Goal: Information Seeking & Learning: Learn about a topic

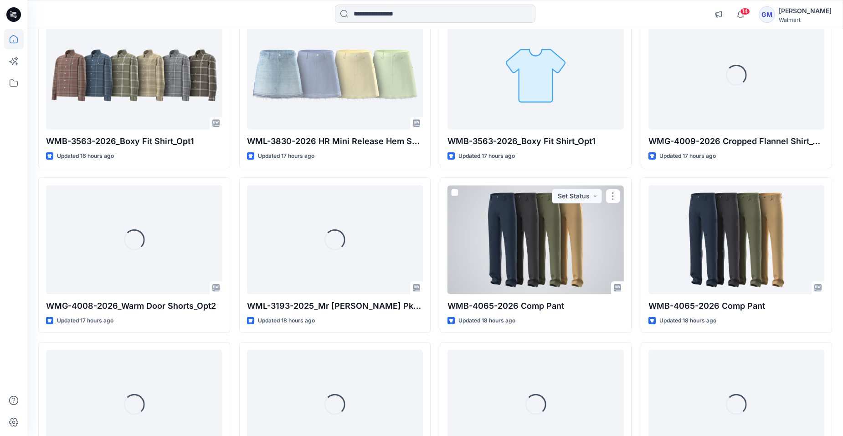
scroll to position [137, 0]
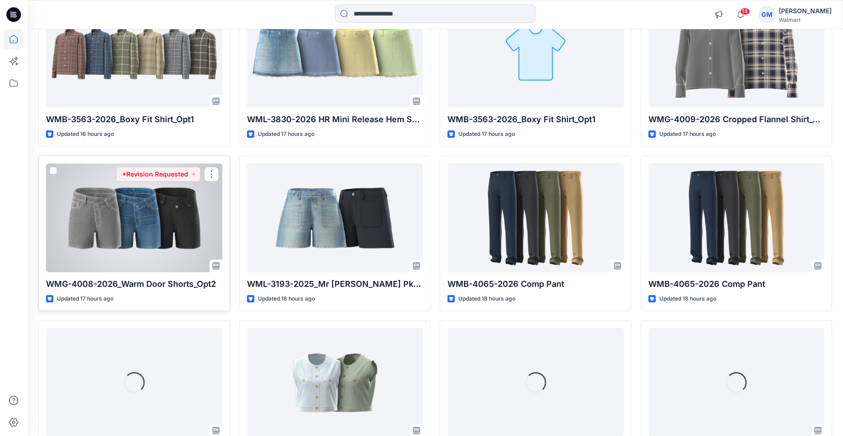
click at [144, 226] on div at bounding box center [134, 217] width 176 height 108
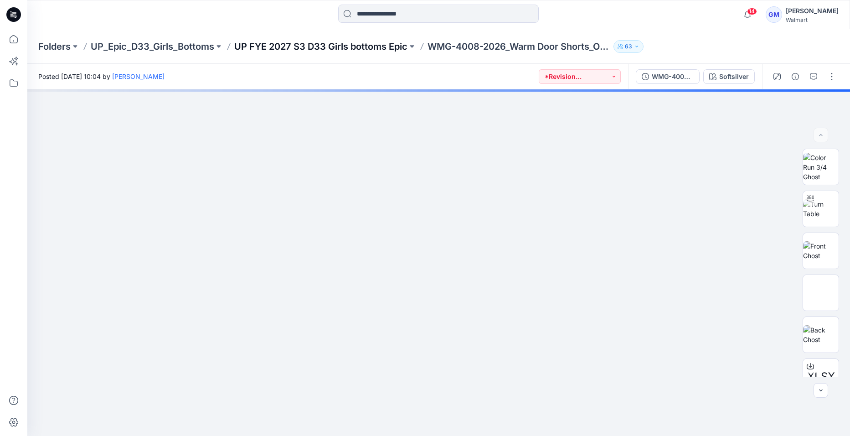
click at [339, 47] on p "UP FYE 2027 S3 D33 Girls bottoms Epic" at bounding box center [320, 46] width 173 height 13
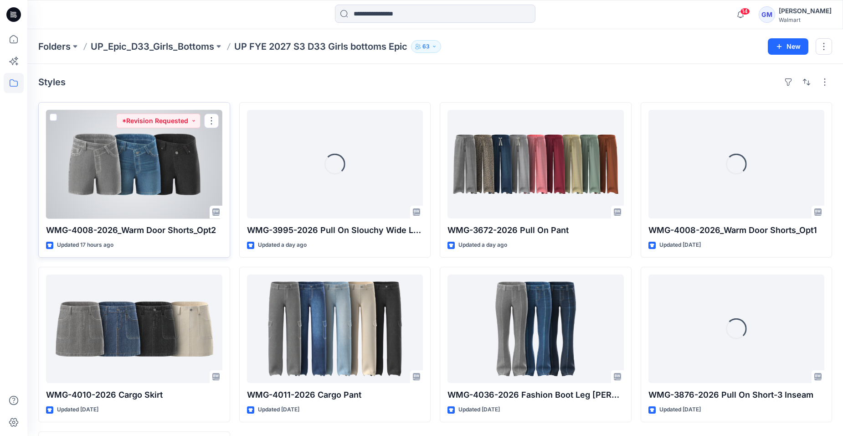
click at [152, 177] on div at bounding box center [134, 164] width 176 height 108
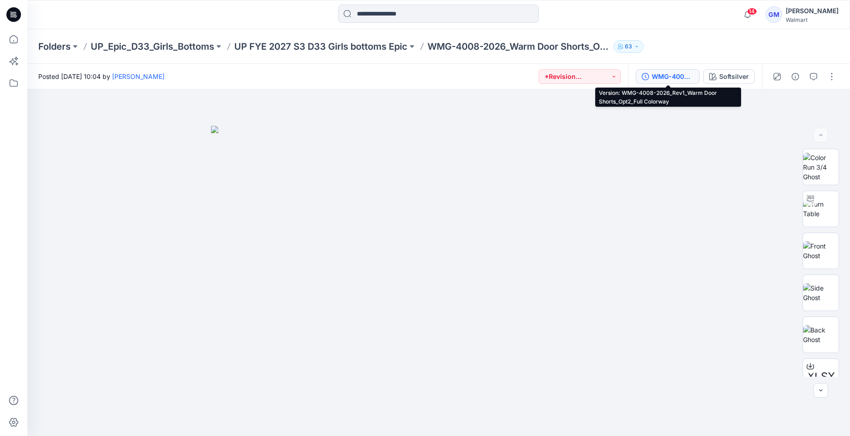
click at [675, 76] on div "WMG-4008-2026_Rev1_Warm Door Shorts_Opt2_Full Colorway" at bounding box center [673, 77] width 42 height 10
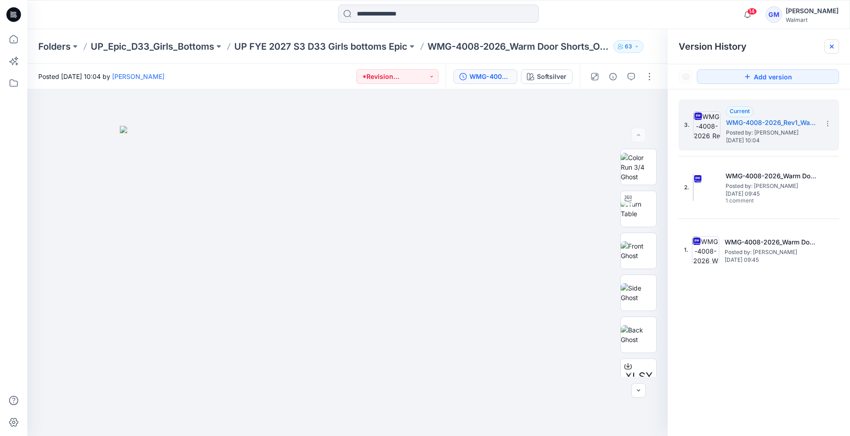
click at [831, 47] on icon at bounding box center [832, 47] width 4 height 4
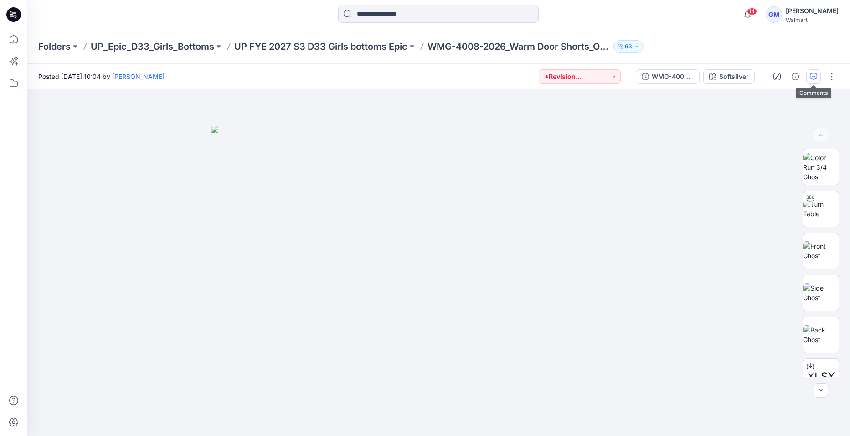
click at [818, 77] on button "button" at bounding box center [813, 76] width 15 height 15
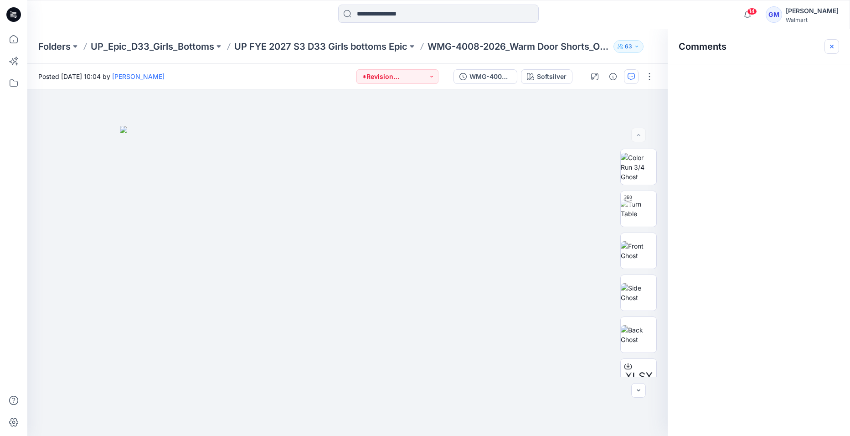
click at [833, 43] on icon "button" at bounding box center [831, 46] width 7 height 7
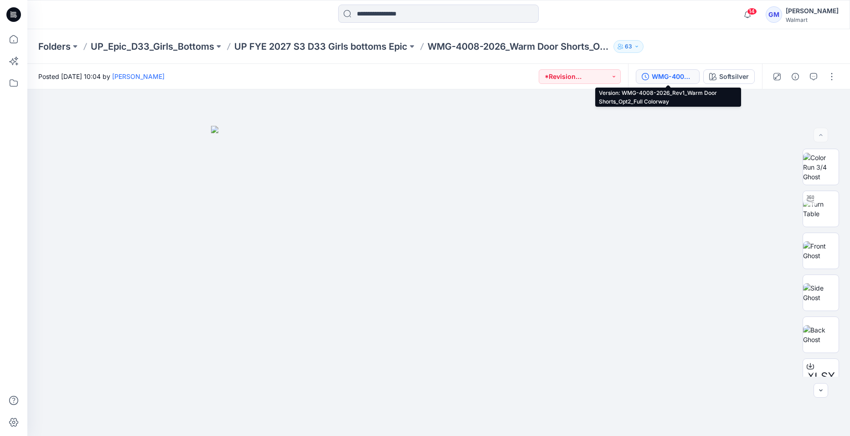
click at [677, 75] on div "WMG-4008-2026_Rev1_Warm Door Shorts_Opt2_Full Colorway" at bounding box center [673, 77] width 42 height 10
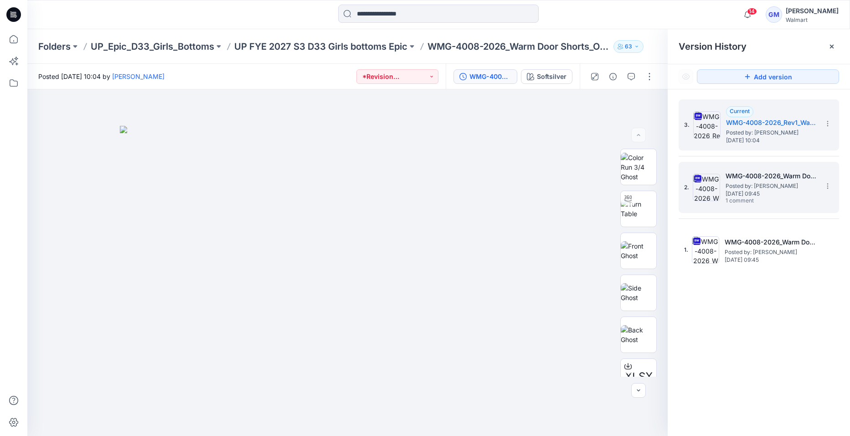
click at [780, 170] on h5 "WMG-4008-2026_Warm Door Shorts_Opt2_Full Colorway" at bounding box center [770, 175] width 91 height 11
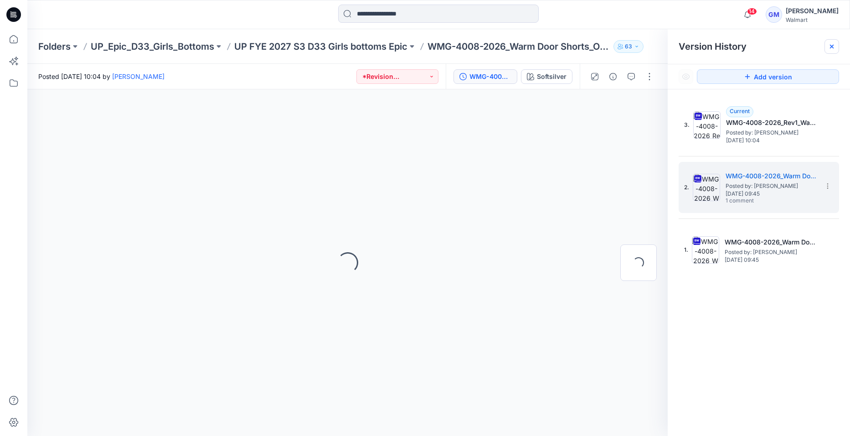
click at [836, 46] on div at bounding box center [831, 46] width 15 height 15
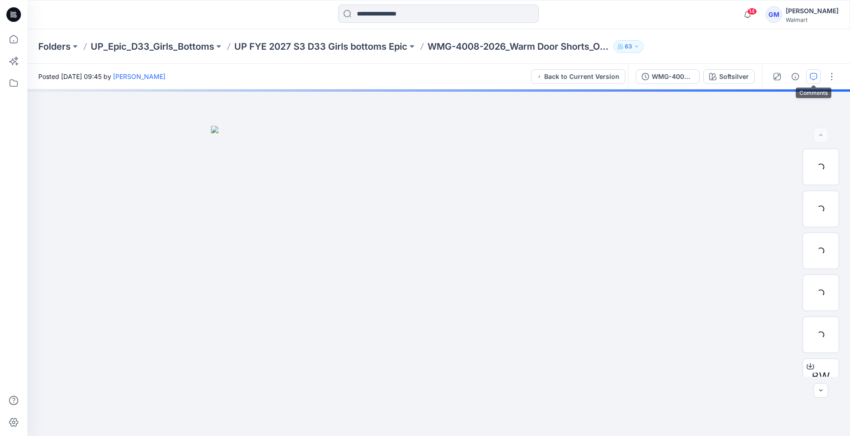
click at [813, 76] on icon "button" at bounding box center [813, 76] width 7 height 7
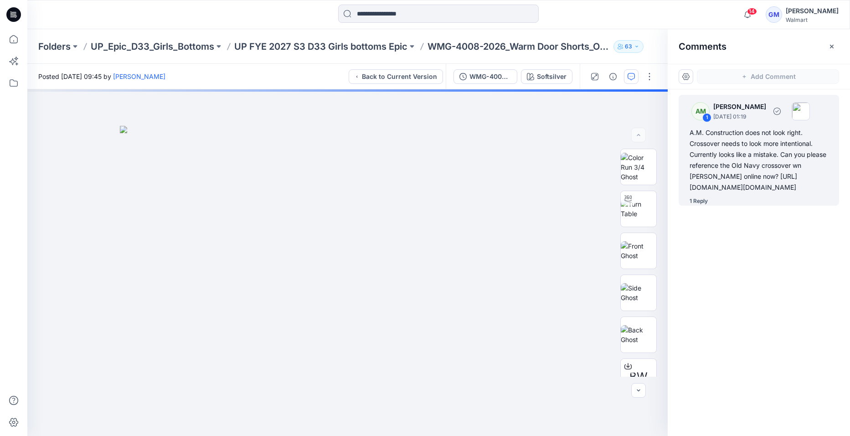
click at [704, 205] on div "1 Reply" at bounding box center [698, 200] width 18 height 9
click at [698, 205] on div "1 Reply" at bounding box center [698, 200] width 18 height 9
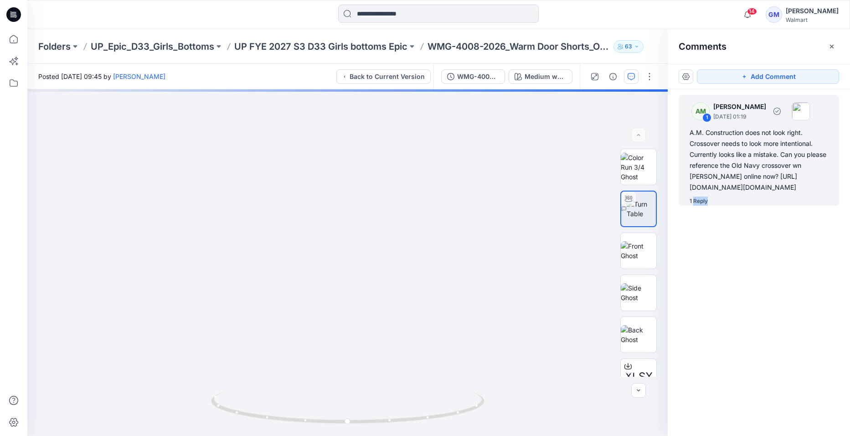
click at [706, 205] on div "1 Reply" at bounding box center [698, 200] width 18 height 9
click at [692, 205] on div "1 Reply" at bounding box center [698, 200] width 18 height 9
click at [631, 98] on button "button" at bounding box center [626, 105] width 16 height 16
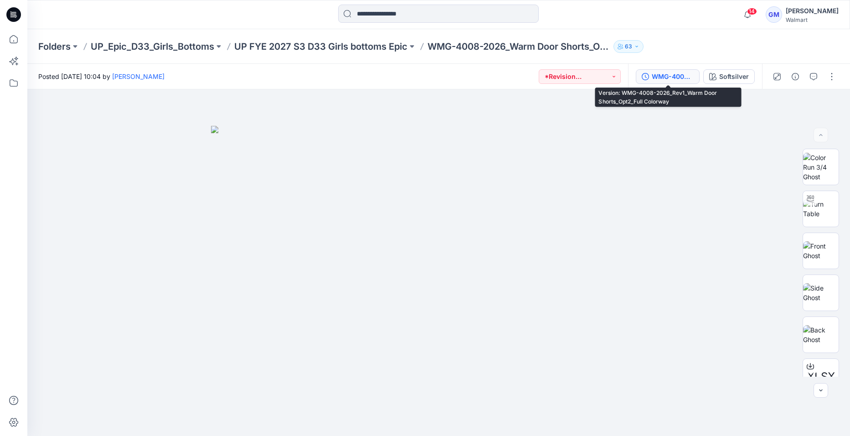
click at [681, 76] on div "WMG-4008-2026_Rev1_Warm Door Shorts_Opt2_Full Colorway" at bounding box center [673, 77] width 42 height 10
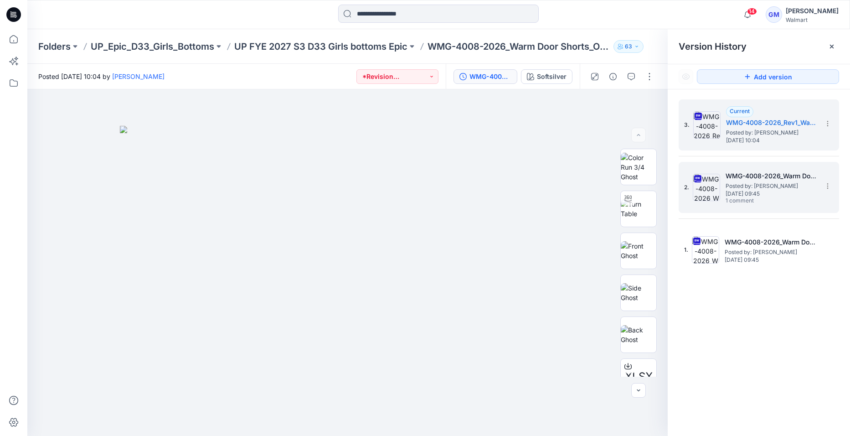
click at [771, 183] on span "Posted by: [PERSON_NAME]" at bounding box center [770, 185] width 91 height 9
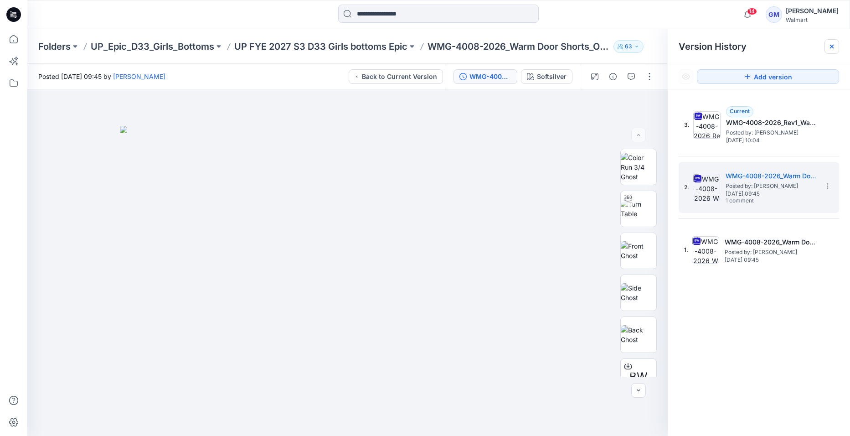
click at [834, 46] on icon at bounding box center [831, 46] width 7 height 7
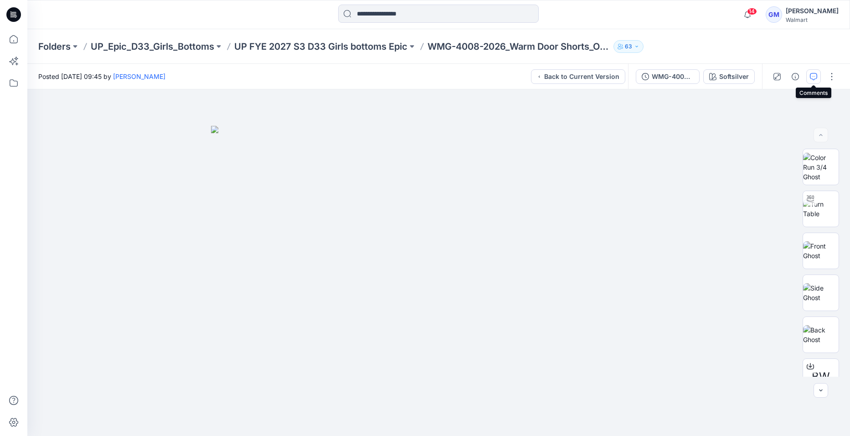
click at [813, 77] on icon "button" at bounding box center [813, 76] width 7 height 7
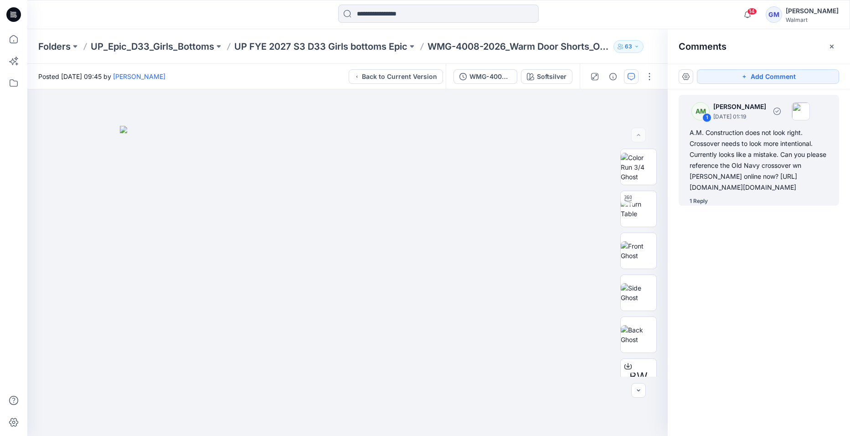
click at [692, 205] on div "1 Reply" at bounding box center [698, 200] width 18 height 9
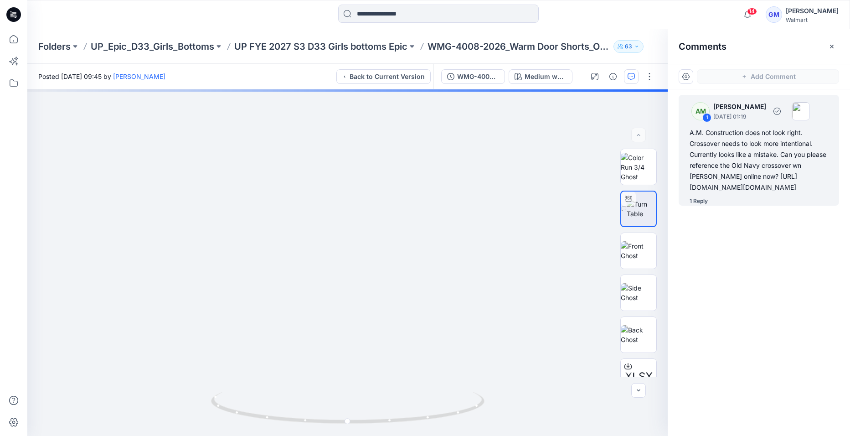
click at [689, 205] on div "AM 1 Alyssa Montalvo September 23, 2025 01:19 A.M. Construction does not look r…" at bounding box center [758, 150] width 160 height 111
click at [690, 205] on div "1 Reply" at bounding box center [698, 200] width 18 height 9
click at [691, 205] on div "1 Reply" at bounding box center [698, 200] width 18 height 9
drag, startPoint x: 691, startPoint y: 278, endPoint x: 699, endPoint y: 279, distance: 8.7
click at [699, 205] on div "1 Reply" at bounding box center [698, 200] width 18 height 9
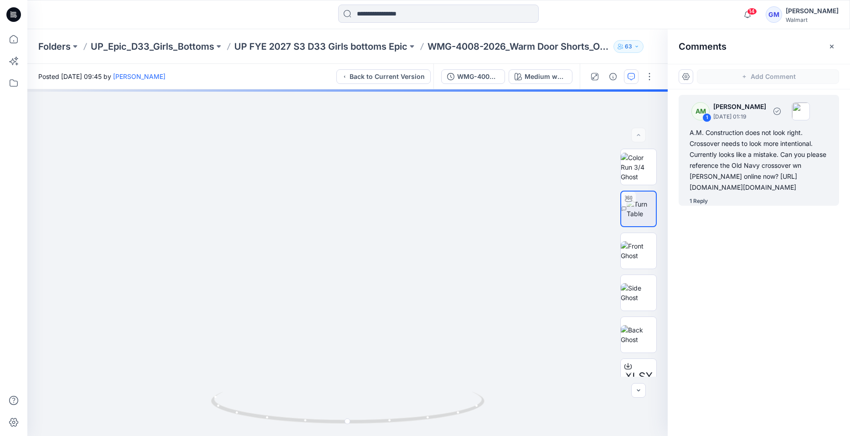
click at [699, 205] on div "1 Reply" at bounding box center [698, 200] width 18 height 9
drag, startPoint x: 699, startPoint y: 279, endPoint x: 710, endPoint y: 305, distance: 28.0
click at [710, 305] on div "AM 1 Alyssa Montalvo September 23, 2025 01:19 A.M. Construction does not look r…" at bounding box center [758, 245] width 182 height 313
click at [757, 324] on div "AM 1 Alyssa Montalvo September 23, 2025 01:19 A.M. Construction does not look r…" at bounding box center [758, 245] width 182 height 313
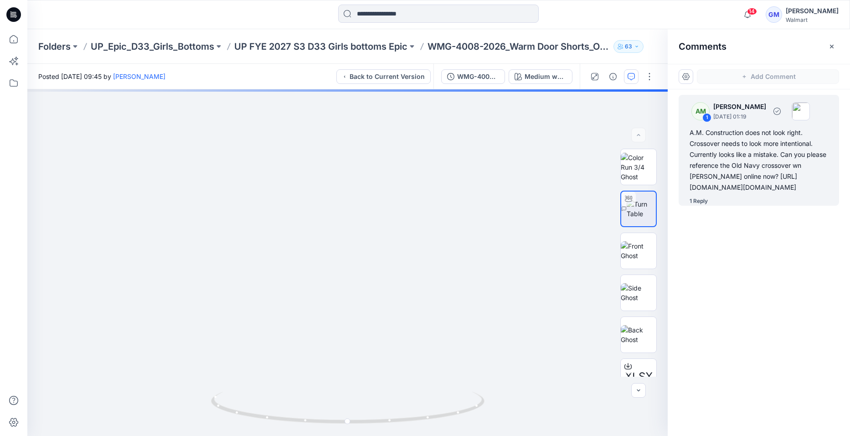
click at [707, 205] on div "1 Reply" at bounding box center [698, 200] width 18 height 9
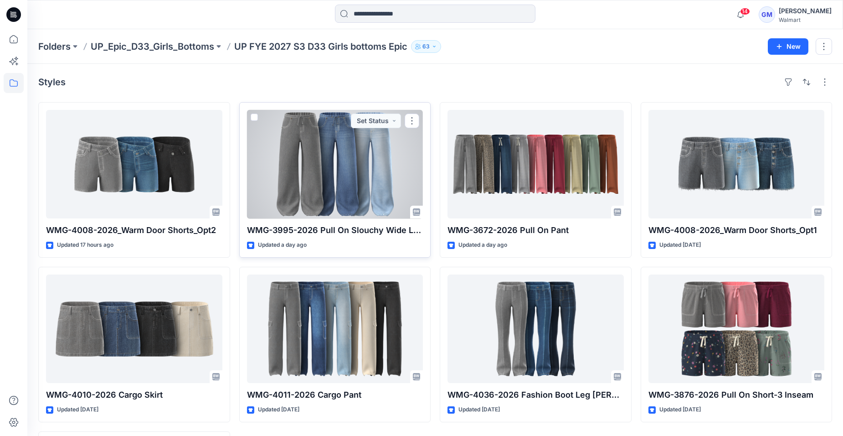
click at [297, 163] on div at bounding box center [335, 164] width 176 height 108
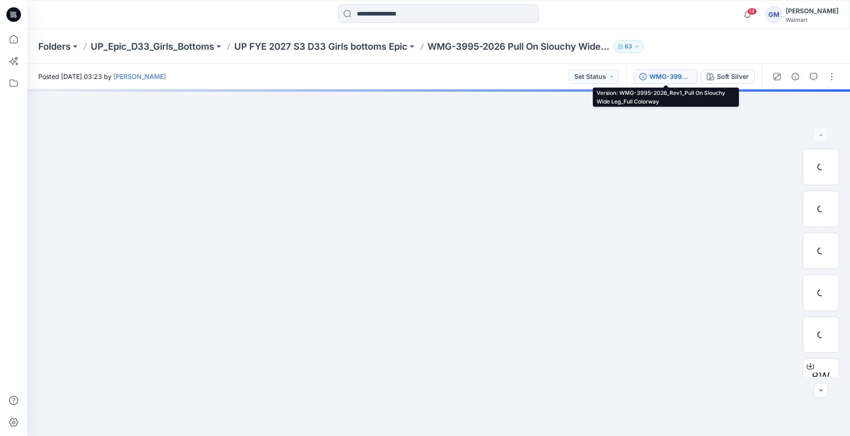
click at [671, 80] on div "WMG-3995-2026_Rev1_Pull On Slouchy Wide Leg_Full Colorway" at bounding box center [670, 77] width 42 height 10
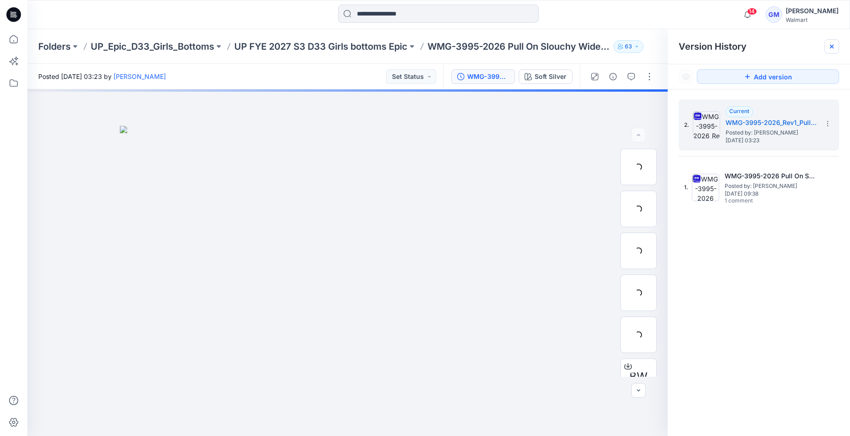
click at [831, 48] on icon at bounding box center [831, 46] width 7 height 7
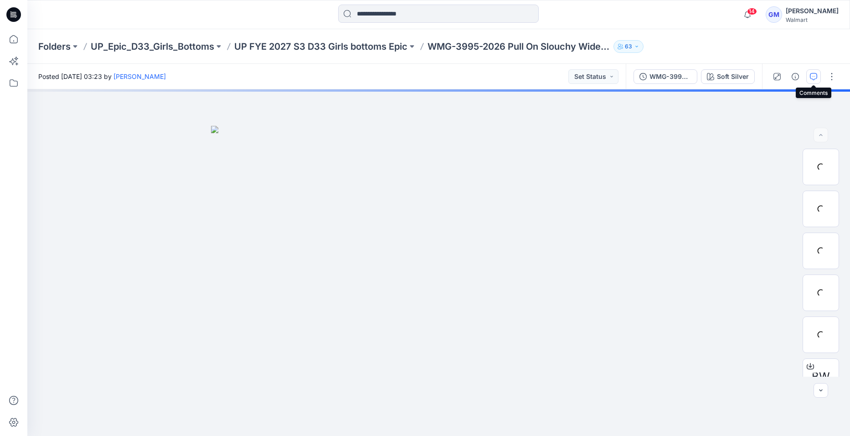
click at [818, 75] on button "button" at bounding box center [813, 76] width 15 height 15
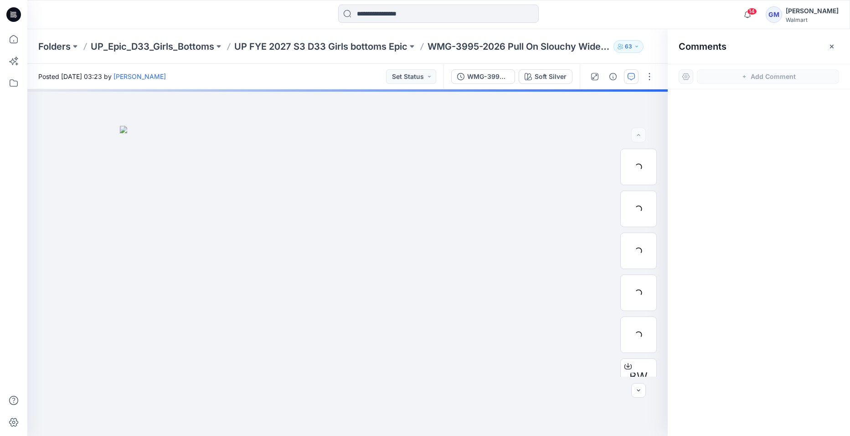
click at [827, 47] on button "button" at bounding box center [831, 46] width 15 height 15
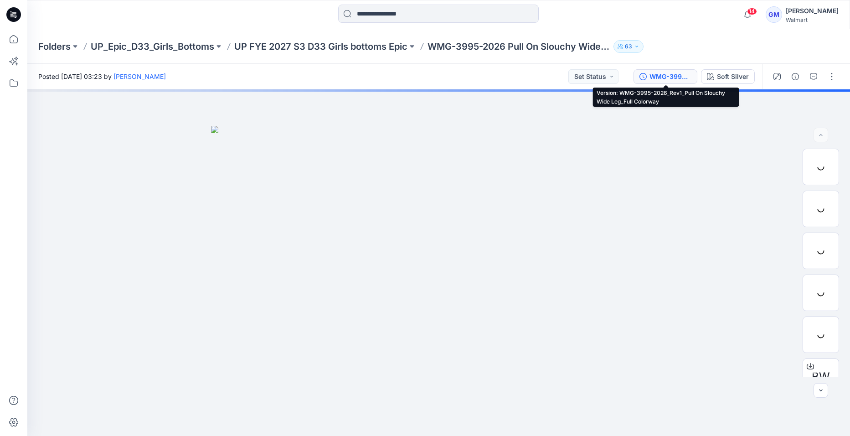
click at [674, 78] on div "WMG-3995-2026_Rev1_Pull On Slouchy Wide Leg_Full Colorway" at bounding box center [670, 77] width 42 height 10
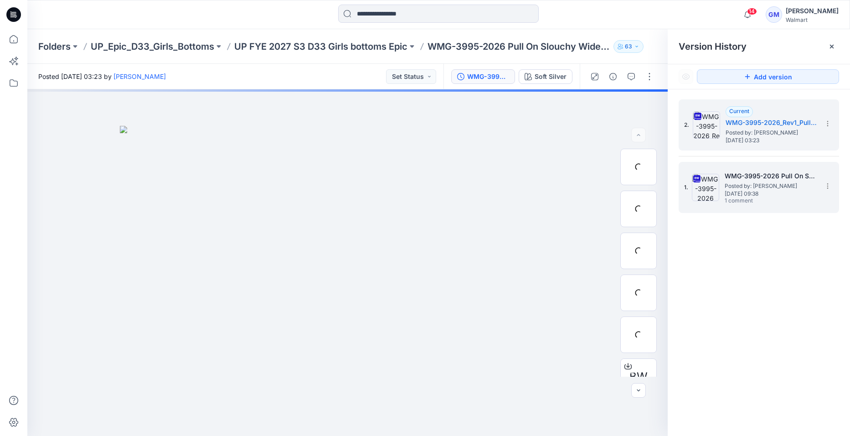
click at [763, 184] on span "Posted by: [PERSON_NAME]" at bounding box center [769, 185] width 91 height 9
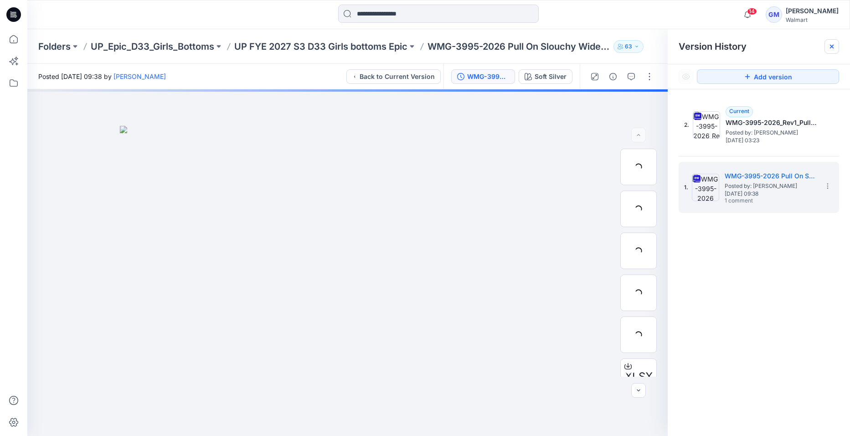
click at [827, 43] on div at bounding box center [831, 46] width 15 height 15
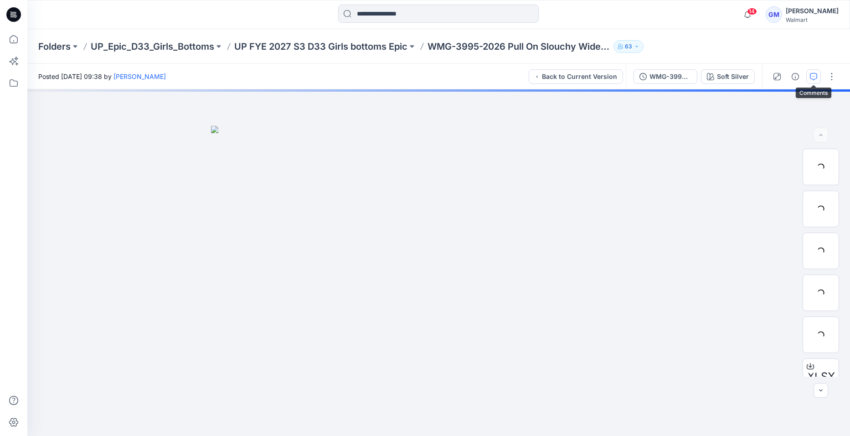
click at [814, 73] on icon "button" at bounding box center [813, 76] width 7 height 7
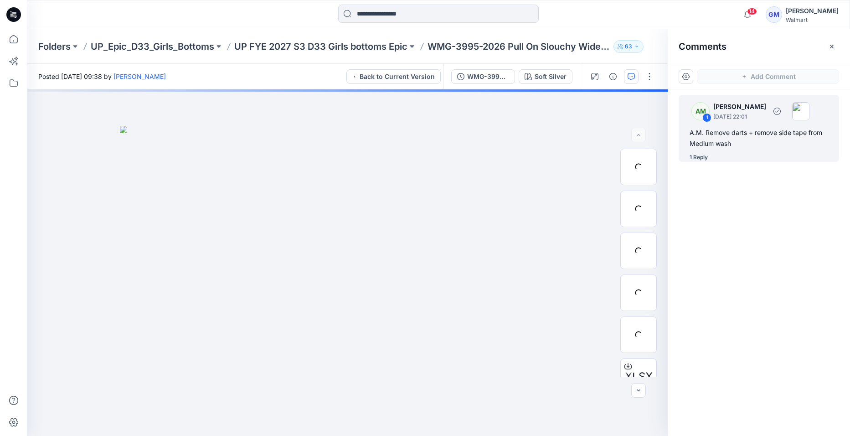
click at [698, 159] on div "1 Reply" at bounding box center [698, 157] width 18 height 9
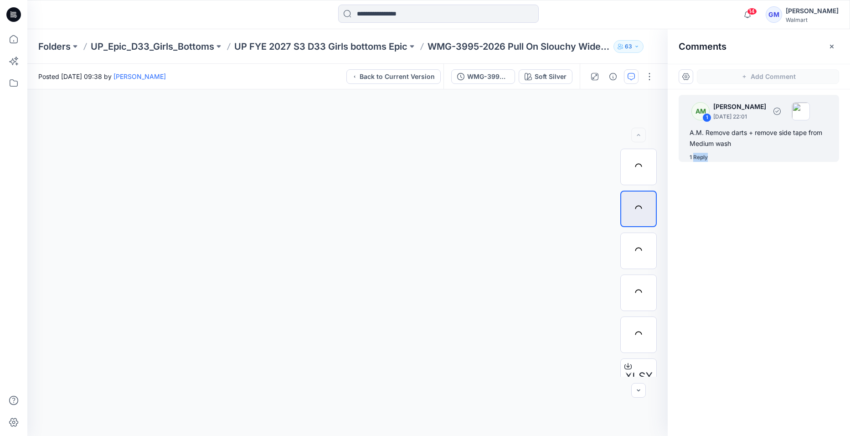
click at [698, 159] on div "1 Reply" at bounding box center [698, 157] width 18 height 9
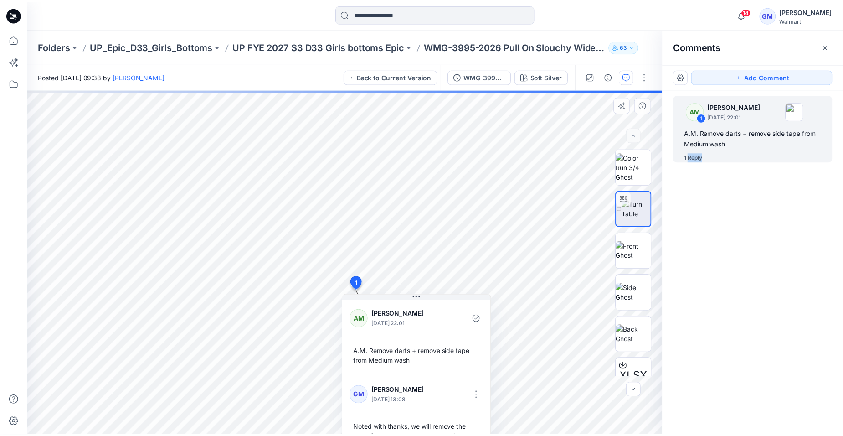
scroll to position [26, 0]
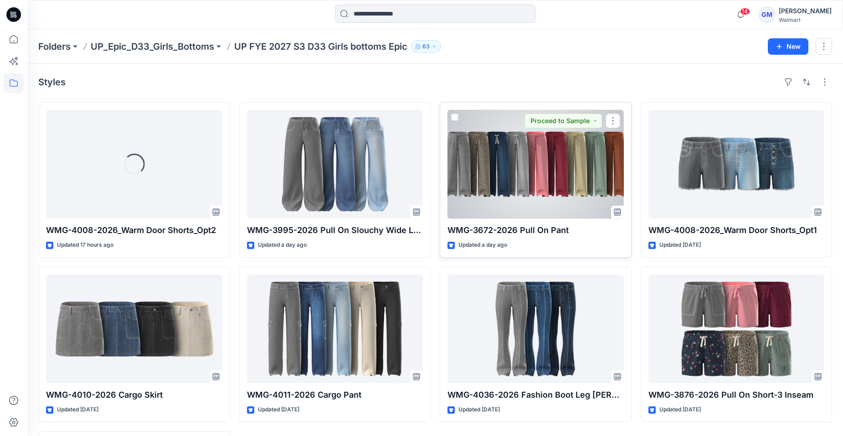
click at [519, 187] on div at bounding box center [535, 164] width 176 height 108
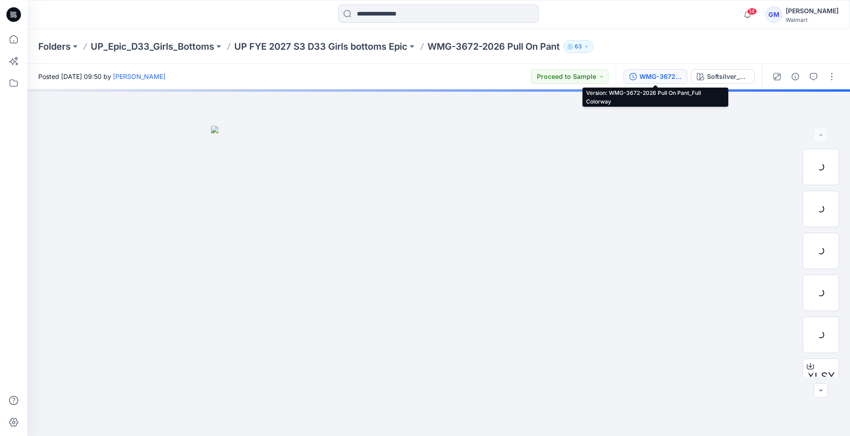
click at [648, 77] on div "WMG-3672-2026 Pull On Pant_Full Colorway" at bounding box center [660, 77] width 42 height 10
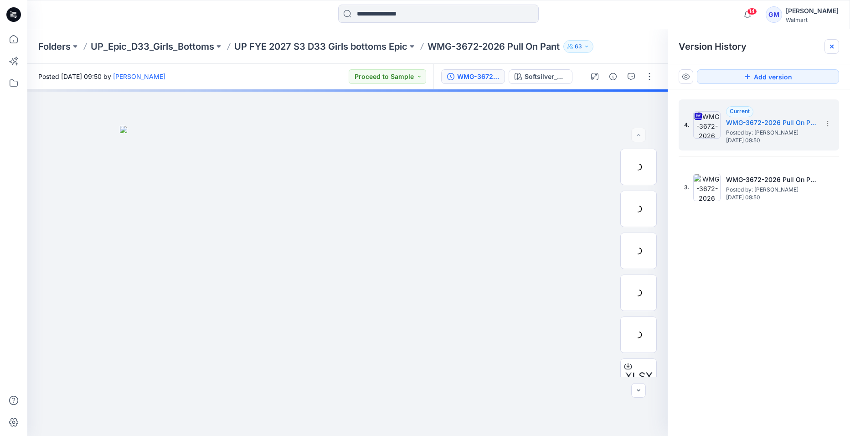
click at [836, 44] on div at bounding box center [831, 46] width 15 height 15
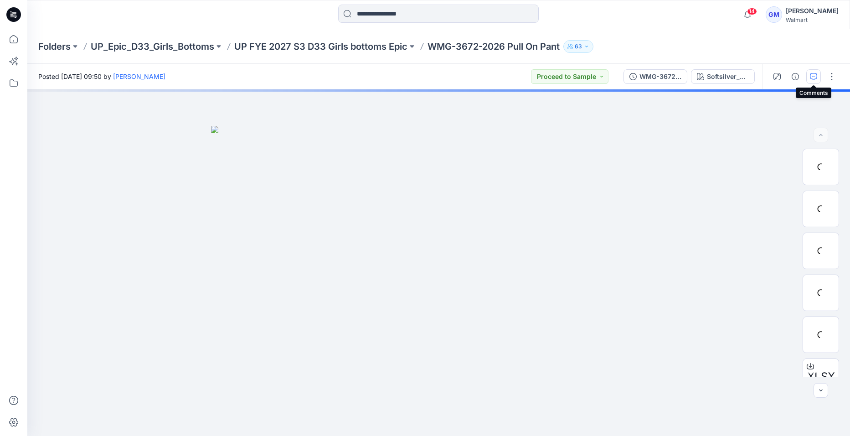
click at [814, 74] on icon "button" at bounding box center [813, 76] width 7 height 7
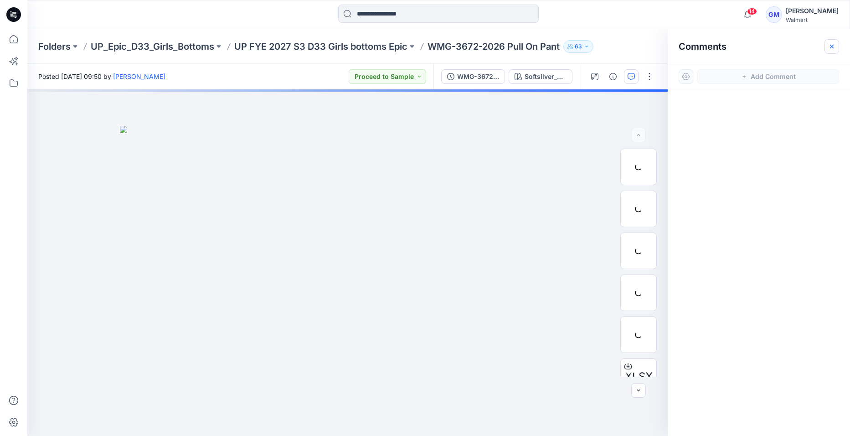
click at [831, 46] on icon "button" at bounding box center [831, 46] width 7 height 7
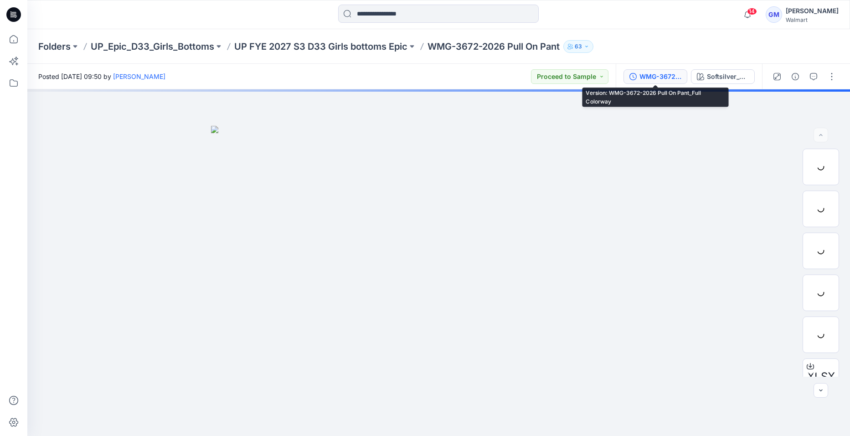
click at [660, 74] on div "WMG-3672-2026 Pull On Pant_Full Colorway" at bounding box center [660, 77] width 42 height 10
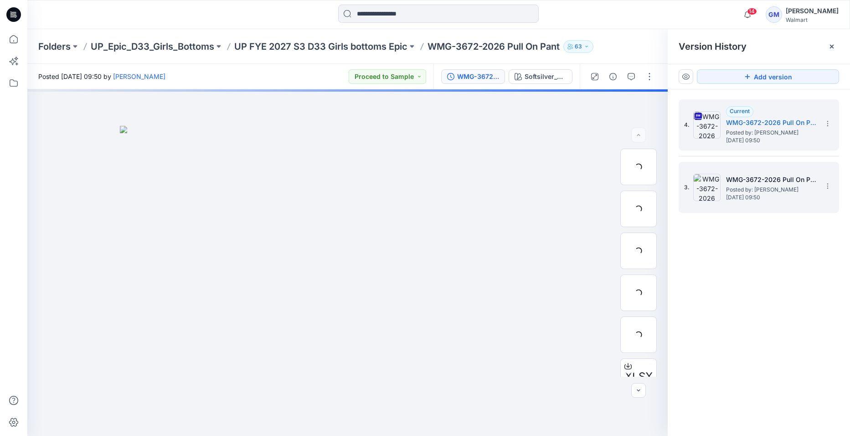
click at [783, 174] on h5 "WMG-3672-2026 Pull On Pant_Softsilver" at bounding box center [771, 179] width 91 height 11
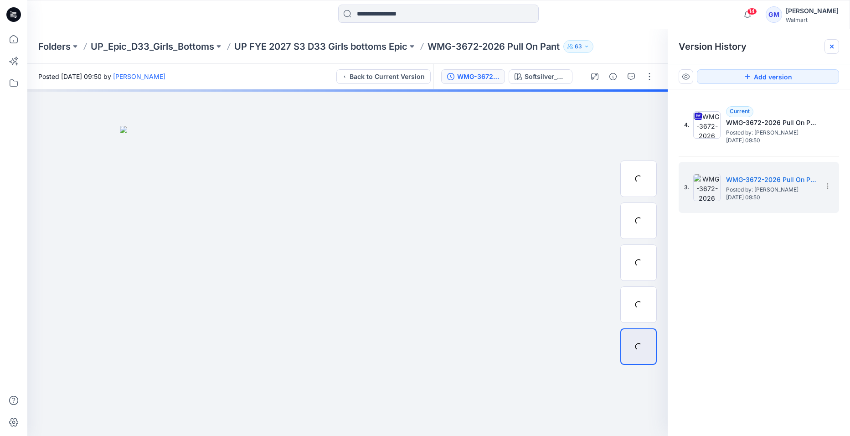
click at [835, 44] on div at bounding box center [831, 46] width 15 height 15
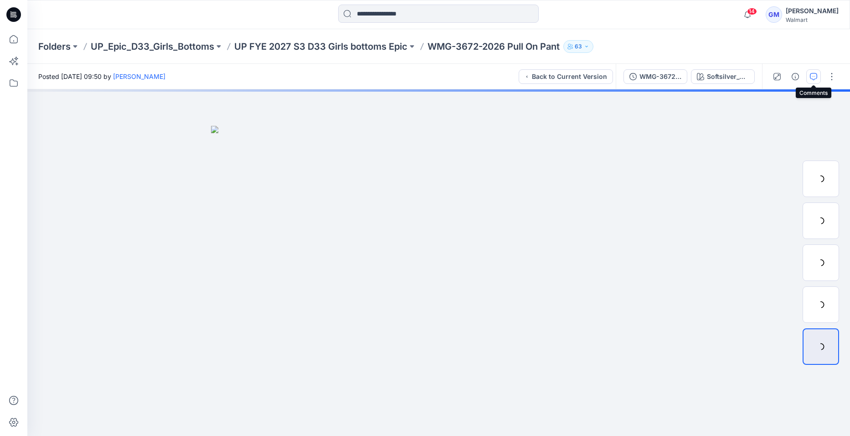
click at [813, 77] on icon "button" at bounding box center [813, 76] width 7 height 7
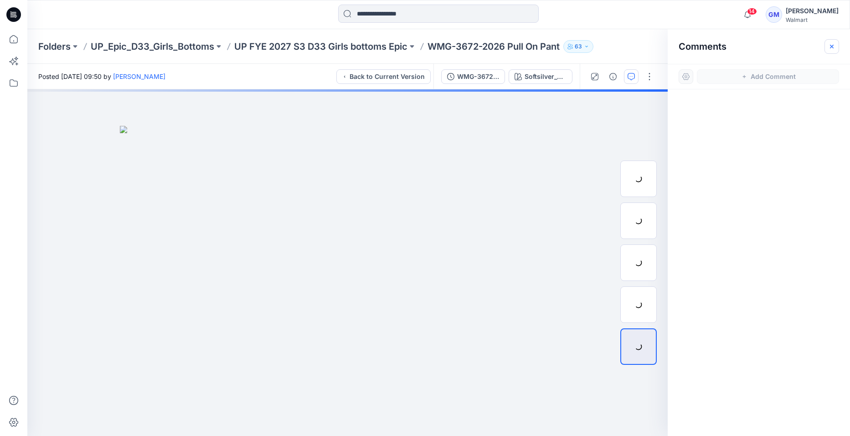
click at [834, 45] on icon "button" at bounding box center [831, 46] width 7 height 7
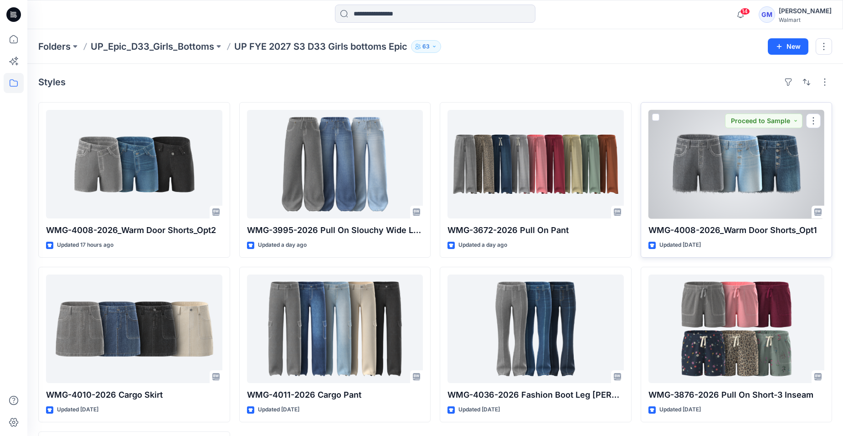
click at [734, 182] on div at bounding box center [736, 164] width 176 height 108
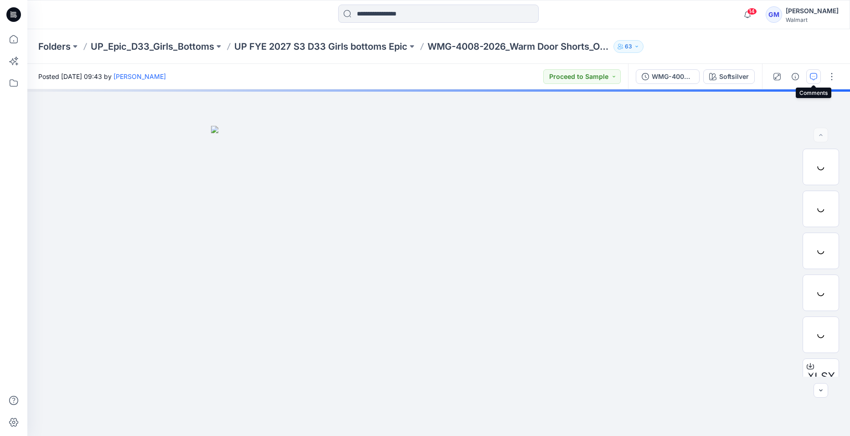
click at [816, 75] on icon "button" at bounding box center [813, 76] width 7 height 7
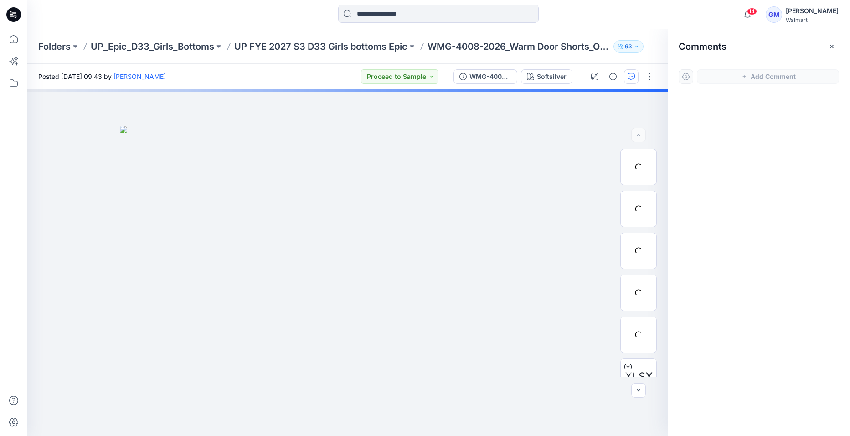
click at [828, 46] on icon "button" at bounding box center [831, 46] width 7 height 7
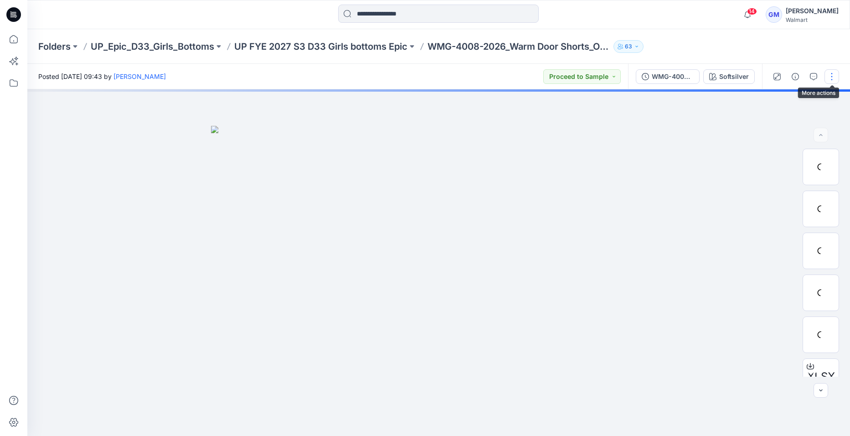
click at [831, 76] on button "button" at bounding box center [831, 76] width 15 height 15
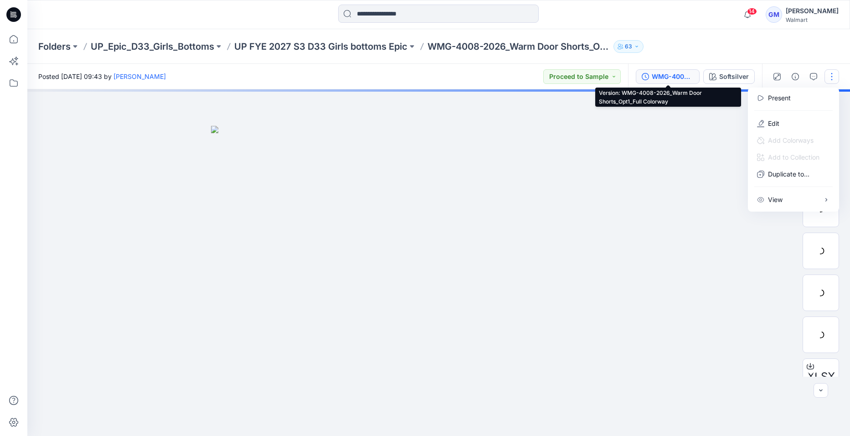
click at [662, 77] on div "WMG-4008-2026_Warm Door Shorts_Opt1_Full Colorway" at bounding box center [673, 77] width 42 height 10
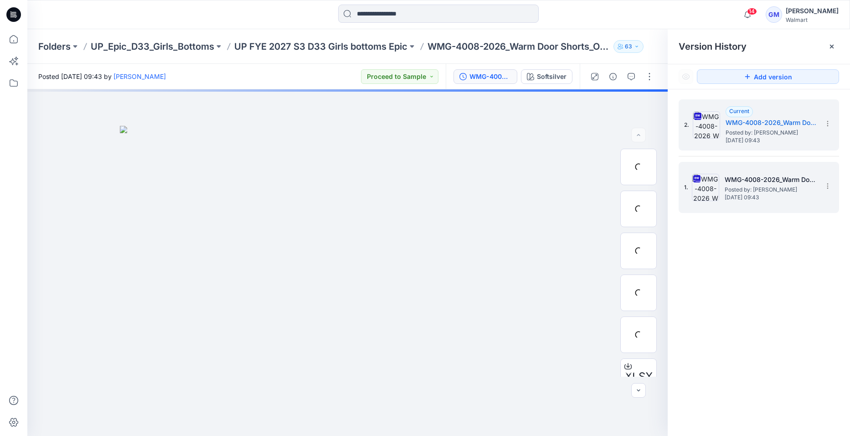
drag, startPoint x: 766, startPoint y: 198, endPoint x: 775, endPoint y: 184, distance: 16.6
click at [766, 199] on span "Thursday, September 18, 2025 09:43" at bounding box center [769, 197] width 91 height 6
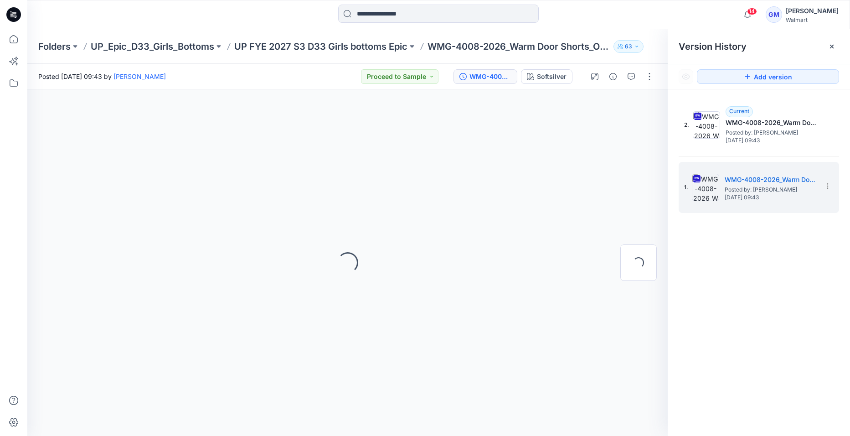
click at [834, 48] on icon at bounding box center [831, 46] width 7 height 7
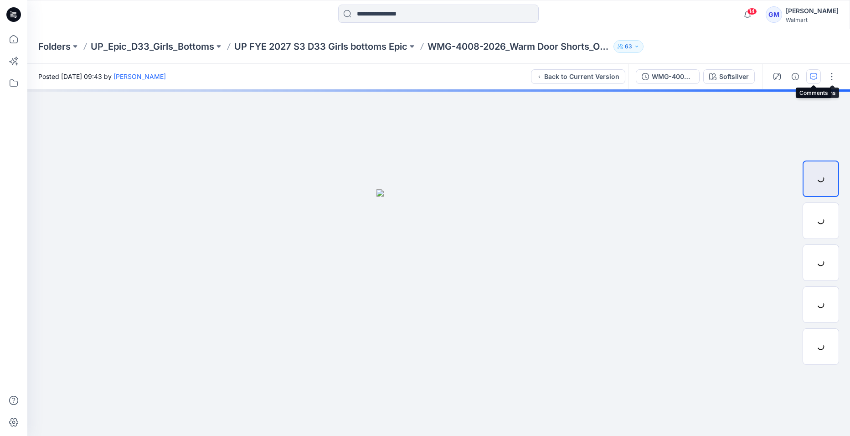
click at [813, 77] on icon "button" at bounding box center [813, 76] width 7 height 7
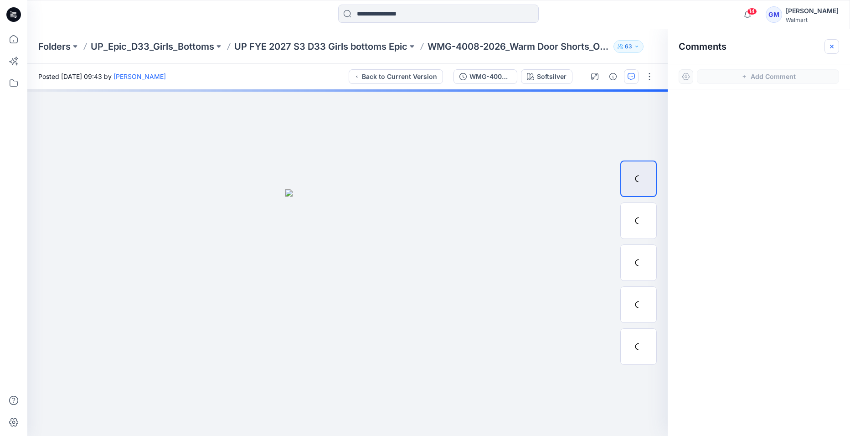
click at [830, 46] on icon "button" at bounding box center [831, 46] width 7 height 7
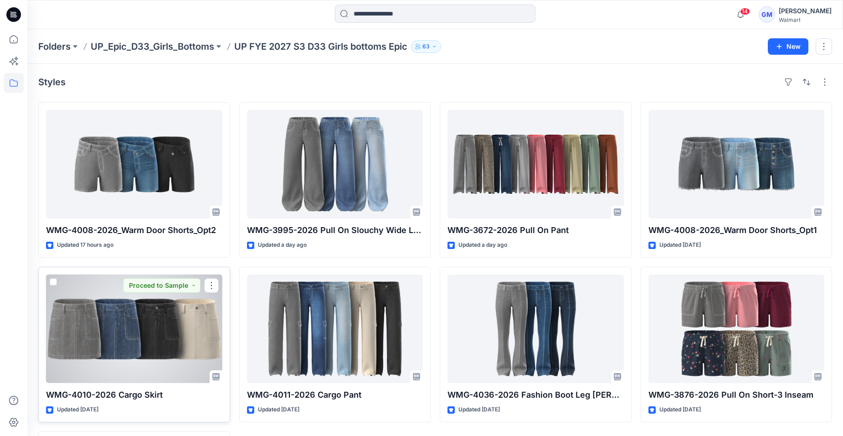
click at [151, 337] on div at bounding box center [134, 328] width 176 height 108
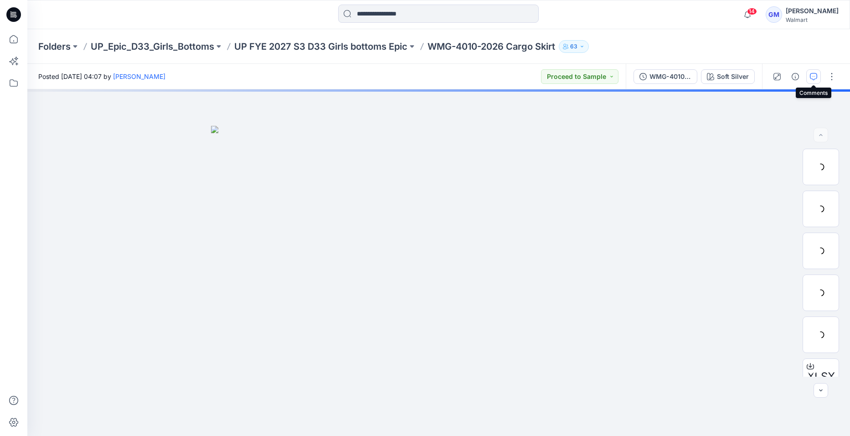
click at [813, 77] on icon "button" at bounding box center [813, 76] width 7 height 7
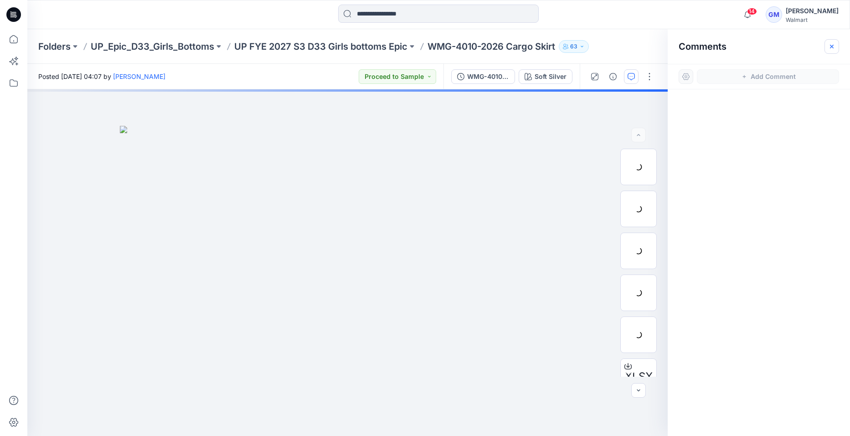
click at [831, 45] on icon "button" at bounding box center [831, 46] width 7 height 7
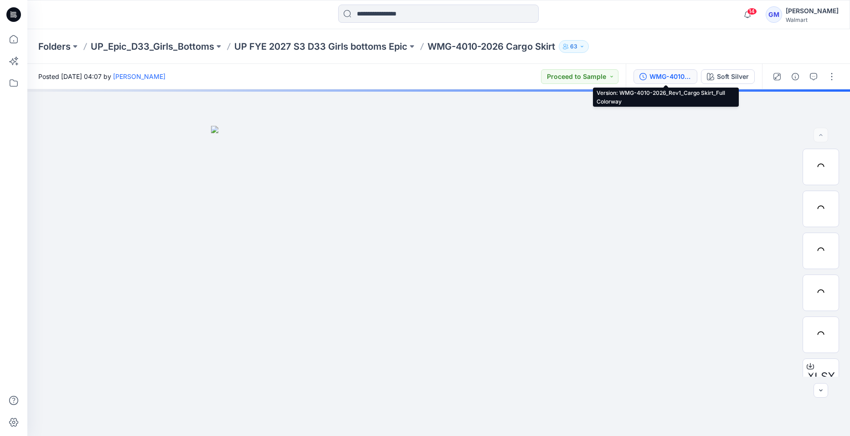
click at [663, 78] on div "WMG-4010-2026_Rev1_Cargo Skirt_Full Colorway" at bounding box center [670, 77] width 42 height 10
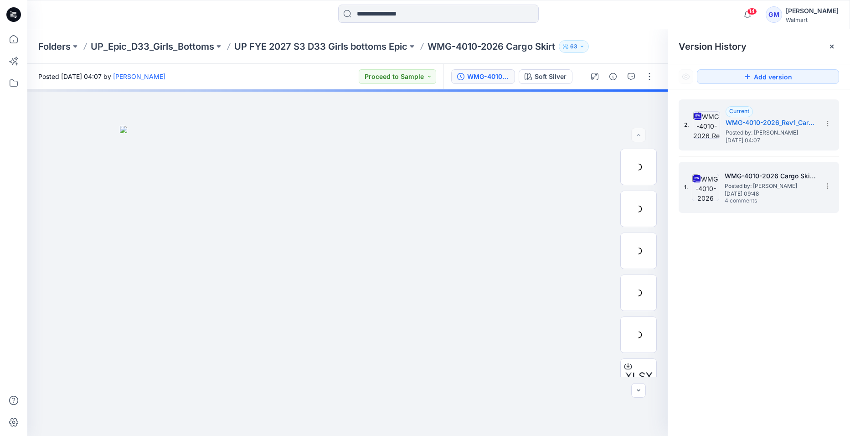
click at [775, 195] on span "Thursday, September 18, 2025 09:48" at bounding box center [769, 193] width 91 height 6
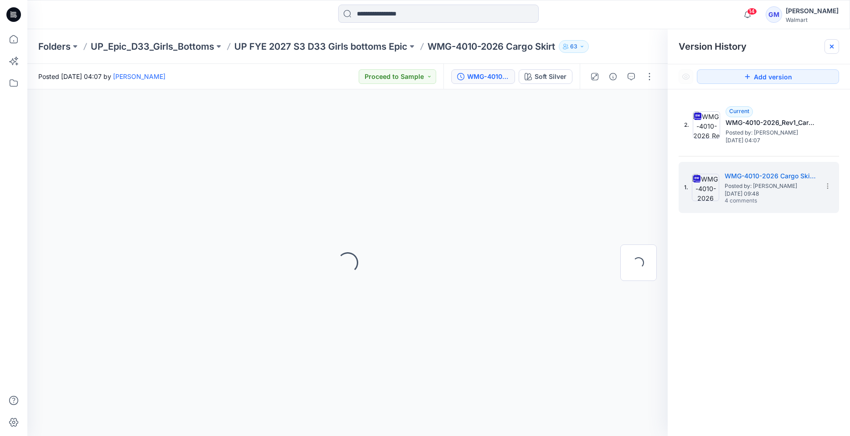
click at [832, 46] on icon at bounding box center [832, 47] width 4 height 4
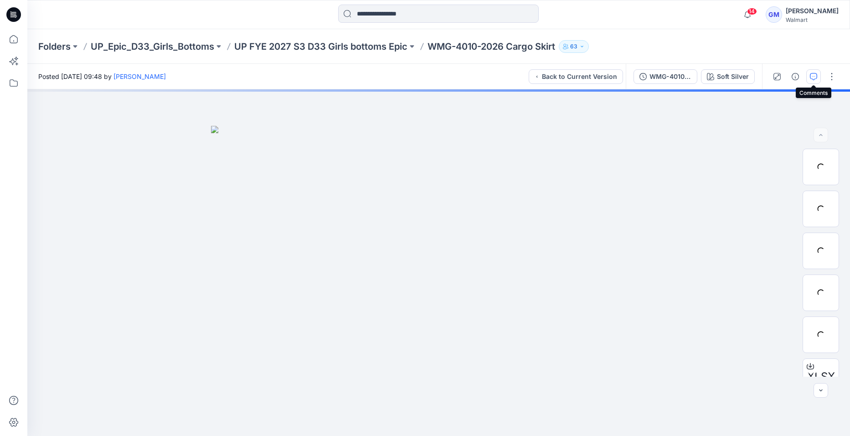
click at [816, 78] on icon "button" at bounding box center [813, 76] width 7 height 7
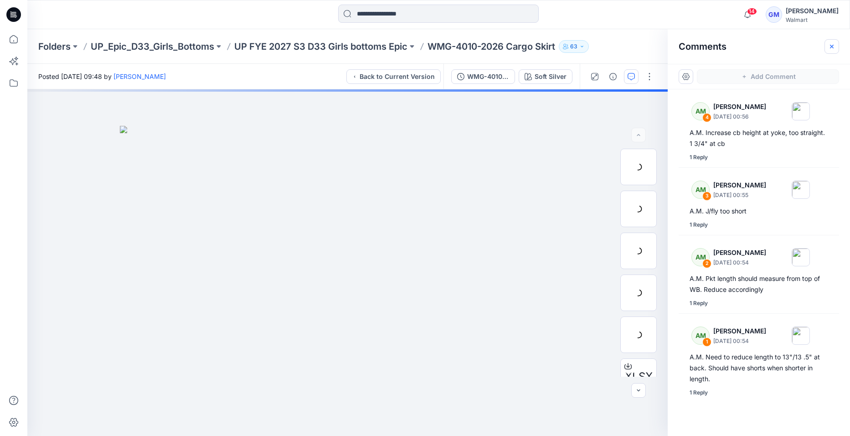
click at [834, 45] on icon "button" at bounding box center [831, 46] width 7 height 7
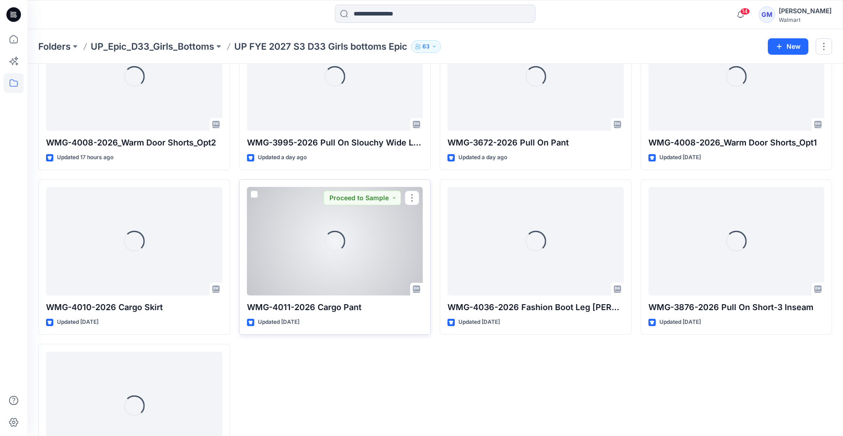
scroll to position [91, 0]
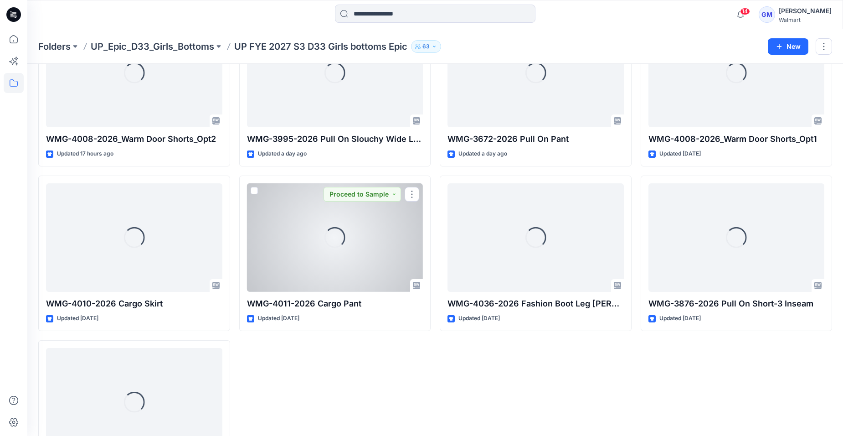
click at [349, 272] on div "Loading..." at bounding box center [335, 237] width 176 height 108
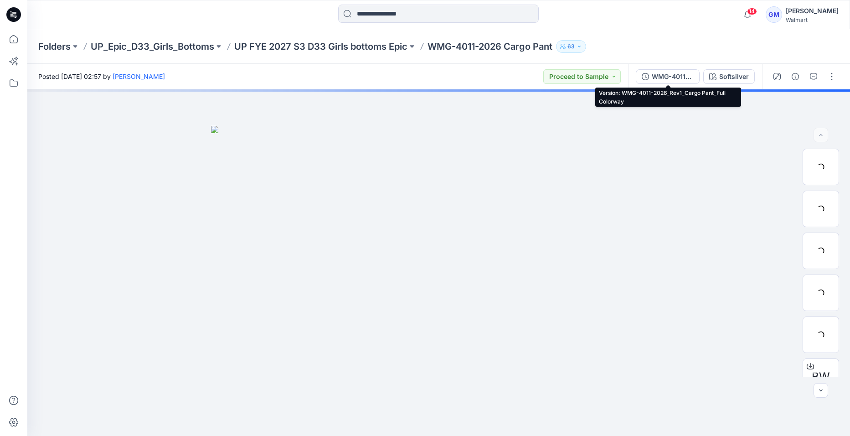
click at [668, 77] on div "WMG-4011-2026_Rev1_Cargo Pant_Full Colorway" at bounding box center [673, 77] width 42 height 10
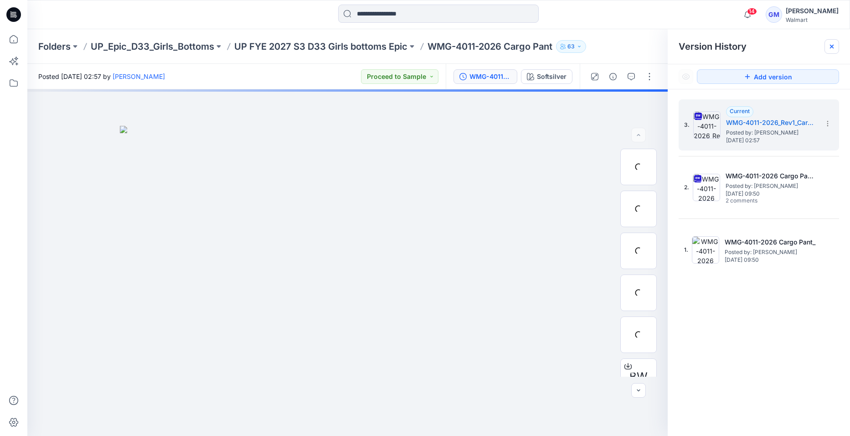
click at [829, 45] on icon at bounding box center [831, 46] width 7 height 7
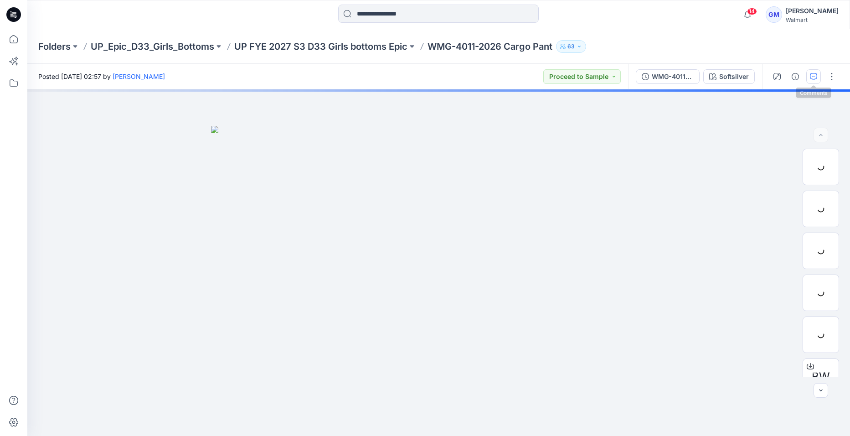
click at [816, 75] on icon "button" at bounding box center [813, 76] width 7 height 7
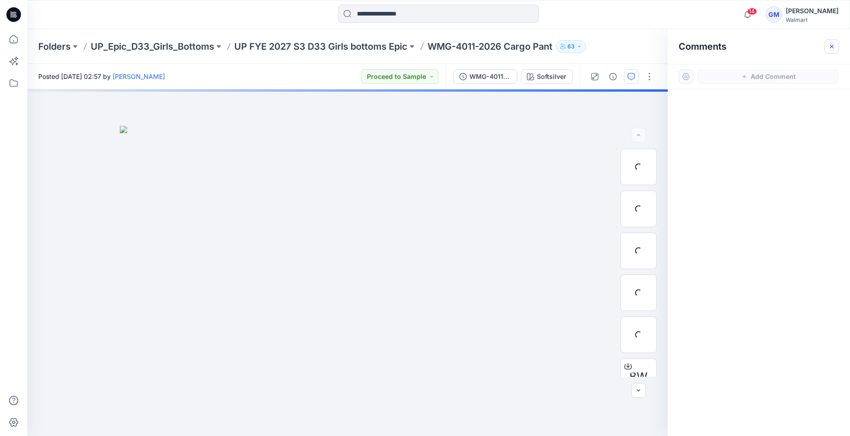
click at [833, 45] on icon "button" at bounding box center [832, 46] width 4 height 4
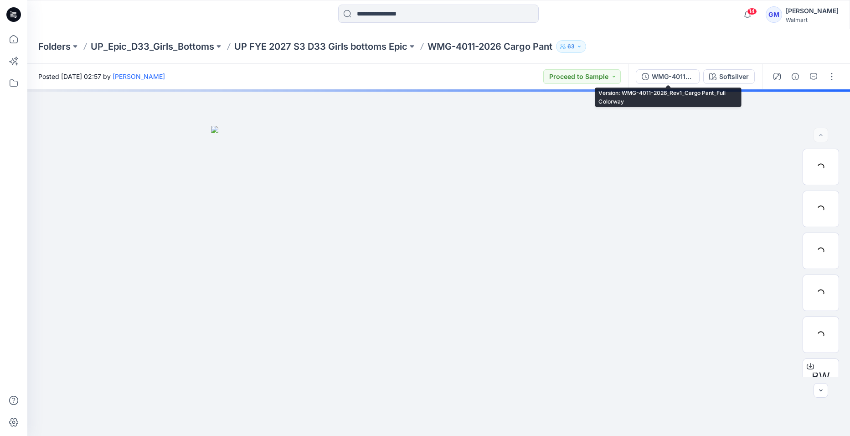
drag, startPoint x: 680, startPoint y: 80, endPoint x: 714, endPoint y: 125, distance: 56.9
click at [680, 80] on div "WMG-4011-2026_Rev1_Cargo Pant_Full Colorway" at bounding box center [673, 77] width 42 height 10
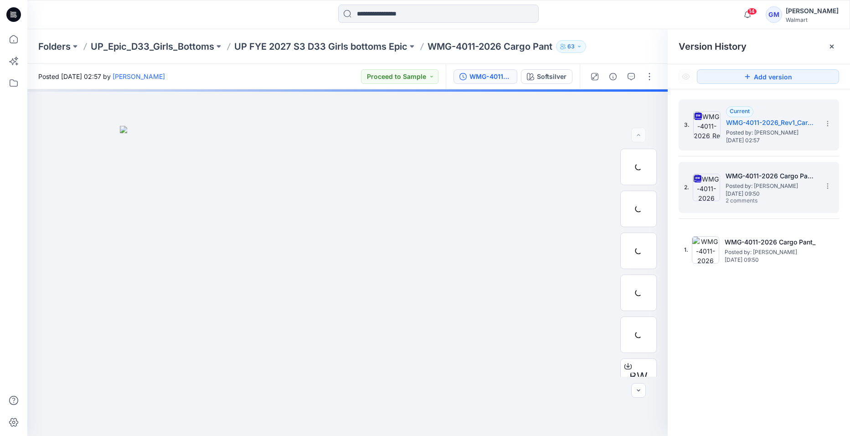
click at [748, 185] on span "Posted by: [PERSON_NAME]" at bounding box center [770, 185] width 91 height 9
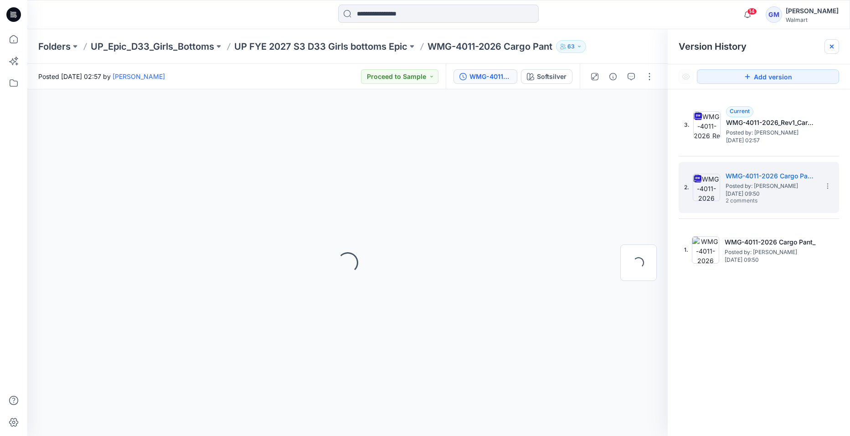
click at [832, 47] on icon at bounding box center [832, 47] width 4 height 4
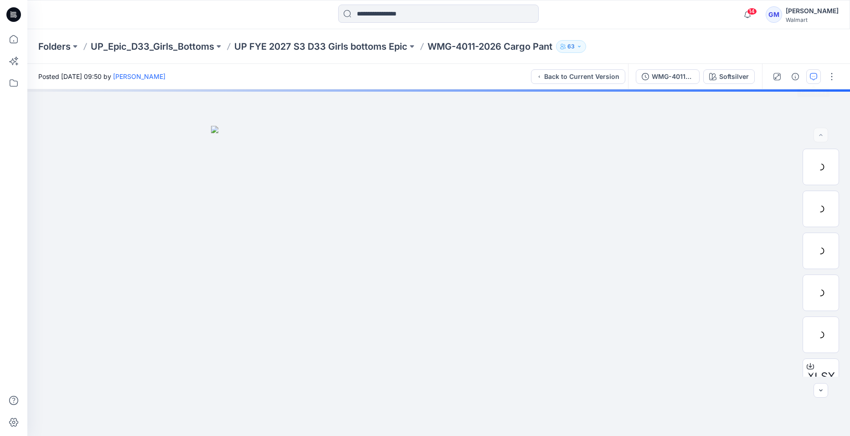
click at [811, 79] on icon "button" at bounding box center [813, 76] width 7 height 7
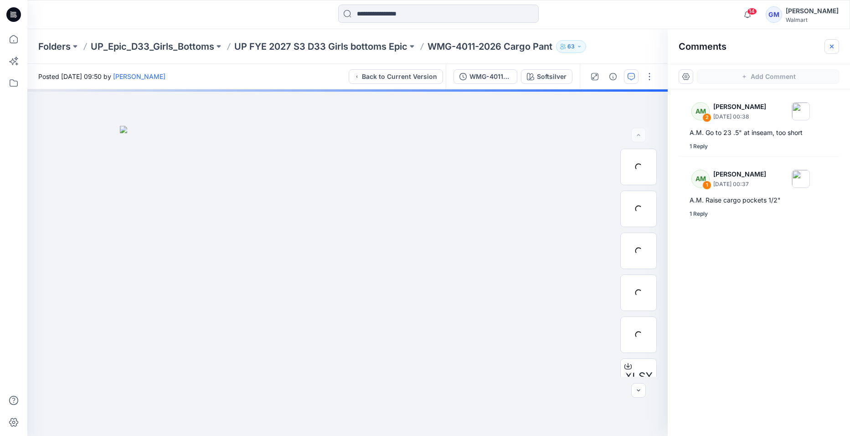
click at [833, 46] on icon "button" at bounding box center [831, 46] width 7 height 7
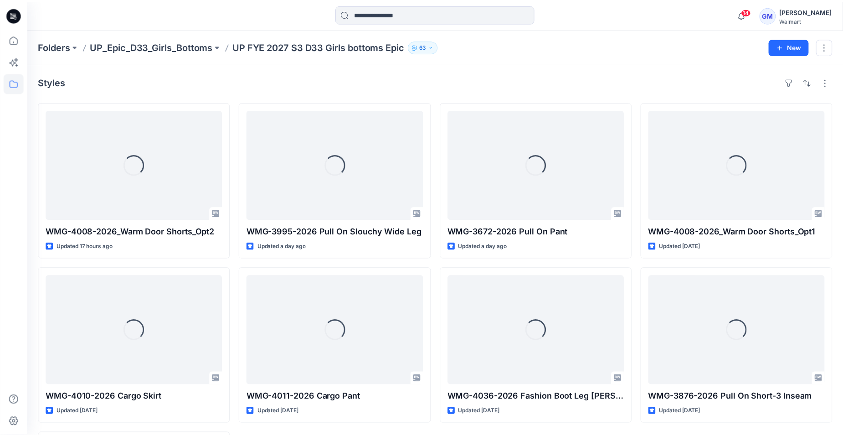
scroll to position [91, 0]
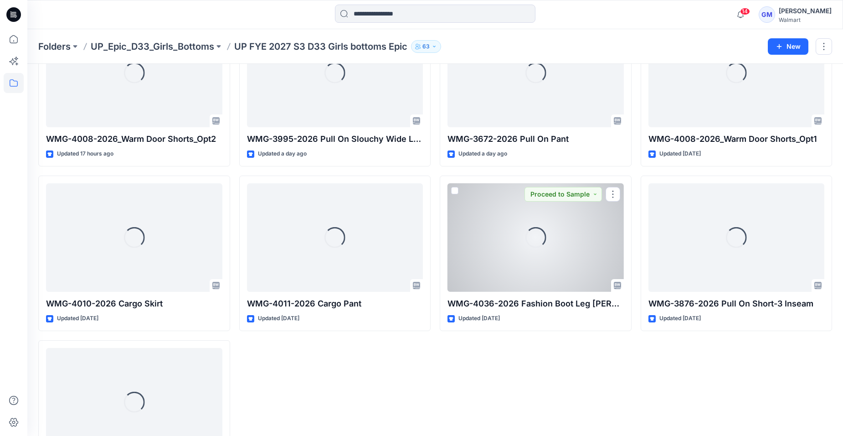
click at [532, 273] on div "Loading..." at bounding box center [535, 237] width 176 height 108
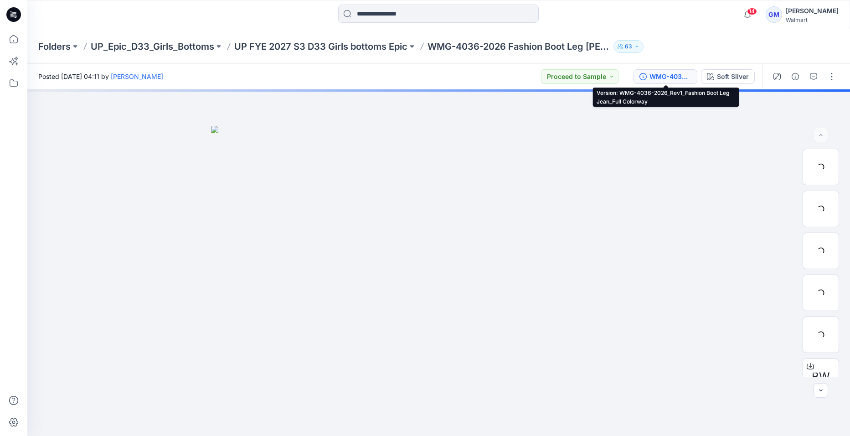
click at [664, 77] on div "WMG-4036-2026_Rev1_Fashion Boot Leg Jean_Full Colorway" at bounding box center [670, 77] width 42 height 10
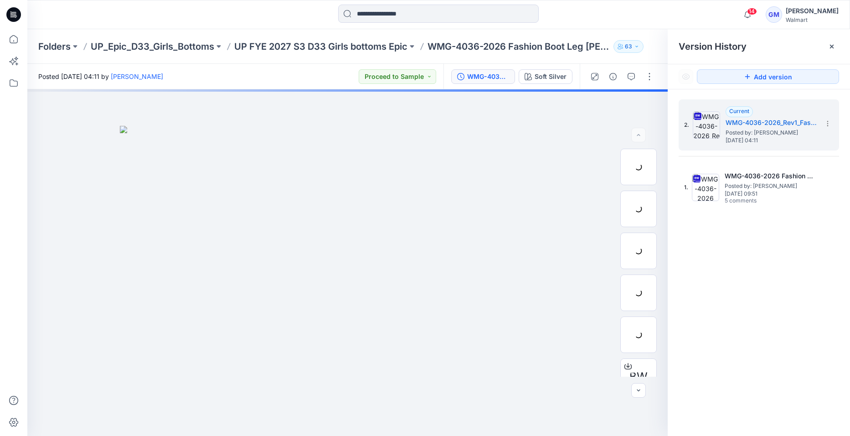
click at [833, 46] on icon at bounding box center [831, 46] width 7 height 7
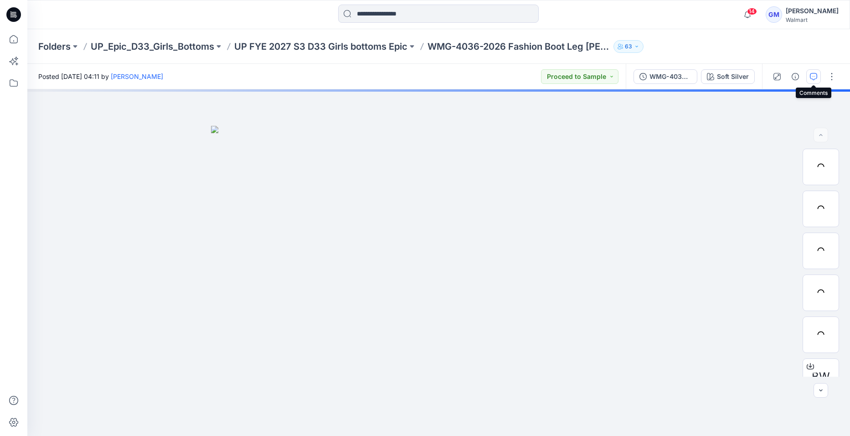
click at [814, 74] on icon "button" at bounding box center [813, 76] width 7 height 7
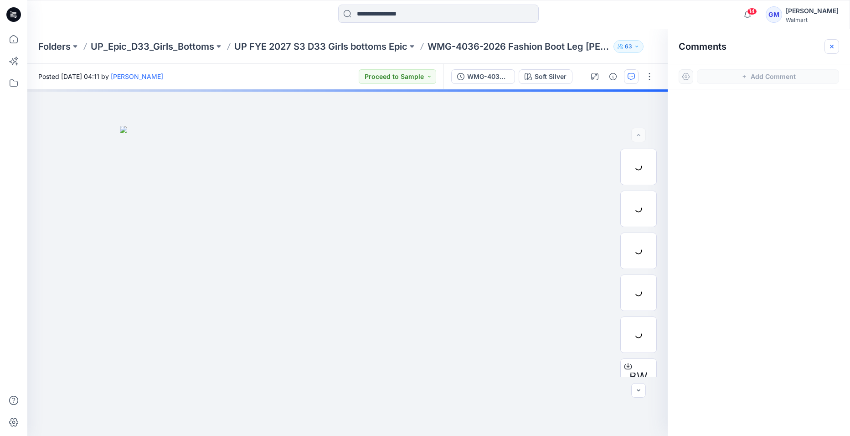
click at [834, 50] on icon "button" at bounding box center [831, 46] width 7 height 7
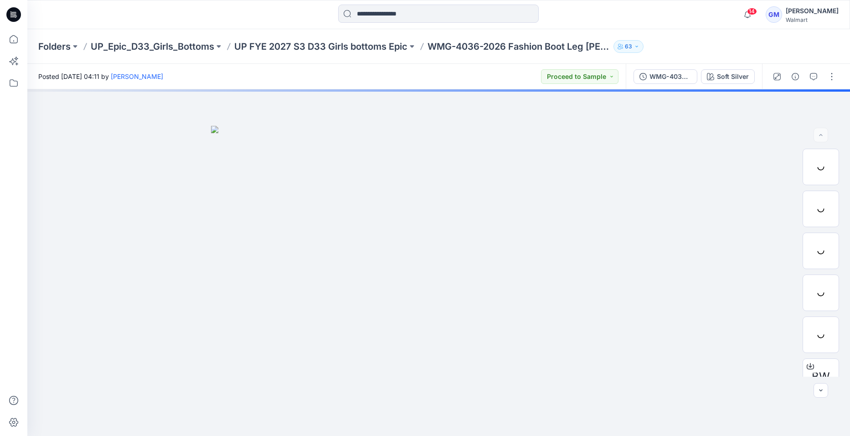
click at [658, 77] on div "WMG-4036-2026_Rev1_Fashion Boot Leg Jean_Full Colorway" at bounding box center [670, 77] width 42 height 10
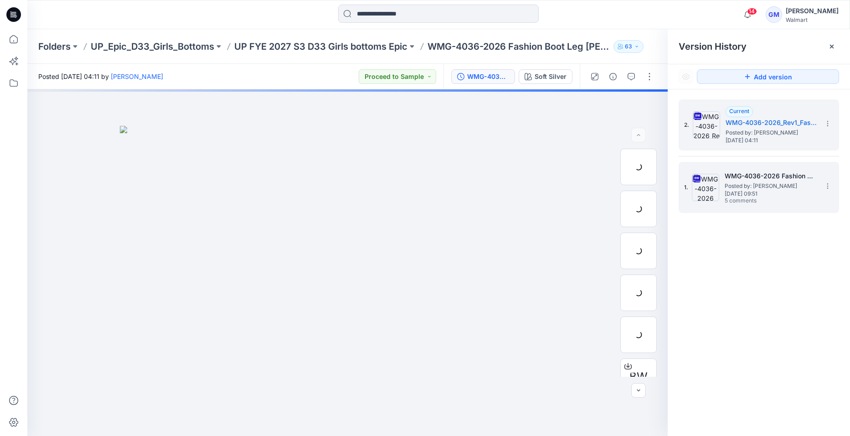
click at [749, 194] on span "[DATE] 09:51" at bounding box center [769, 193] width 91 height 6
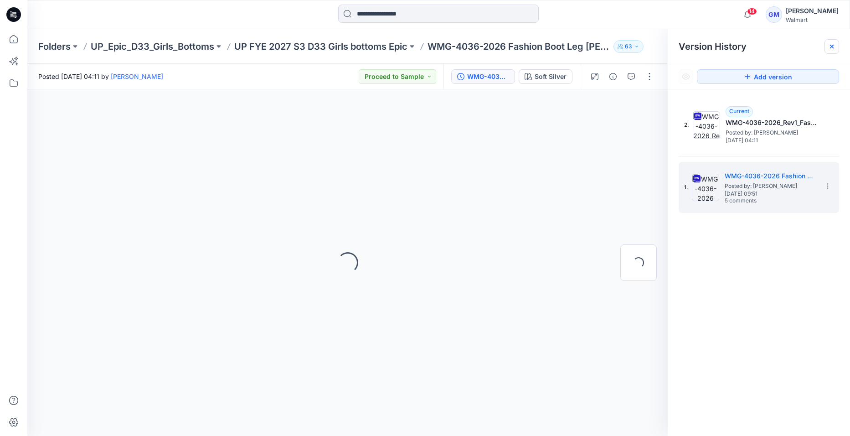
click at [831, 49] on icon at bounding box center [831, 46] width 7 height 7
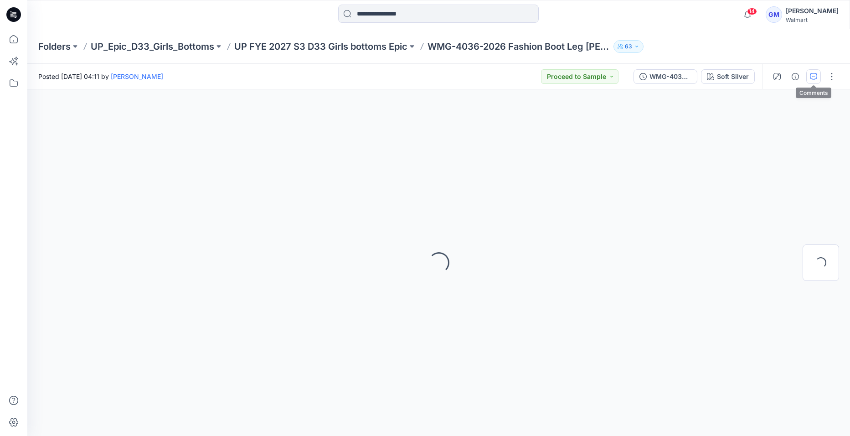
click at [814, 81] on button "button" at bounding box center [813, 76] width 15 height 15
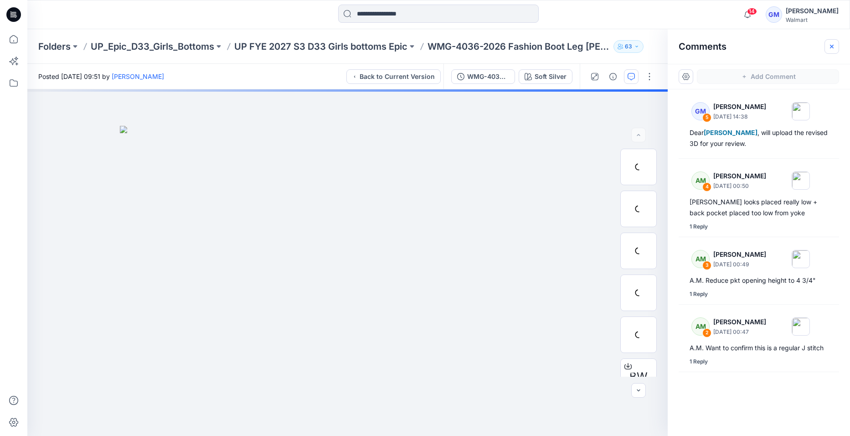
click at [832, 44] on icon "button" at bounding box center [831, 46] width 7 height 7
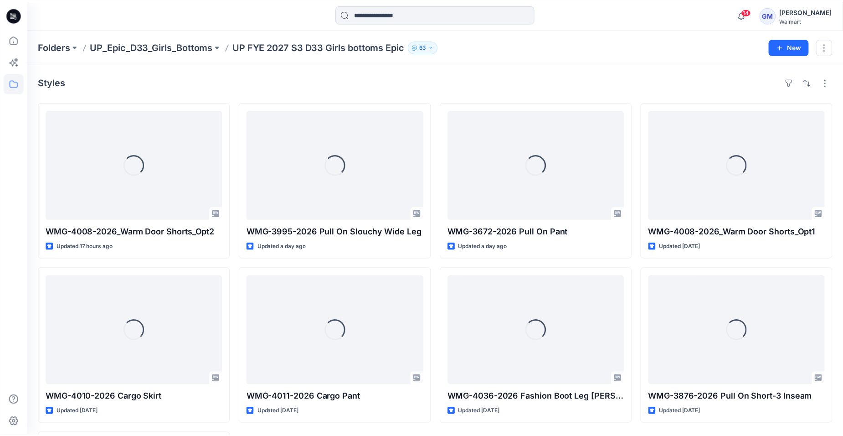
scroll to position [91, 0]
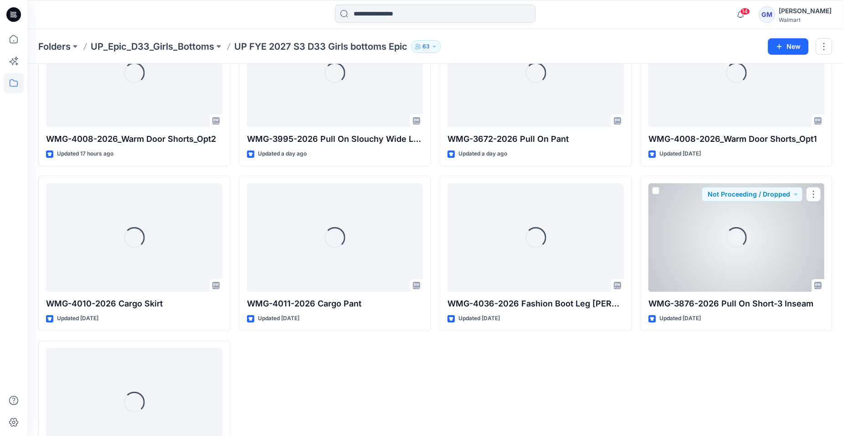
click at [694, 270] on div "Loading..." at bounding box center [736, 237] width 176 height 108
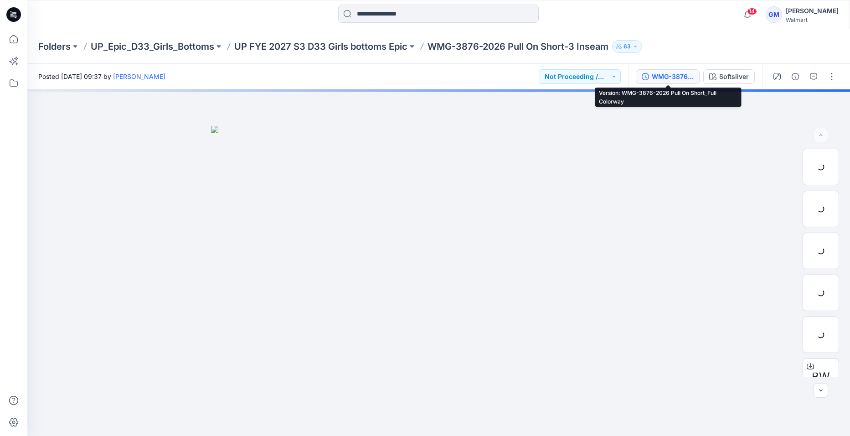
click at [667, 77] on div "WMG-3876-2026 Pull On Short_Full Colorway" at bounding box center [673, 77] width 42 height 10
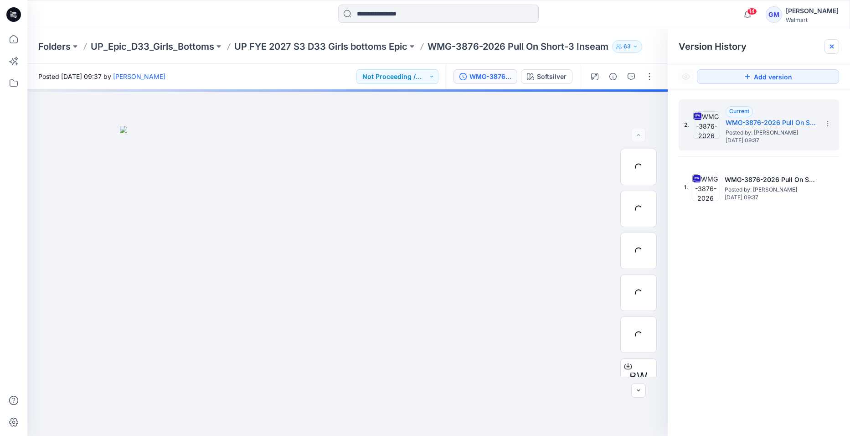
click at [832, 51] on div at bounding box center [831, 46] width 15 height 15
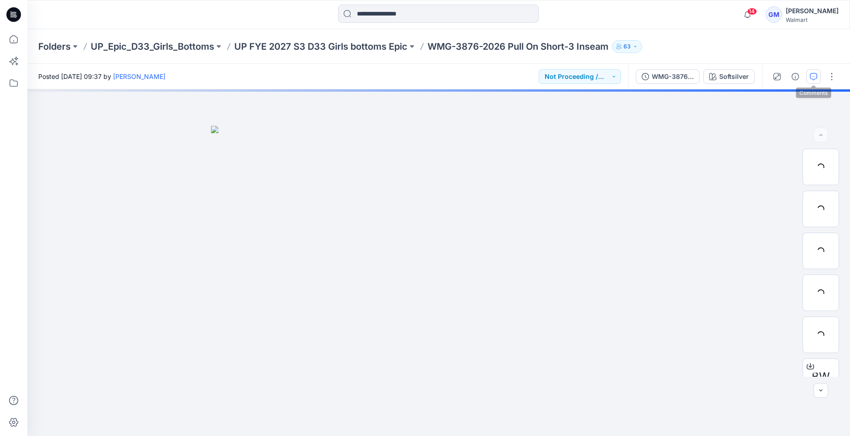
click at [812, 81] on button "button" at bounding box center [813, 76] width 15 height 15
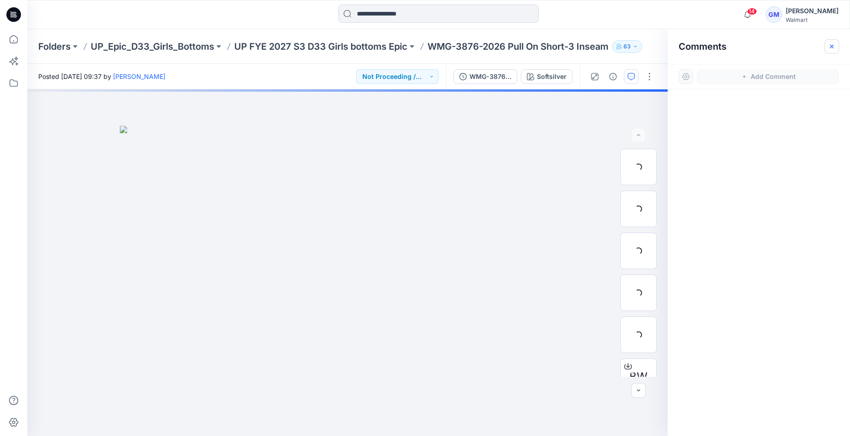
click at [831, 43] on icon "button" at bounding box center [831, 46] width 7 height 7
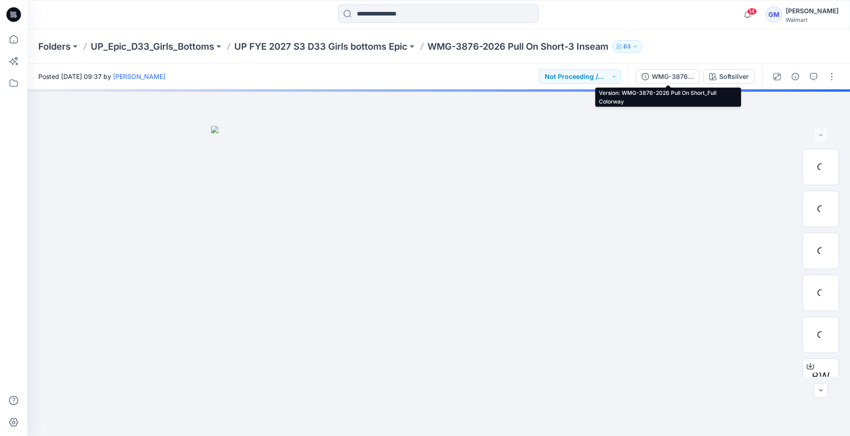
drag, startPoint x: 662, startPoint y: 79, endPoint x: 679, endPoint y: 93, distance: 22.7
click at [662, 79] on div "WMG-3876-2026 Pull On Short_Full Colorway" at bounding box center [673, 77] width 42 height 10
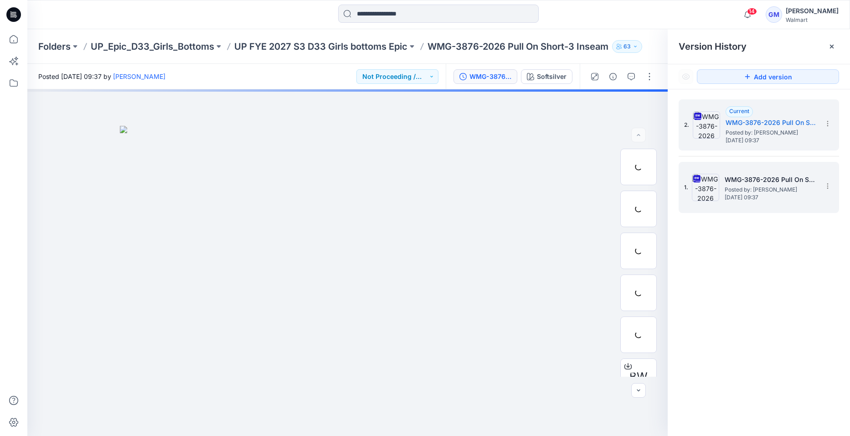
click at [759, 180] on h5 "WMG-3876-2026 Pull On Short_Softsilver" at bounding box center [769, 179] width 91 height 11
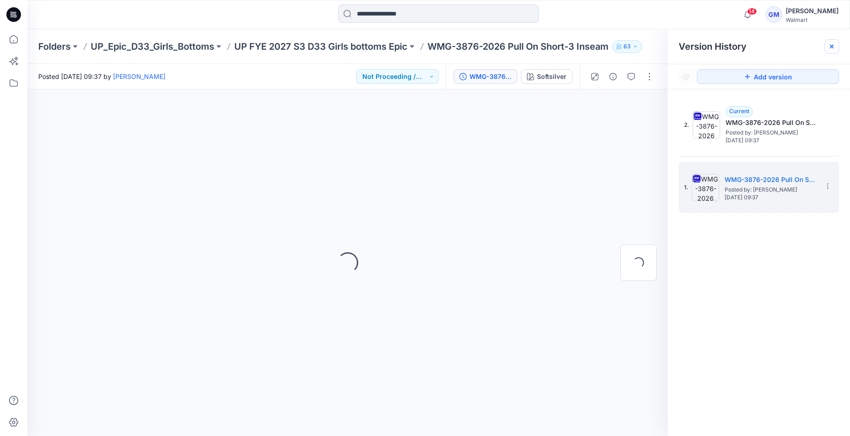
click at [831, 51] on div at bounding box center [831, 46] width 15 height 15
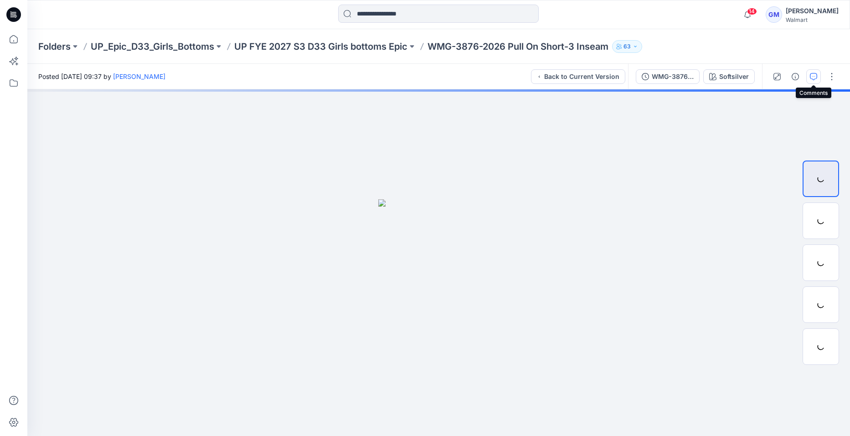
click at [819, 81] on button "button" at bounding box center [813, 76] width 15 height 15
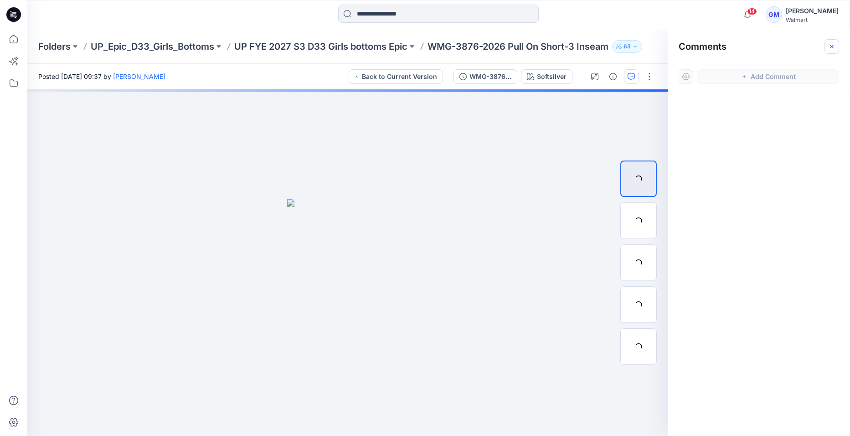
click at [829, 46] on icon "button" at bounding box center [831, 46] width 7 height 7
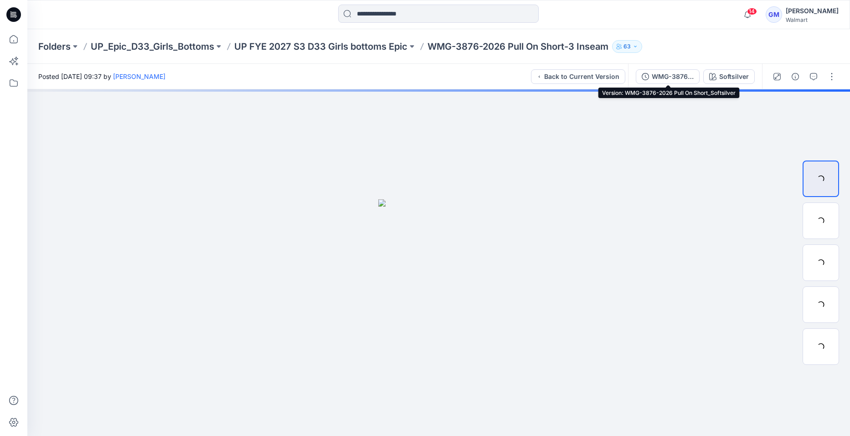
drag, startPoint x: 676, startPoint y: 71, endPoint x: 682, endPoint y: 72, distance: 6.1
click at [676, 72] on div "WMG-3876-2026 Pull On Short_Softsilver" at bounding box center [673, 77] width 42 height 10
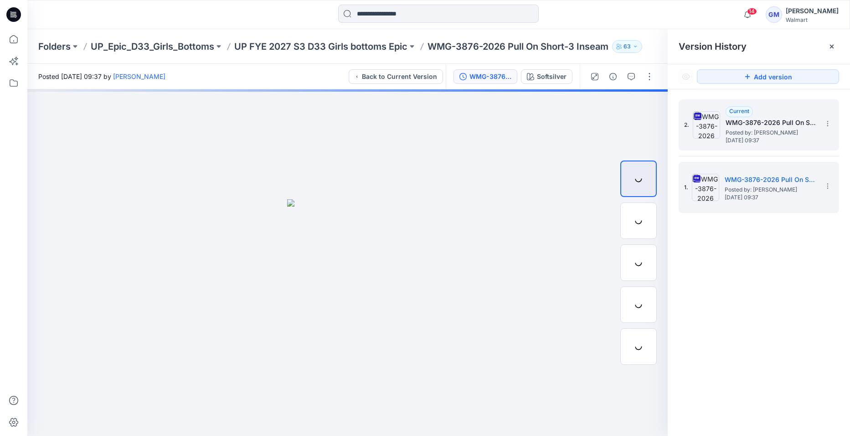
click at [770, 120] on h5 "WMG-3876-2026 Pull On Short_Full Colorway" at bounding box center [770, 122] width 91 height 11
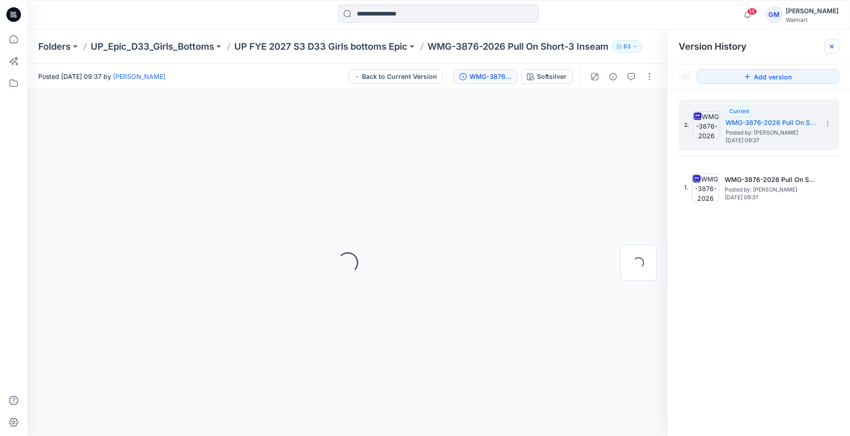
click at [832, 47] on icon at bounding box center [832, 47] width 4 height 4
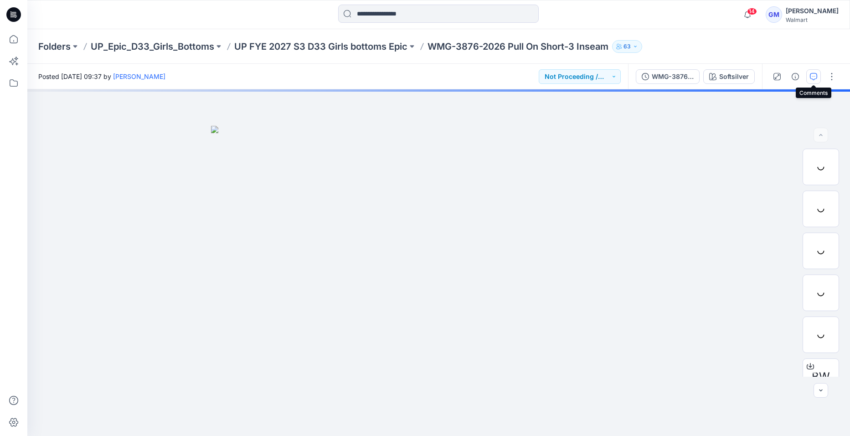
click at [812, 79] on icon "button" at bounding box center [813, 76] width 7 height 7
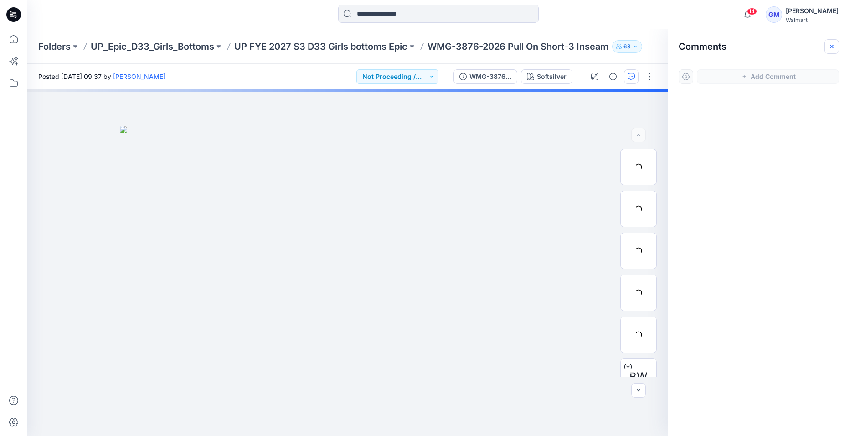
click at [834, 43] on icon "button" at bounding box center [831, 46] width 7 height 7
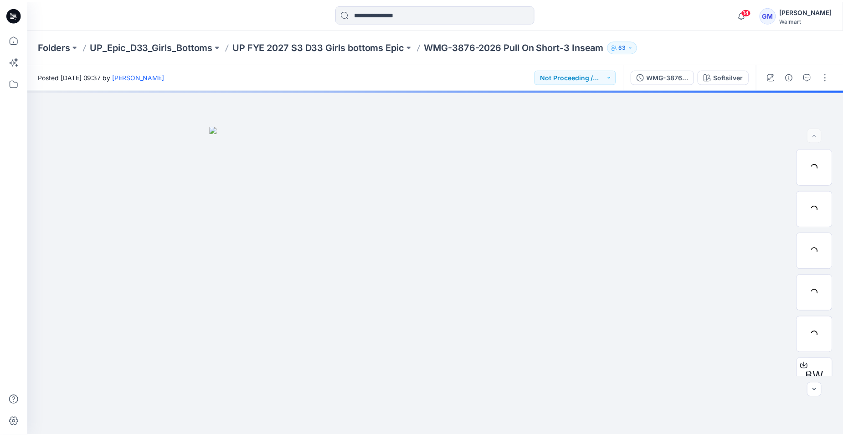
scroll to position [91, 0]
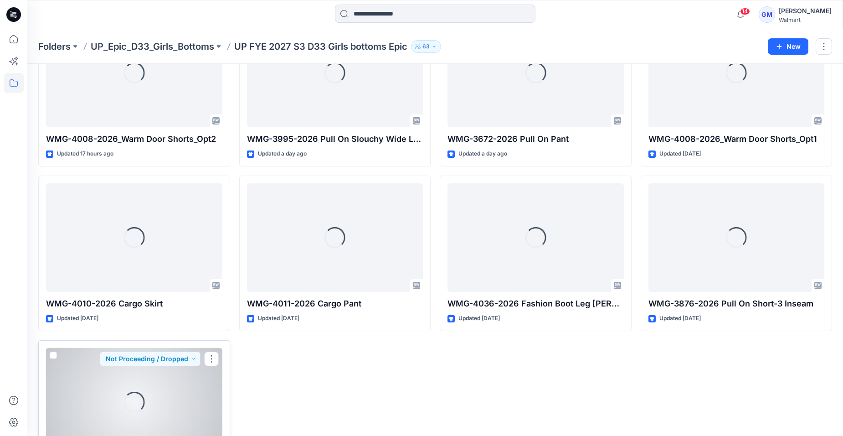
click at [171, 400] on div "Loading..." at bounding box center [134, 402] width 176 height 108
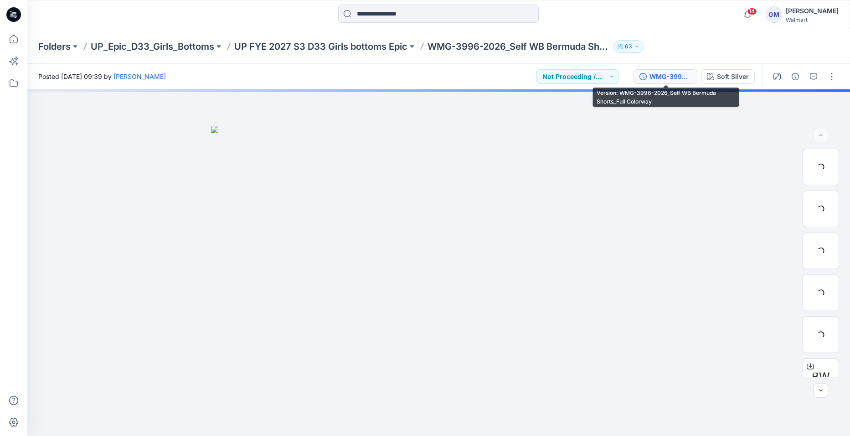
click at [669, 78] on div "WMG-3996-2026_Self WB Bermuda Shorts_Full Colorway" at bounding box center [670, 77] width 42 height 10
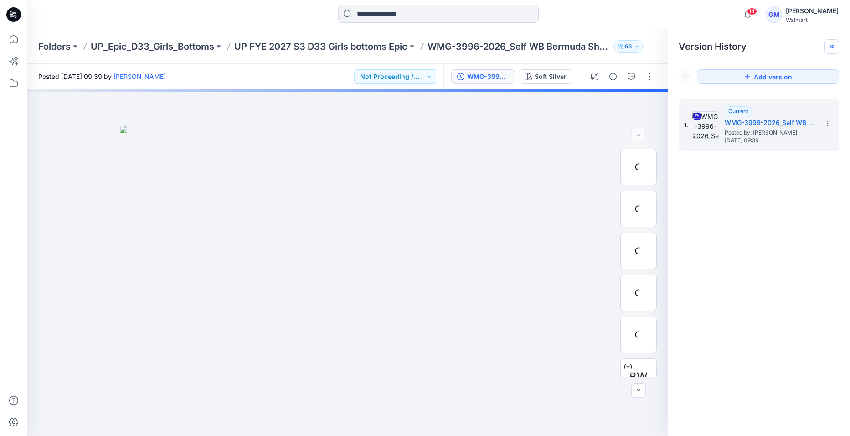
click at [832, 46] on icon at bounding box center [831, 46] width 7 height 7
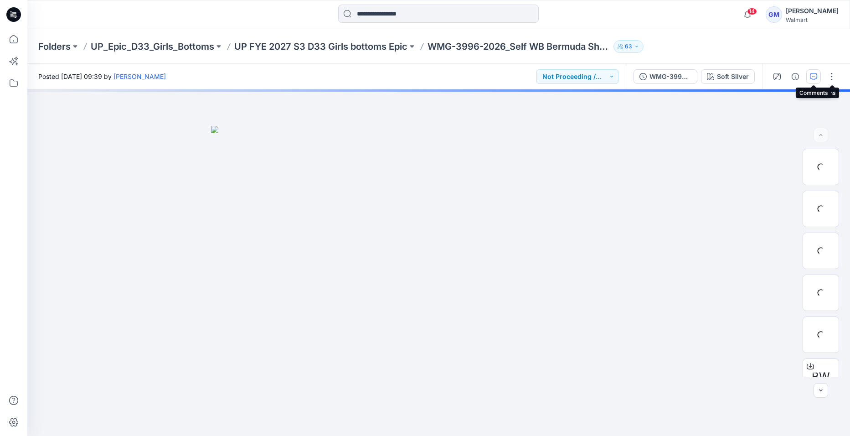
click at [818, 77] on button "button" at bounding box center [813, 76] width 15 height 15
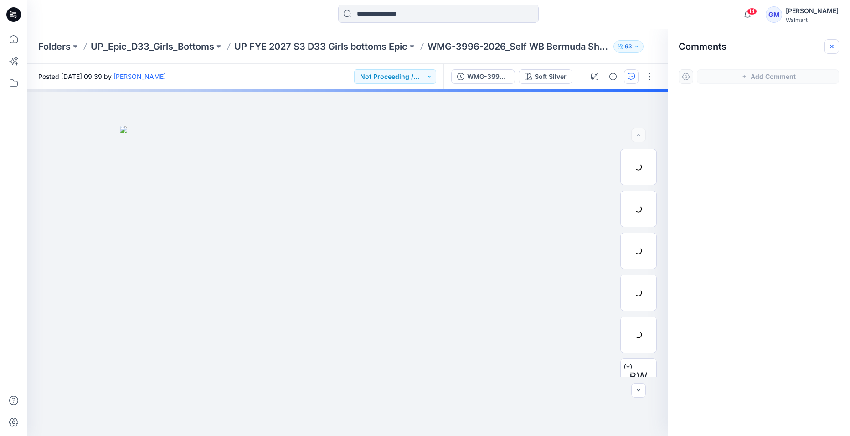
click at [832, 46] on icon "button" at bounding box center [831, 46] width 7 height 7
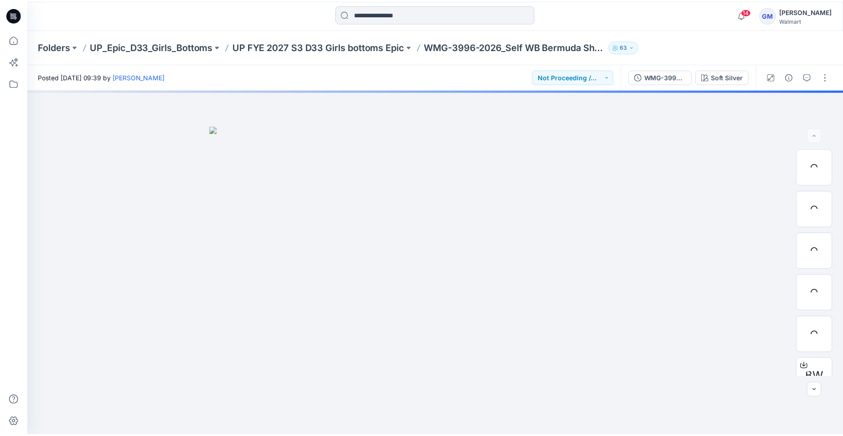
scroll to position [91, 0]
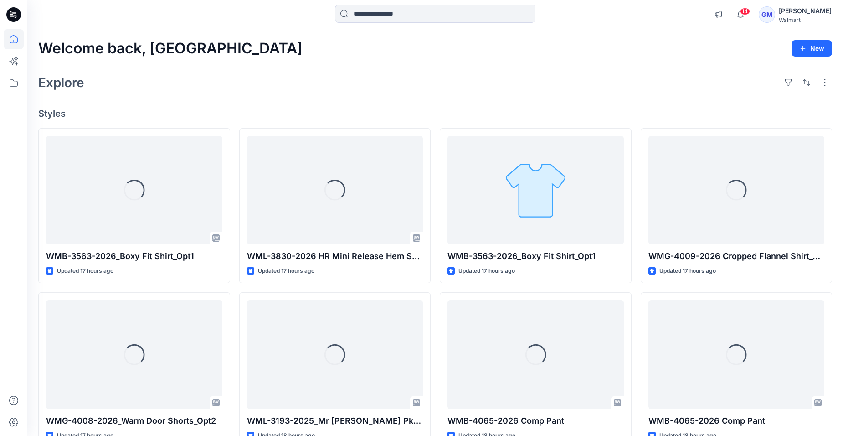
click at [10, 15] on icon at bounding box center [13, 14] width 15 height 15
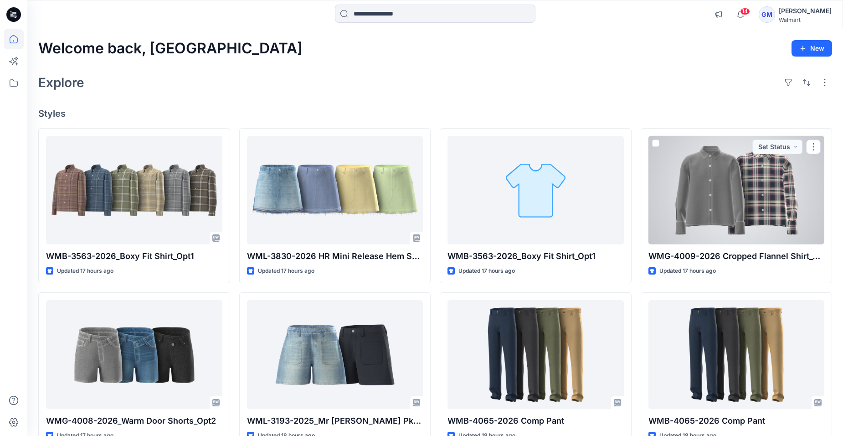
click at [724, 225] on div at bounding box center [736, 190] width 176 height 108
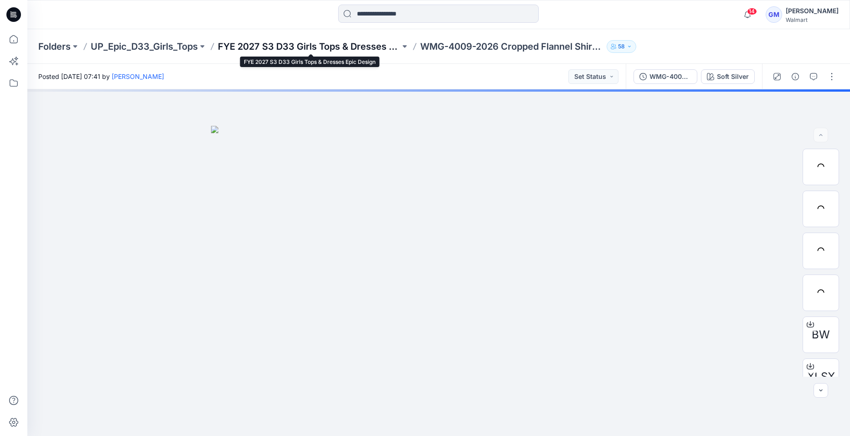
click at [259, 50] on p "FYE 2027 S3 D33 Girls Tops & Dresses Epic Design" at bounding box center [309, 46] width 182 height 13
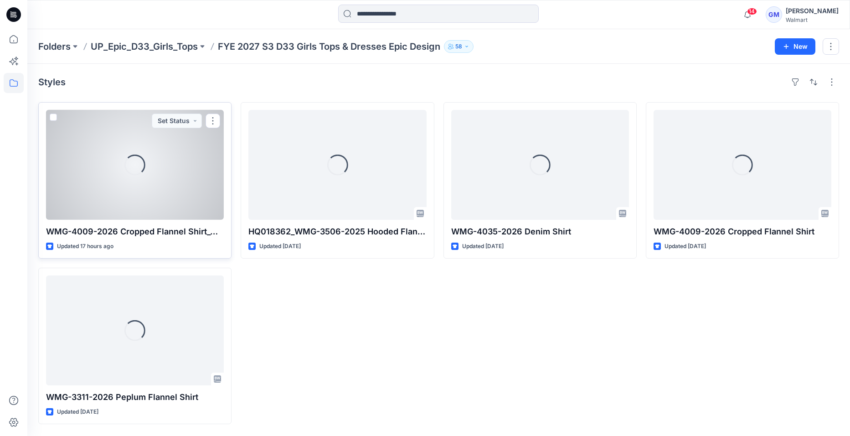
click at [158, 188] on div "Loading..." at bounding box center [135, 165] width 178 height 110
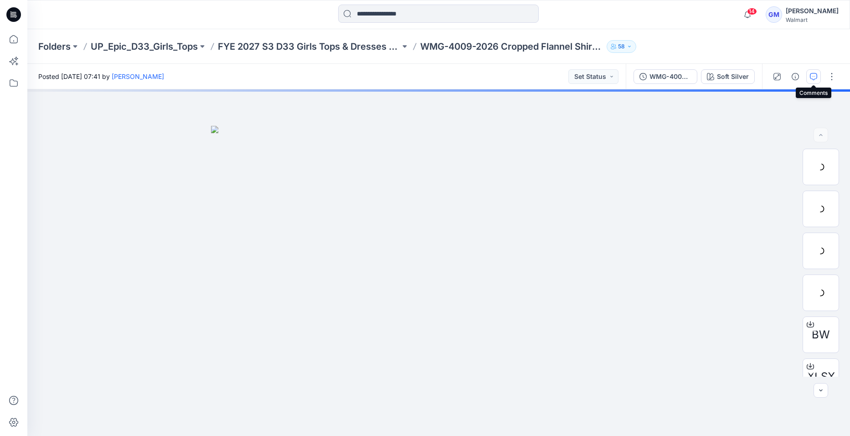
click at [810, 77] on icon "button" at bounding box center [813, 76] width 7 height 7
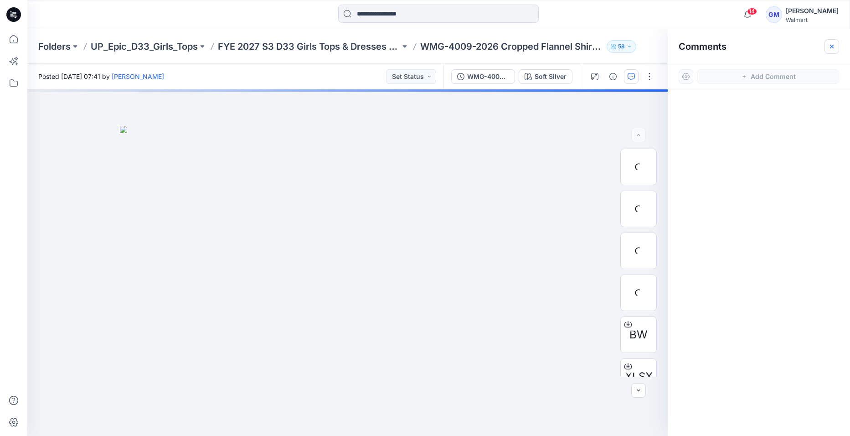
click at [831, 48] on icon "button" at bounding box center [831, 46] width 7 height 7
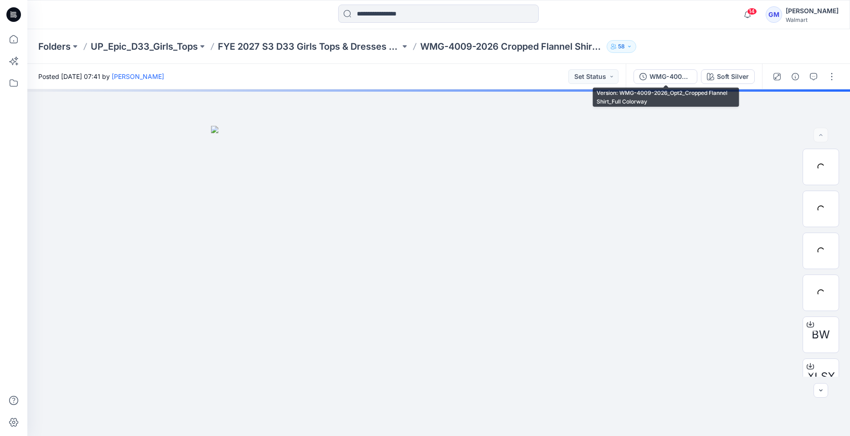
drag, startPoint x: 670, startPoint y: 79, endPoint x: 708, endPoint y: 98, distance: 42.8
click at [672, 79] on div "WMG-4009-2026_Opt2_Cropped Flannel Shirt_Full Colorway" at bounding box center [670, 77] width 42 height 10
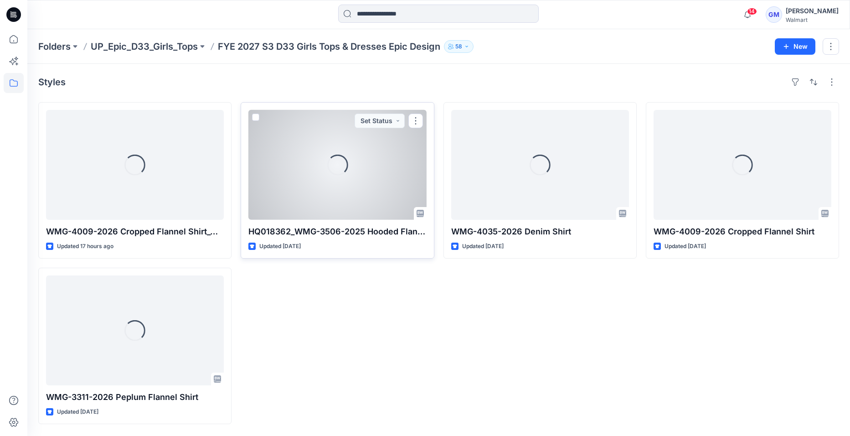
click at [347, 189] on div "Loading..." at bounding box center [337, 165] width 178 height 110
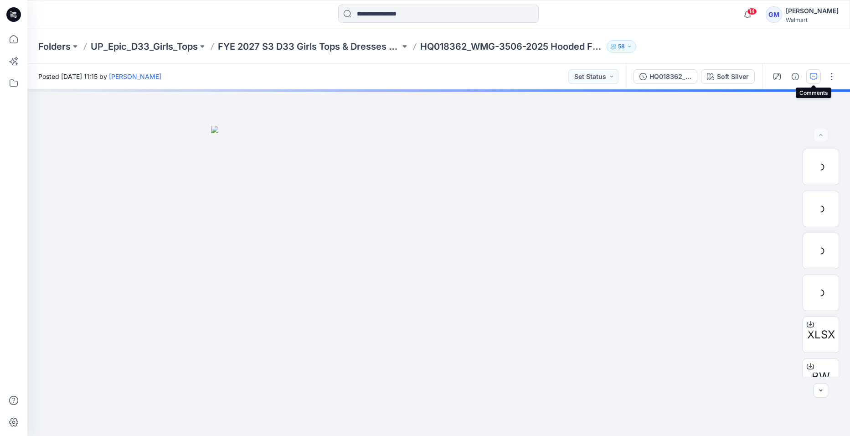
click at [814, 77] on icon "button" at bounding box center [813, 76] width 7 height 7
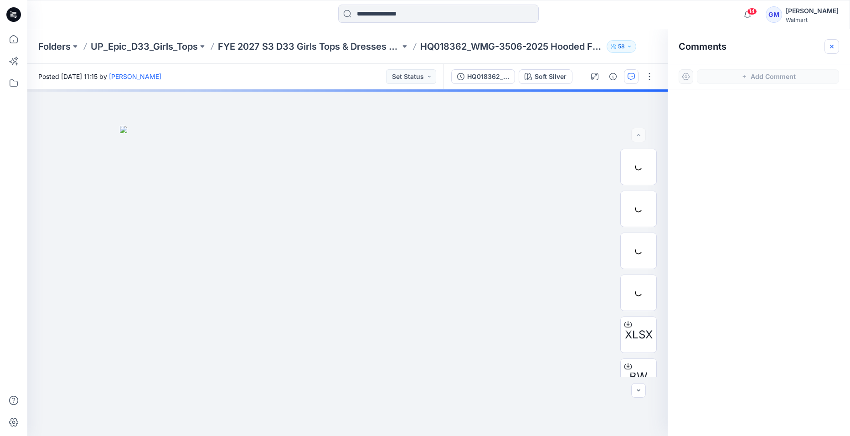
click at [833, 46] on icon "button" at bounding box center [831, 46] width 7 height 7
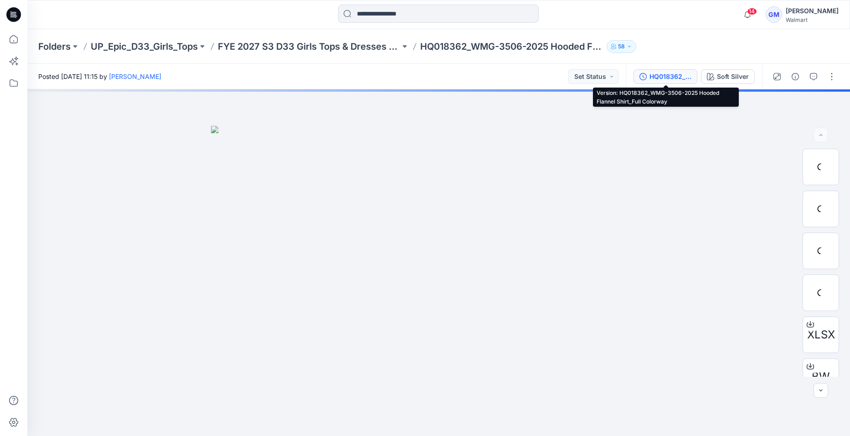
click at [662, 75] on div "HQ018362_WMG-3506-2025 Hooded Flannel Shirt_Full Colorway" at bounding box center [670, 77] width 42 height 10
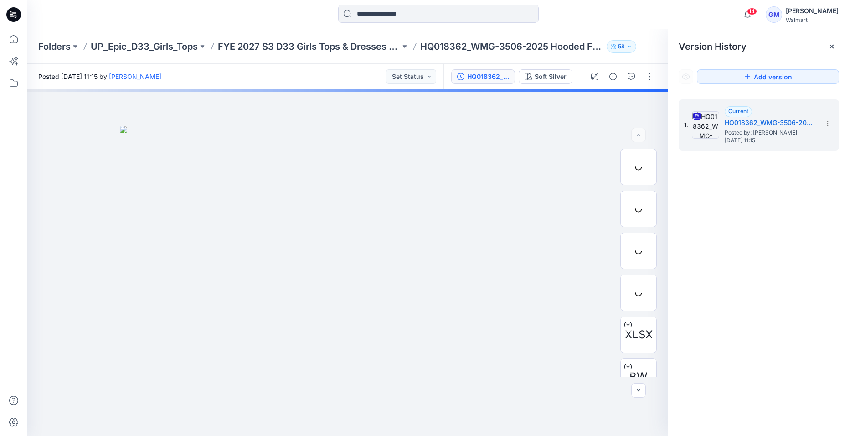
click at [831, 51] on div at bounding box center [831, 46] width 15 height 15
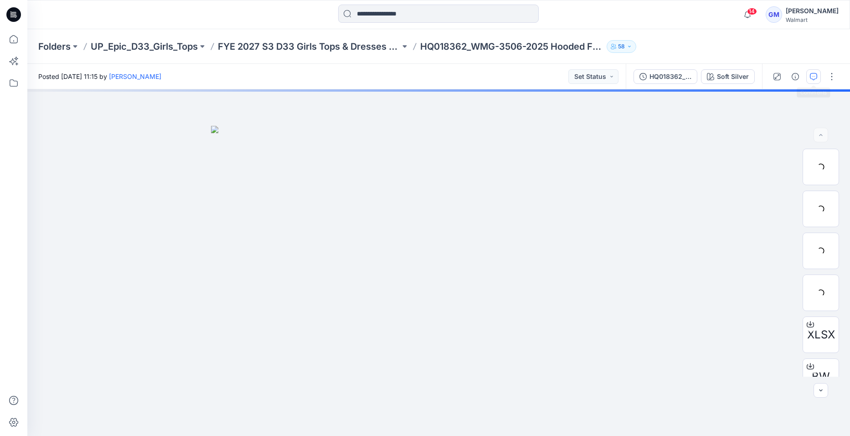
click at [817, 79] on button "button" at bounding box center [813, 76] width 15 height 15
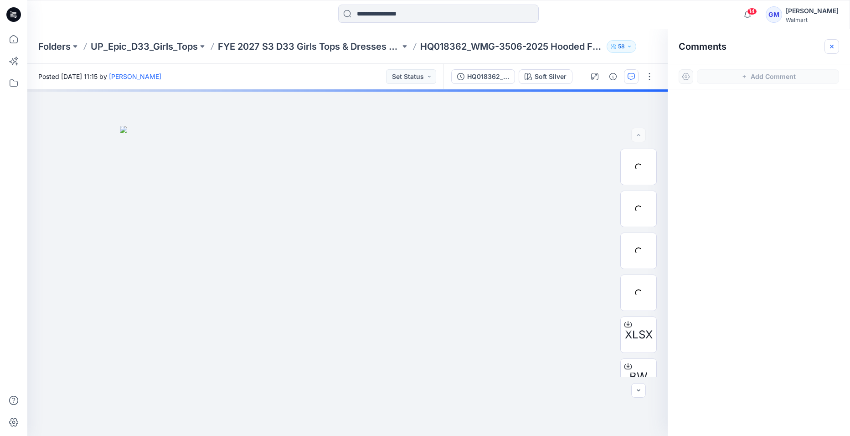
click at [832, 46] on icon "button" at bounding box center [832, 46] width 4 height 4
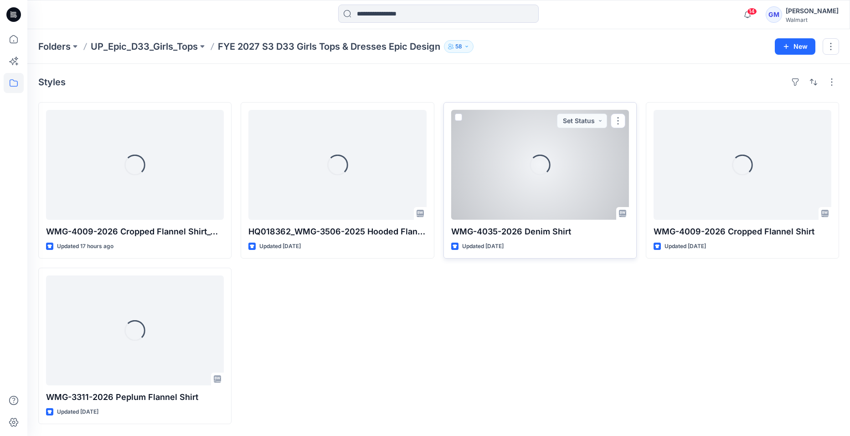
click at [565, 195] on div "Loading..." at bounding box center [540, 165] width 178 height 110
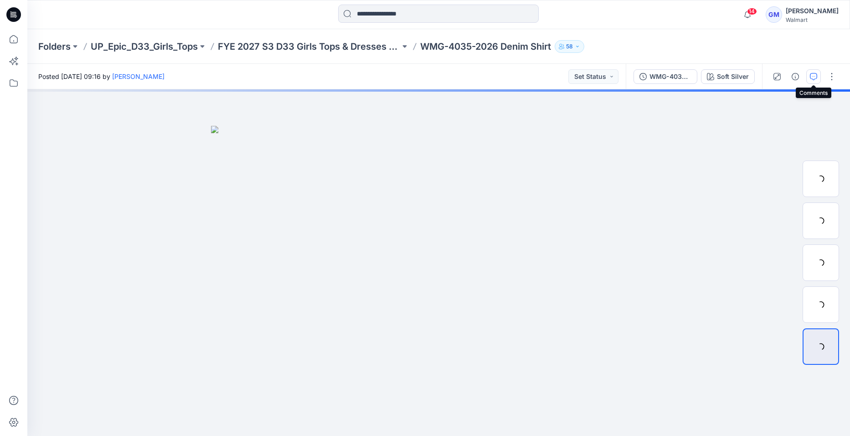
click at [815, 77] on icon "button" at bounding box center [813, 76] width 7 height 7
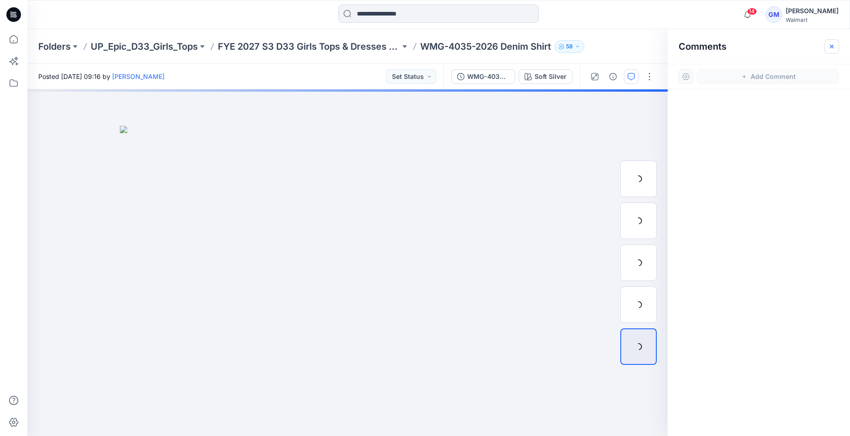
click at [832, 46] on icon "button" at bounding box center [832, 46] width 4 height 4
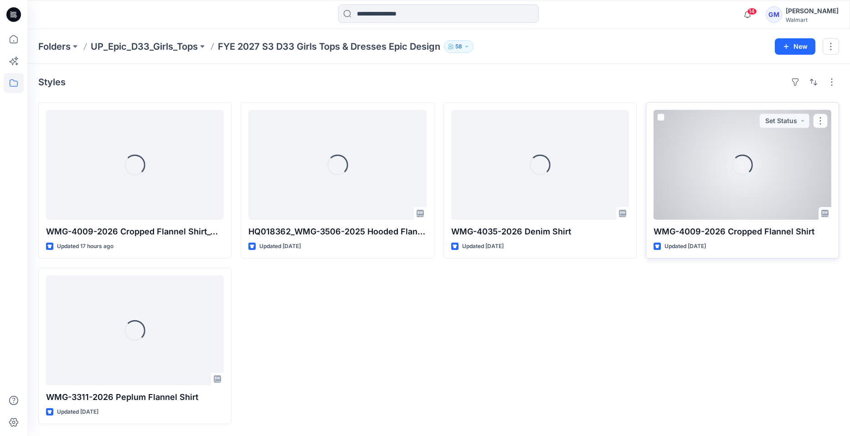
click at [722, 186] on div "Loading..." at bounding box center [742, 165] width 178 height 110
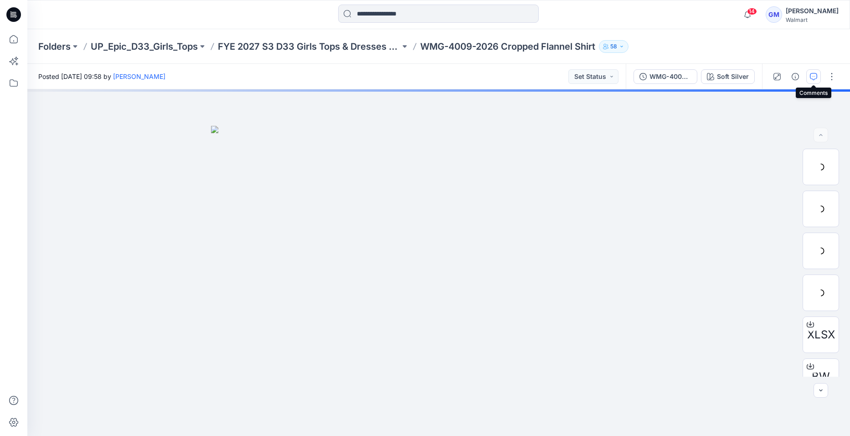
click at [816, 80] on icon "button" at bounding box center [813, 76] width 7 height 7
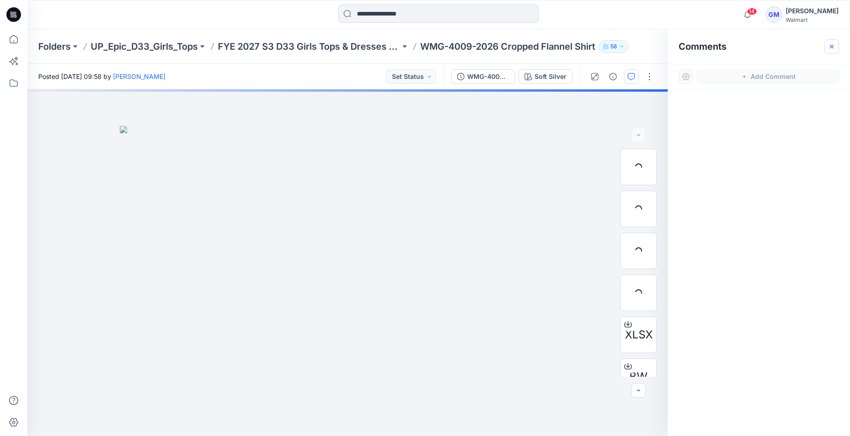
click at [833, 46] on icon "button" at bounding box center [831, 46] width 7 height 7
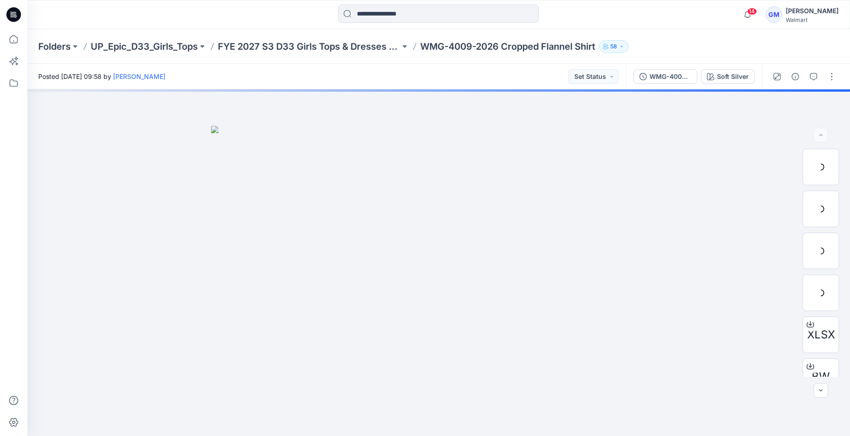
click at [661, 81] on button "WMG-4009-2026_Rev1_Cropped Flannel Shirt_Full Colorway" at bounding box center [665, 76] width 64 height 15
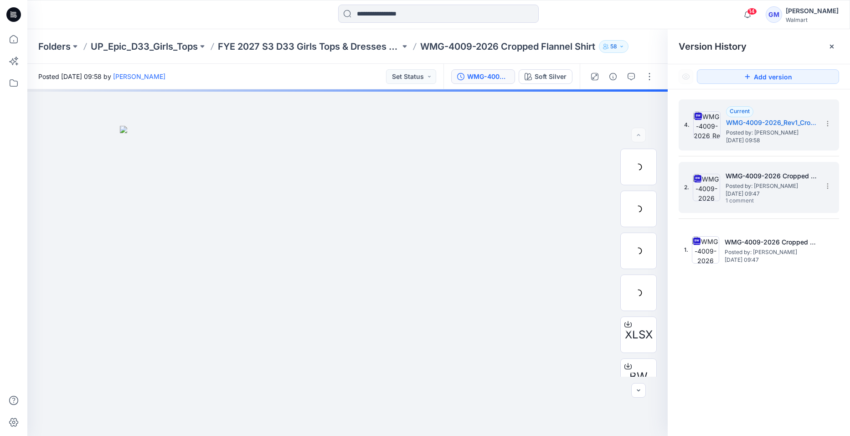
click at [758, 191] on span "[DATE] 09:47" at bounding box center [770, 193] width 91 height 6
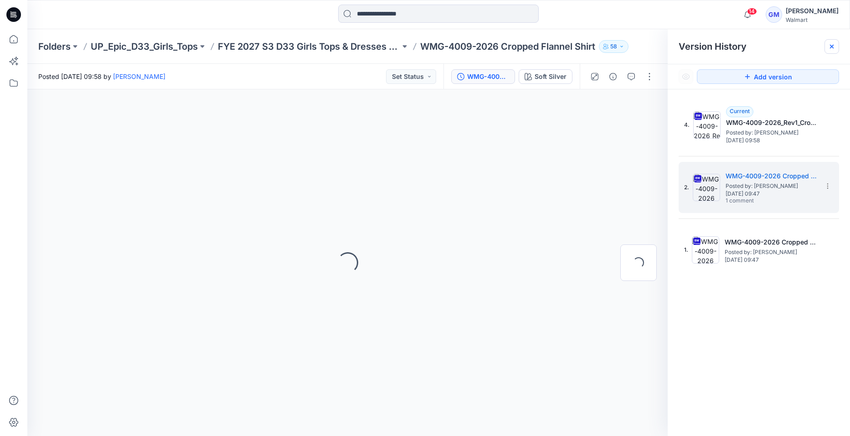
click at [831, 45] on icon at bounding box center [831, 46] width 7 height 7
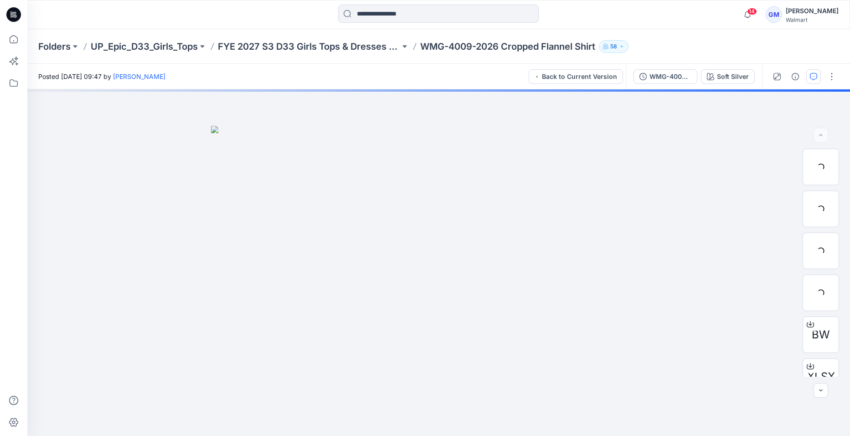
click at [818, 74] on button "button" at bounding box center [813, 76] width 15 height 15
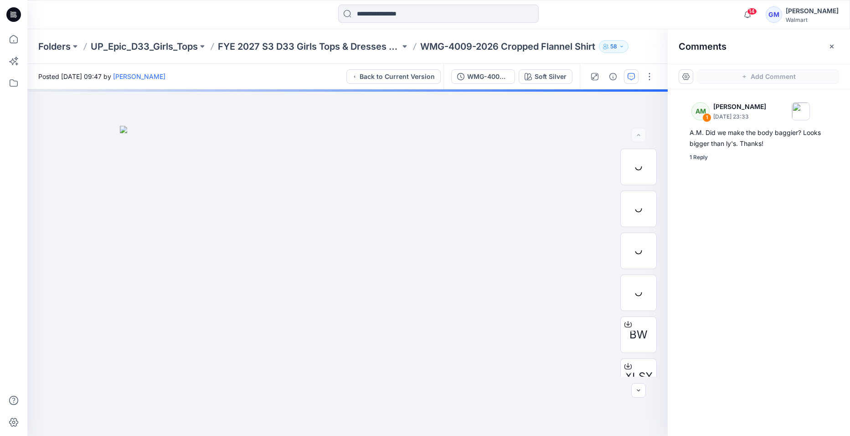
drag, startPoint x: 833, startPoint y: 47, endPoint x: 814, endPoint y: 68, distance: 28.4
click at [833, 47] on icon "button" at bounding box center [831, 46] width 7 height 7
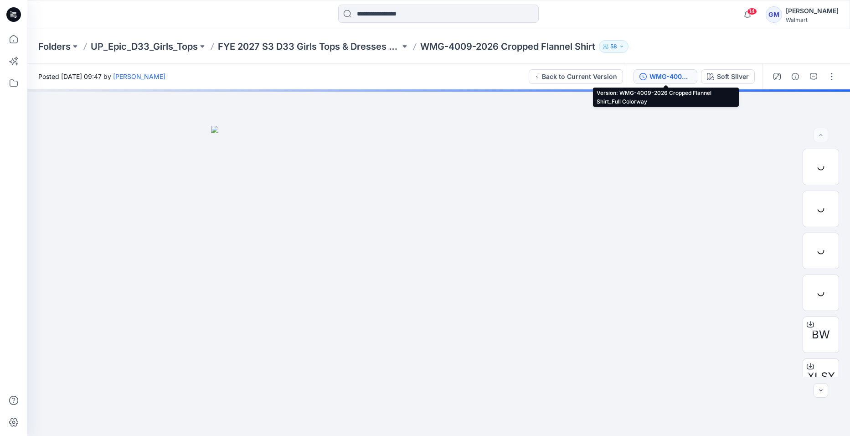
click at [669, 76] on div "WMG-4009-2026 Cropped Flannel Shirt_Full Colorway" at bounding box center [670, 77] width 42 height 10
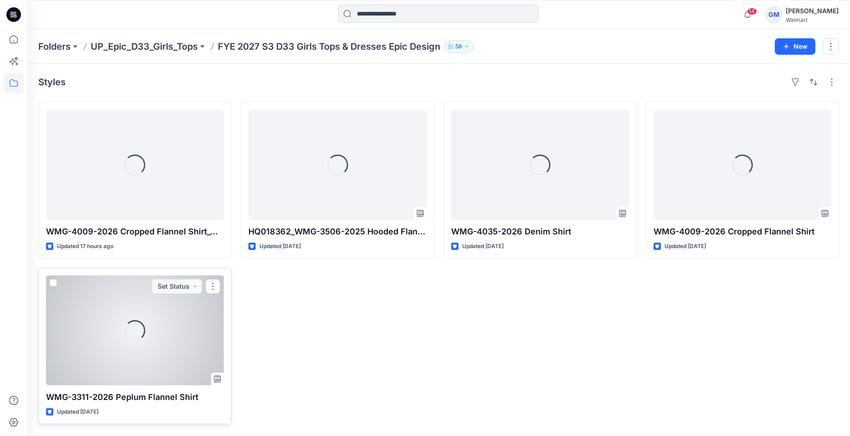
click at [140, 318] on div "Loading..." at bounding box center [135, 330] width 178 height 110
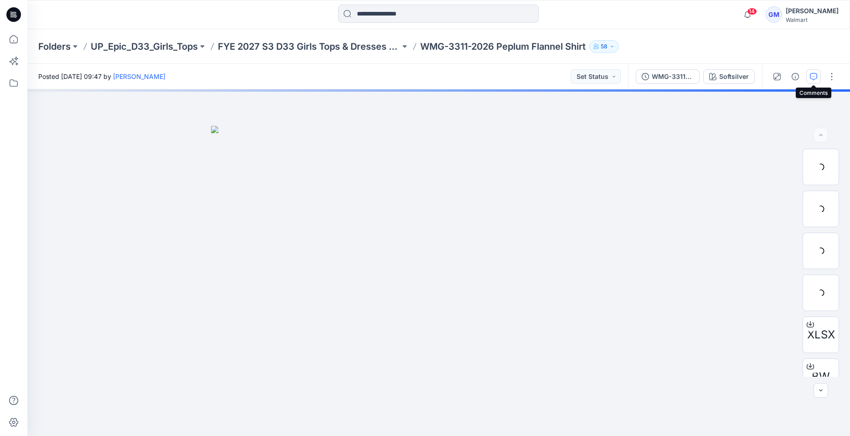
click at [812, 77] on icon "button" at bounding box center [813, 76] width 7 height 7
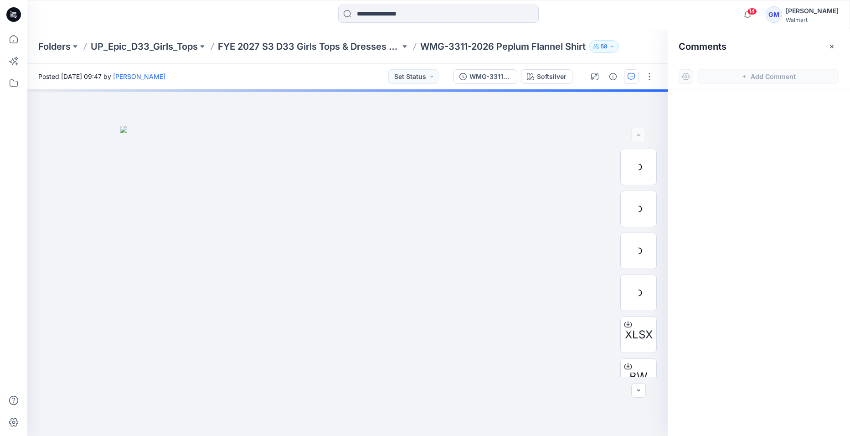
click at [831, 46] on icon "button" at bounding box center [831, 46] width 7 height 7
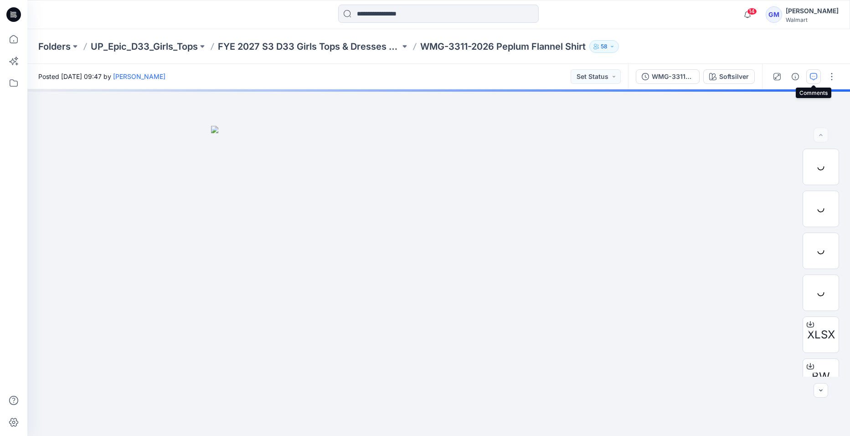
click at [816, 73] on icon "button" at bounding box center [813, 76] width 7 height 7
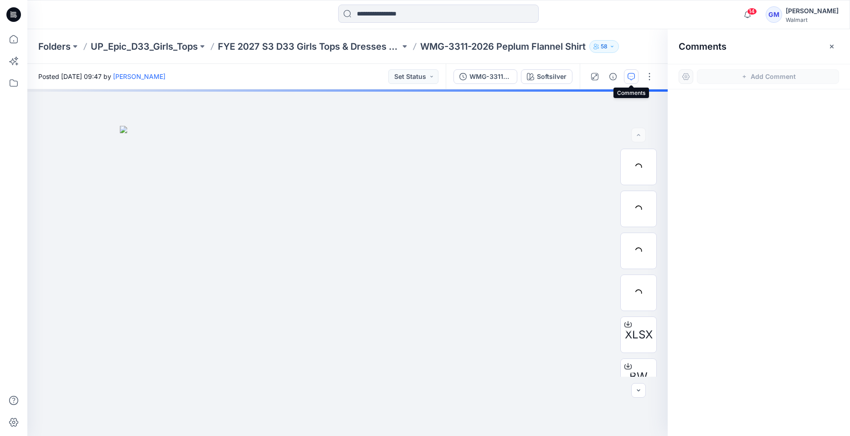
click at [629, 77] on icon "button" at bounding box center [630, 76] width 7 height 7
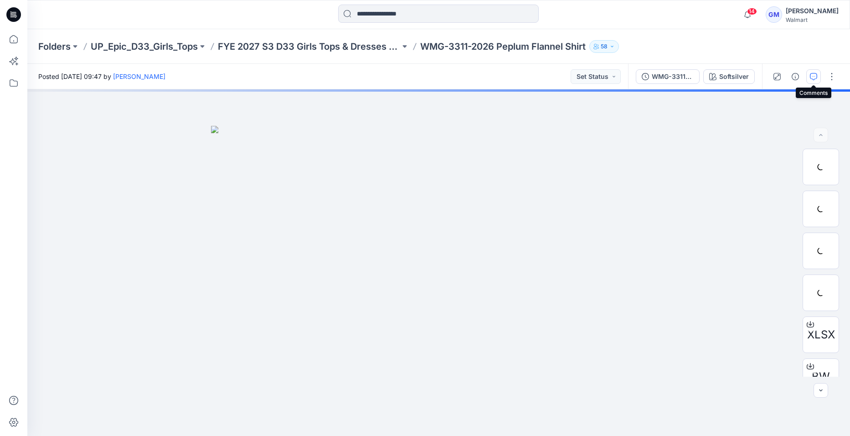
click at [811, 74] on icon "button" at bounding box center [813, 76] width 7 height 7
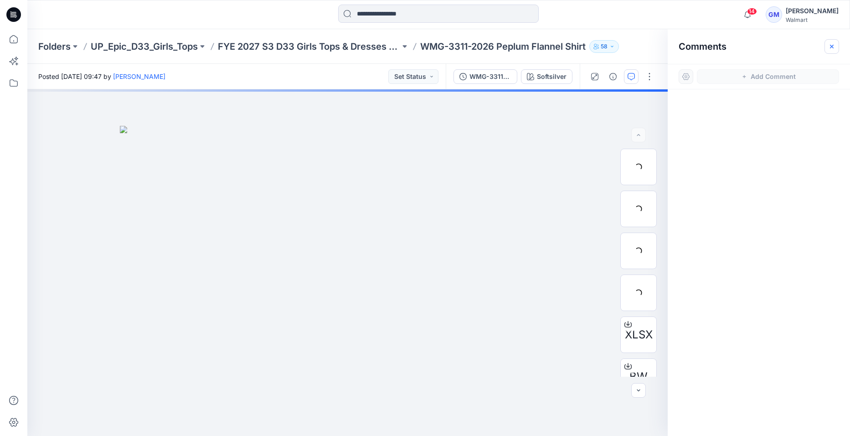
click at [830, 48] on icon "button" at bounding box center [832, 46] width 4 height 4
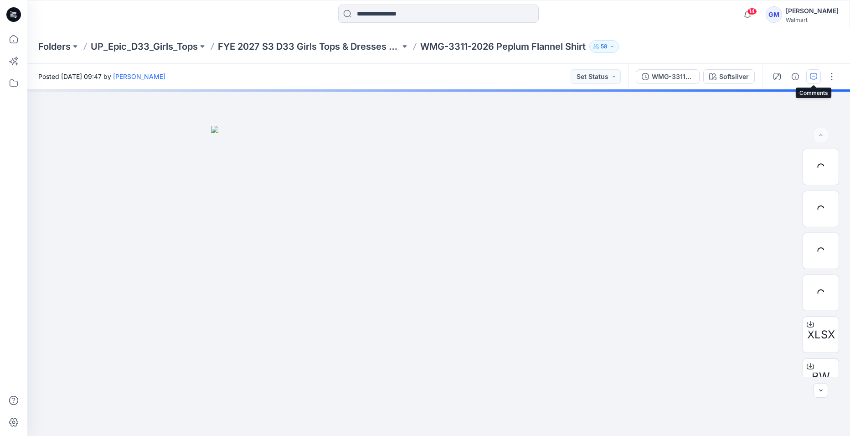
click at [813, 75] on icon "button" at bounding box center [813, 76] width 7 height 7
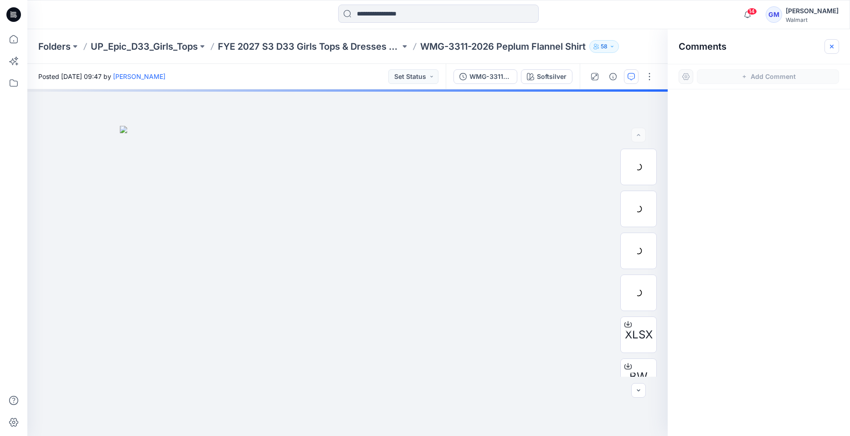
click at [832, 48] on icon "button" at bounding box center [831, 46] width 7 height 7
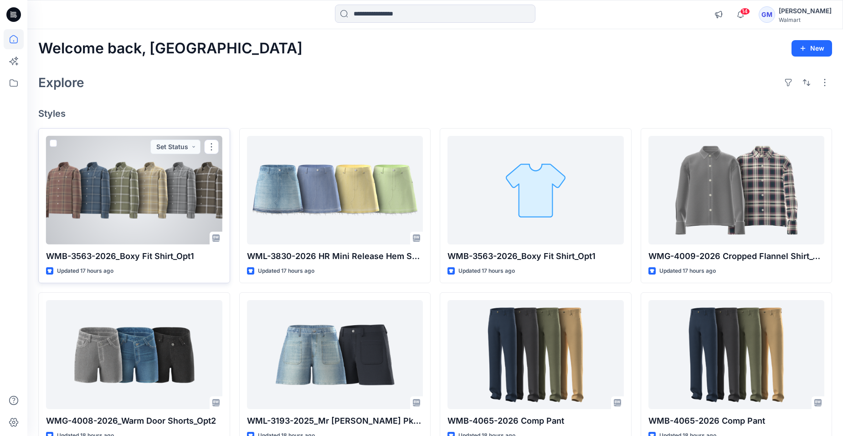
click at [134, 210] on div at bounding box center [134, 190] width 176 height 108
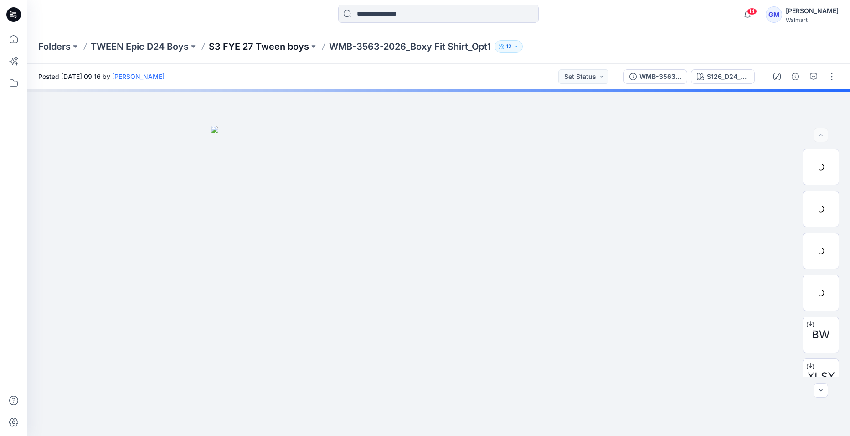
click at [253, 45] on p "S3 FYE 27 Tween boys" at bounding box center [259, 46] width 100 height 13
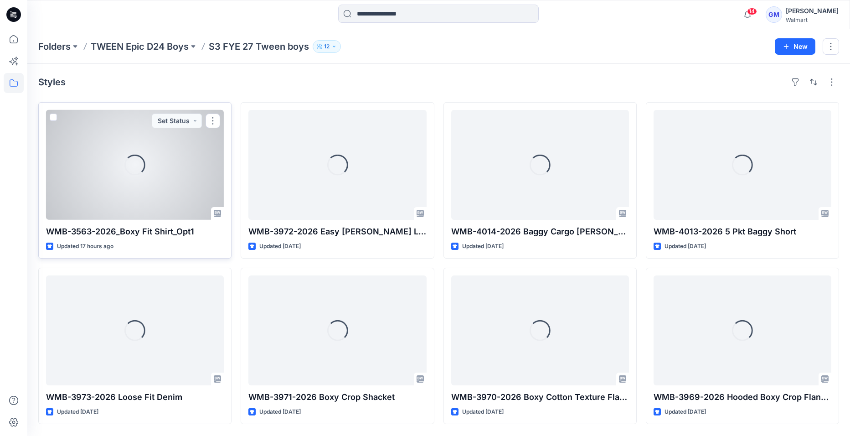
click at [154, 188] on div "Loading..." at bounding box center [135, 165] width 178 height 110
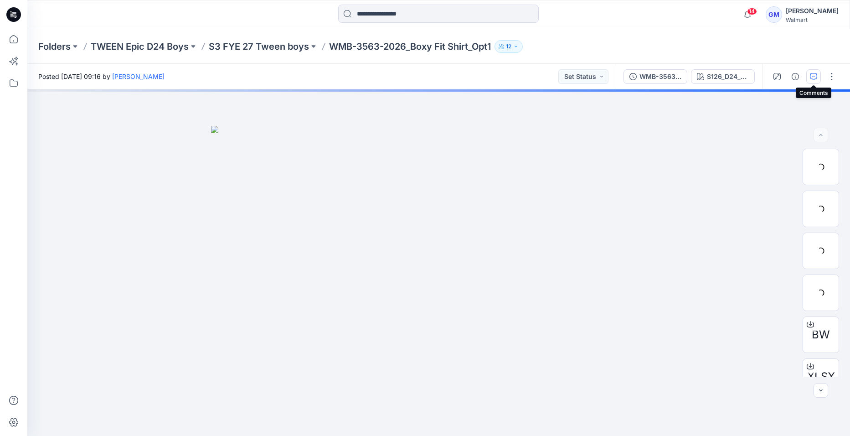
click at [811, 77] on icon "button" at bounding box center [813, 76] width 7 height 7
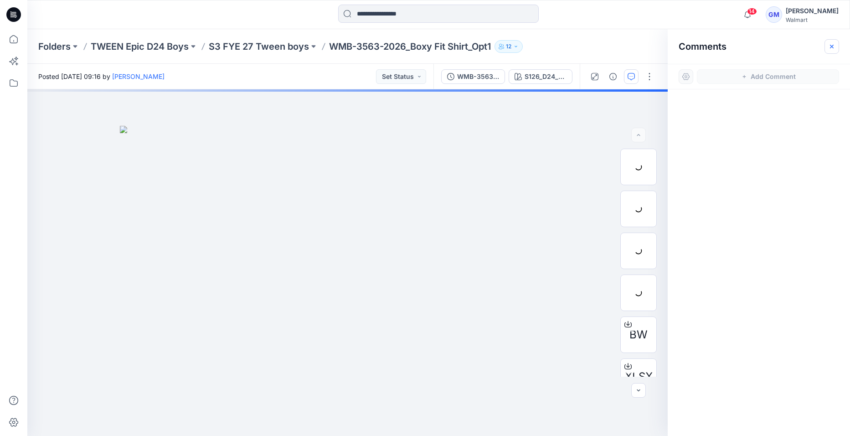
click at [832, 47] on icon "button" at bounding box center [832, 46] width 4 height 4
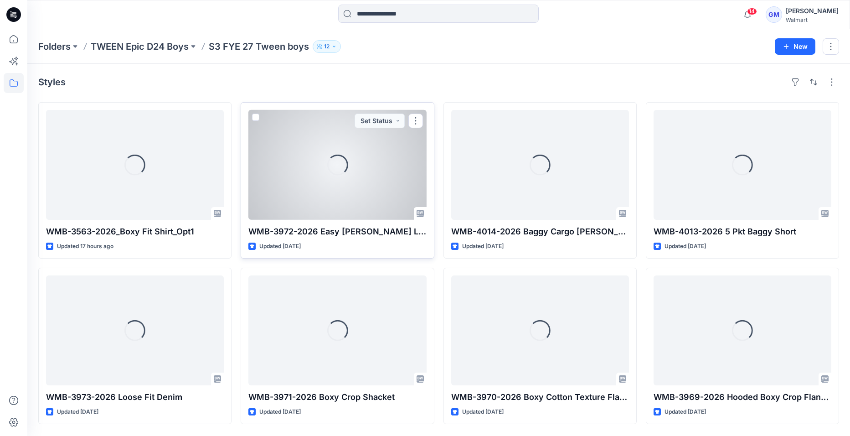
click at [374, 183] on div "Loading..." at bounding box center [337, 165] width 178 height 110
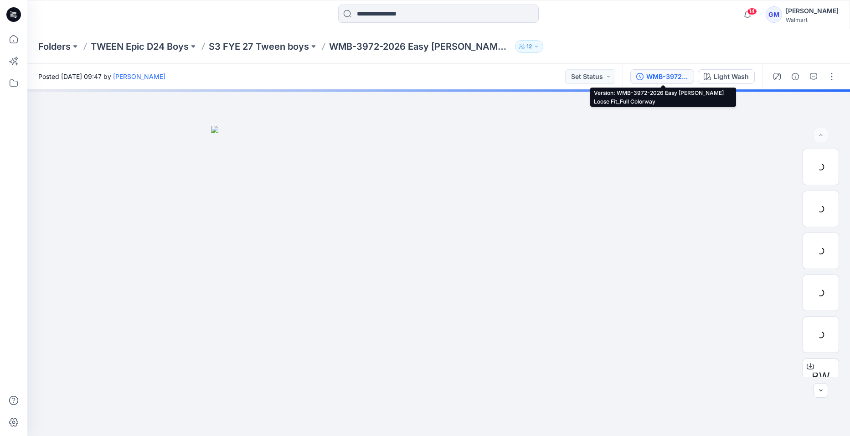
click at [647, 82] on button "WMB-3972-2026 Easy Carpenter Loose Fit_Full Colorway" at bounding box center [662, 76] width 64 height 15
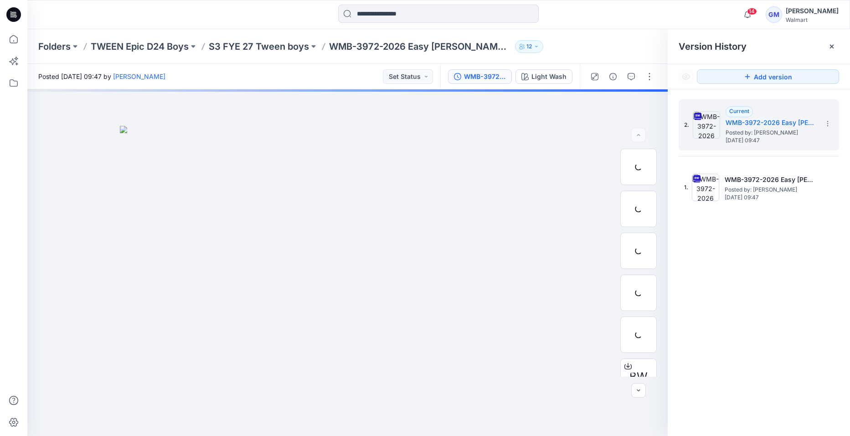
drag, startPoint x: 837, startPoint y: 46, endPoint x: 832, endPoint y: 58, distance: 12.7
click at [837, 48] on div at bounding box center [831, 46] width 15 height 15
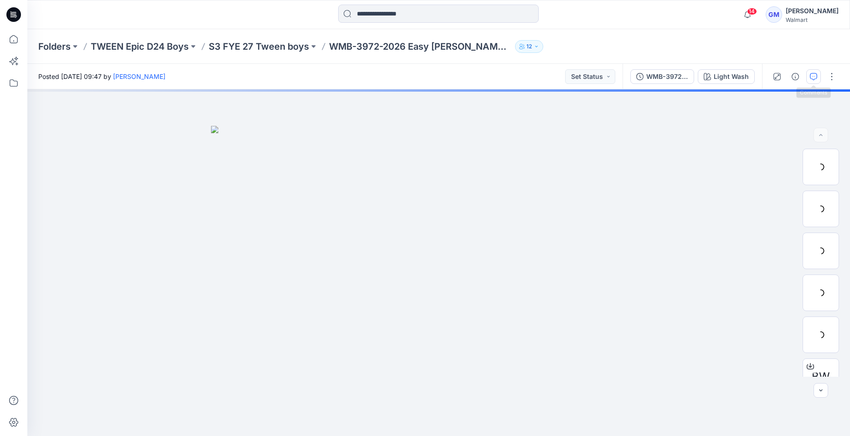
click at [812, 80] on icon "button" at bounding box center [813, 76] width 7 height 7
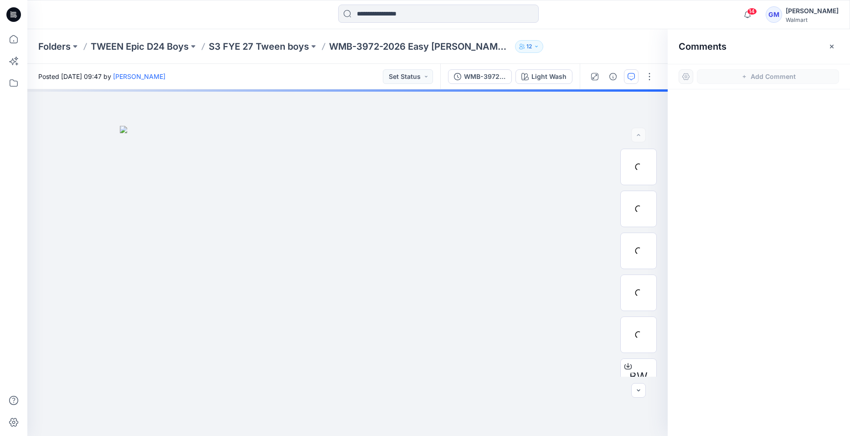
drag, startPoint x: 830, startPoint y: 49, endPoint x: 709, endPoint y: 85, distance: 126.0
click at [830, 49] on icon "button" at bounding box center [831, 46] width 7 height 7
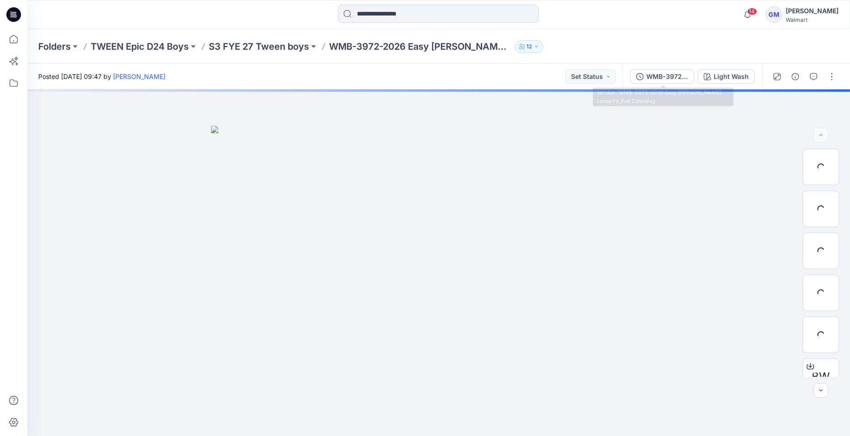
drag, startPoint x: 667, startPoint y: 74, endPoint x: 675, endPoint y: 75, distance: 8.7
click at [669, 74] on div "WMB-3972-2026 Easy Carpenter Loose Fit_Full Colorway" at bounding box center [667, 77] width 42 height 10
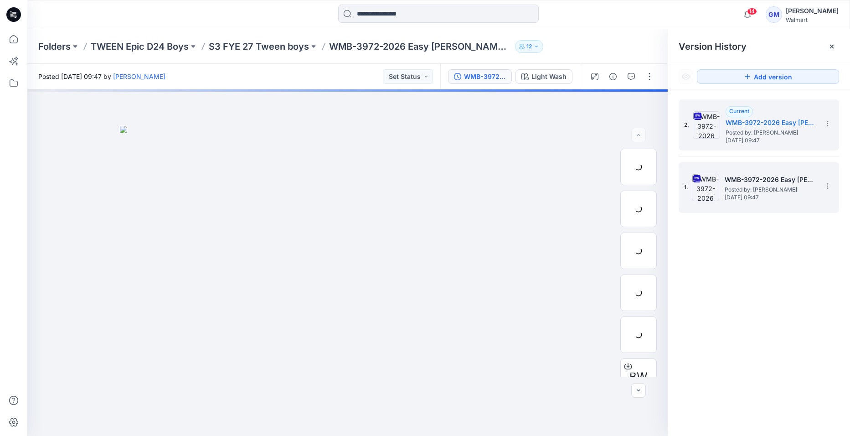
click at [766, 186] on span "Posted by: [PERSON_NAME]" at bounding box center [769, 189] width 91 height 9
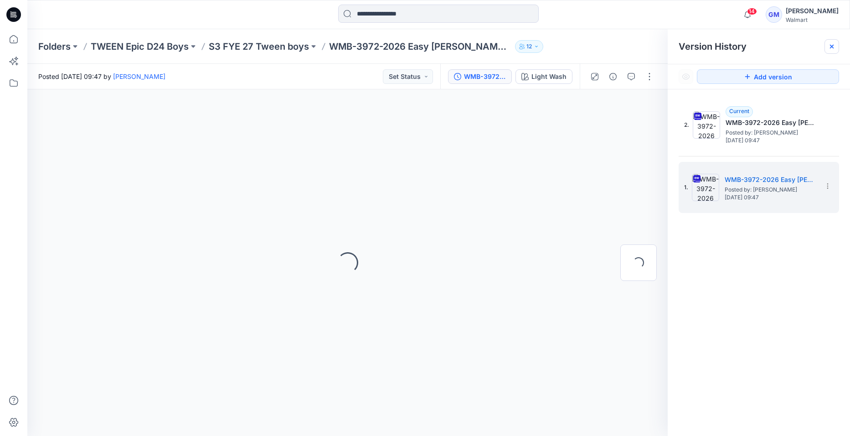
click at [832, 50] on icon at bounding box center [831, 46] width 7 height 7
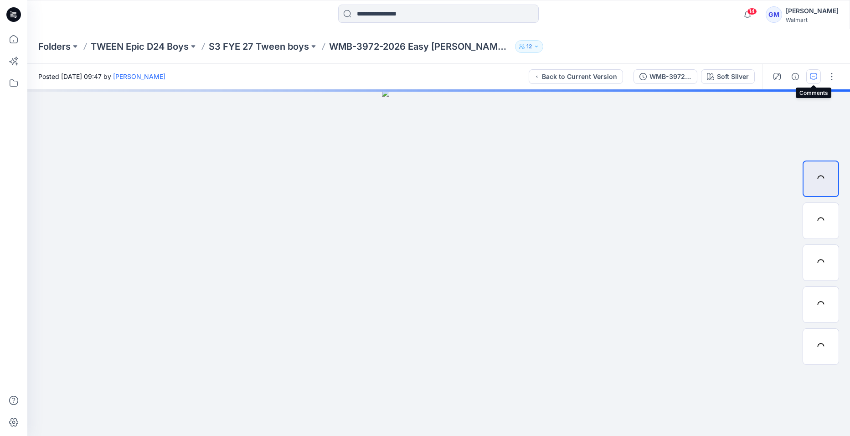
click at [812, 79] on icon "button" at bounding box center [813, 76] width 7 height 7
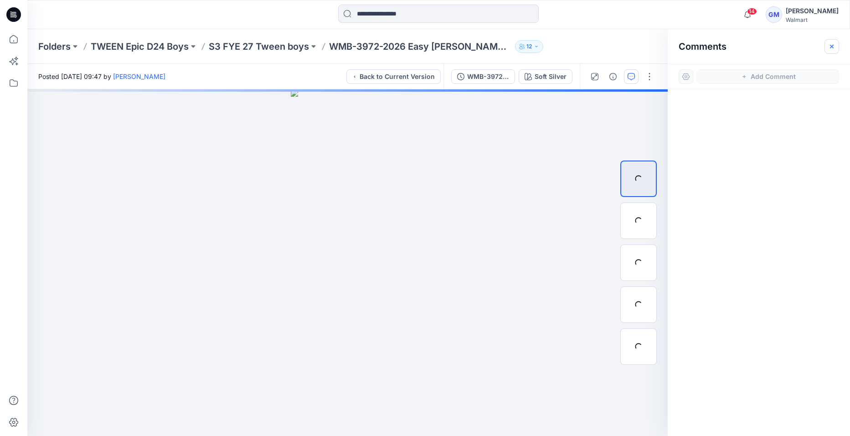
click at [830, 47] on icon "button" at bounding box center [831, 46] width 7 height 7
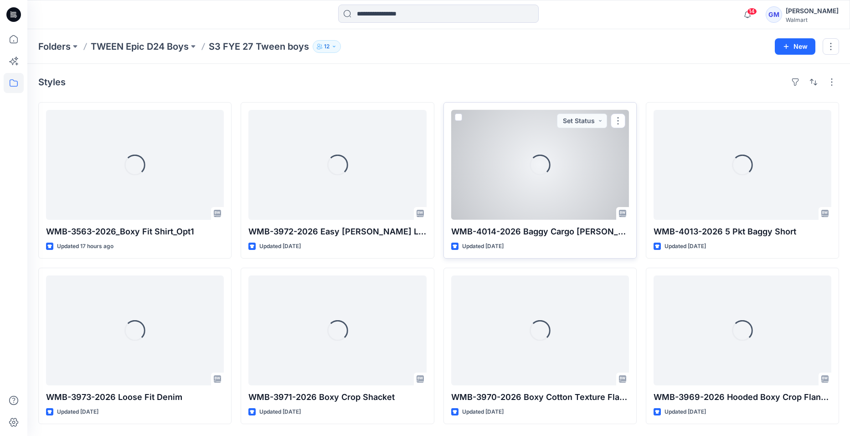
click at [548, 189] on div "Loading..." at bounding box center [540, 165] width 178 height 110
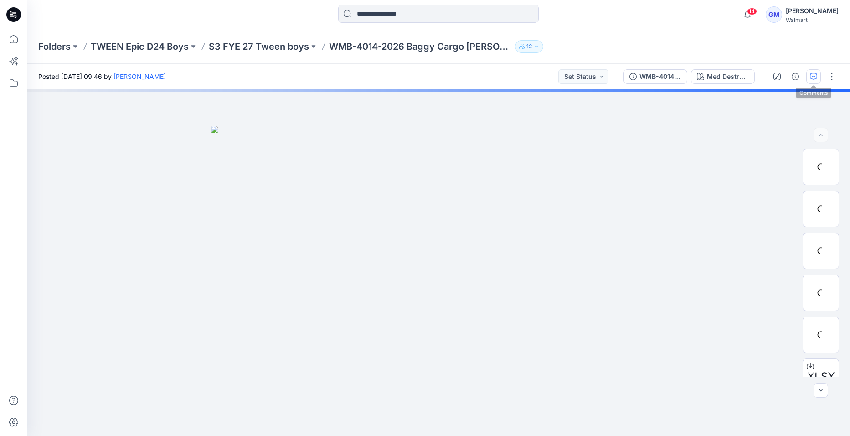
click at [814, 75] on icon "button" at bounding box center [813, 76] width 7 height 7
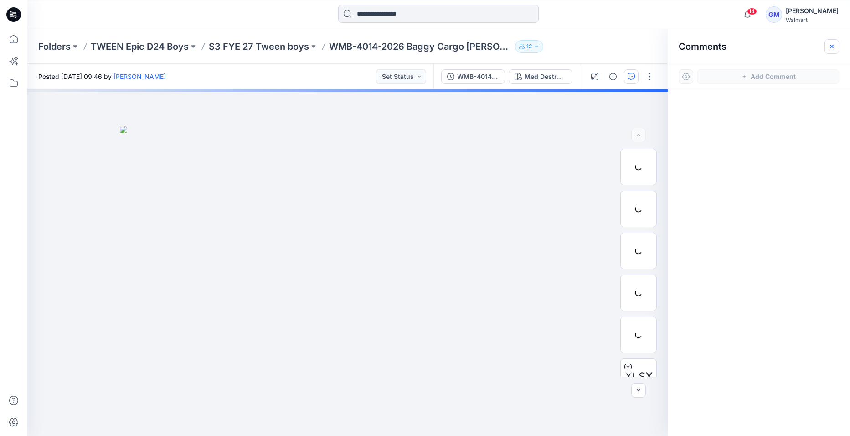
click at [833, 45] on icon "button" at bounding box center [831, 46] width 7 height 7
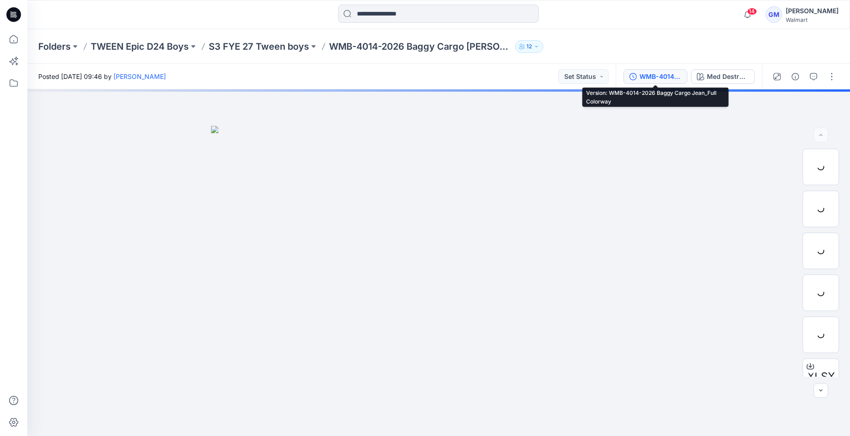
click at [675, 78] on div "WMB-4014-2026 Baggy Cargo Jean_Full Colorway" at bounding box center [660, 77] width 42 height 10
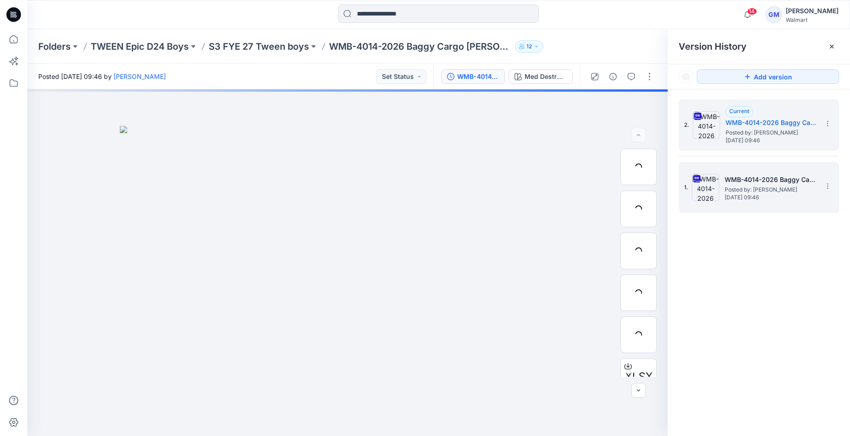
click at [790, 190] on span "Posted by: [PERSON_NAME]" at bounding box center [769, 189] width 91 height 9
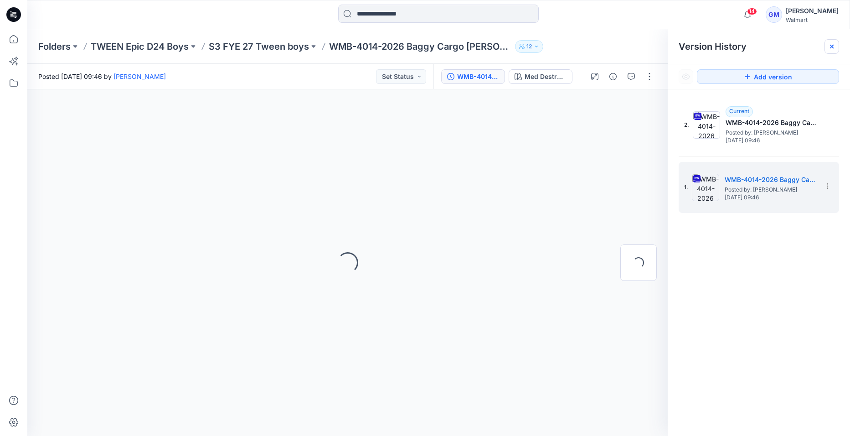
click at [834, 51] on div at bounding box center [831, 46] width 15 height 15
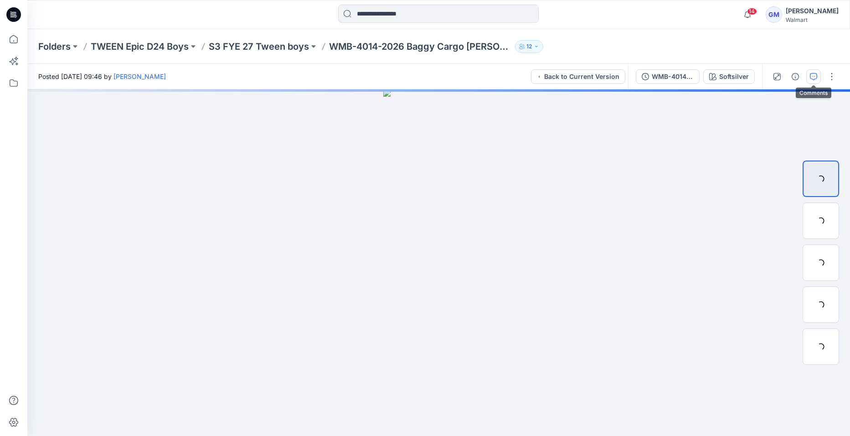
click at [818, 75] on button "button" at bounding box center [813, 76] width 15 height 15
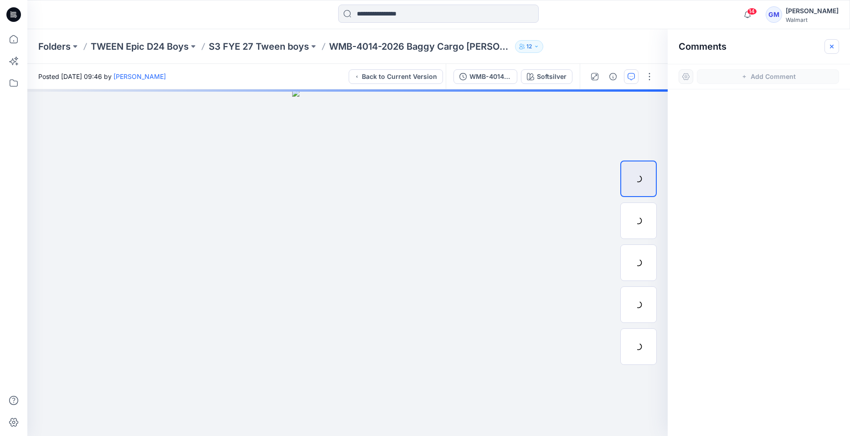
click at [833, 46] on icon "button" at bounding box center [831, 46] width 7 height 7
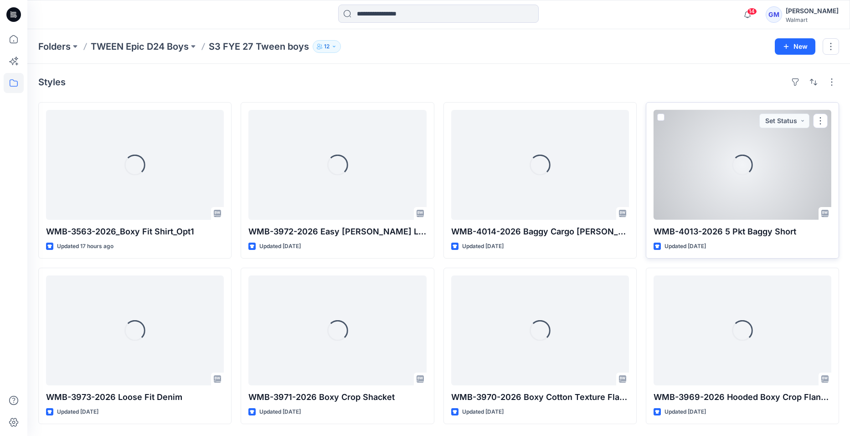
click at [732, 177] on div "Loading..." at bounding box center [742, 165] width 178 height 110
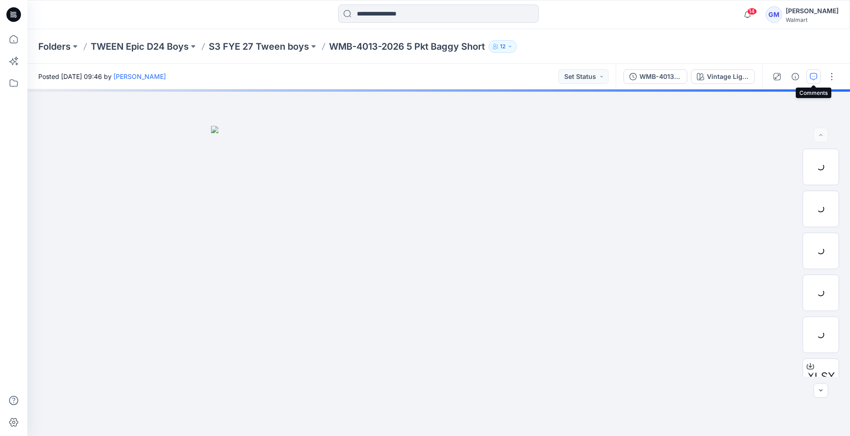
click at [811, 76] on icon "button" at bounding box center [813, 76] width 7 height 7
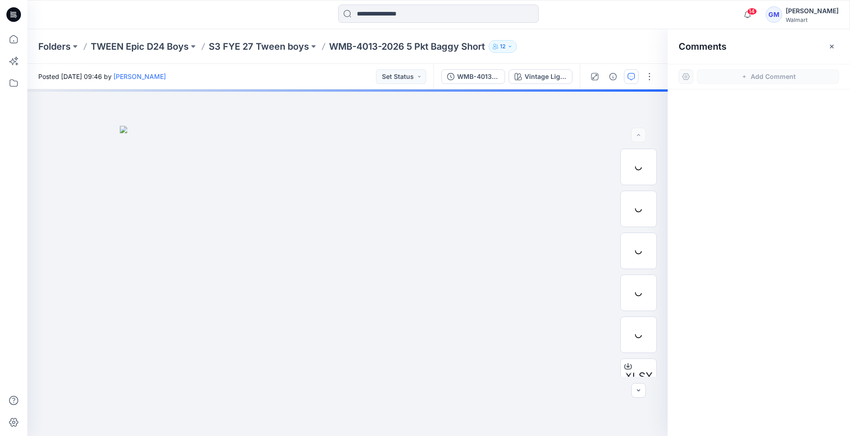
click at [831, 50] on icon "button" at bounding box center [831, 46] width 7 height 7
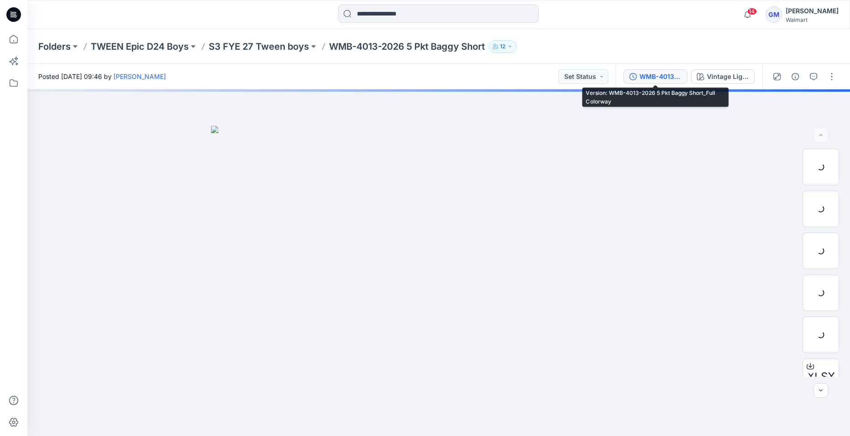
click at [658, 80] on div "WMB-4013-2026 5 Pkt Baggy Short_Full Colorway" at bounding box center [660, 77] width 42 height 10
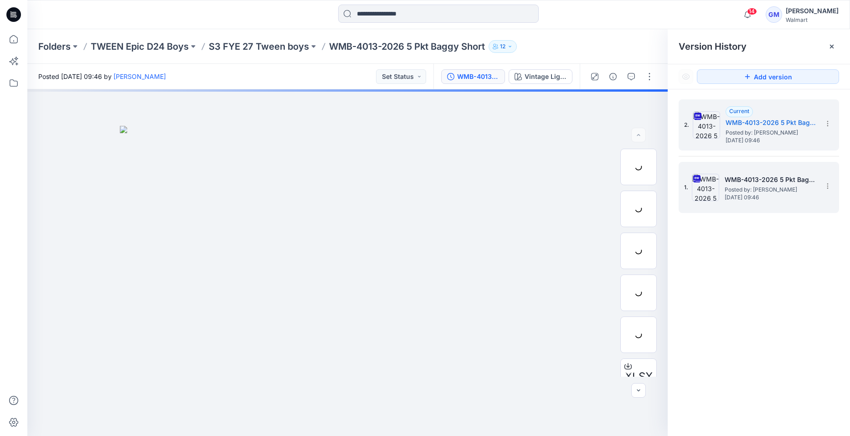
click at [765, 188] on span "Posted by: [PERSON_NAME]" at bounding box center [769, 189] width 91 height 9
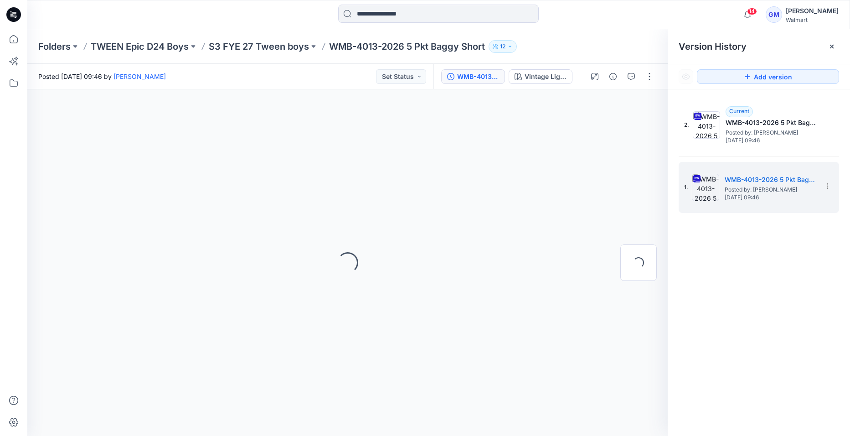
drag, startPoint x: 832, startPoint y: 45, endPoint x: 835, endPoint y: 54, distance: 9.7
click at [832, 46] on icon at bounding box center [831, 46] width 7 height 7
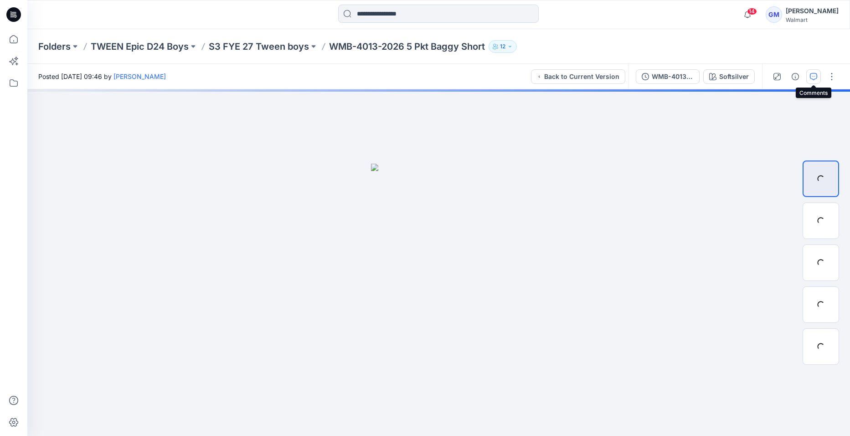
click at [815, 76] on icon "button" at bounding box center [813, 76] width 7 height 7
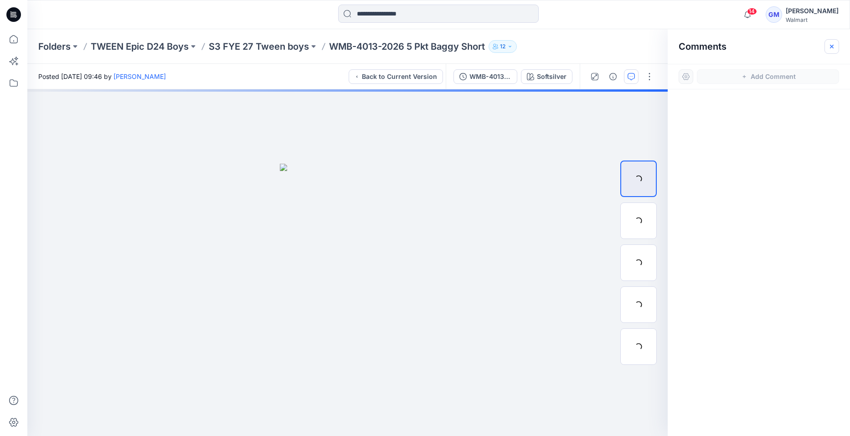
click at [834, 47] on icon "button" at bounding box center [831, 46] width 7 height 7
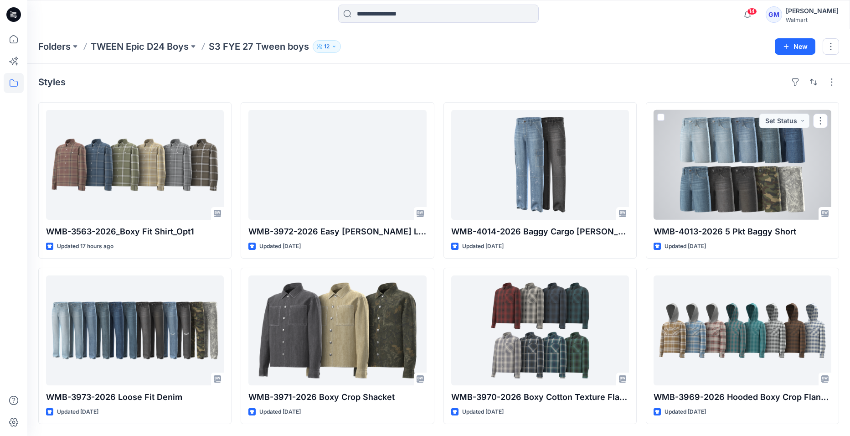
click at [756, 172] on div at bounding box center [742, 165] width 178 height 110
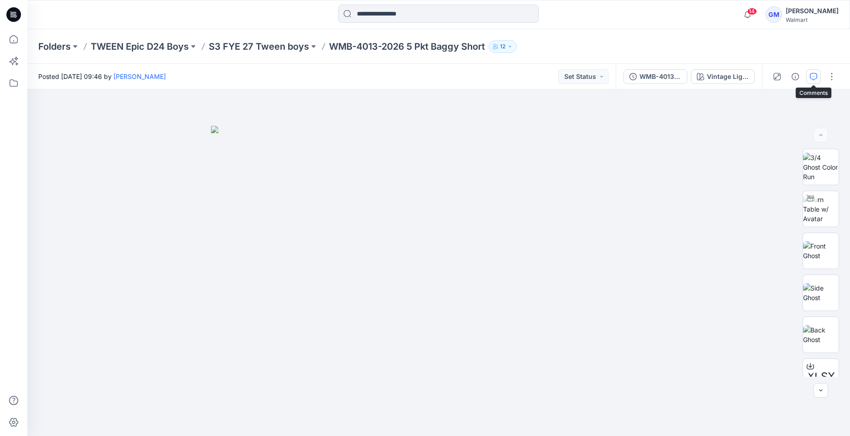
click at [814, 78] on icon "button" at bounding box center [813, 76] width 7 height 7
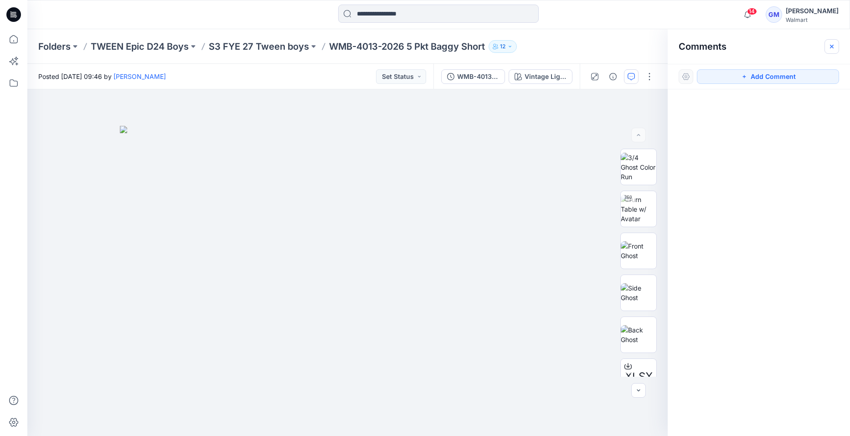
click at [832, 48] on icon "button" at bounding box center [831, 46] width 7 height 7
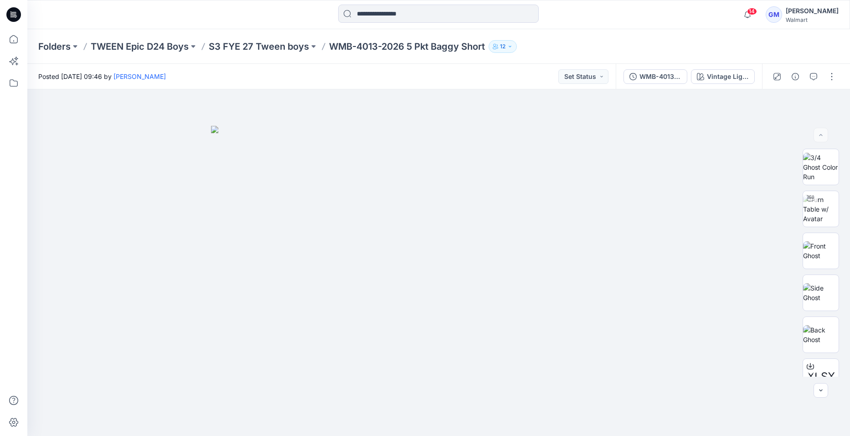
click at [667, 79] on div "WMB-4013-2026 5 Pkt Baggy Short_Full Colorway" at bounding box center [660, 77] width 42 height 10
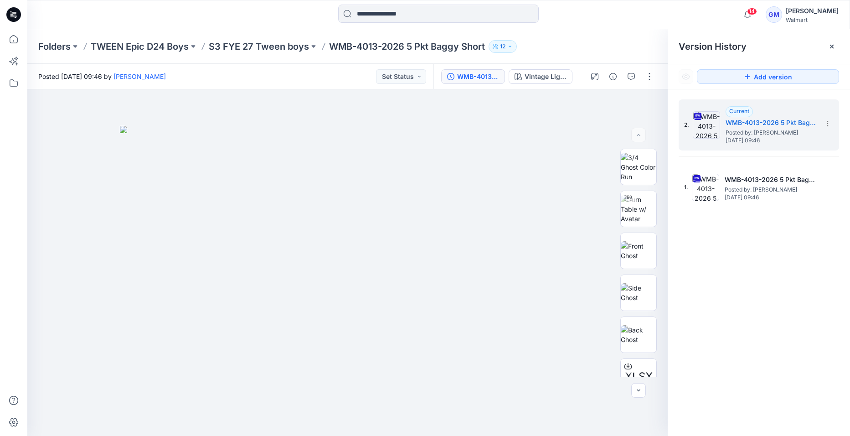
drag, startPoint x: 762, startPoint y: 191, endPoint x: 812, endPoint y: 64, distance: 136.2
click at [763, 191] on span "Posted by: [PERSON_NAME]" at bounding box center [769, 189] width 91 height 9
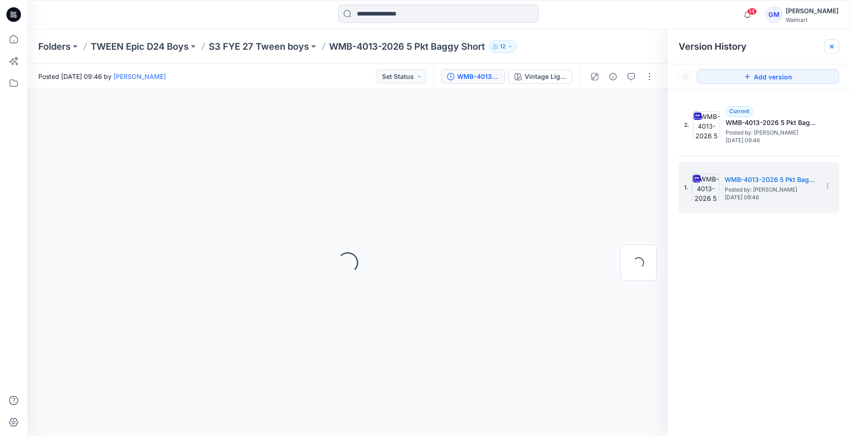
click at [832, 47] on icon at bounding box center [832, 47] width 4 height 4
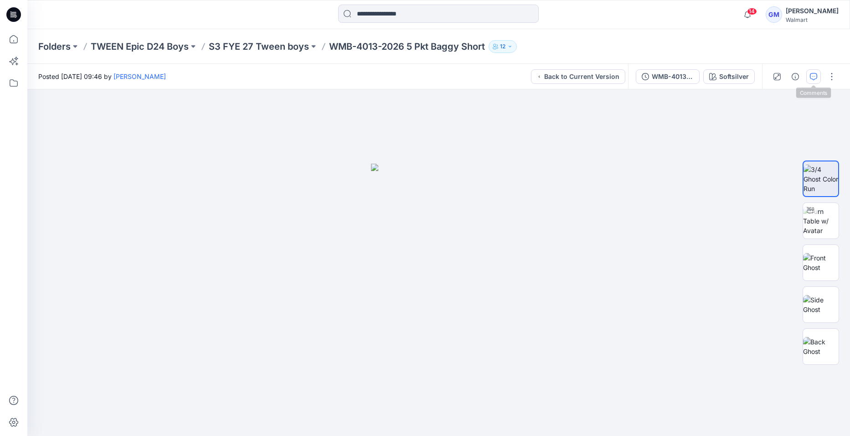
click at [814, 75] on icon "button" at bounding box center [813, 76] width 7 height 7
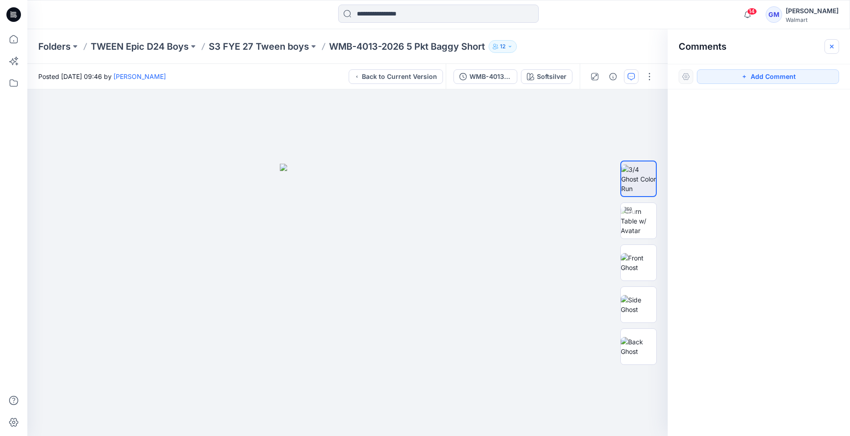
click at [833, 48] on icon "button" at bounding box center [831, 46] width 7 height 7
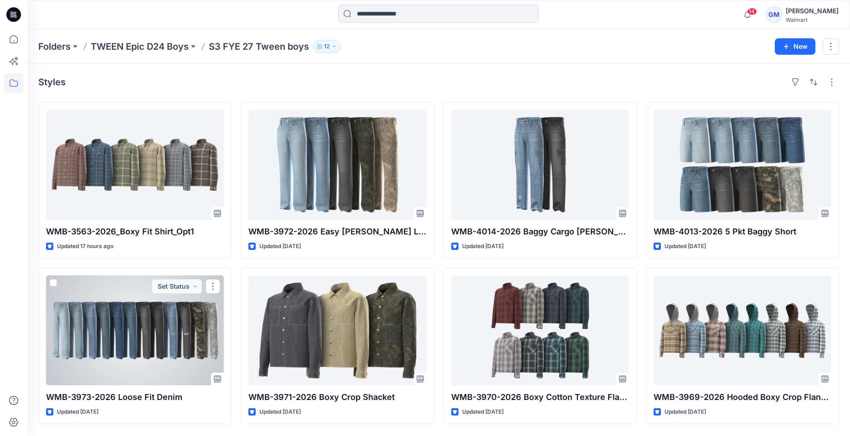
click at [108, 327] on div at bounding box center [135, 330] width 178 height 110
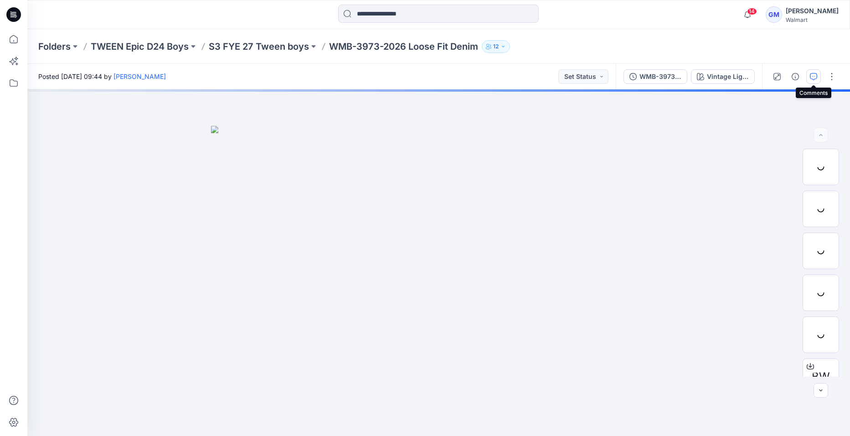
click at [814, 77] on icon "button" at bounding box center [813, 76] width 7 height 7
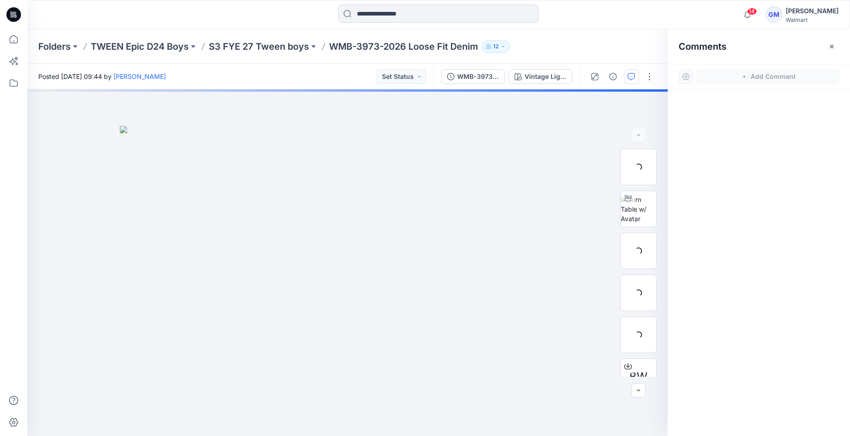
drag, startPoint x: 834, startPoint y: 49, endPoint x: 831, endPoint y: 55, distance: 7.1
click at [835, 49] on icon "button" at bounding box center [831, 46] width 7 height 7
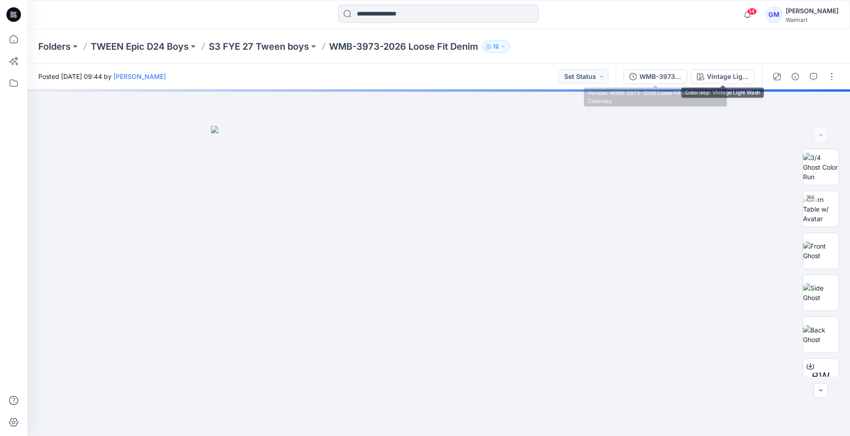
click at [661, 79] on div "WMB-3973-2026 Loose Fit Denim_Full Colorway" at bounding box center [660, 77] width 42 height 10
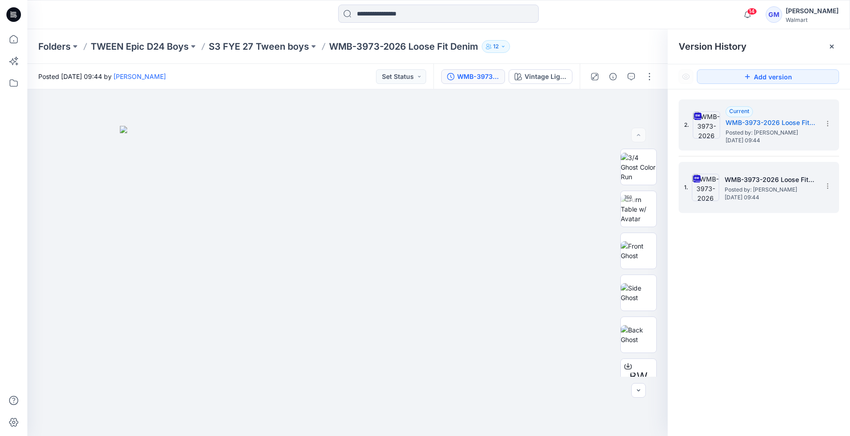
click at [790, 205] on div "1. WMB-3973-2026 Loose Fit Denim_Soft Silver Posted by: Gayan Mahawithanalage T…" at bounding box center [752, 187] width 137 height 44
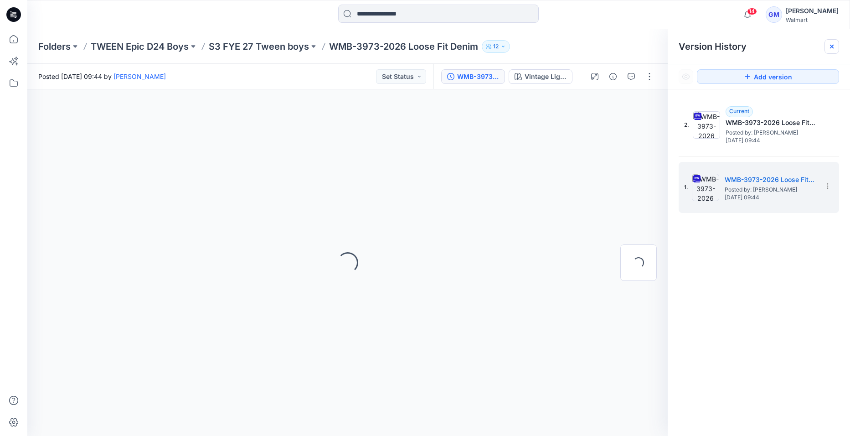
click at [832, 44] on icon at bounding box center [831, 46] width 7 height 7
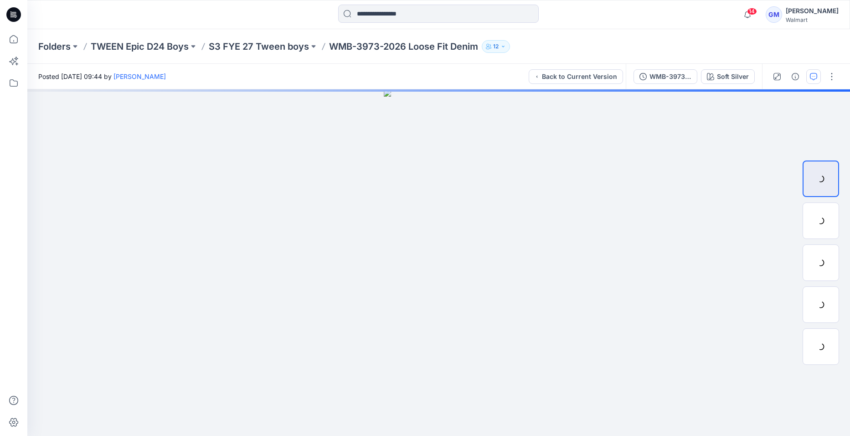
click at [815, 75] on icon "button" at bounding box center [813, 76] width 7 height 7
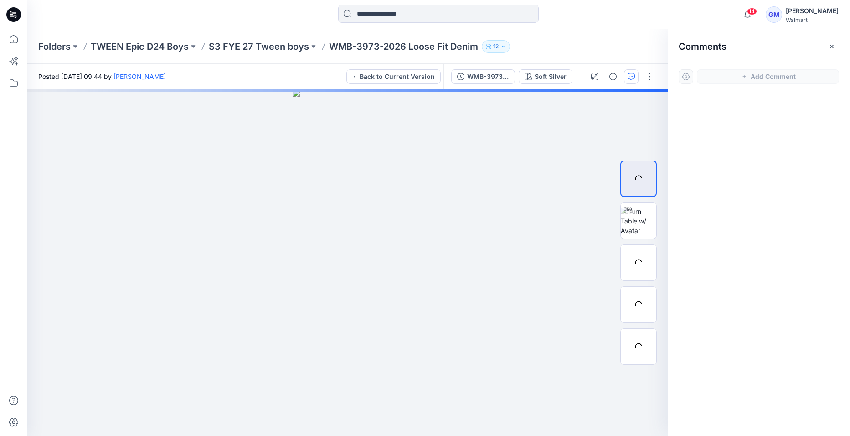
drag, startPoint x: 830, startPoint y: 46, endPoint x: 705, endPoint y: 10, distance: 129.8
click at [830, 46] on icon "button" at bounding box center [831, 46] width 7 height 7
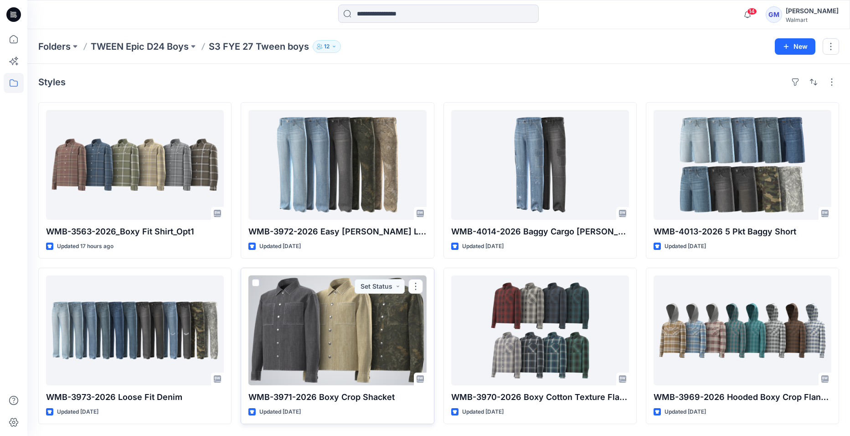
click at [335, 325] on div at bounding box center [337, 330] width 178 height 110
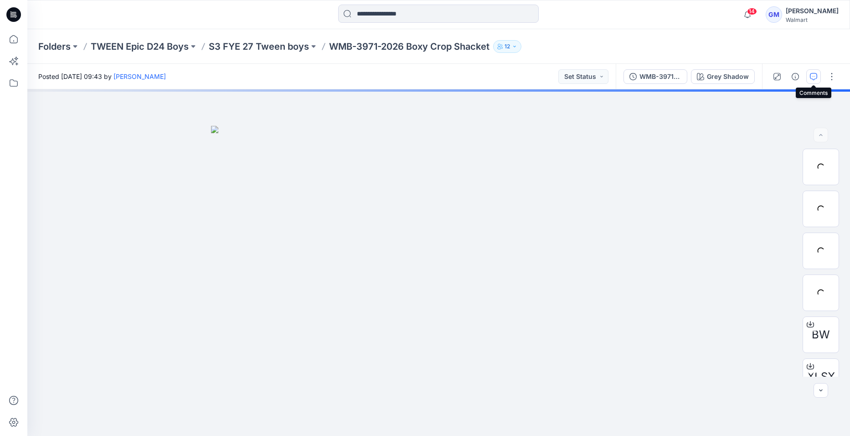
click at [808, 72] on button "button" at bounding box center [813, 76] width 15 height 15
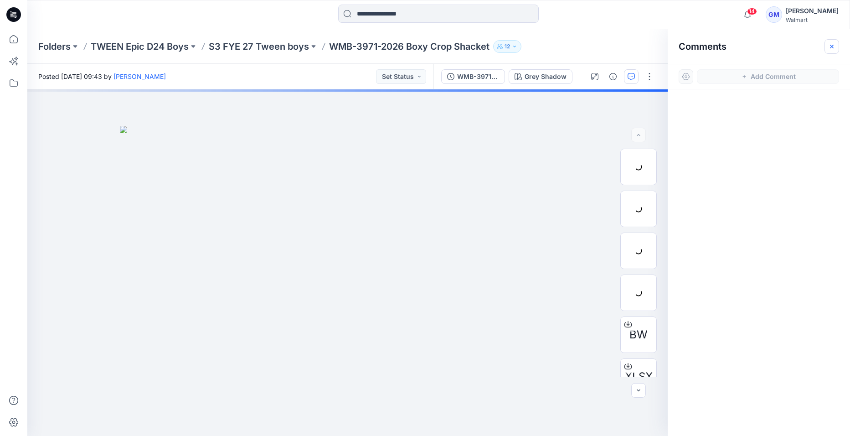
click at [831, 46] on icon "button" at bounding box center [832, 46] width 4 height 4
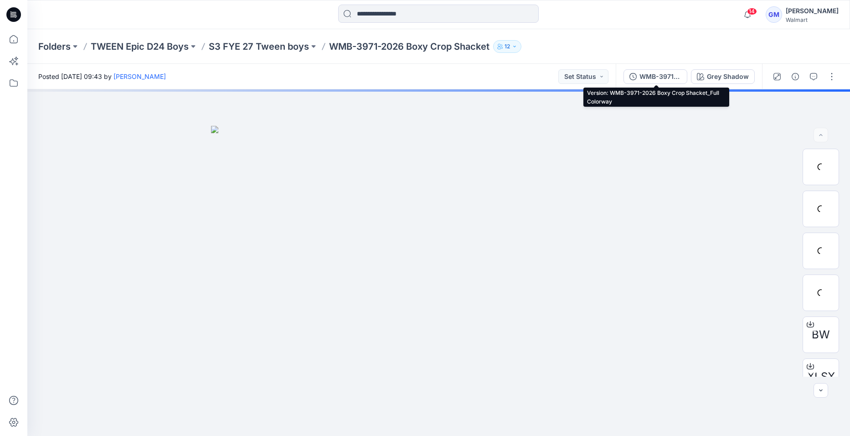
drag, startPoint x: 666, startPoint y: 78, endPoint x: 729, endPoint y: 133, distance: 83.3
click at [668, 78] on div "WMB-3971-2026 Boxy Crop Shacket_Full Colorway" at bounding box center [660, 77] width 42 height 10
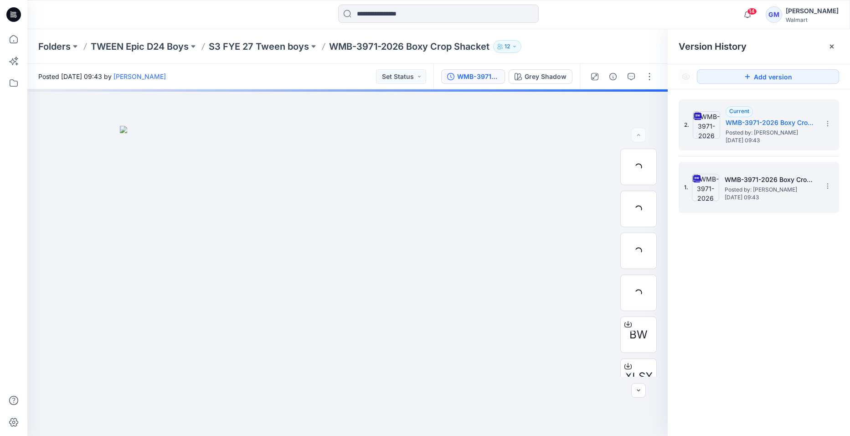
click at [772, 189] on span "Posted by: [PERSON_NAME]" at bounding box center [769, 189] width 91 height 9
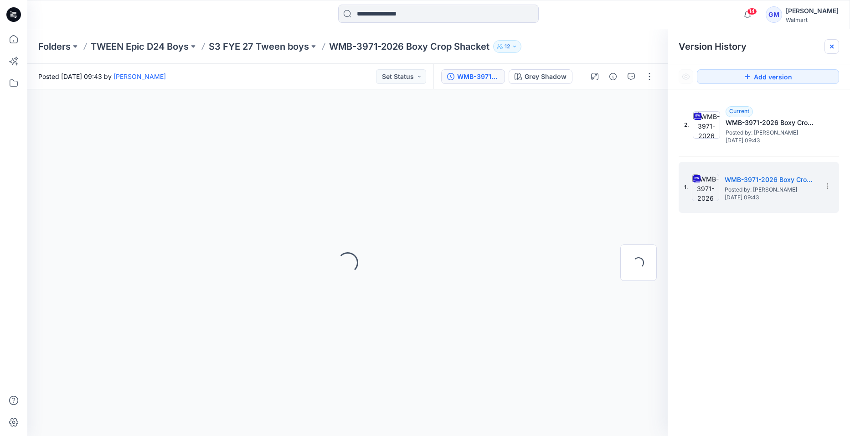
click at [835, 44] on icon at bounding box center [831, 46] width 7 height 7
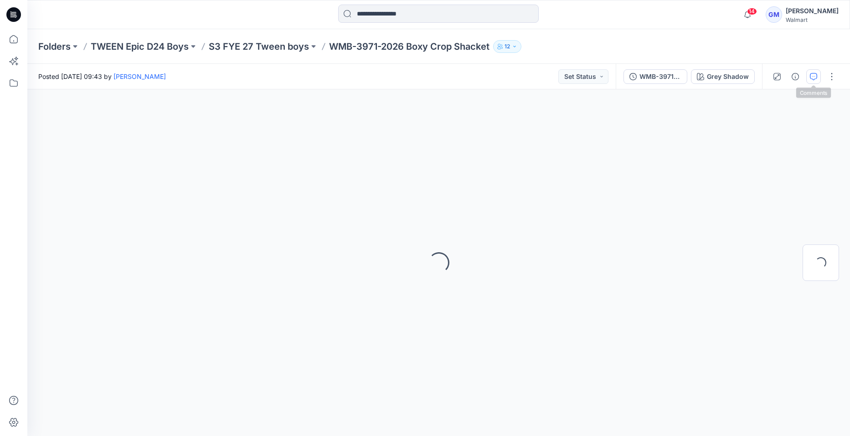
click at [815, 79] on icon "button" at bounding box center [813, 76] width 7 height 7
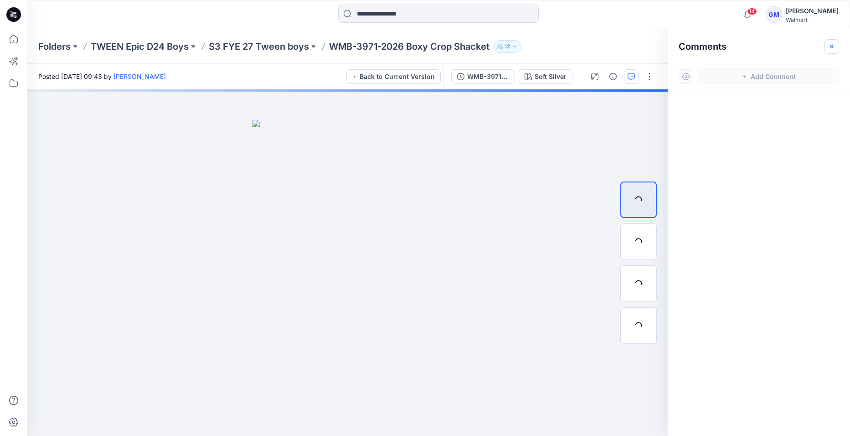
click at [833, 46] on icon "button" at bounding box center [831, 46] width 7 height 7
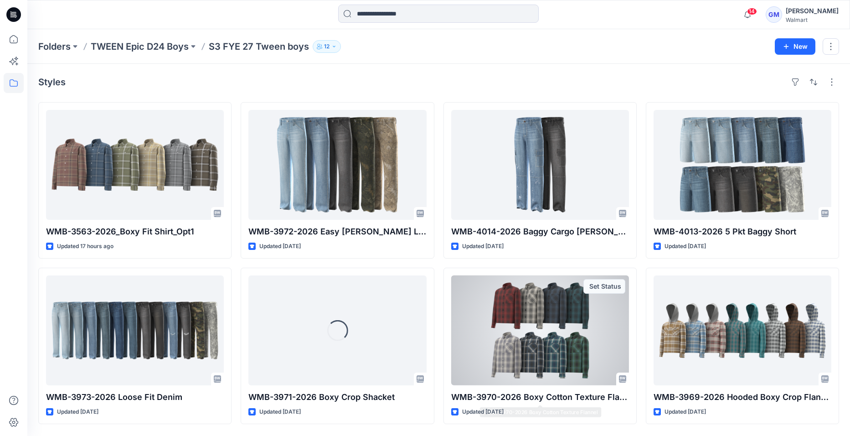
drag, startPoint x: 511, startPoint y: 367, endPoint x: 517, endPoint y: 366, distance: 6.4
click at [512, 366] on div at bounding box center [540, 330] width 178 height 110
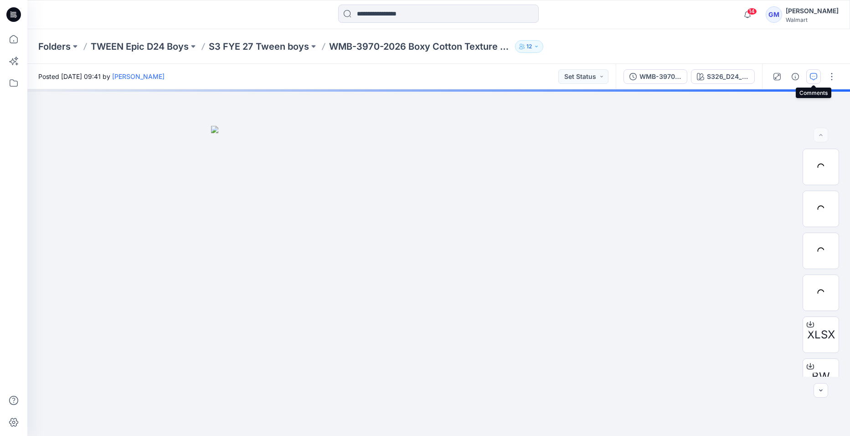
click at [812, 74] on icon "button" at bounding box center [813, 76] width 7 height 7
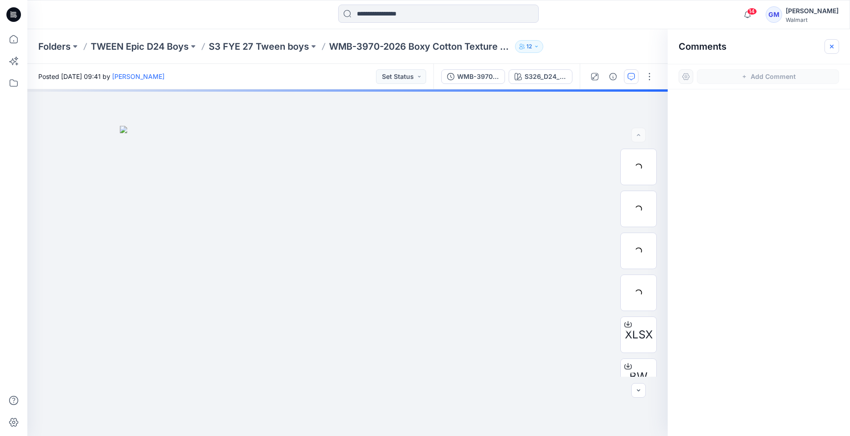
click at [837, 47] on button "button" at bounding box center [831, 46] width 15 height 15
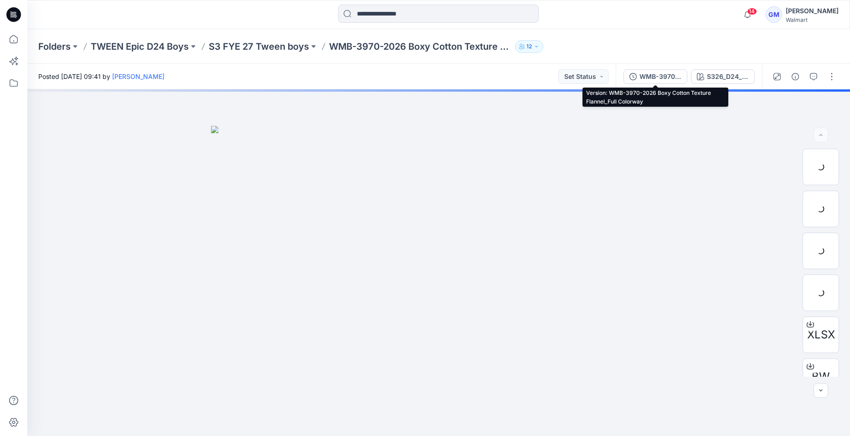
drag, startPoint x: 663, startPoint y: 73, endPoint x: 702, endPoint y: 111, distance: 54.8
click at [664, 74] on div "WMB-3970-2026 Boxy Cotton Texture Flannel_Full Colorway" at bounding box center [660, 77] width 42 height 10
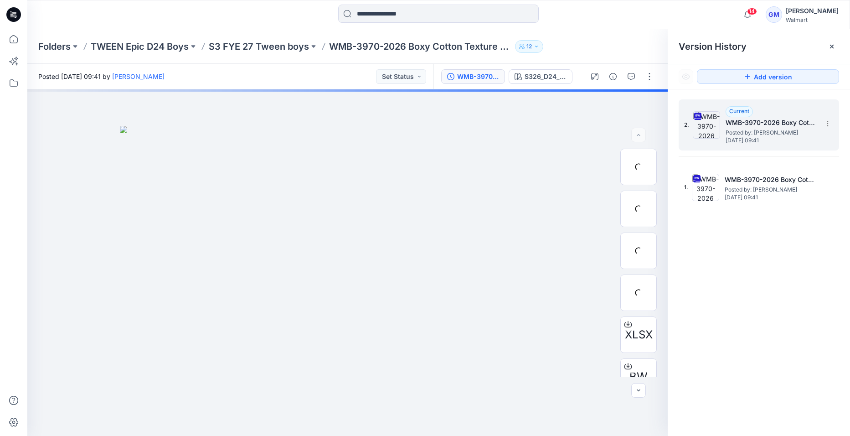
drag, startPoint x: 746, startPoint y: 193, endPoint x: 786, endPoint y: 130, distance: 74.6
click at [747, 193] on span "Posted by: [PERSON_NAME]" at bounding box center [769, 189] width 91 height 9
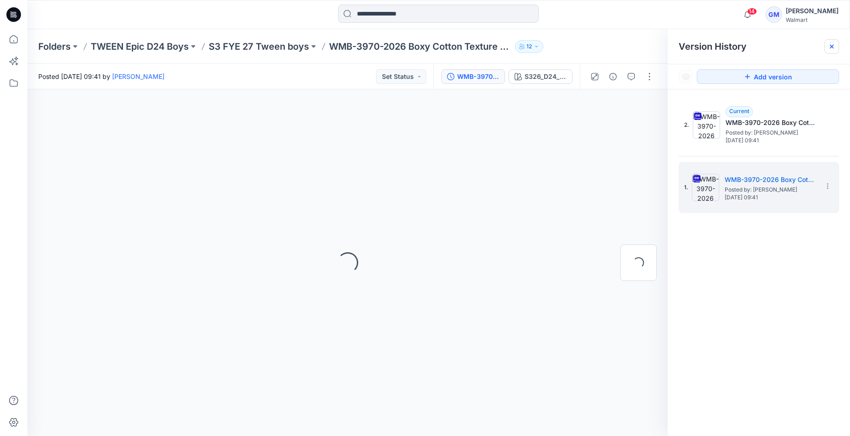
click at [834, 43] on icon at bounding box center [831, 46] width 7 height 7
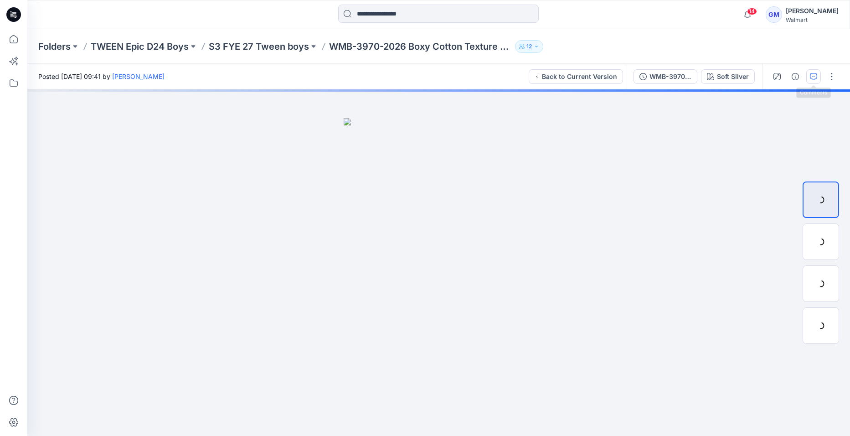
click at [811, 77] on icon "button" at bounding box center [813, 76] width 7 height 7
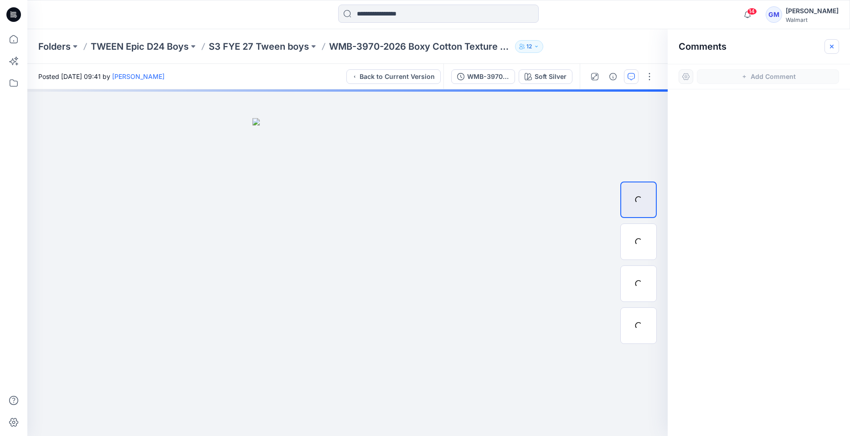
click at [832, 44] on icon "button" at bounding box center [831, 46] width 7 height 7
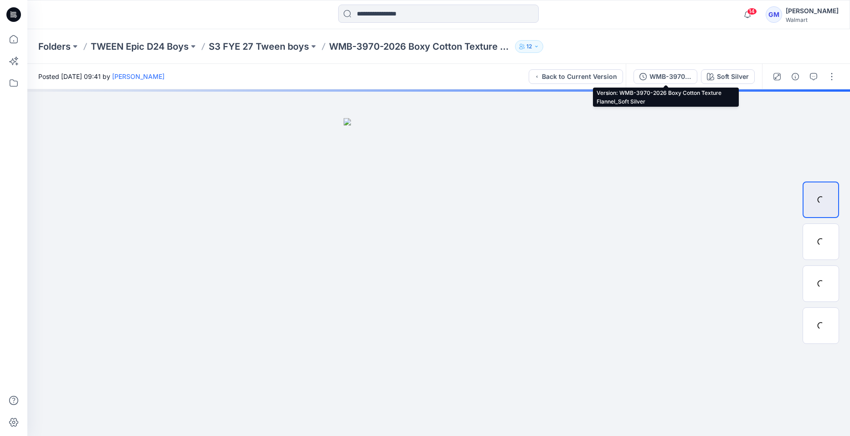
drag, startPoint x: 674, startPoint y: 73, endPoint x: 682, endPoint y: 77, distance: 8.4
click at [674, 74] on div "WMB-3970-2026 Boxy Cotton Texture Flannel_Soft Silver" at bounding box center [670, 77] width 42 height 10
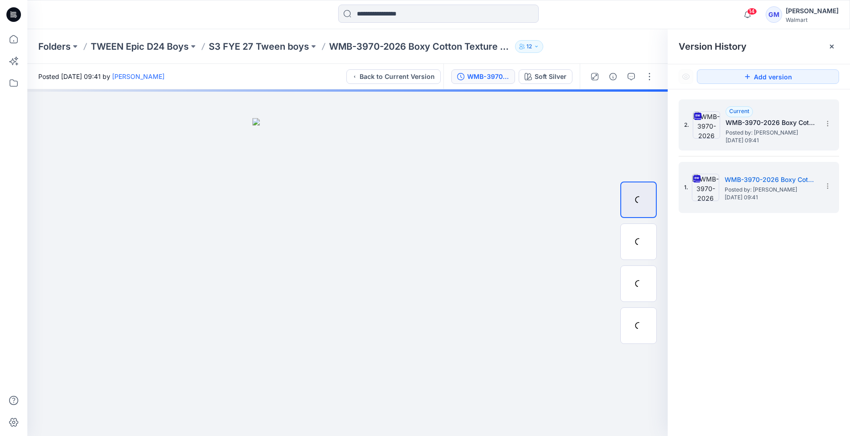
click at [754, 141] on span "Thursday, September 18, 2025 09:41" at bounding box center [770, 140] width 91 height 6
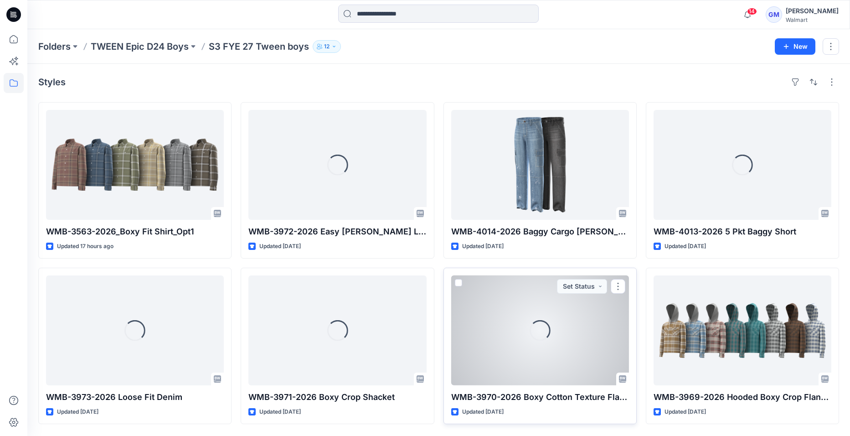
click at [494, 364] on div "Loading..." at bounding box center [540, 330] width 178 height 110
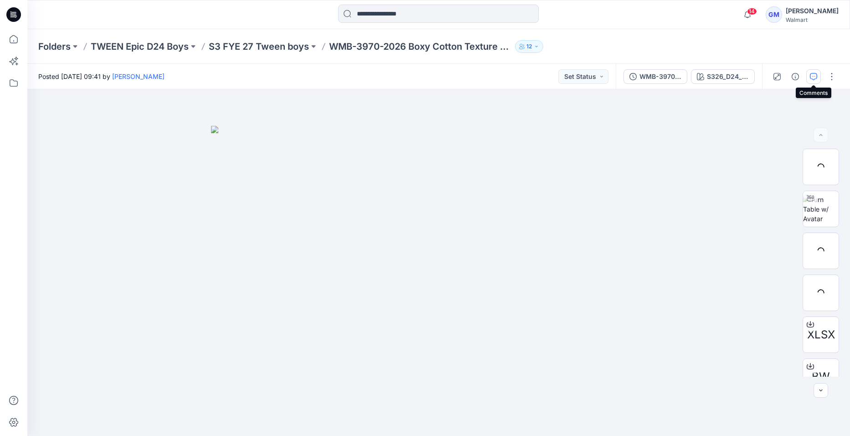
click at [816, 79] on icon "button" at bounding box center [813, 76] width 7 height 7
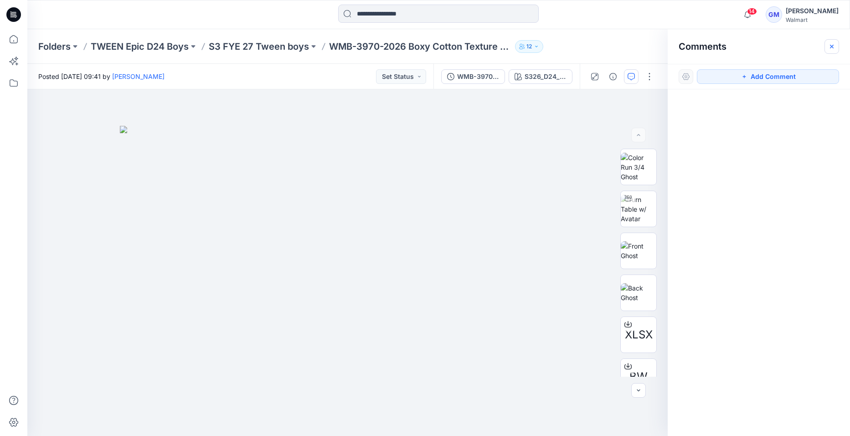
click at [829, 49] on icon "button" at bounding box center [831, 46] width 7 height 7
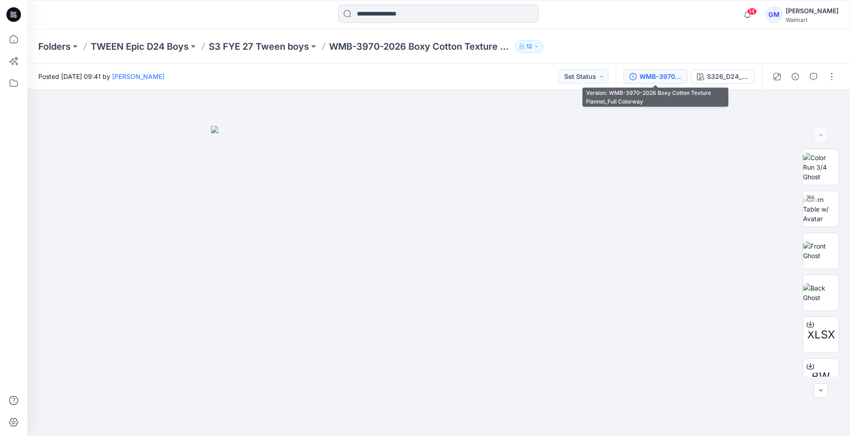
drag, startPoint x: 672, startPoint y: 80, endPoint x: 697, endPoint y: 83, distance: 25.7
click at [673, 80] on div "WMB-3970-2026 Boxy Cotton Texture Flannel_Full Colorway" at bounding box center [660, 77] width 42 height 10
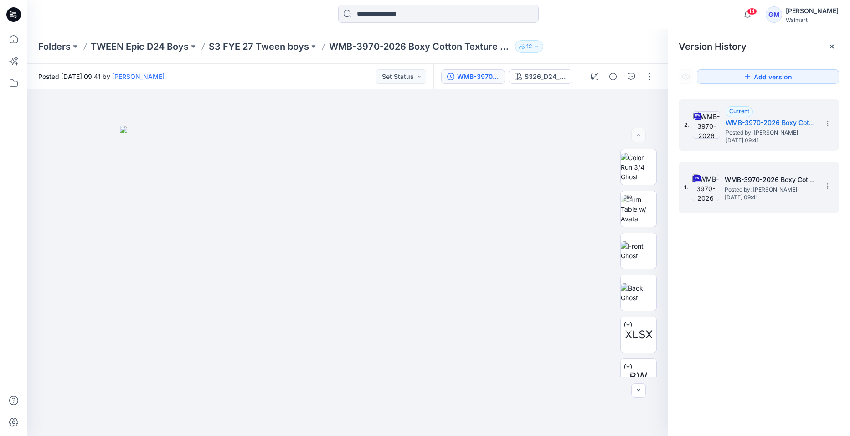
click at [785, 186] on span "Posted by: [PERSON_NAME]" at bounding box center [769, 189] width 91 height 9
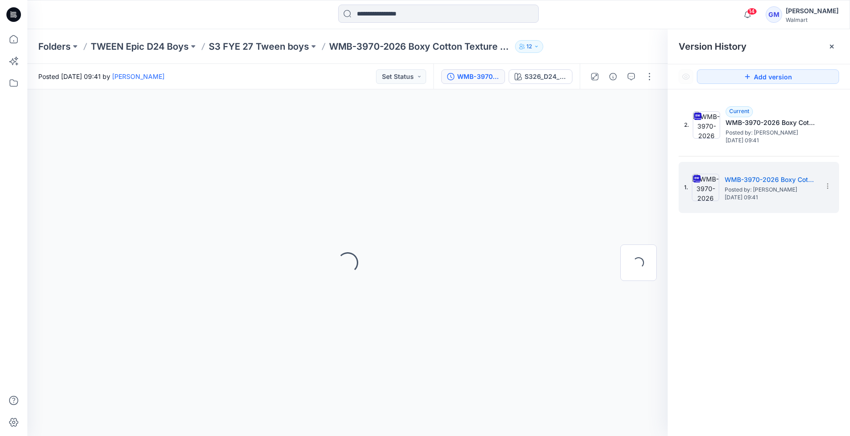
drag, startPoint x: 834, startPoint y: 43, endPoint x: 832, endPoint y: 51, distance: 8.1
click at [835, 43] on div at bounding box center [831, 46] width 15 height 15
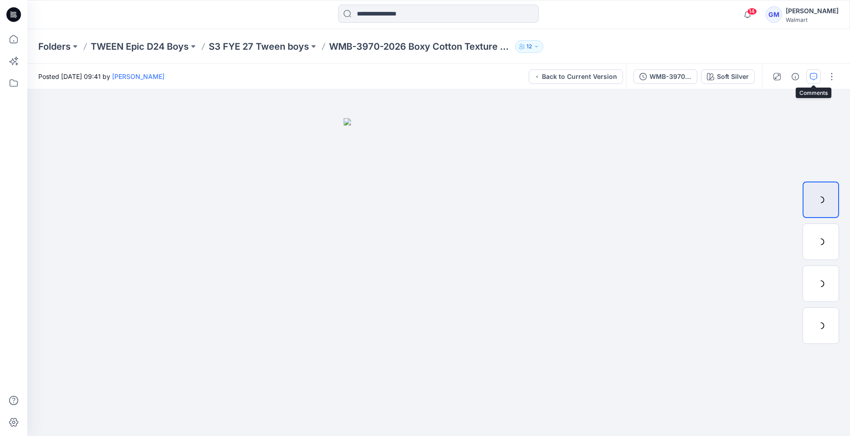
click at [809, 80] on button "button" at bounding box center [813, 76] width 15 height 15
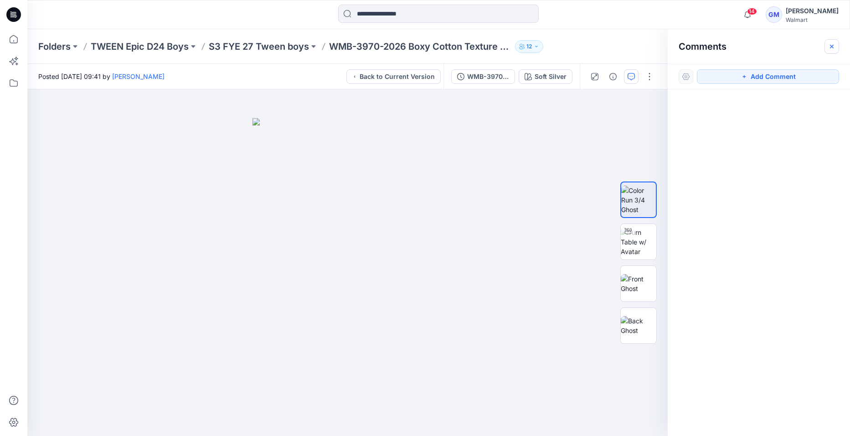
click at [831, 48] on icon "button" at bounding box center [831, 46] width 7 height 7
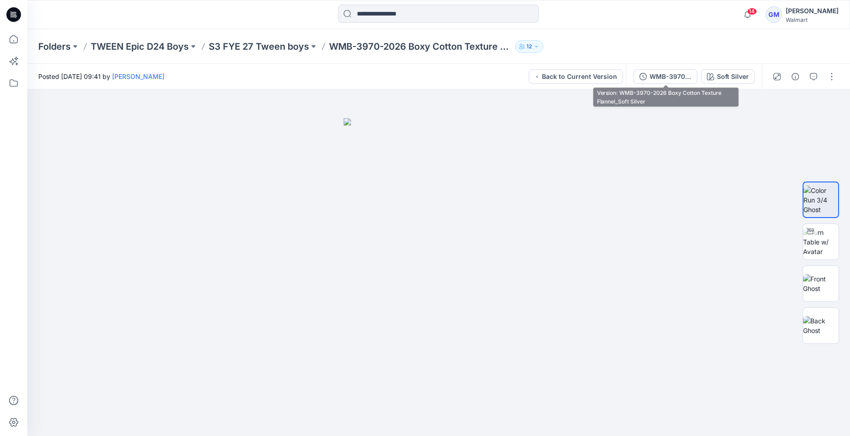
drag, startPoint x: 662, startPoint y: 77, endPoint x: 691, endPoint y: 101, distance: 37.2
click at [665, 77] on div "WMB-3970-2026 Boxy Cotton Texture Flannel_Soft Silver" at bounding box center [670, 77] width 42 height 10
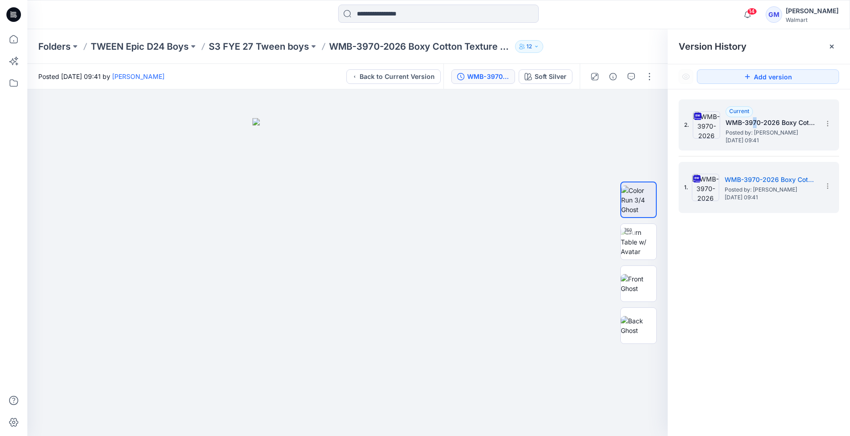
click at [755, 127] on h5 "WMB-3970-2026 Boxy Cotton Texture Flannel_Full Colorway" at bounding box center [770, 122] width 91 height 11
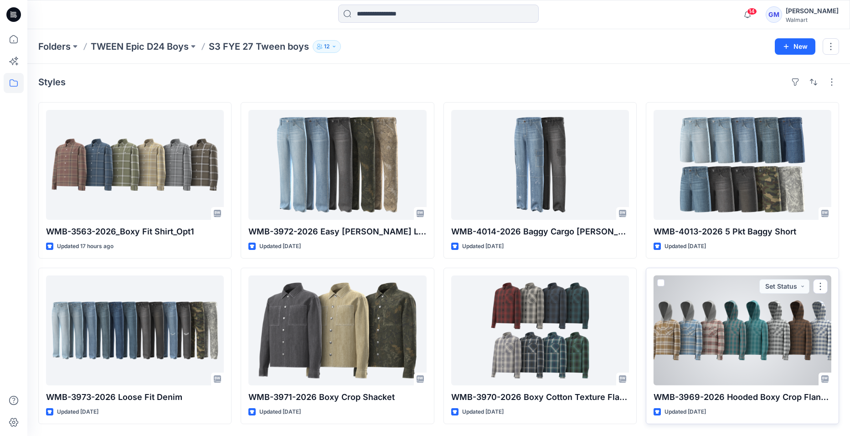
click at [717, 360] on div at bounding box center [742, 330] width 178 height 110
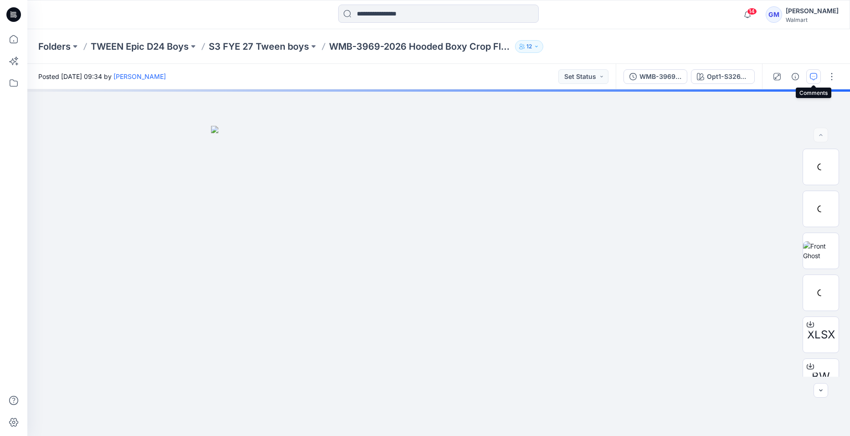
click at [811, 77] on icon "button" at bounding box center [813, 76] width 7 height 7
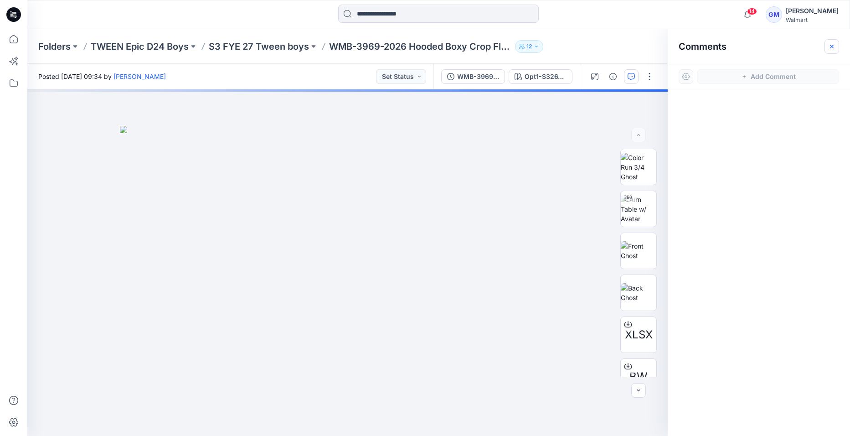
click at [828, 48] on icon "button" at bounding box center [831, 46] width 7 height 7
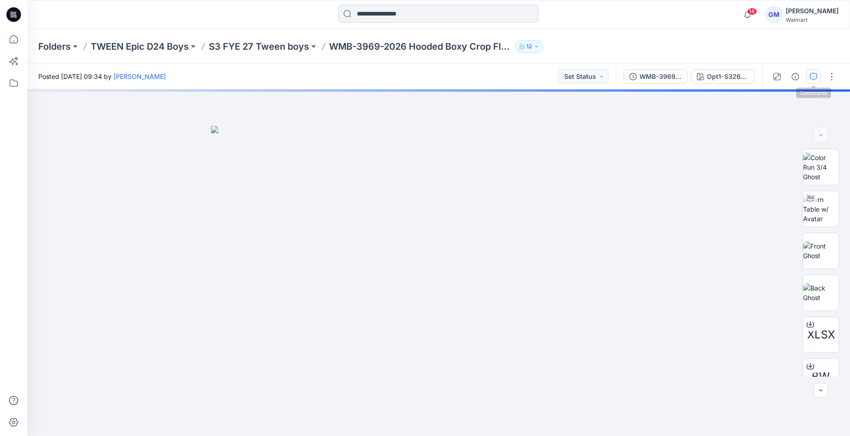
click at [818, 76] on button "button" at bounding box center [813, 76] width 15 height 15
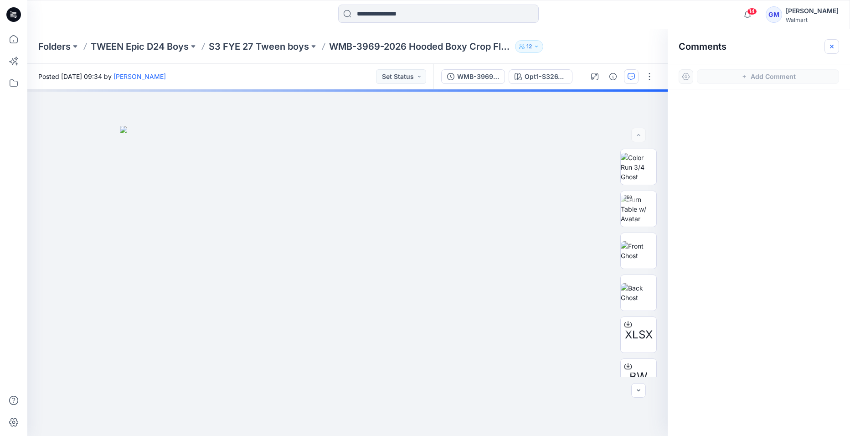
click at [831, 46] on icon "button" at bounding box center [831, 46] width 7 height 7
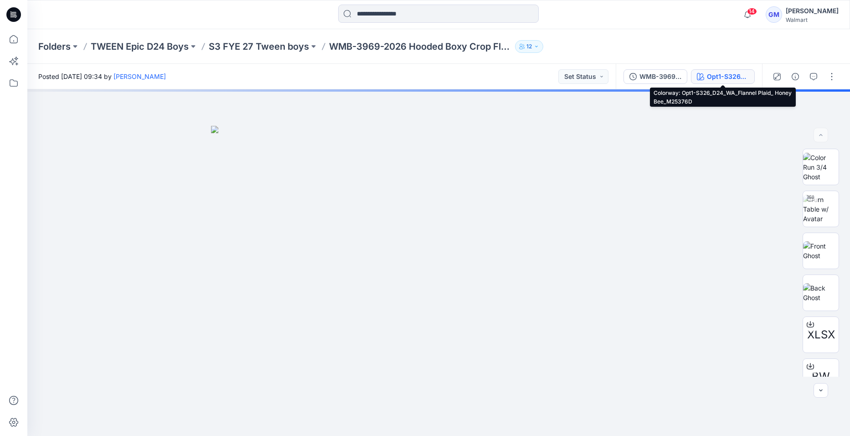
click at [710, 79] on div "Opt1-S326_D24_WA_Flannel Plaid_ Honey Bee_M25376D" at bounding box center [728, 77] width 42 height 10
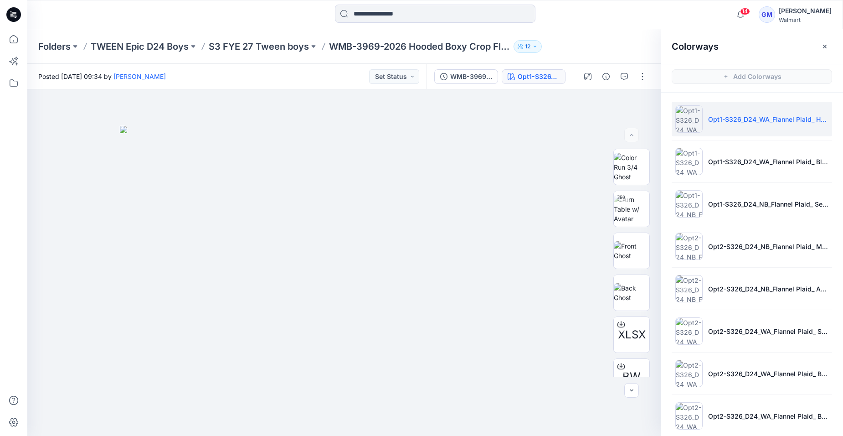
click at [825, 46] on icon "button" at bounding box center [825, 46] width 4 height 4
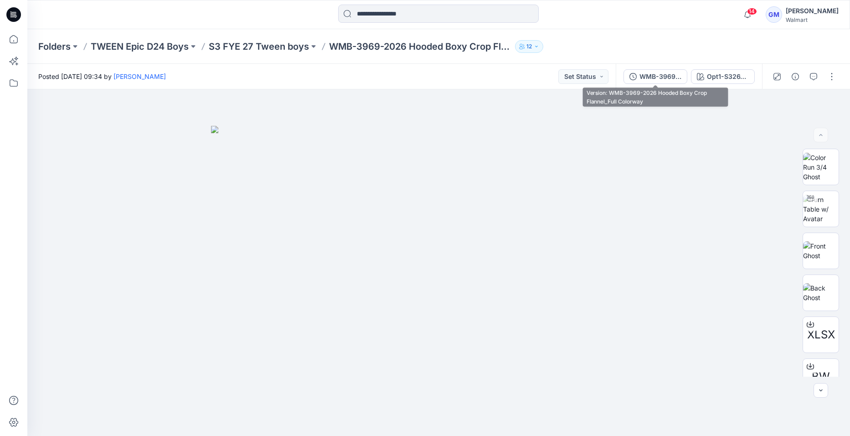
drag, startPoint x: 662, startPoint y: 78, endPoint x: 735, endPoint y: 118, distance: 82.4
click at [663, 78] on div "WMB-3969-2026 Hooded Boxy Crop Flannel_Full Colorway" at bounding box center [660, 77] width 42 height 10
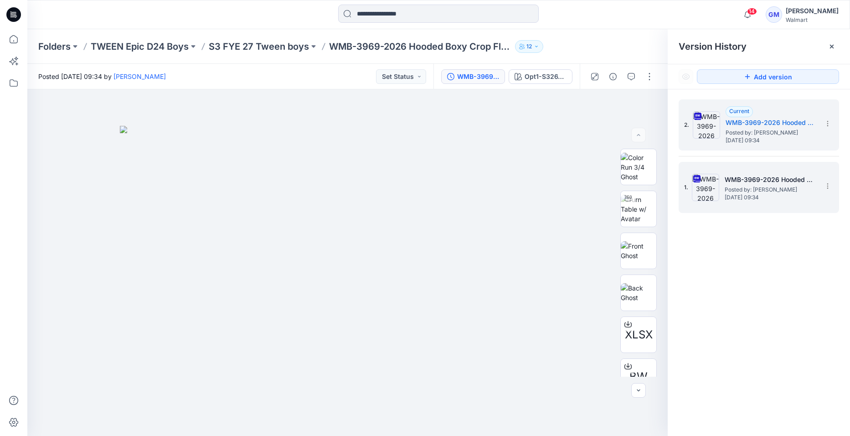
click at [774, 184] on h5 "WMB-3969-2026 Hooded Boxy Crop Flannel_Soft Silver" at bounding box center [769, 179] width 91 height 11
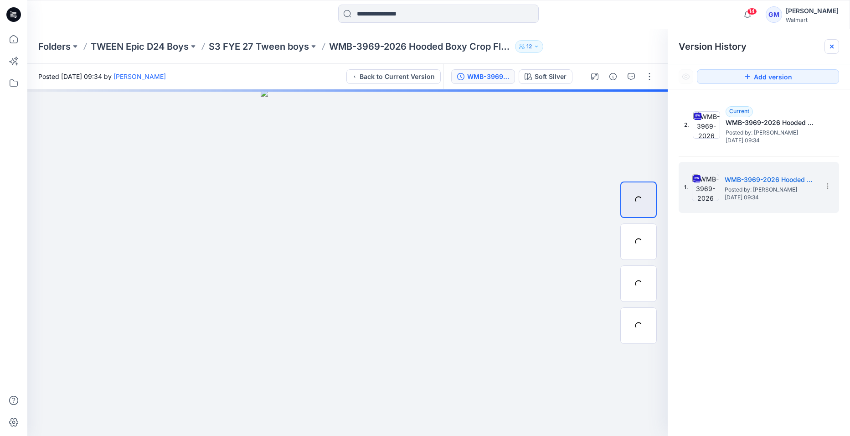
click at [833, 50] on icon at bounding box center [831, 46] width 7 height 7
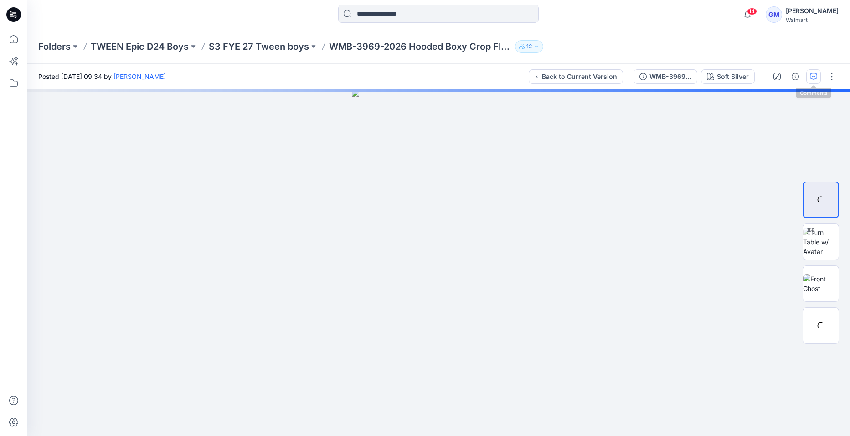
click at [814, 82] on button "button" at bounding box center [813, 76] width 15 height 15
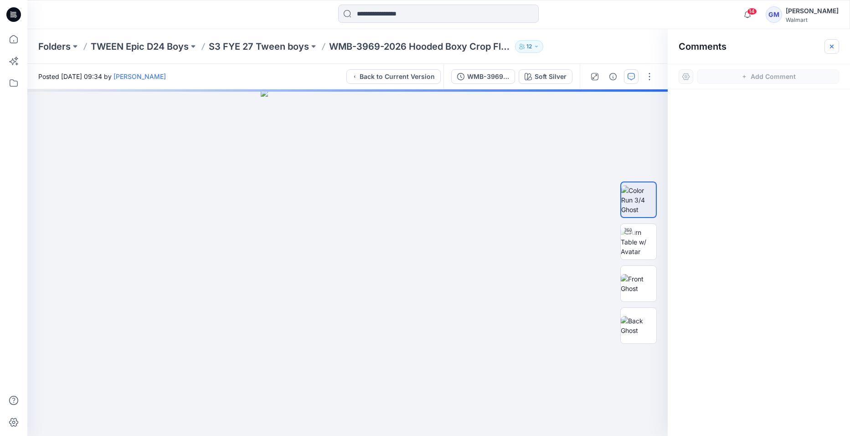
click at [829, 45] on icon "button" at bounding box center [831, 46] width 7 height 7
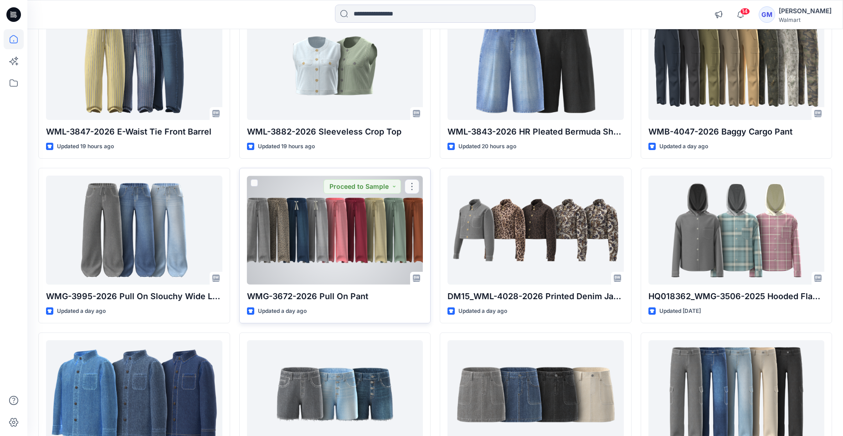
scroll to position [456, 0]
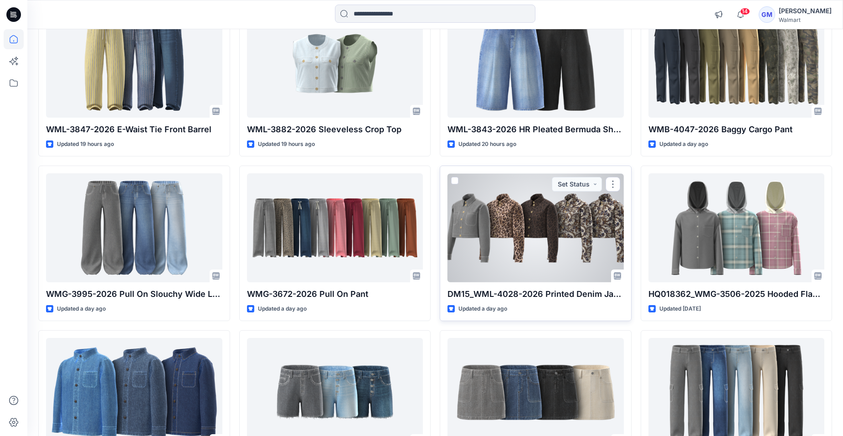
click at [522, 252] on div at bounding box center [535, 227] width 176 height 108
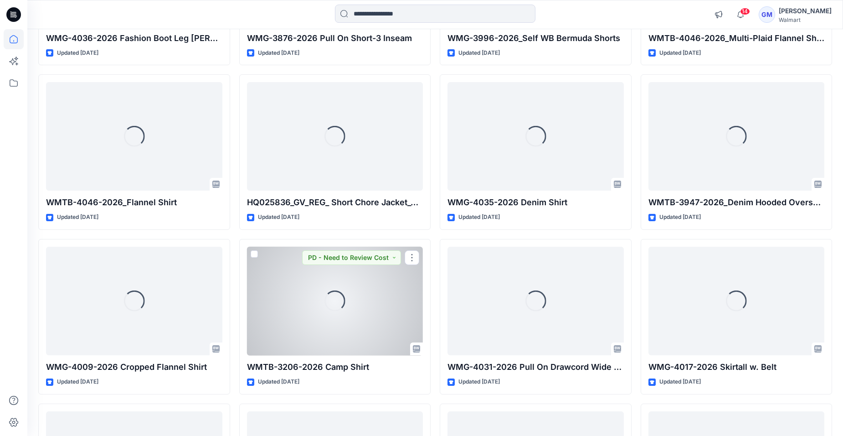
scroll to position [1124, 0]
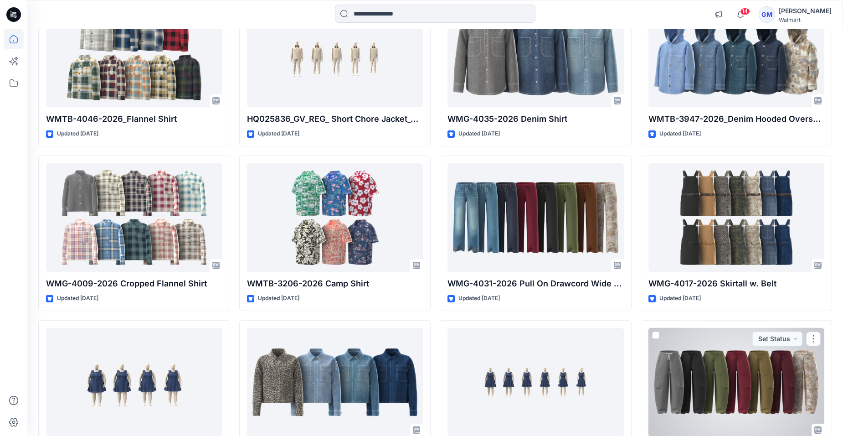
drag, startPoint x: 742, startPoint y: 388, endPoint x: 744, endPoint y: 379, distance: 9.3
click at [742, 387] on div at bounding box center [736, 382] width 176 height 108
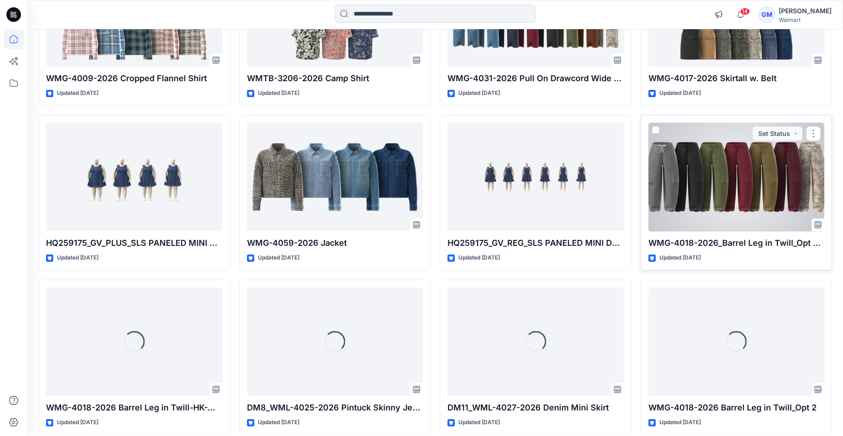
scroll to position [1344, 0]
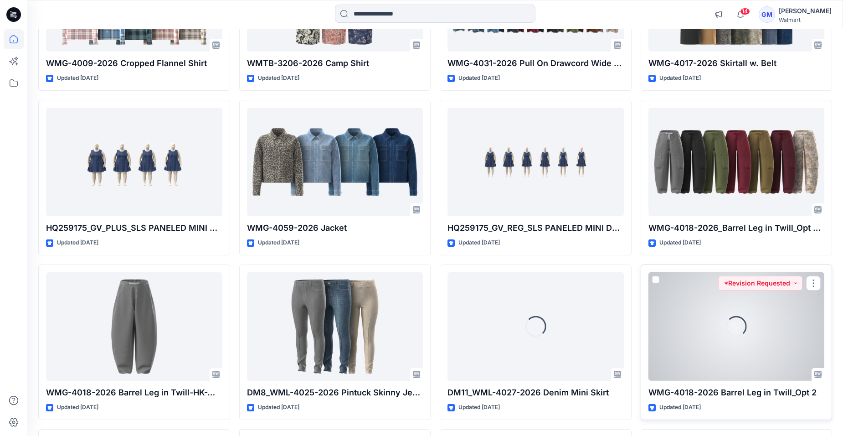
click at [710, 342] on div "Loading..." at bounding box center [736, 326] width 176 height 108
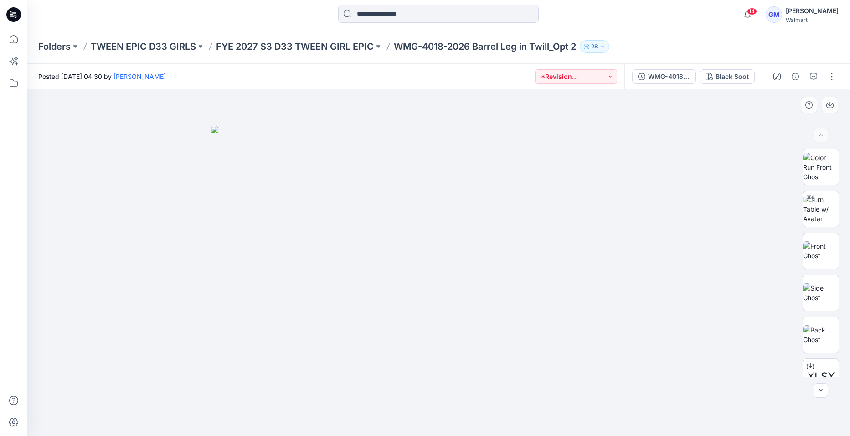
click at [170, 191] on div at bounding box center [438, 262] width 822 height 346
click at [16, 18] on icon at bounding box center [13, 14] width 15 height 15
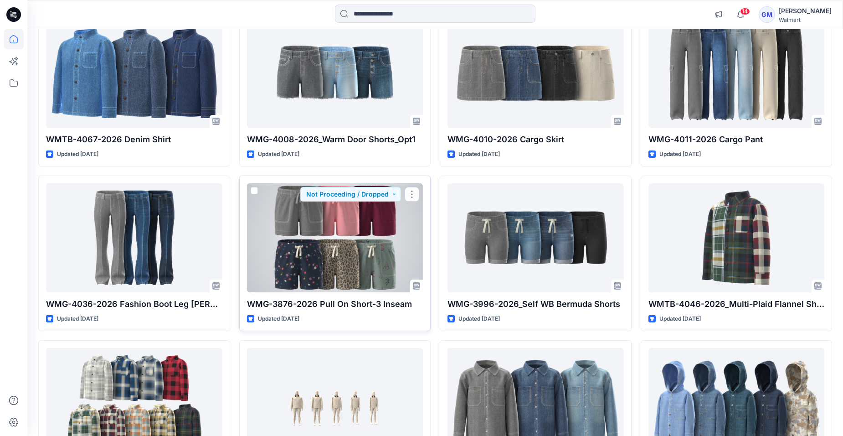
scroll to position [911, 0]
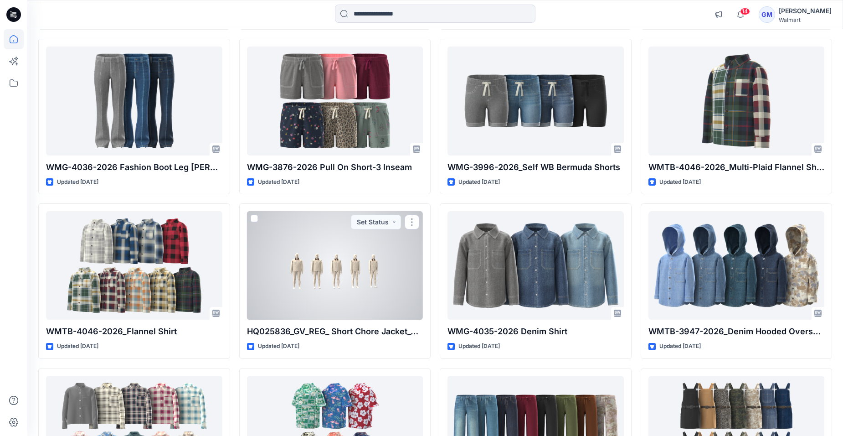
click at [339, 287] on div at bounding box center [335, 265] width 176 height 108
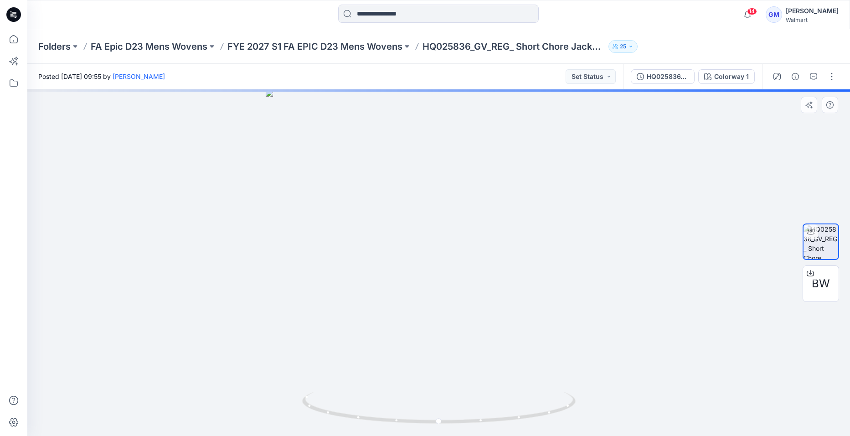
drag, startPoint x: 665, startPoint y: 429, endPoint x: 719, endPoint y: 357, distance: 89.6
click at [665, 429] on div at bounding box center [438, 262] width 822 height 346
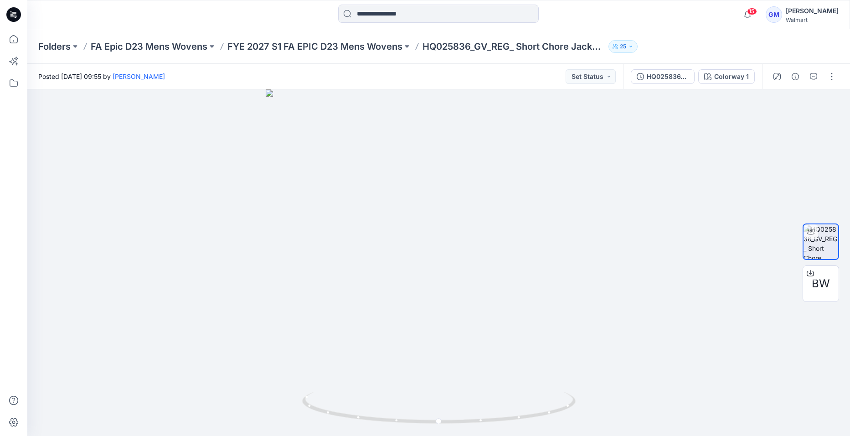
click at [14, 12] on icon at bounding box center [13, 14] width 15 height 15
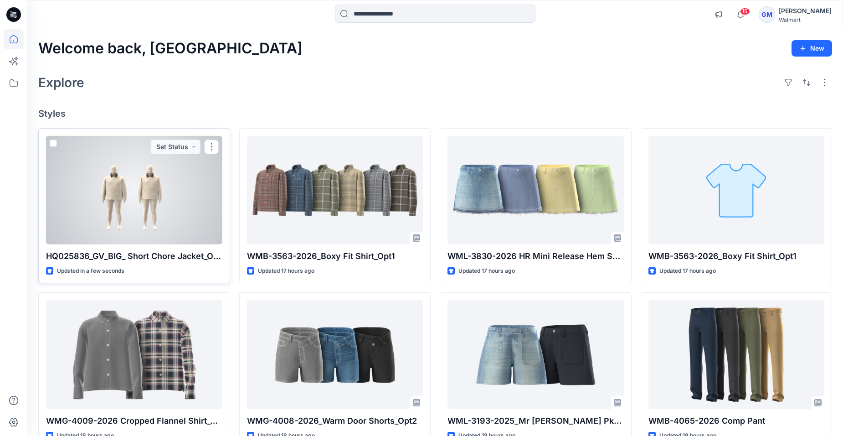
click at [155, 205] on div at bounding box center [134, 190] width 176 height 108
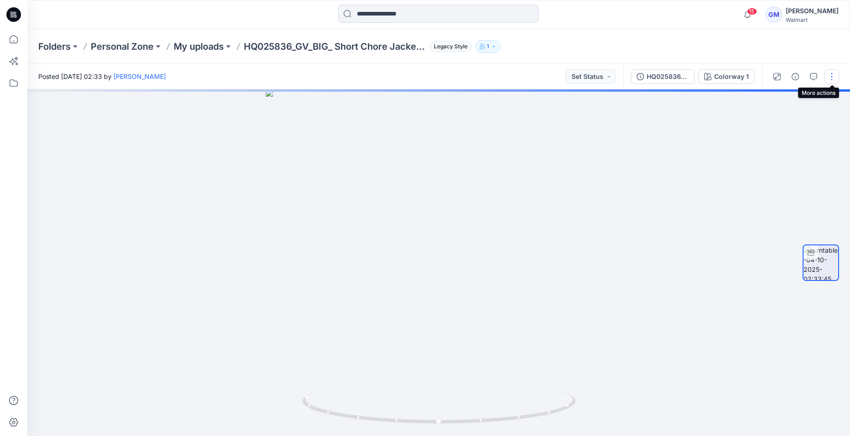
click at [830, 76] on button "button" at bounding box center [831, 76] width 15 height 15
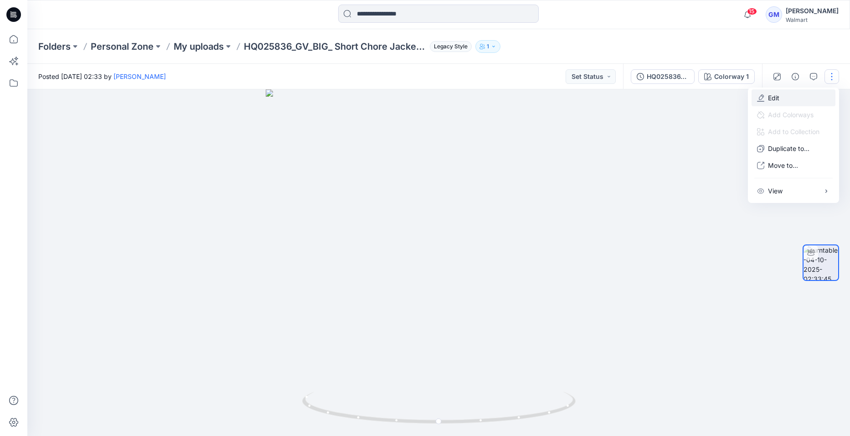
click at [782, 100] on button "Edit" at bounding box center [793, 97] width 84 height 17
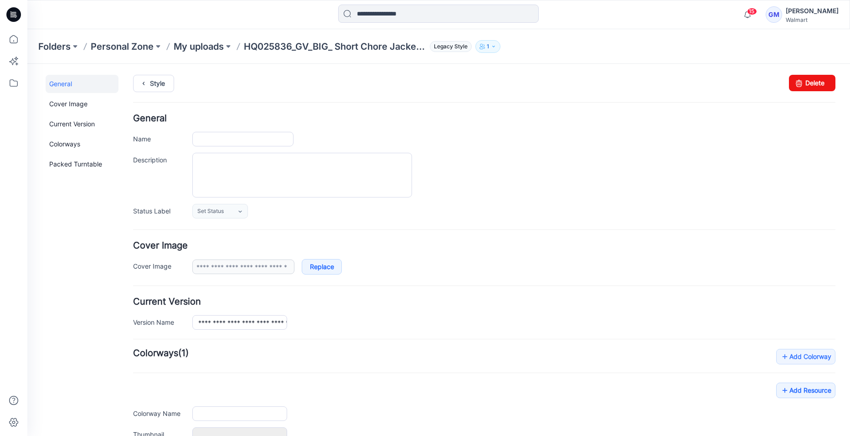
type input "**********"
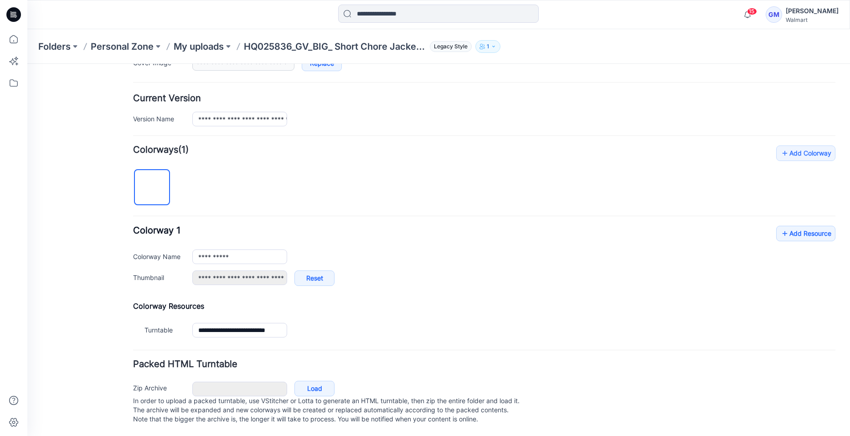
scroll to position [212, 0]
click at [780, 226] on icon at bounding box center [784, 233] width 9 height 15
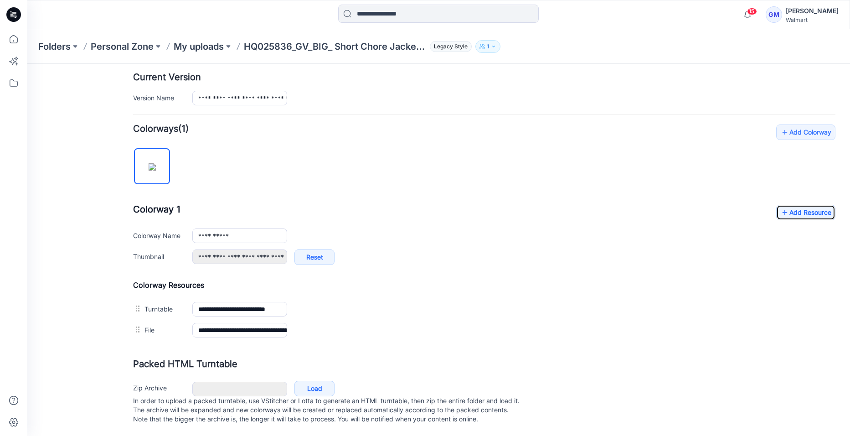
scroll to position [0, 0]
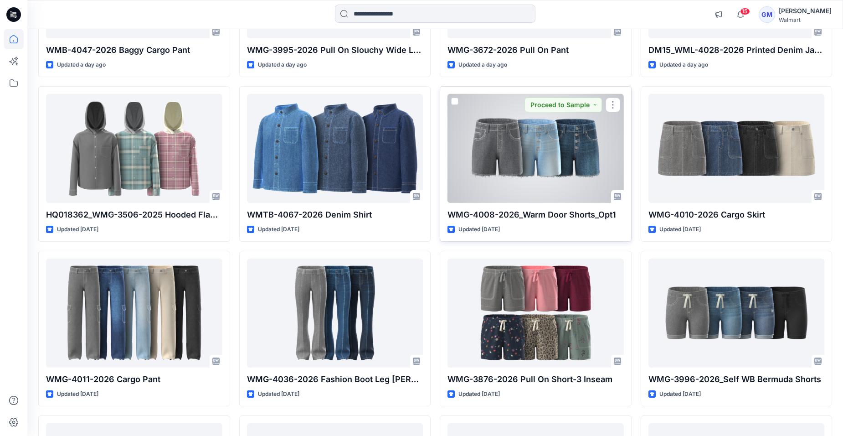
scroll to position [835, 0]
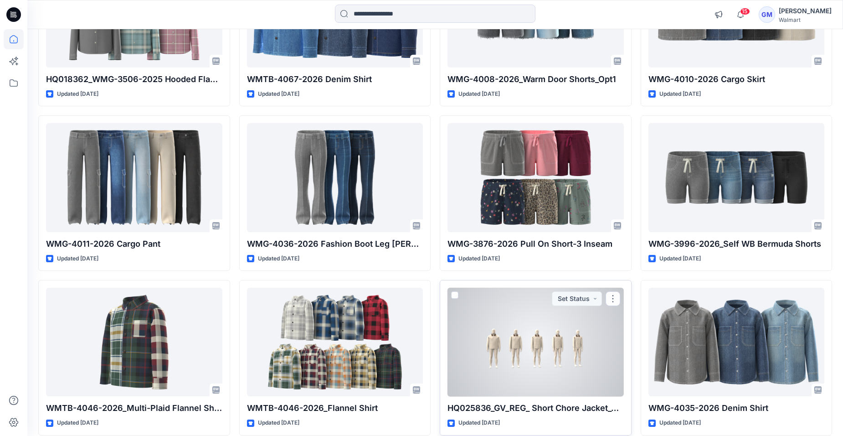
click at [550, 332] on div at bounding box center [535, 341] width 176 height 108
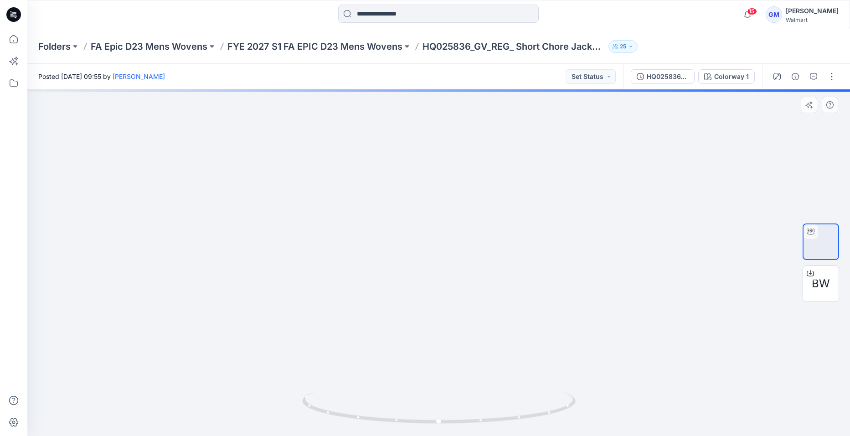
click at [173, 244] on div at bounding box center [438, 262] width 822 height 346
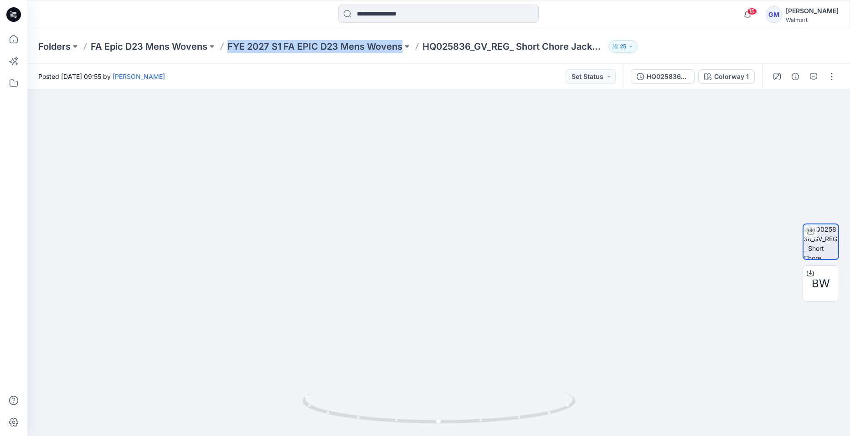
drag, startPoint x: 253, startPoint y: 55, endPoint x: 403, endPoint y: 55, distance: 150.4
click at [403, 55] on div "Folders FA Epic D23 Mens Wovens FYE 2027 S1 FA EPIC D23 Mens Wovens HQ025836_GV…" at bounding box center [438, 46] width 822 height 35
drag, startPoint x: 403, startPoint y: 55, endPoint x: 348, endPoint y: 47, distance: 56.1
copy p "FYE 2027 S1 FA EPIC D23 Mens Wovens"
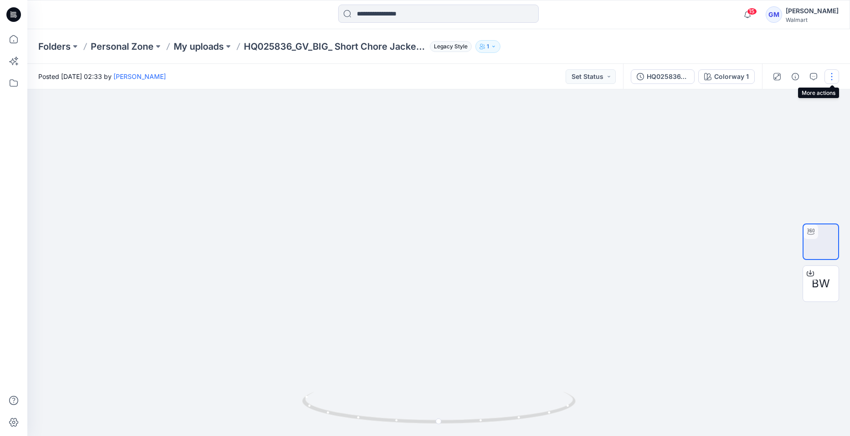
click at [830, 77] on button "button" at bounding box center [831, 76] width 15 height 15
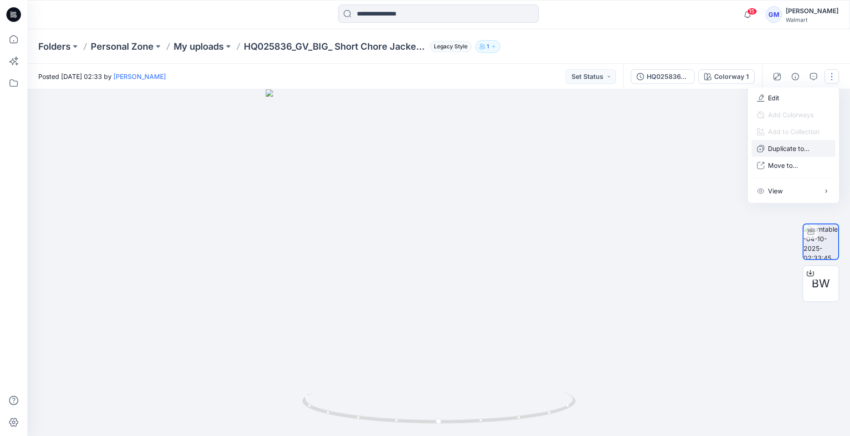
click at [807, 149] on p "Duplicate to..." at bounding box center [788, 149] width 41 height 10
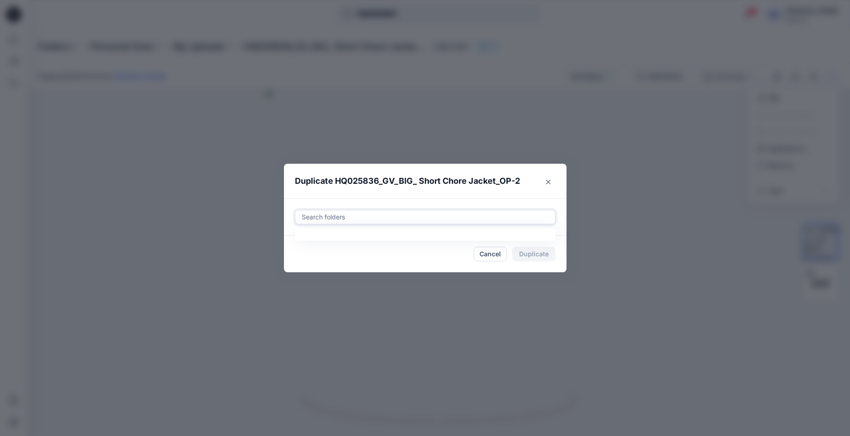
drag, startPoint x: 412, startPoint y: 210, endPoint x: 412, endPoint y: 216, distance: 5.0
click at [412, 211] on div "Search folders" at bounding box center [425, 217] width 260 height 14
click at [403, 217] on div at bounding box center [425, 216] width 249 height 11
paste input "**********"
click at [307, 242] on div at bounding box center [308, 239] width 7 height 7
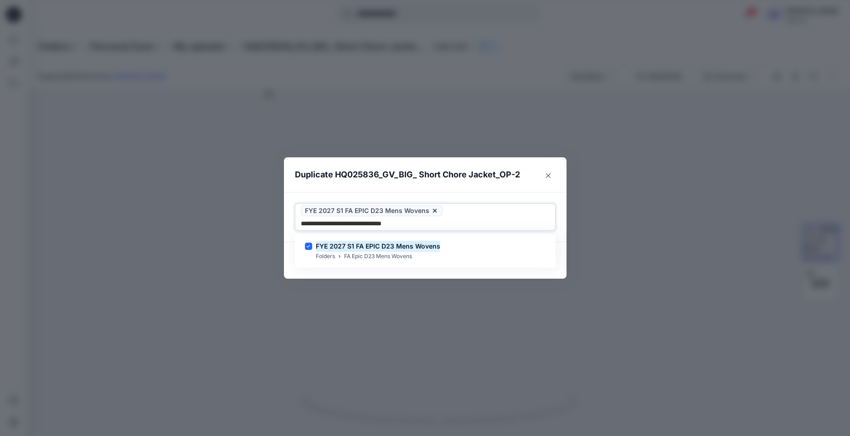
type input "**********"
click at [292, 270] on footer "Cancel Duplicate" at bounding box center [425, 260] width 282 height 36
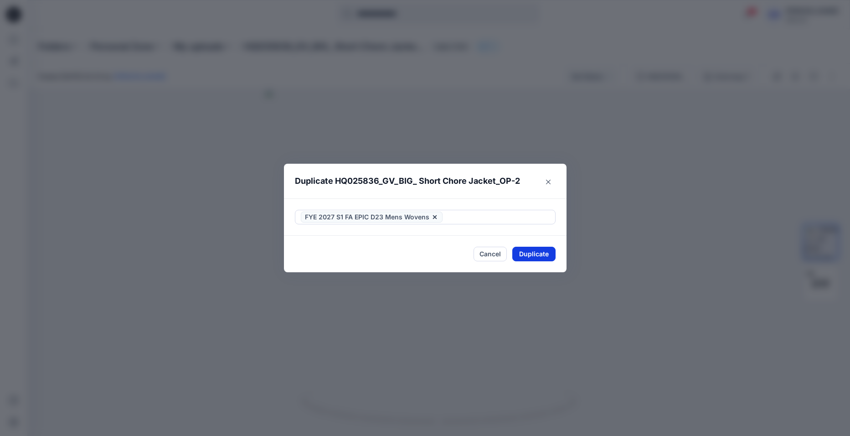
click at [541, 257] on button "Duplicate" at bounding box center [533, 253] width 43 height 15
click at [548, 255] on button "Close" at bounding box center [541, 253] width 30 height 15
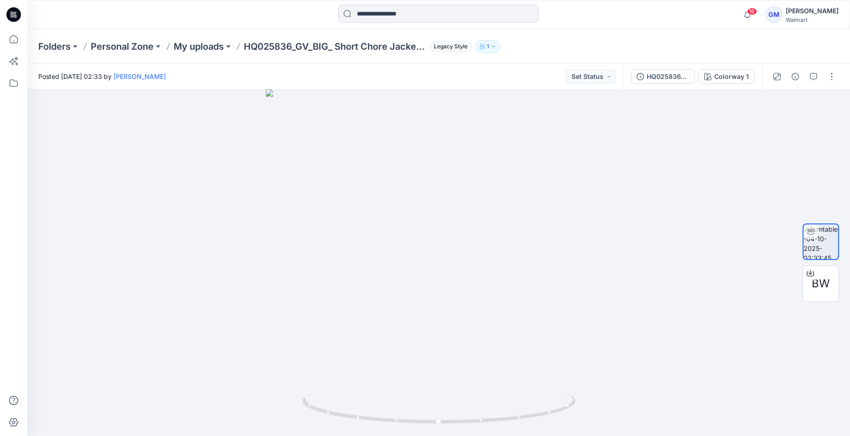
click at [16, 13] on icon at bounding box center [13, 14] width 15 height 15
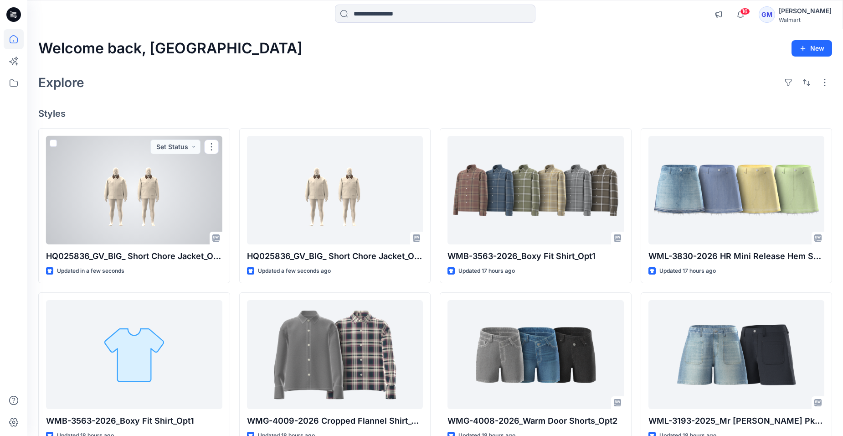
click at [141, 210] on div at bounding box center [134, 190] width 176 height 108
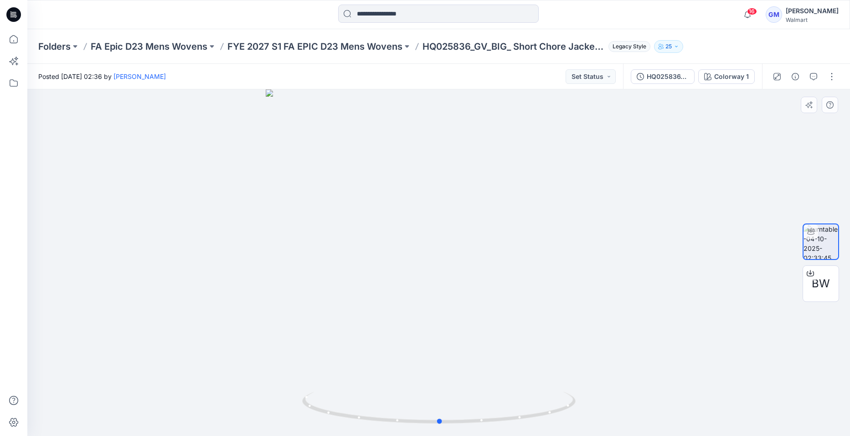
click at [150, 346] on div at bounding box center [438, 262] width 822 height 346
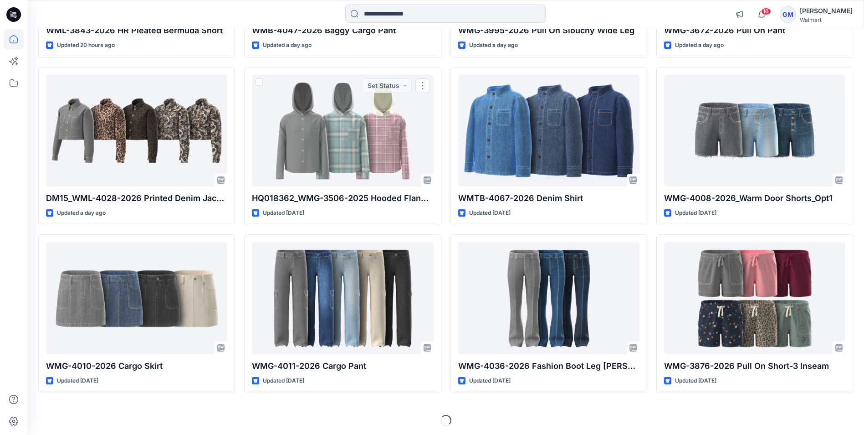
scroll to position [734, 0]
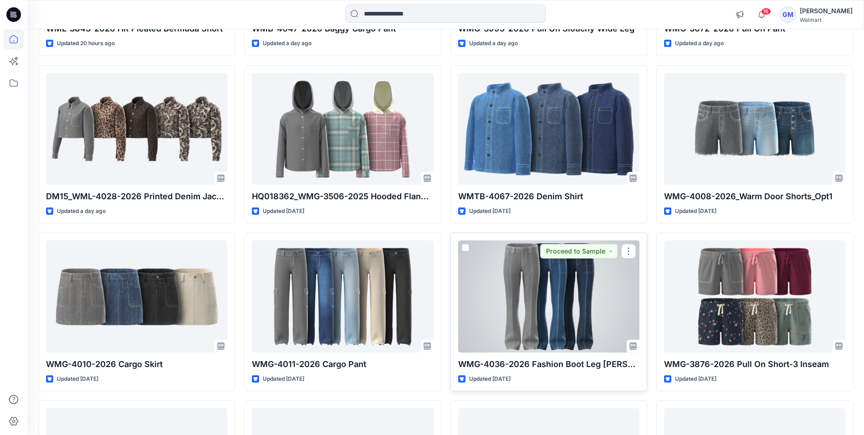
click at [543, 364] on p "WMG-4036-2026 Fashion Boot Leg [PERSON_NAME]" at bounding box center [548, 364] width 181 height 13
click at [538, 331] on div at bounding box center [548, 296] width 181 height 112
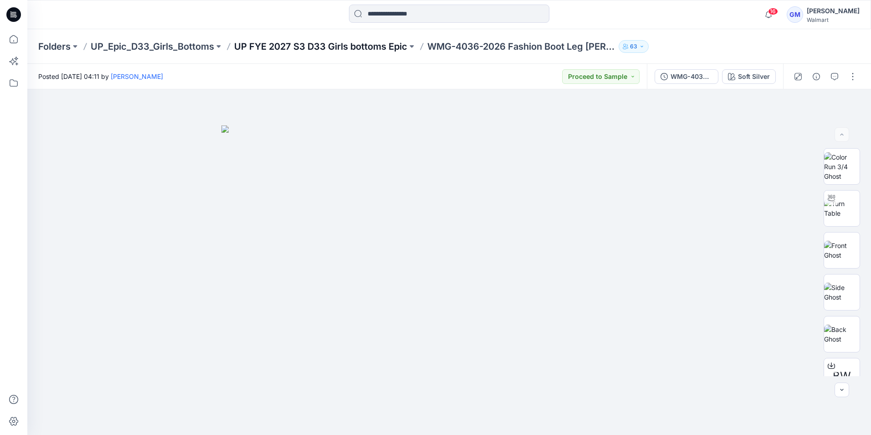
click at [334, 46] on p "UP FYE 2027 S3 D33 Girls bottoms Epic" at bounding box center [320, 46] width 173 height 13
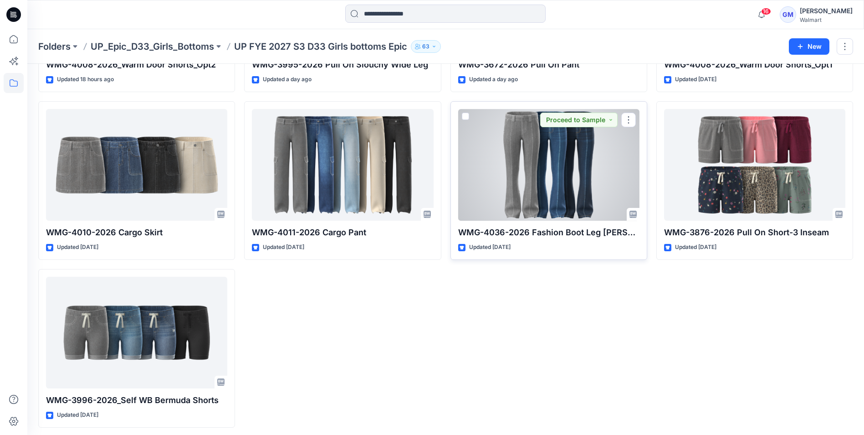
scroll to position [172, 0]
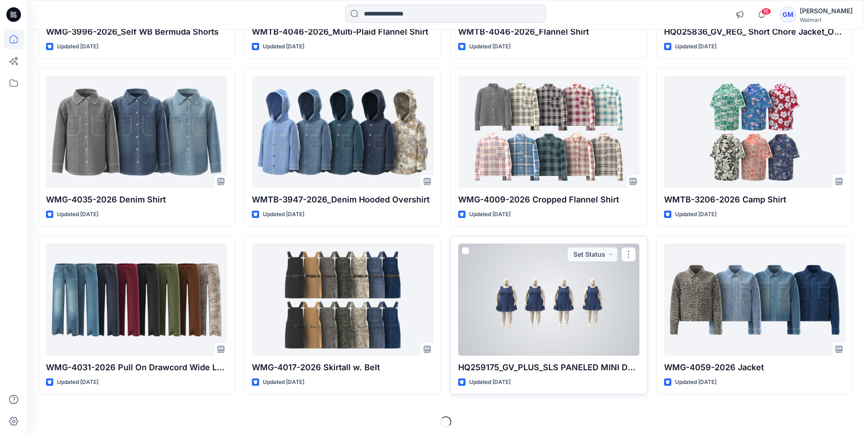
scroll to position [1237, 0]
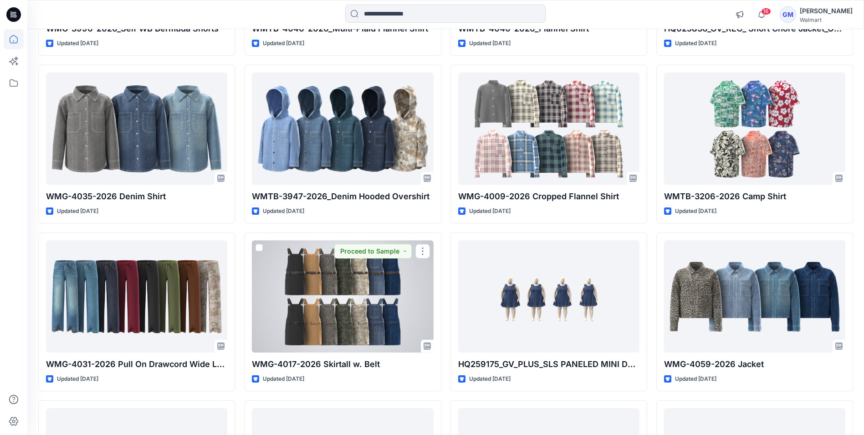
click at [322, 325] on div at bounding box center [342, 296] width 181 height 112
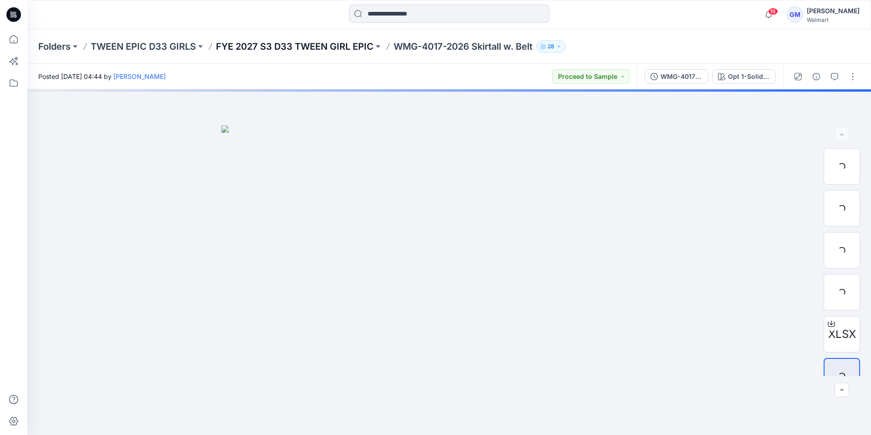
click at [323, 47] on p "FYE 2027 S3 D33 TWEEN GIRL EPIC" at bounding box center [295, 46] width 158 height 13
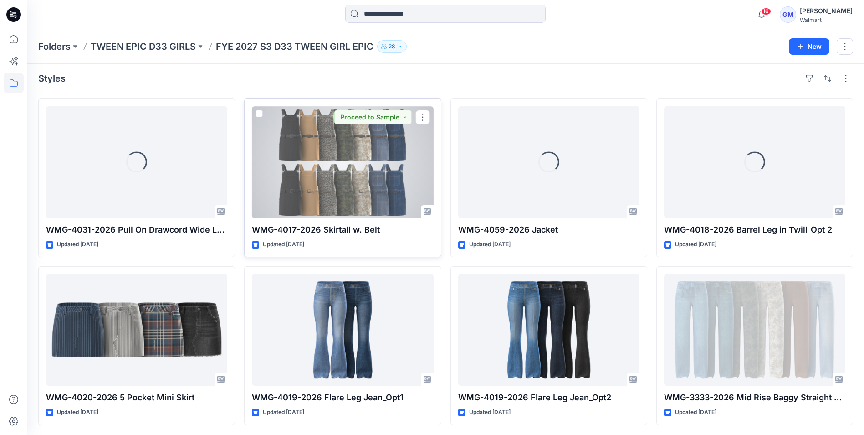
scroll to position [5, 0]
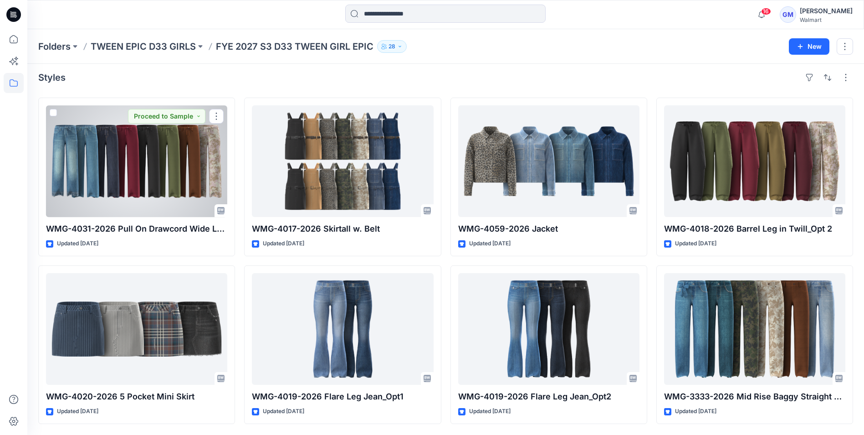
drag, startPoint x: 102, startPoint y: 184, endPoint x: 108, endPoint y: 184, distance: 5.5
click at [103, 184] on div at bounding box center [136, 161] width 181 height 112
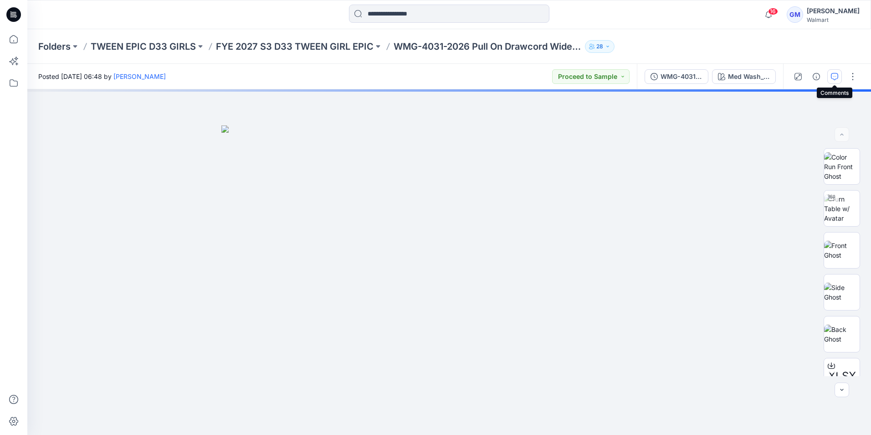
click at [833, 79] on icon "button" at bounding box center [834, 76] width 7 height 7
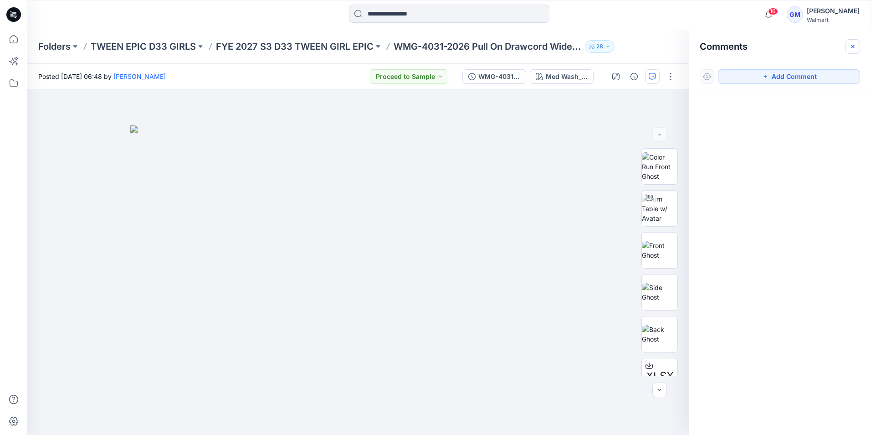
click at [853, 47] on icon "button" at bounding box center [852, 46] width 7 height 7
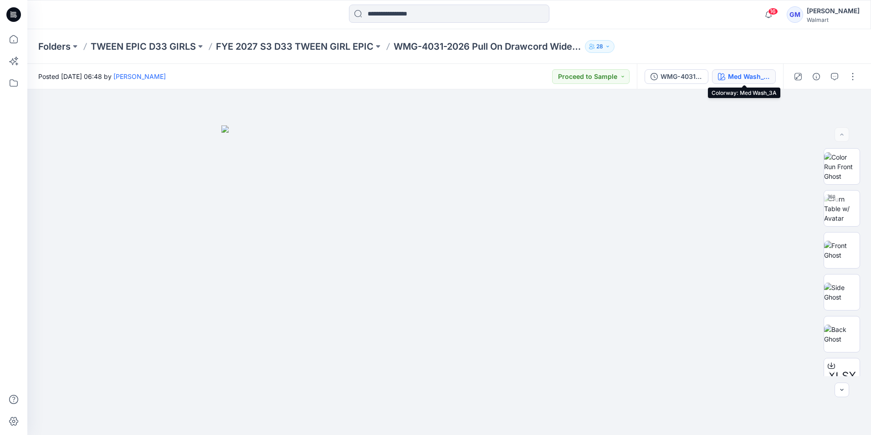
click at [747, 80] on div "Med Wash_3A" at bounding box center [749, 77] width 42 height 10
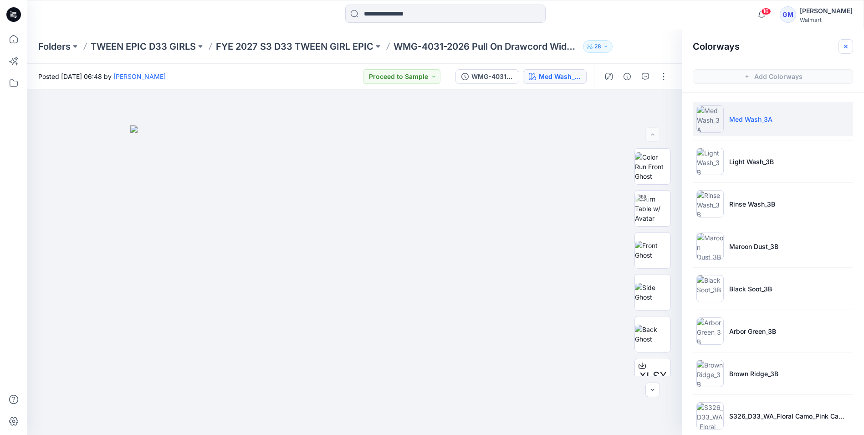
click at [850, 47] on button "button" at bounding box center [846, 46] width 15 height 15
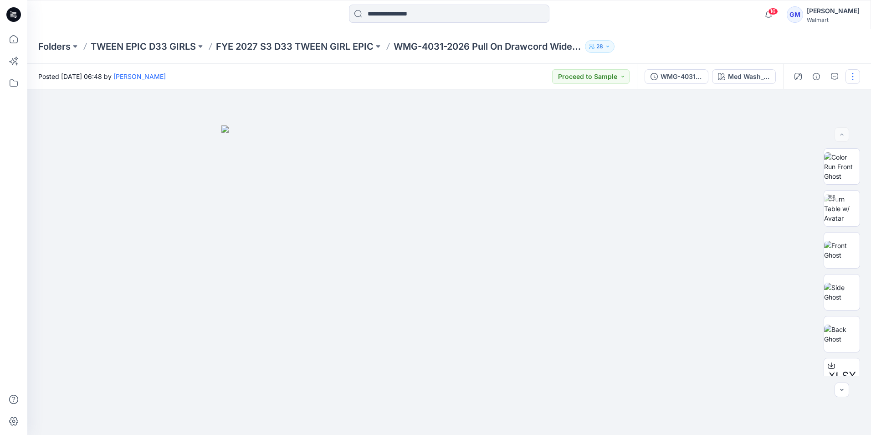
drag, startPoint x: 663, startPoint y: 79, endPoint x: 670, endPoint y: 79, distance: 7.3
click at [664, 79] on div "WMG-4031-2026_Rev1_Pull On Drawcord Wide Leg_Opt3_Full Colorway" at bounding box center [682, 77] width 42 height 10
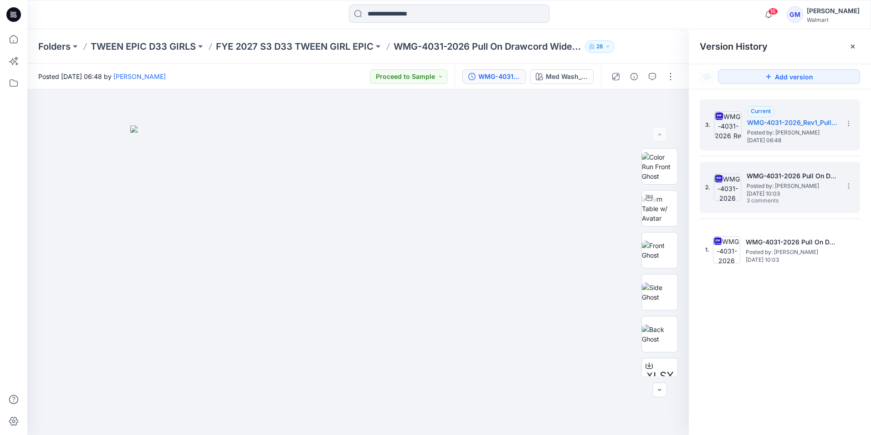
drag, startPoint x: 813, startPoint y: 192, endPoint x: 849, endPoint y: 83, distance: 114.7
click at [813, 191] on span "[DATE] 10:03" at bounding box center [792, 193] width 91 height 6
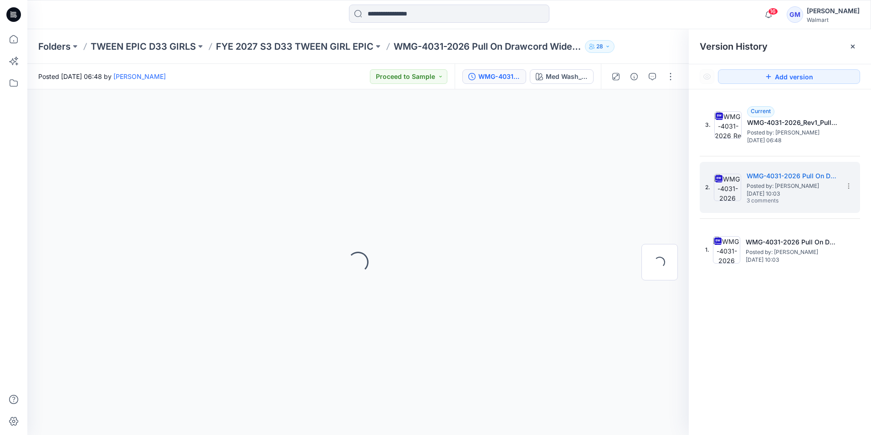
click at [853, 49] on icon at bounding box center [852, 46] width 7 height 7
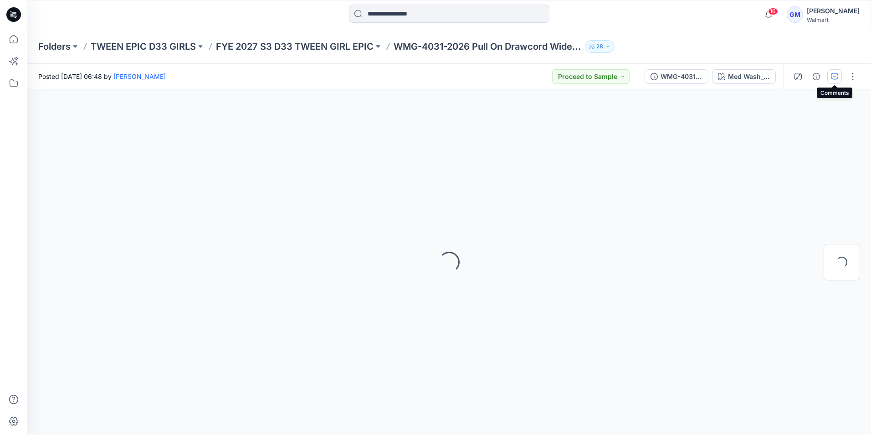
click at [835, 79] on icon "button" at bounding box center [834, 76] width 7 height 7
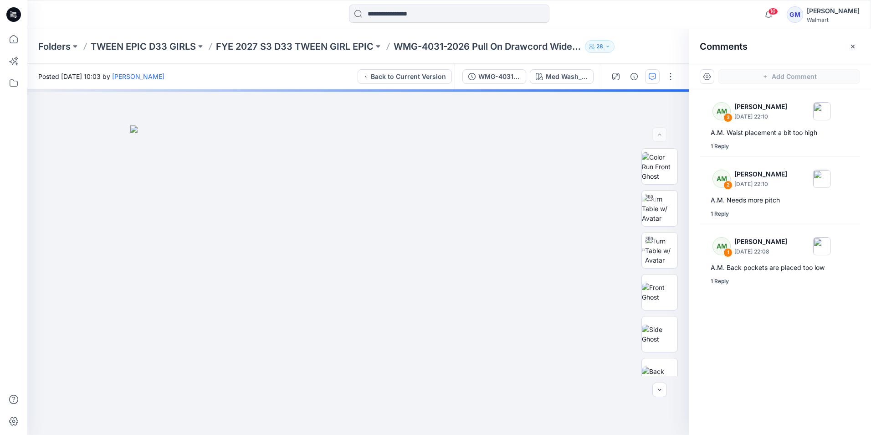
click at [855, 47] on icon "button" at bounding box center [852, 46] width 7 height 7
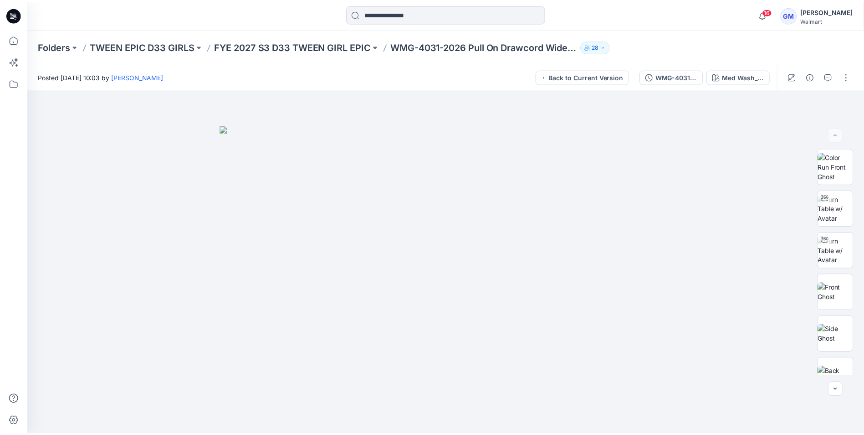
scroll to position [5, 0]
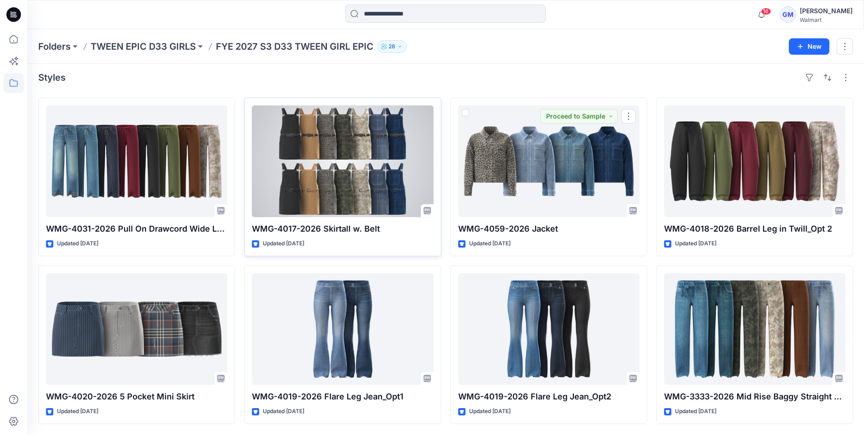
click at [383, 192] on div at bounding box center [342, 161] width 181 height 112
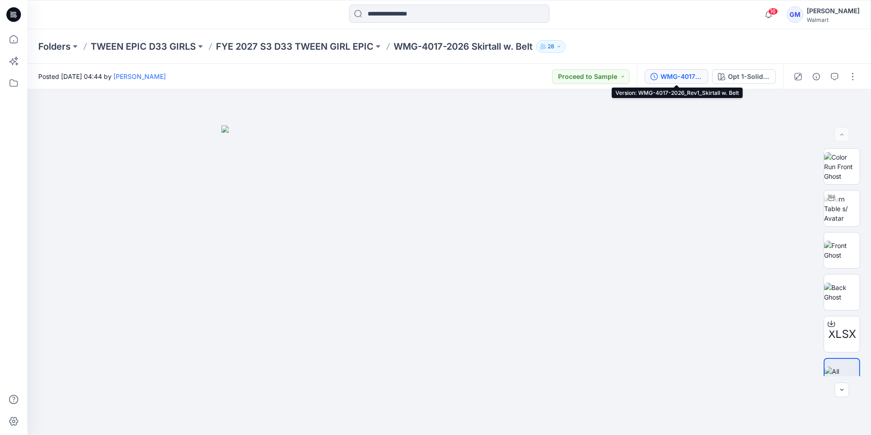
click at [679, 77] on div "WMG-4017-2026_Rev1_Skirtall w. Belt" at bounding box center [682, 77] width 42 height 10
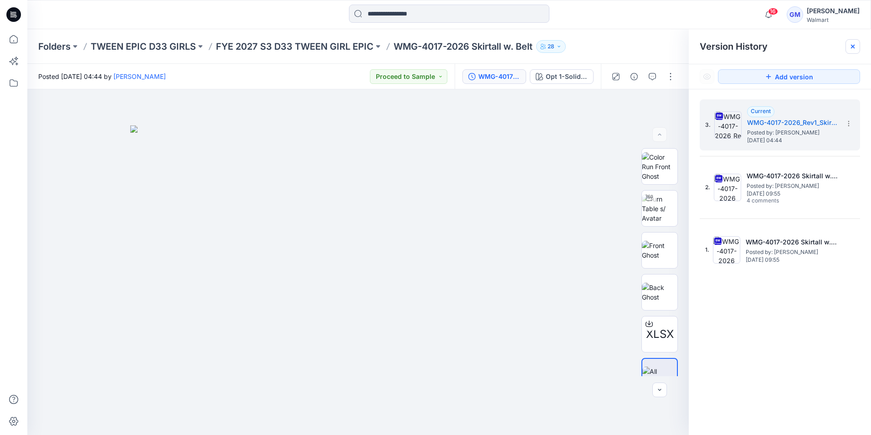
click at [855, 52] on div at bounding box center [853, 46] width 15 height 15
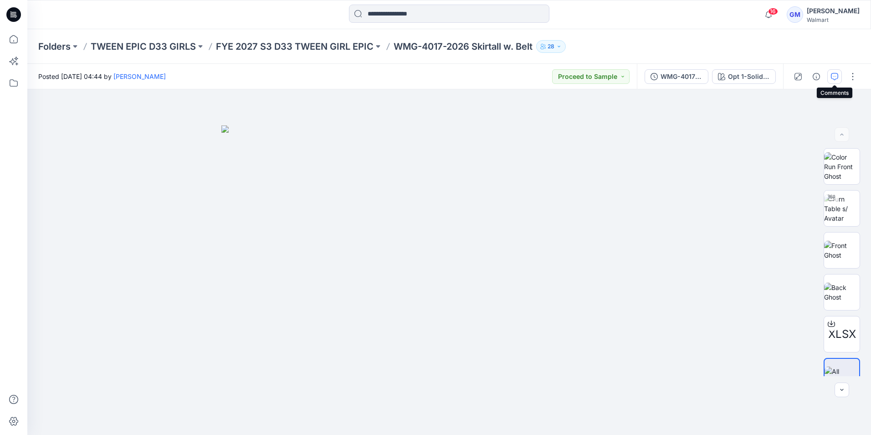
click at [836, 77] on icon "button" at bounding box center [834, 76] width 7 height 7
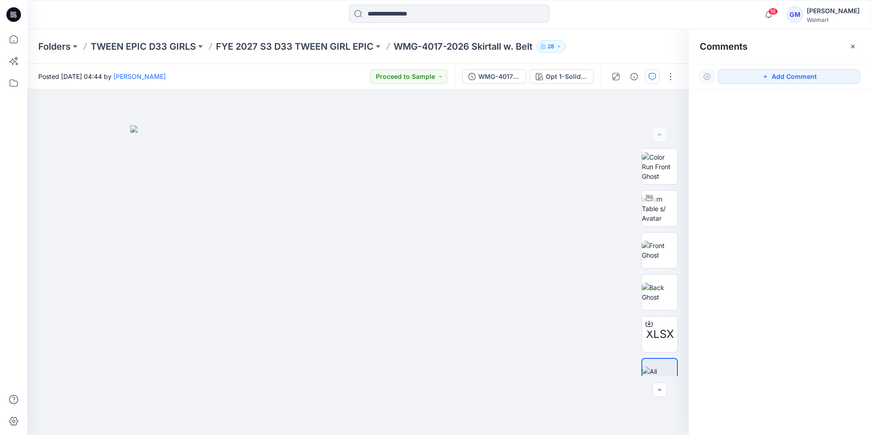
click at [851, 48] on icon "button" at bounding box center [852, 46] width 7 height 7
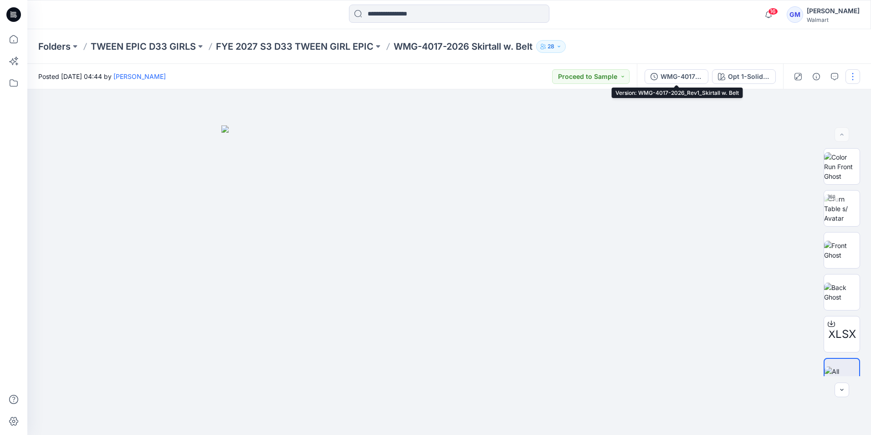
click at [661, 81] on button "WMG-4017-2026_Rev1_Skirtall w. Belt" at bounding box center [677, 76] width 64 height 15
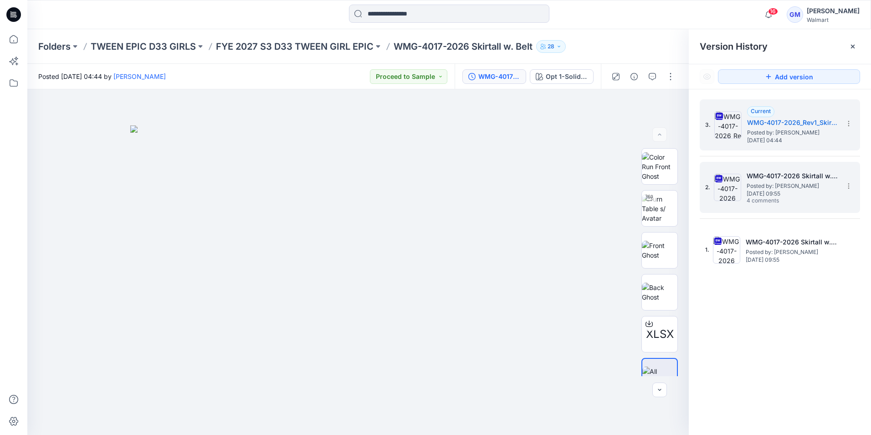
click at [765, 175] on h5 "WMG-4017-2026 Skirtall w. Belt_Full Colorway" at bounding box center [792, 175] width 91 height 11
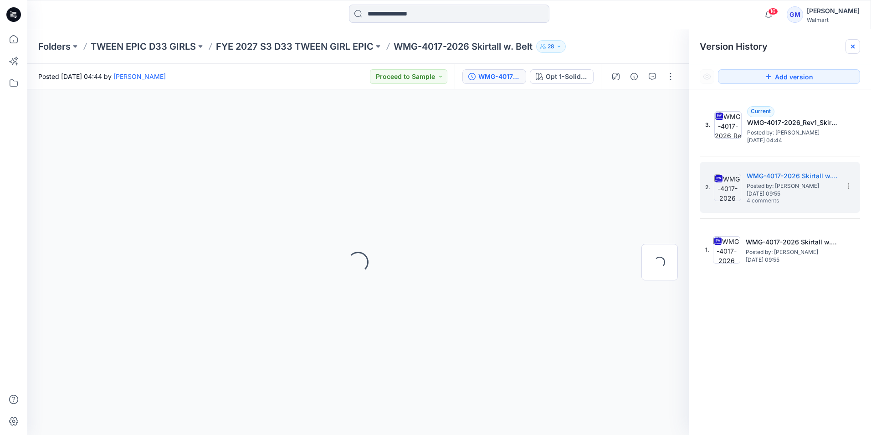
click at [857, 48] on div at bounding box center [853, 46] width 15 height 15
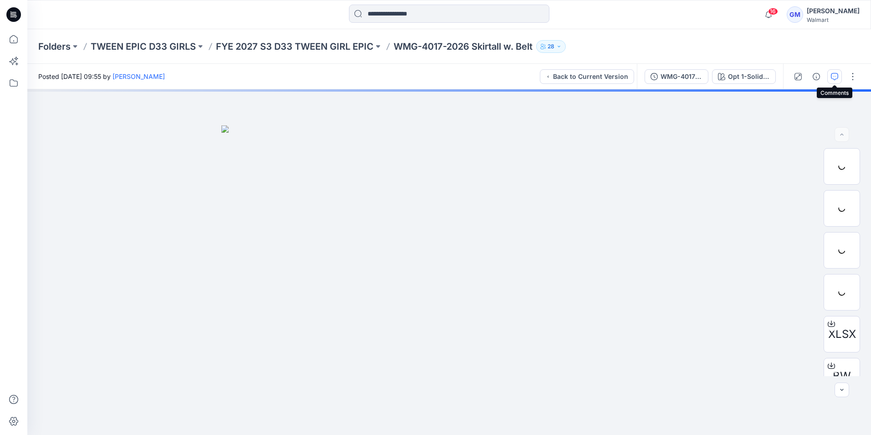
click at [833, 74] on icon "button" at bounding box center [834, 76] width 7 height 7
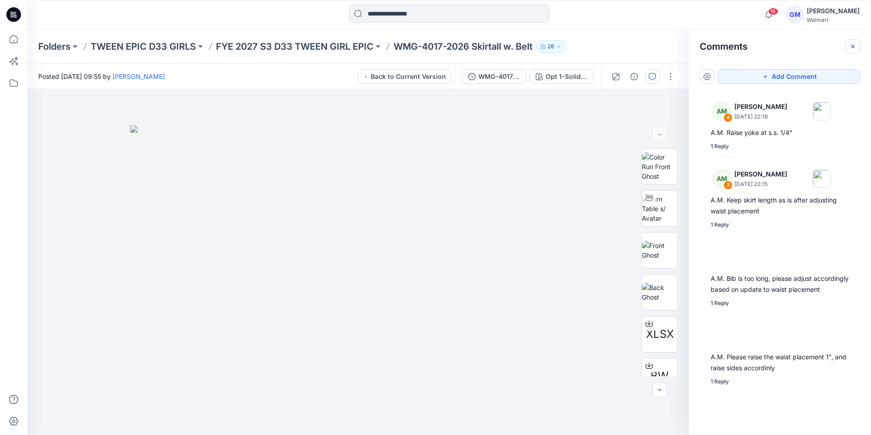
click at [851, 51] on button "button" at bounding box center [853, 46] width 15 height 15
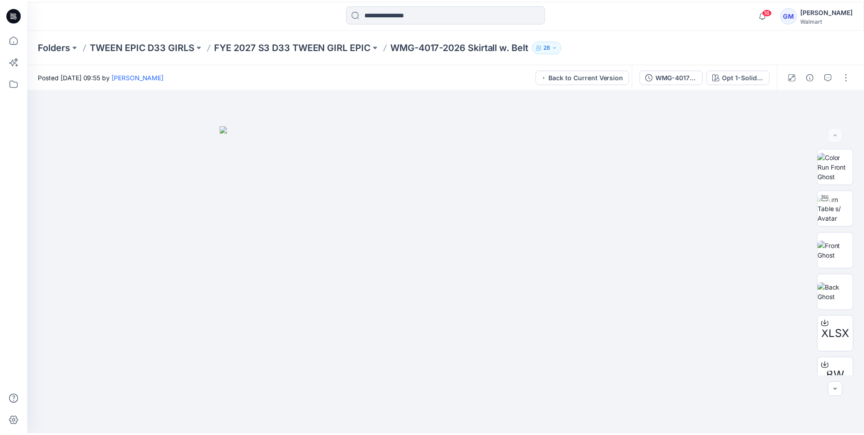
scroll to position [5, 0]
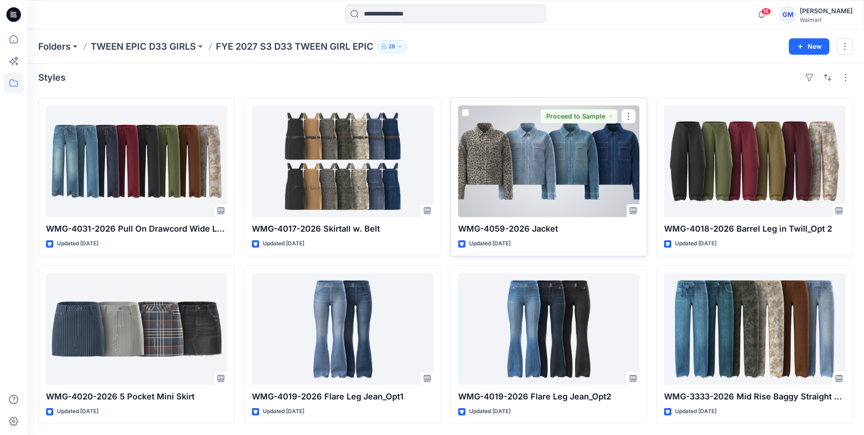
click at [583, 166] on div at bounding box center [548, 161] width 181 height 112
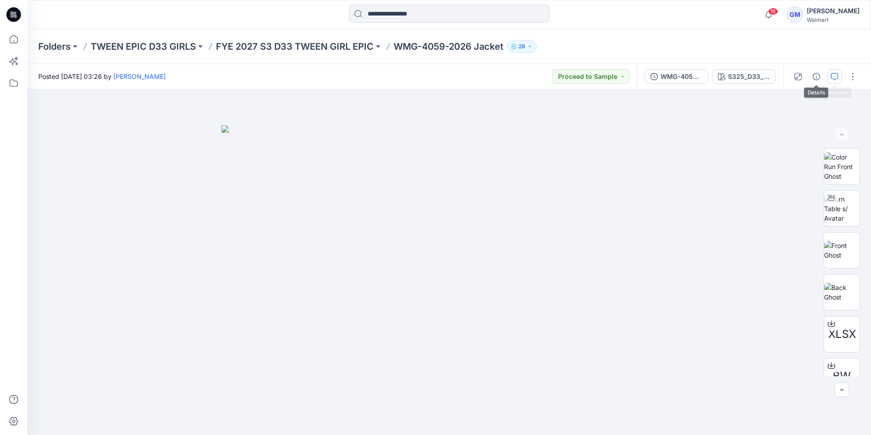
click at [832, 76] on icon "button" at bounding box center [834, 76] width 7 height 7
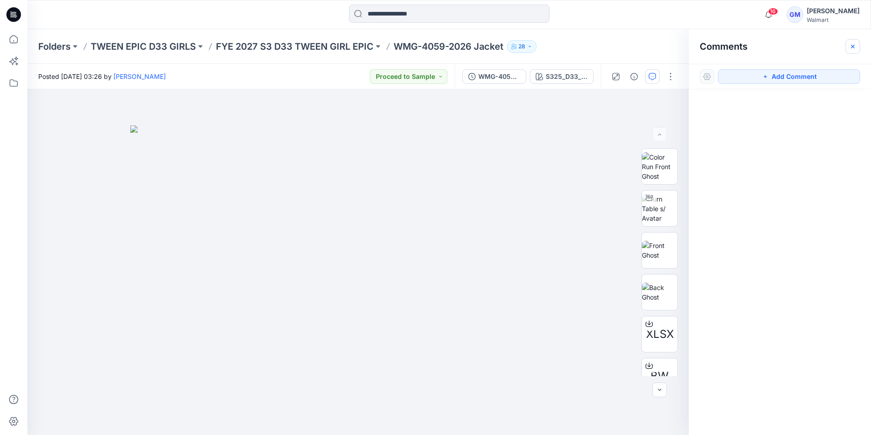
click at [855, 44] on icon "button" at bounding box center [852, 46] width 7 height 7
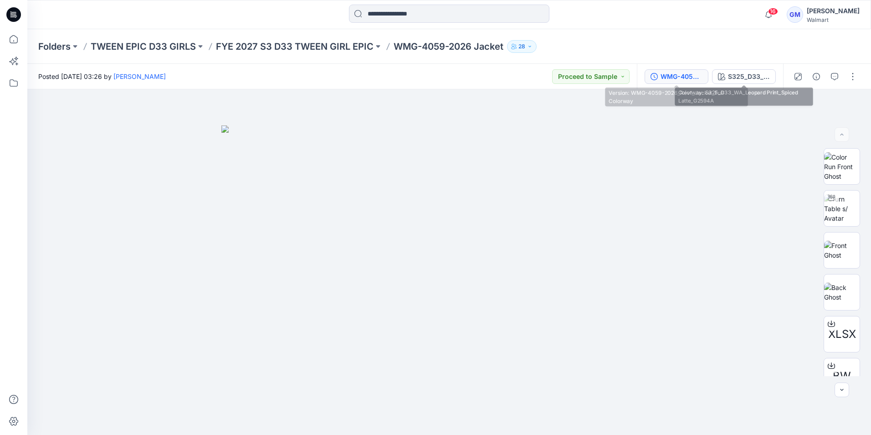
click at [688, 77] on div "WMG-4059-2026_Rev1_Jacket_Full Colorway" at bounding box center [682, 77] width 42 height 10
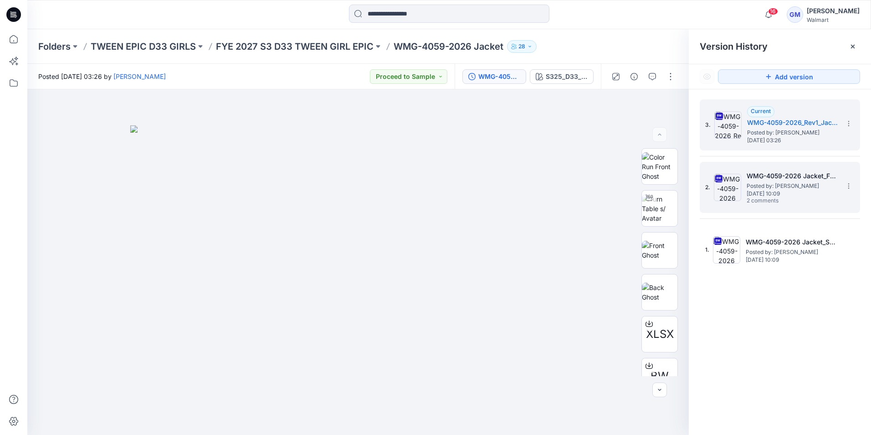
click at [790, 187] on span "Posted by: [PERSON_NAME]" at bounding box center [792, 185] width 91 height 9
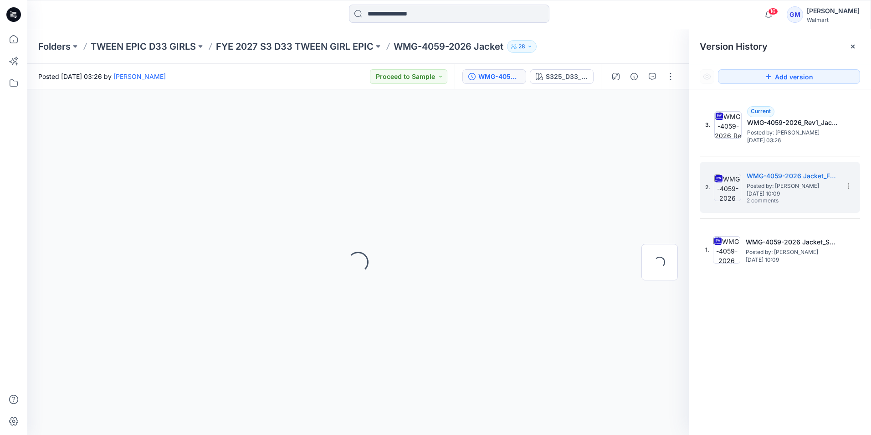
click at [856, 48] on icon at bounding box center [852, 46] width 7 height 7
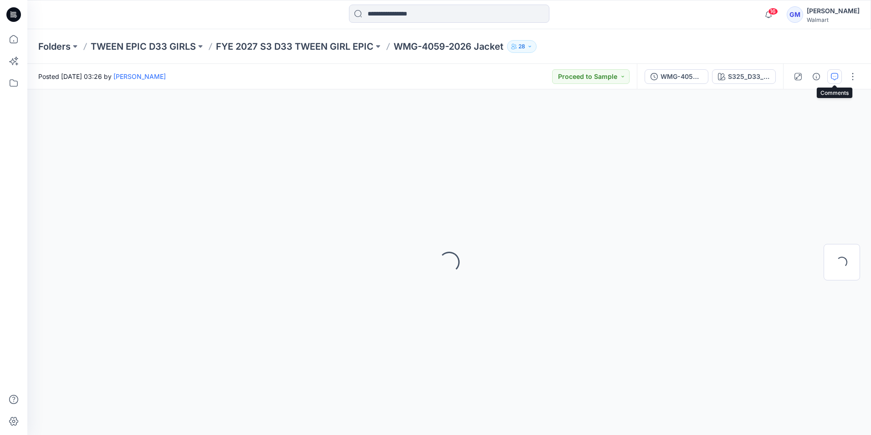
click at [834, 77] on icon "button" at bounding box center [834, 76] width 7 height 7
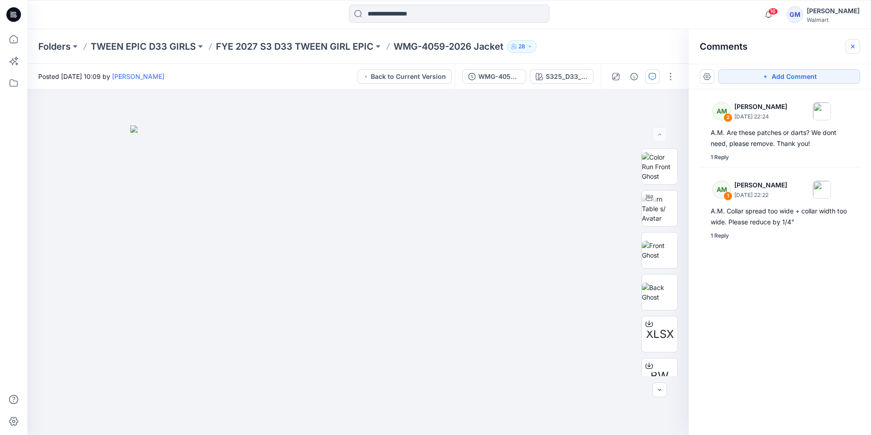
click at [853, 48] on icon "button" at bounding box center [852, 46] width 7 height 7
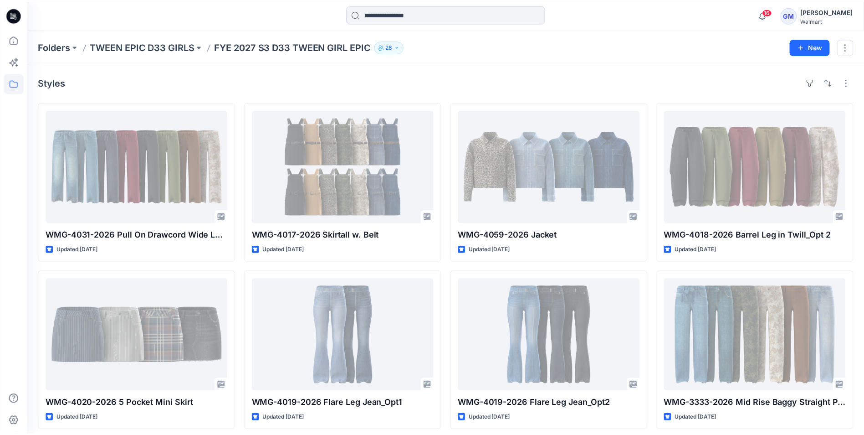
scroll to position [5, 0]
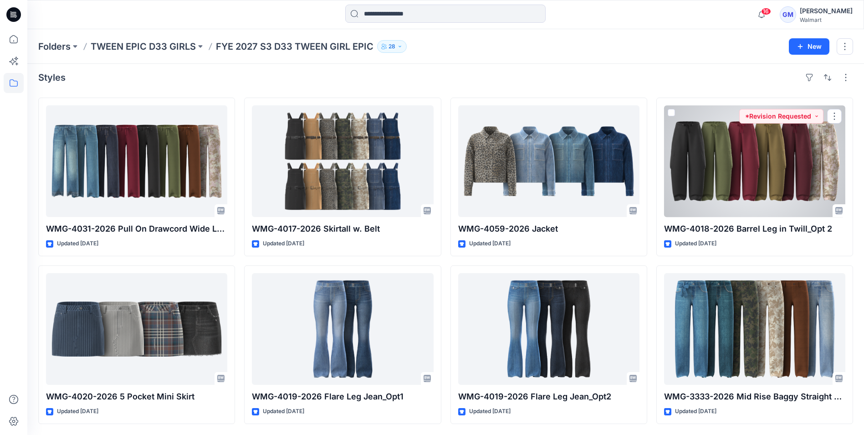
click at [735, 172] on div at bounding box center [754, 161] width 181 height 112
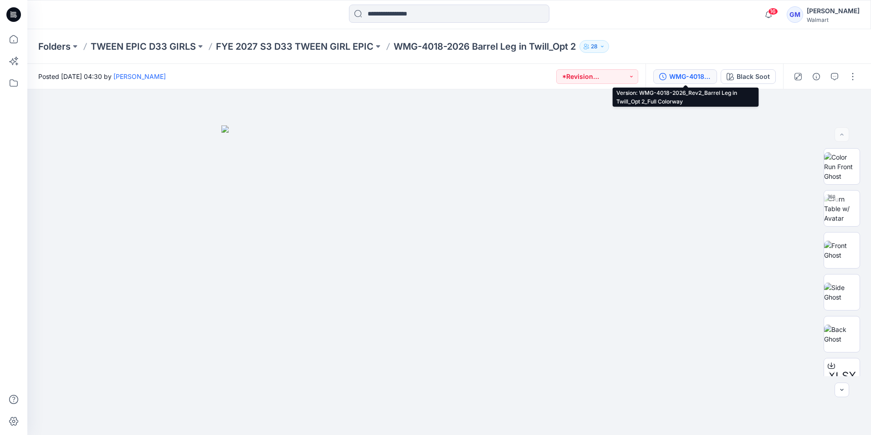
click at [693, 80] on div "WMG-4018-2026_Rev2_Barrel Leg in Twill_Opt 2_Full Colorway" at bounding box center [690, 77] width 42 height 10
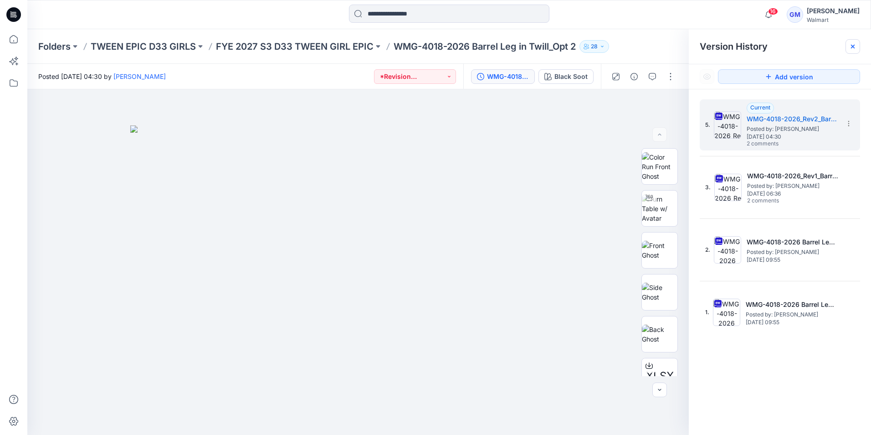
click at [854, 49] on icon at bounding box center [852, 46] width 7 height 7
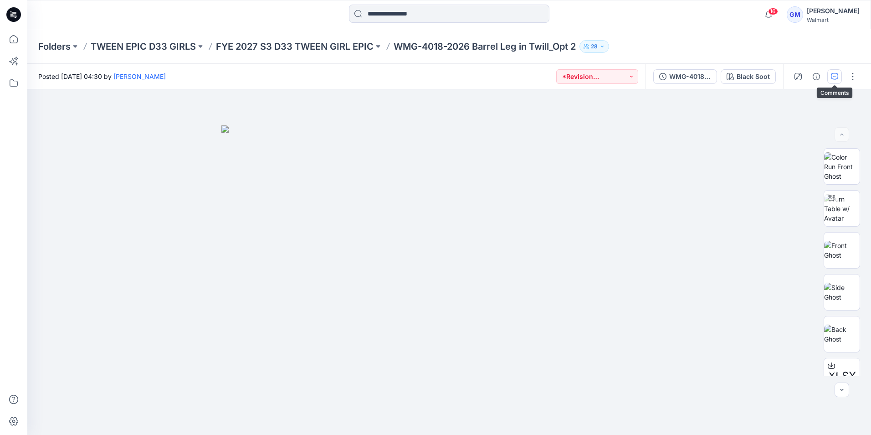
click at [839, 77] on button "button" at bounding box center [834, 76] width 15 height 15
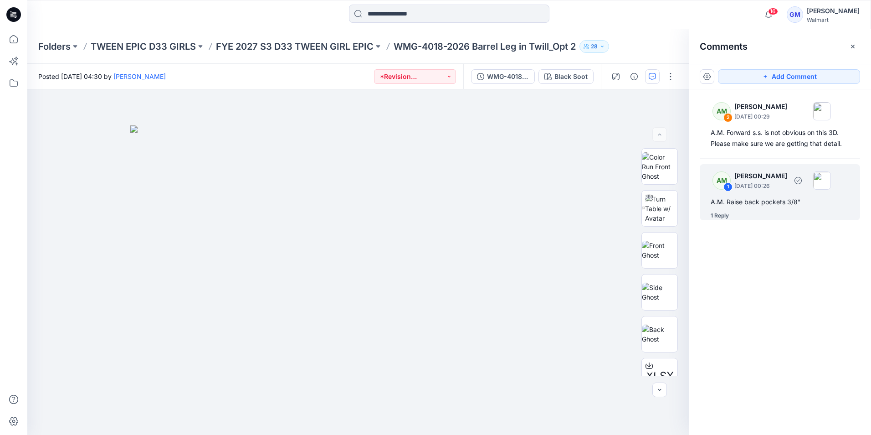
click at [713, 215] on div "1 Reply" at bounding box center [720, 215] width 18 height 9
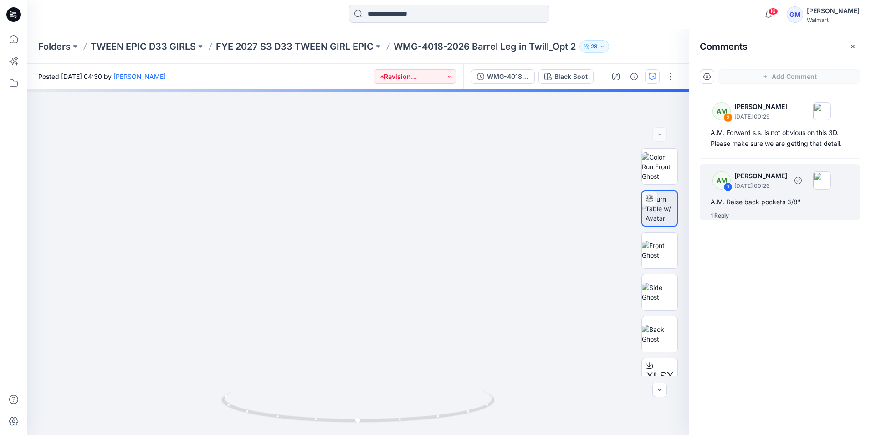
click at [714, 216] on div "1 Reply" at bounding box center [720, 215] width 18 height 9
click at [724, 216] on div "1 Reply" at bounding box center [720, 215] width 18 height 9
drag, startPoint x: 724, startPoint y: 216, endPoint x: 744, endPoint y: 265, distance: 53.3
click at [744, 265] on div "AM 2 [PERSON_NAME] [DATE] 00:29 A.M. Forward s.s. is not obvious on this 3D. Pl…" at bounding box center [780, 245] width 182 height 312
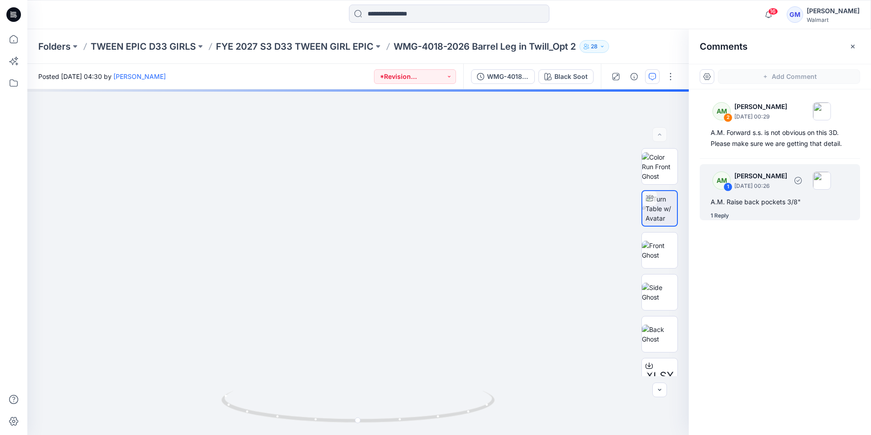
click at [708, 215] on div "AM 1 [PERSON_NAME] [DATE] 00:26 A.M. Raise back pockets 3/8" 1 Reply" at bounding box center [780, 192] width 160 height 56
click at [711, 215] on div "1 Reply" at bounding box center [720, 215] width 18 height 9
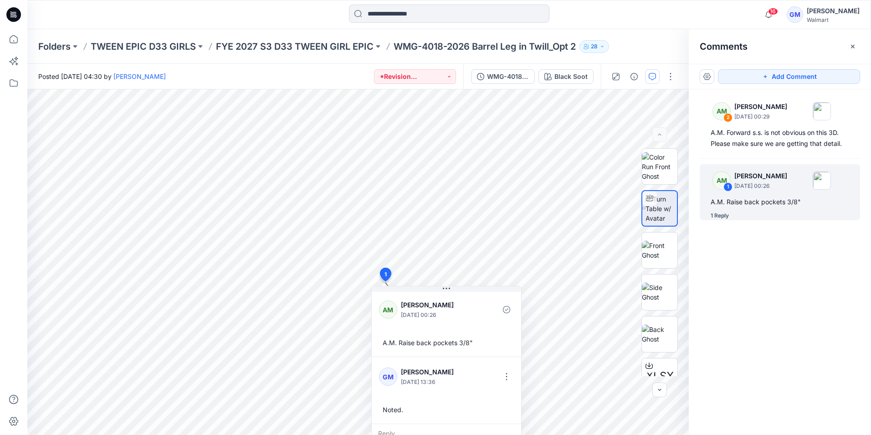
click at [759, 321] on div "AM 2 [PERSON_NAME] [DATE] 00:29 A.M. Forward s.s. is not obvious on this 3D. Pl…" at bounding box center [780, 245] width 182 height 312
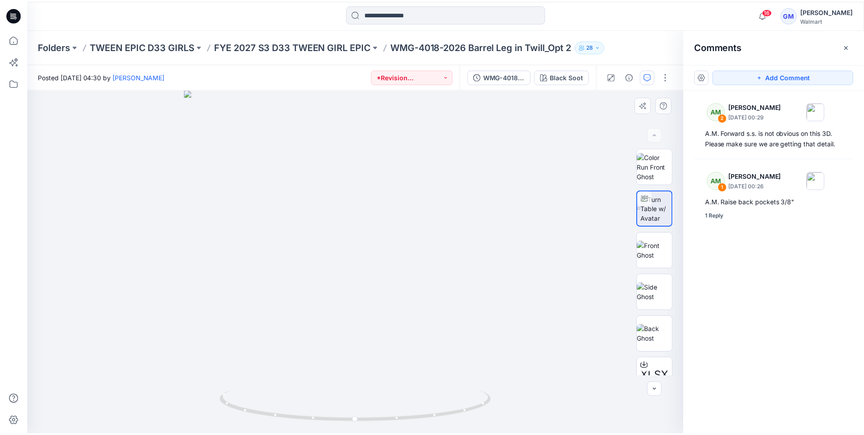
scroll to position [5, 0]
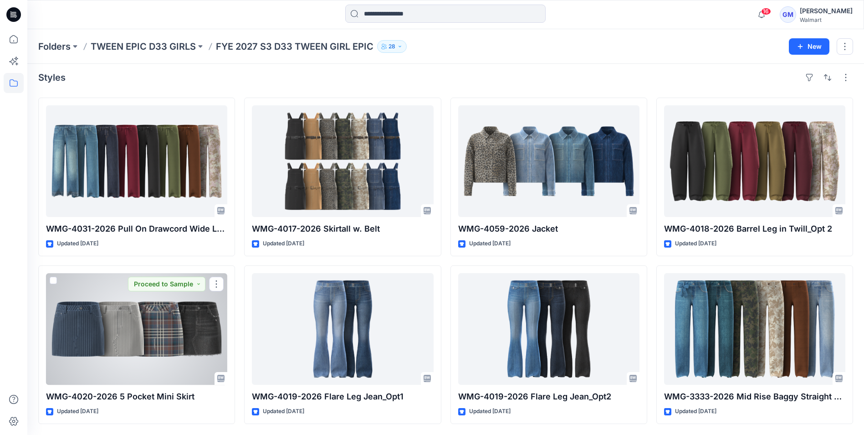
click at [146, 356] on div at bounding box center [136, 329] width 181 height 112
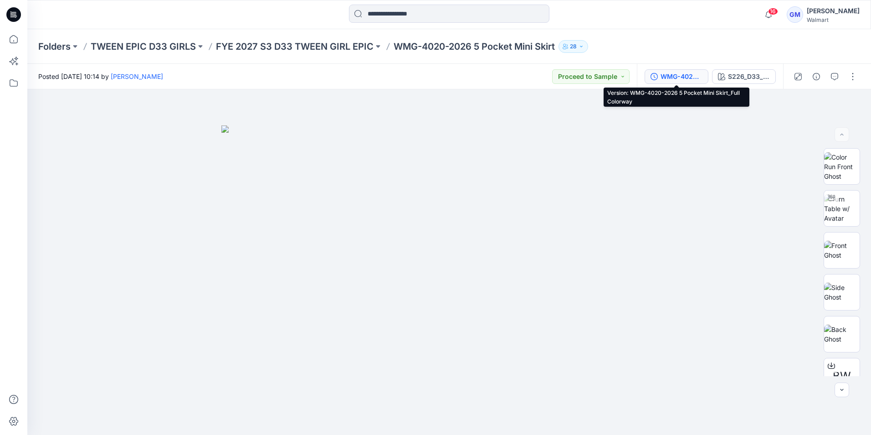
click at [667, 76] on div "WMG-4020-2026 5 Pocket Mini Skirt_Full Colorway" at bounding box center [682, 77] width 42 height 10
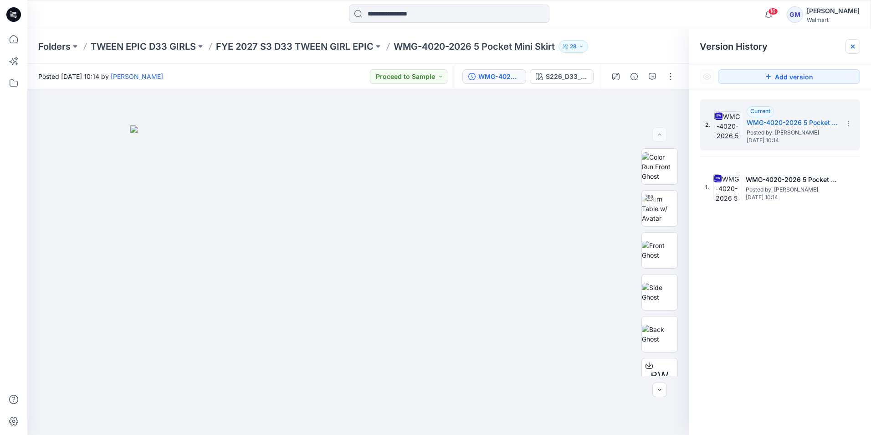
click at [857, 46] on div at bounding box center [853, 46] width 15 height 15
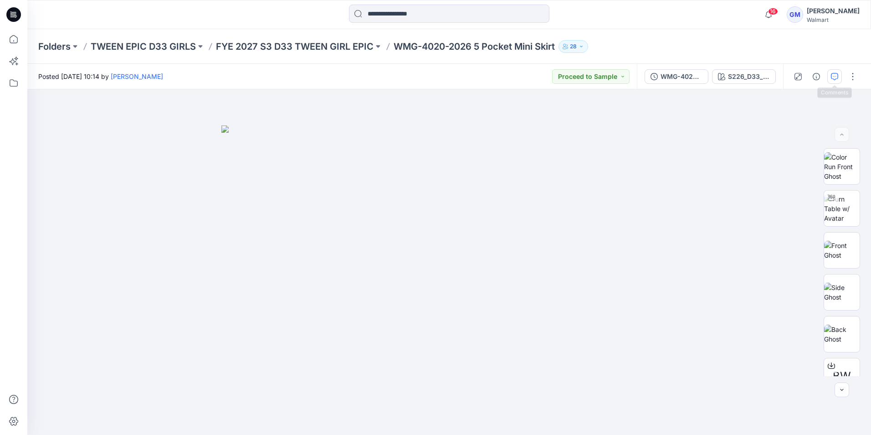
click at [834, 76] on icon "button" at bounding box center [834, 76] width 7 height 7
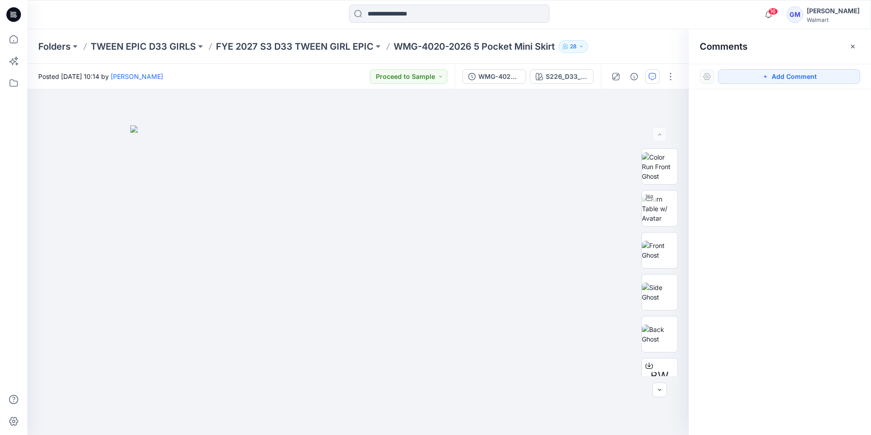
drag, startPoint x: 854, startPoint y: 50, endPoint x: 734, endPoint y: 84, distance: 124.6
click at [854, 51] on button "button" at bounding box center [853, 46] width 15 height 15
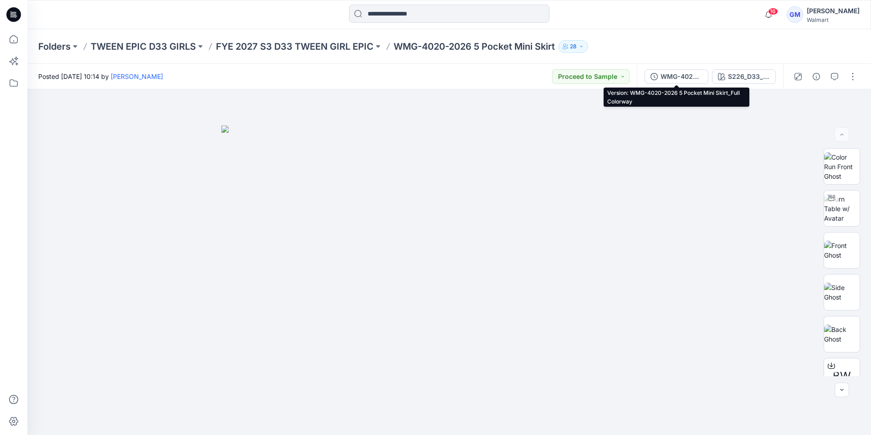
drag, startPoint x: 687, startPoint y: 77, endPoint x: 760, endPoint y: 123, distance: 85.7
click at [688, 77] on div "WMG-4020-2026 5 Pocket Mini Skirt_Full Colorway" at bounding box center [682, 77] width 42 height 10
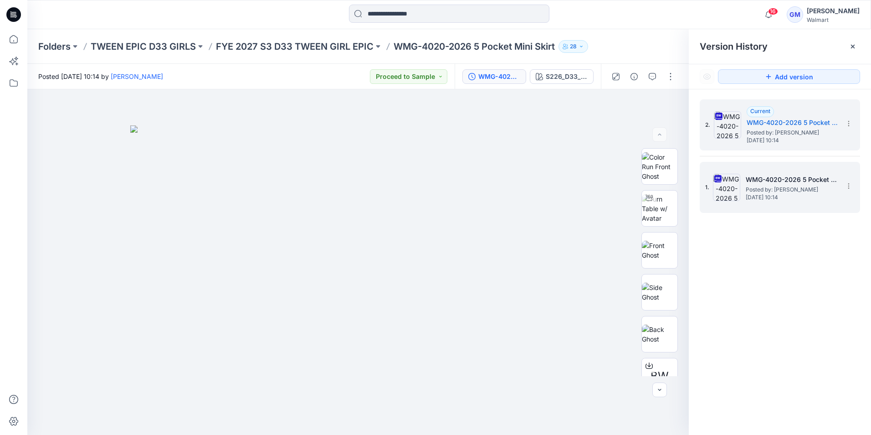
click at [798, 183] on h5 "WMG-4020-2026 5 Pocket Mini Skirt_Softsilver" at bounding box center [791, 179] width 91 height 11
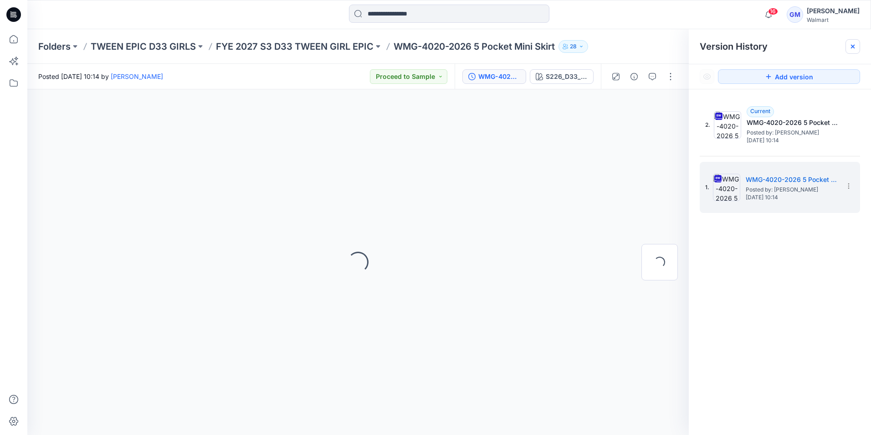
click at [852, 51] on div at bounding box center [853, 46] width 15 height 15
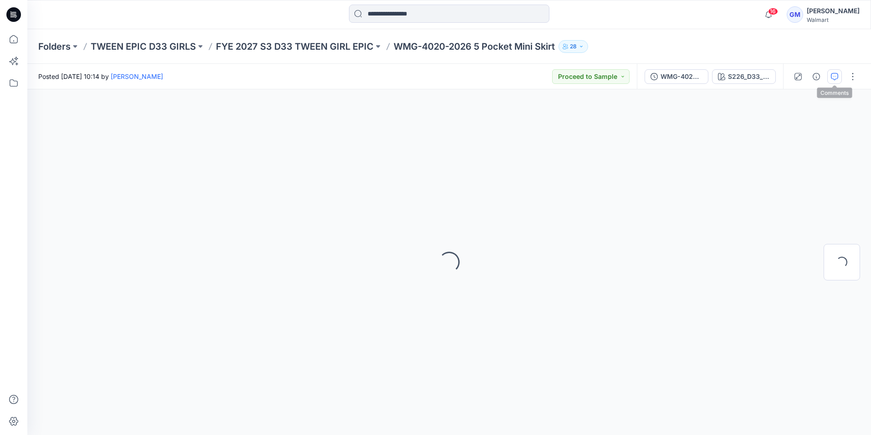
click at [833, 78] on icon "button" at bounding box center [834, 76] width 7 height 7
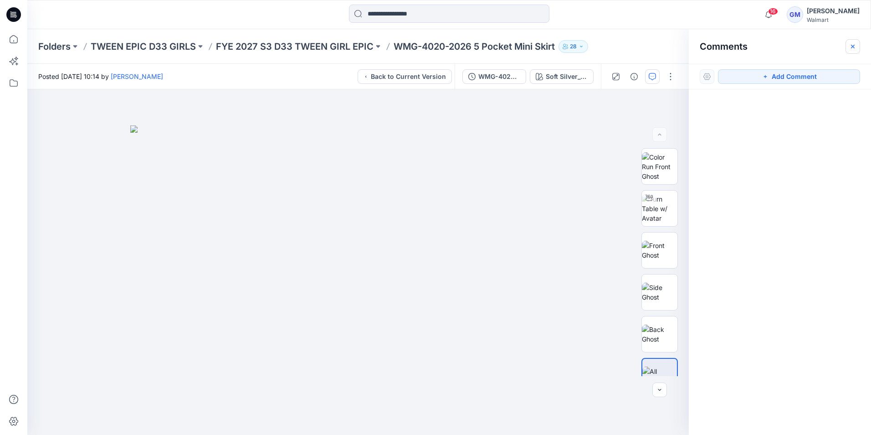
click at [852, 49] on icon "button" at bounding box center [852, 46] width 7 height 7
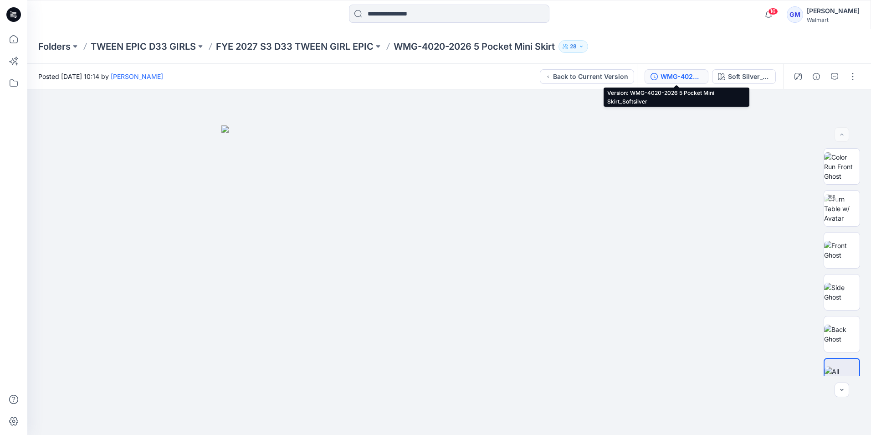
click at [674, 75] on div "WMG-4020-2026 5 Pocket Mini Skirt_Softsilver" at bounding box center [682, 77] width 42 height 10
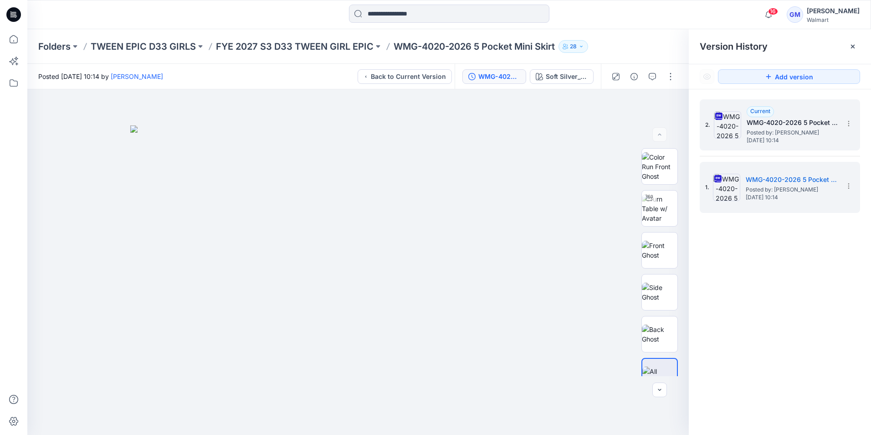
click at [776, 128] on h5 "WMG-4020-2026 5 Pocket Mini Skirt_Full Colorway" at bounding box center [792, 122] width 91 height 11
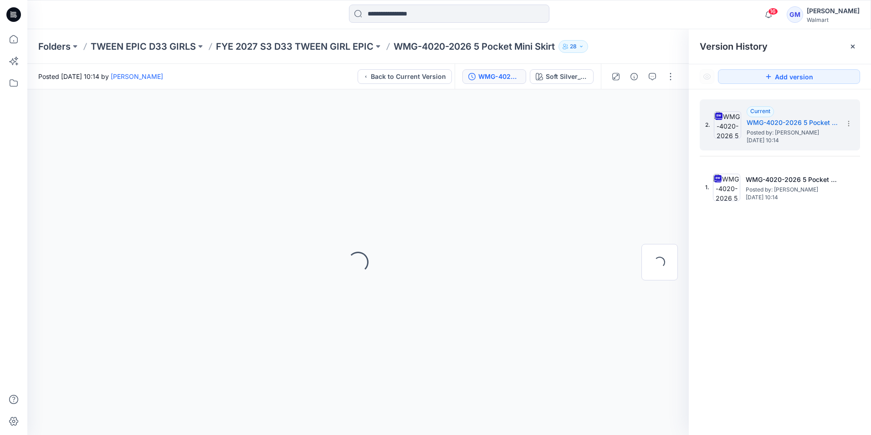
click at [854, 47] on g at bounding box center [853, 47] width 4 height 4
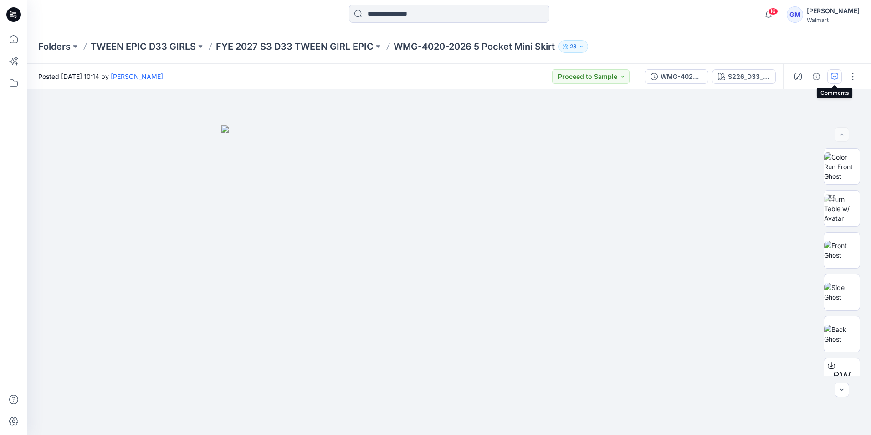
click at [835, 80] on icon "button" at bounding box center [834, 76] width 7 height 7
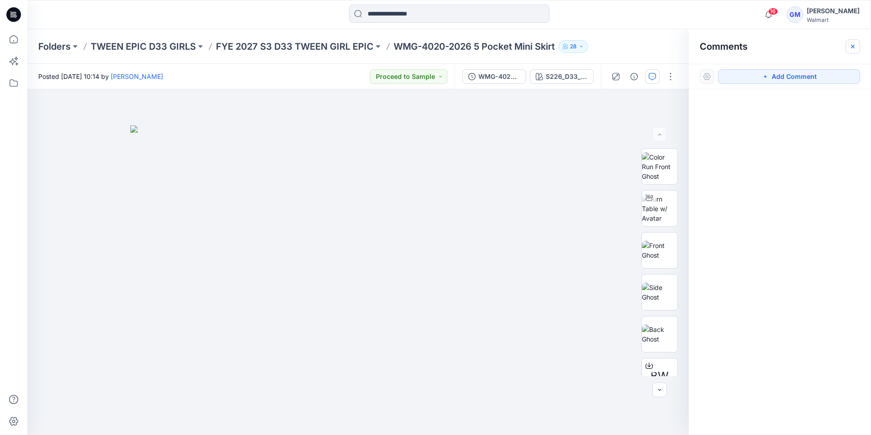
click at [853, 44] on icon "button" at bounding box center [852, 46] width 7 height 7
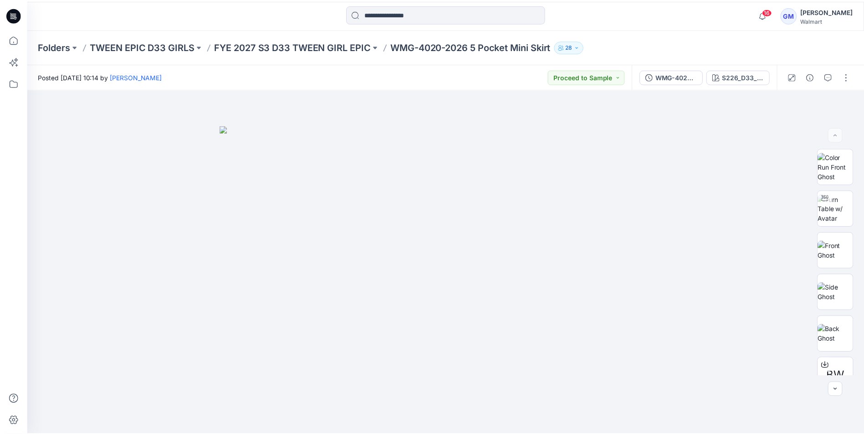
scroll to position [5, 0]
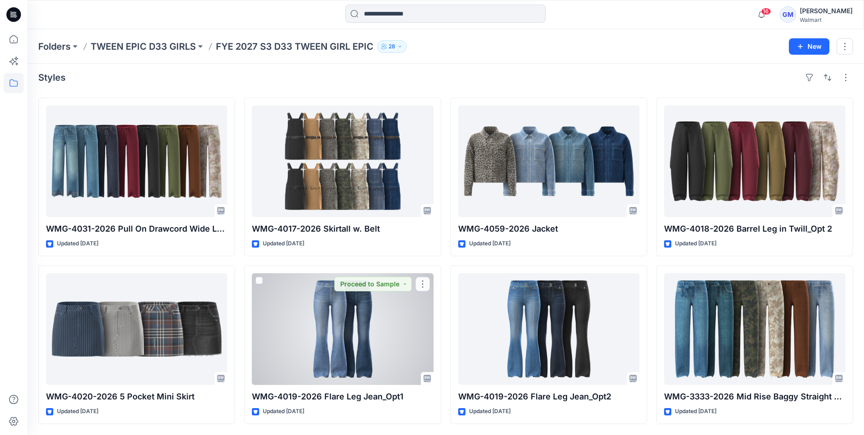
click at [380, 362] on div at bounding box center [342, 329] width 181 height 112
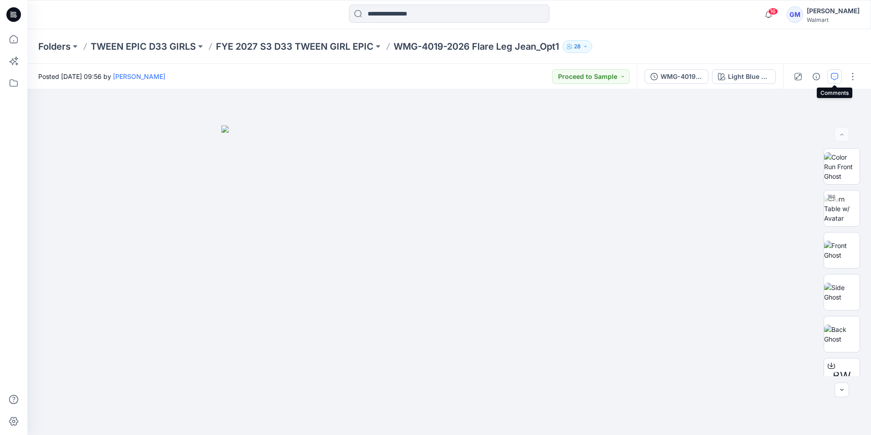
click at [833, 78] on icon "button" at bounding box center [834, 76] width 7 height 7
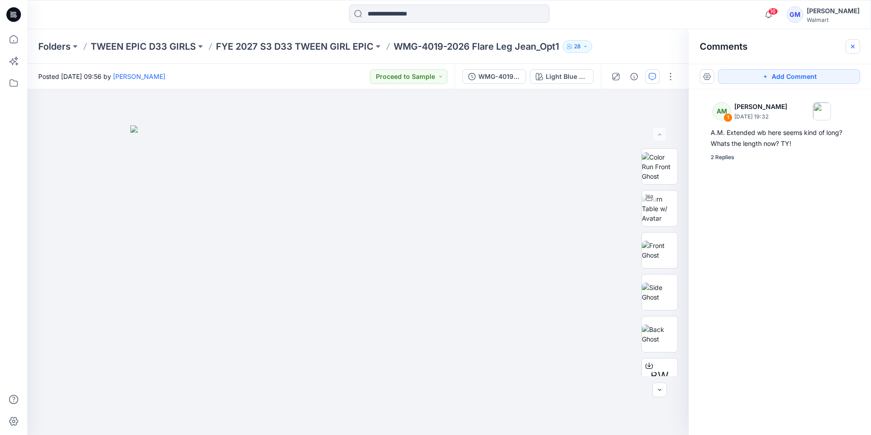
click at [855, 47] on icon "button" at bounding box center [852, 46] width 7 height 7
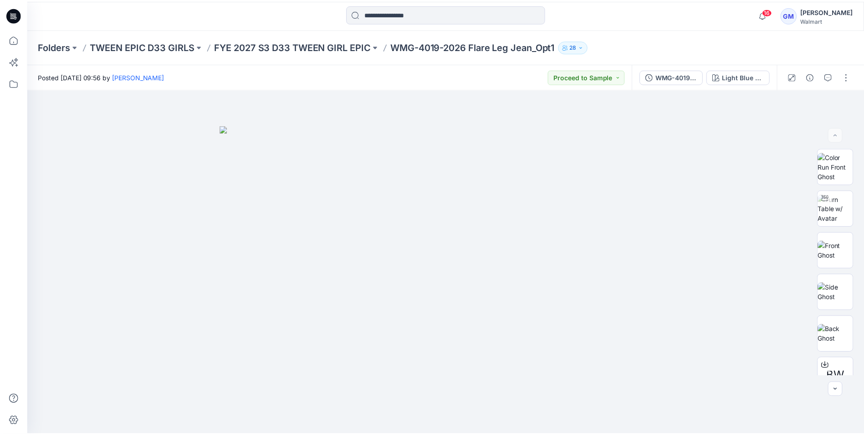
scroll to position [5, 0]
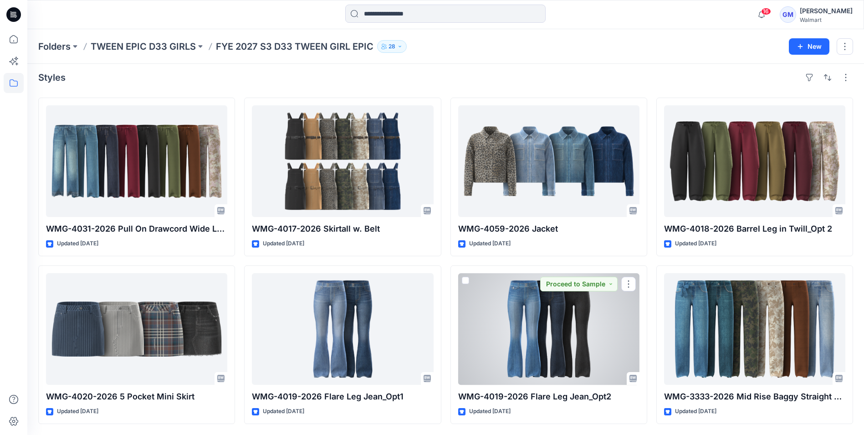
click at [550, 347] on div at bounding box center [548, 329] width 181 height 112
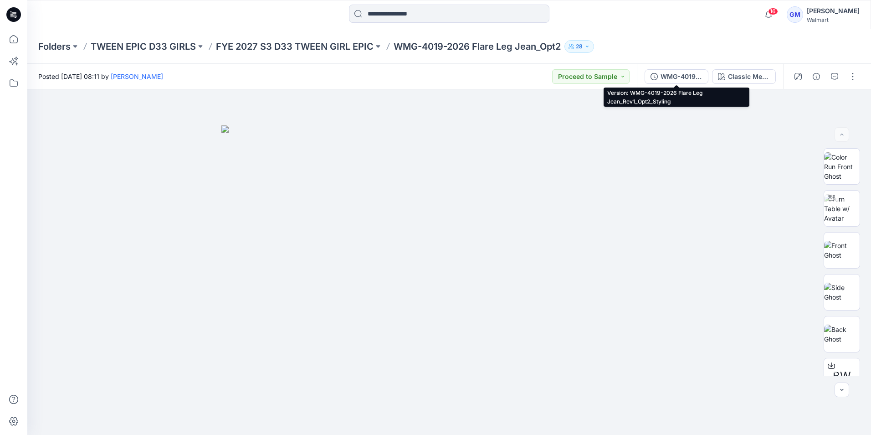
drag, startPoint x: 682, startPoint y: 74, endPoint x: 699, endPoint y: 82, distance: 18.6
click at [682, 75] on div "WMG-4019-2026 Flare Leg Jean_Rev1_Opt2_Styling" at bounding box center [682, 77] width 42 height 10
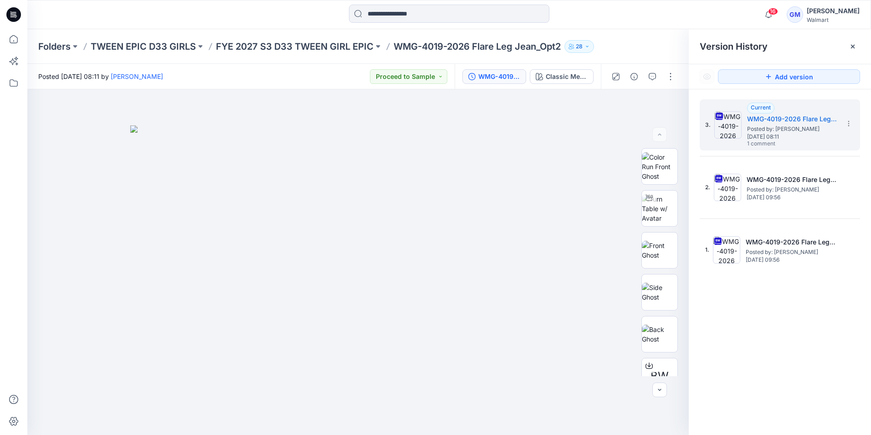
click at [855, 46] on icon at bounding box center [852, 46] width 7 height 7
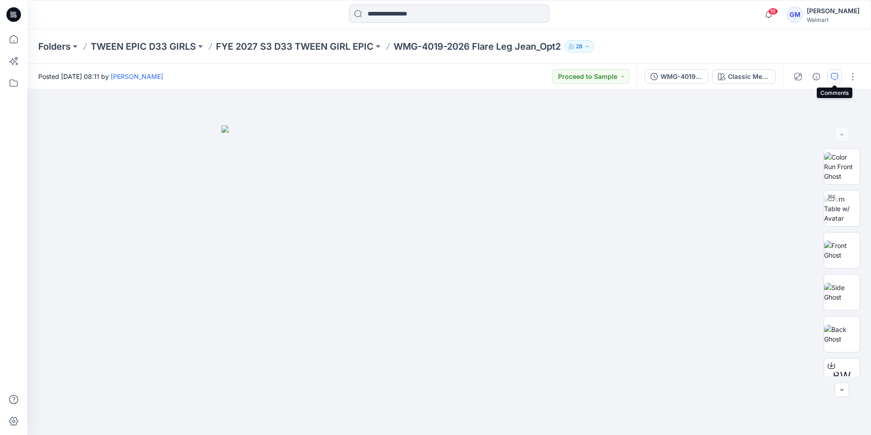
click at [832, 79] on icon "button" at bounding box center [834, 76] width 7 height 7
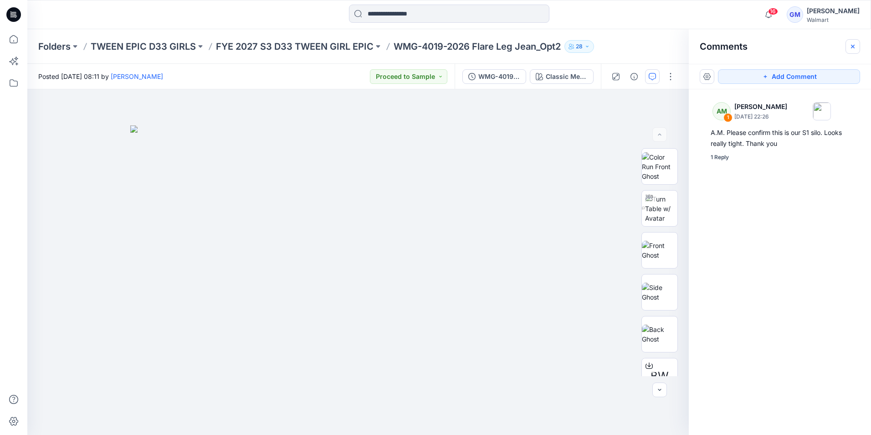
click at [857, 44] on button "button" at bounding box center [853, 46] width 15 height 15
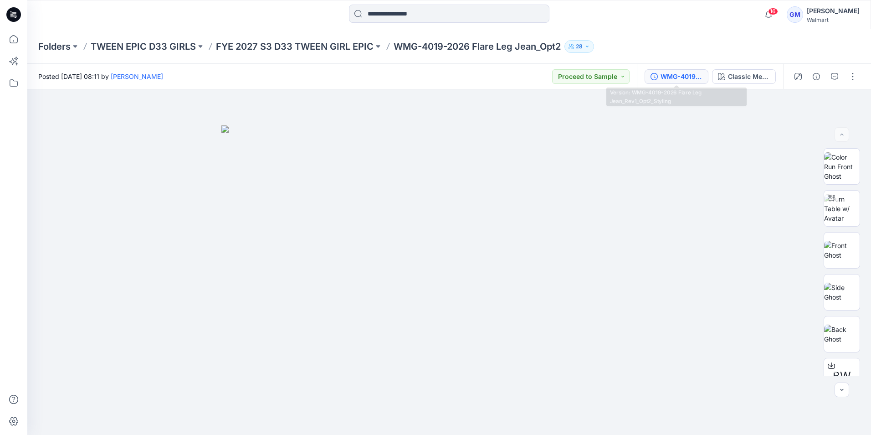
click at [677, 82] on button "WMG-4019-2026 Flare Leg Jean_Rev1_Opt2_Styling" at bounding box center [677, 76] width 64 height 15
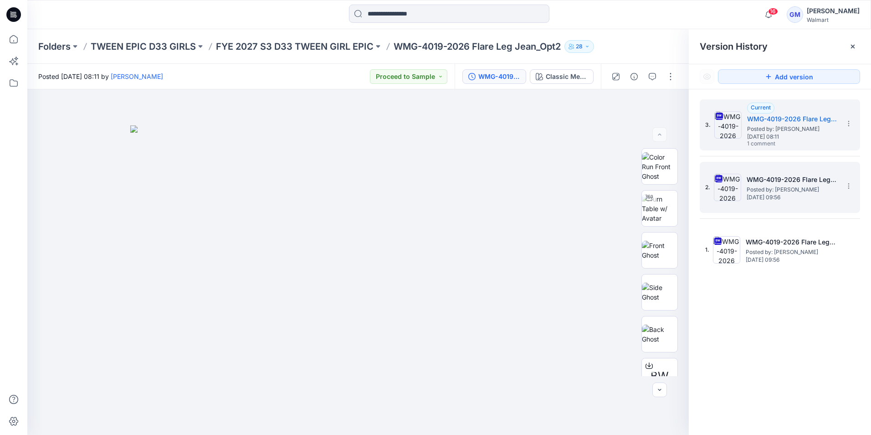
click at [780, 197] on span "[DATE] 09:56" at bounding box center [792, 197] width 91 height 6
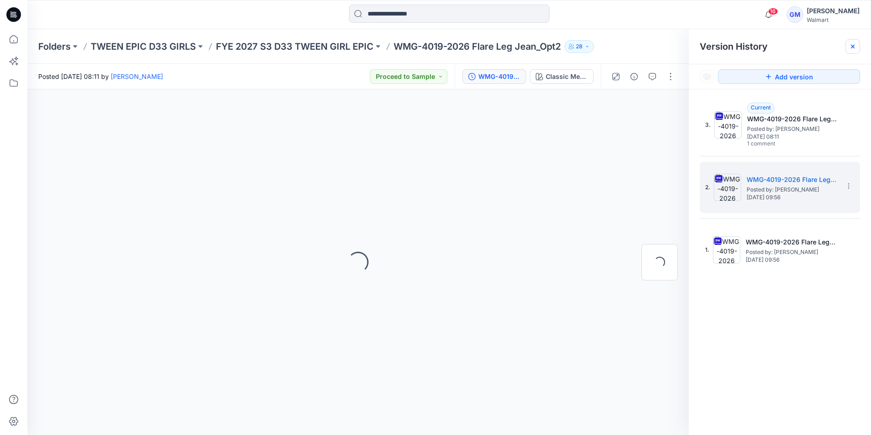
drag, startPoint x: 850, startPoint y: 49, endPoint x: 847, endPoint y: 62, distance: 13.7
click at [851, 48] on icon at bounding box center [852, 46] width 7 height 7
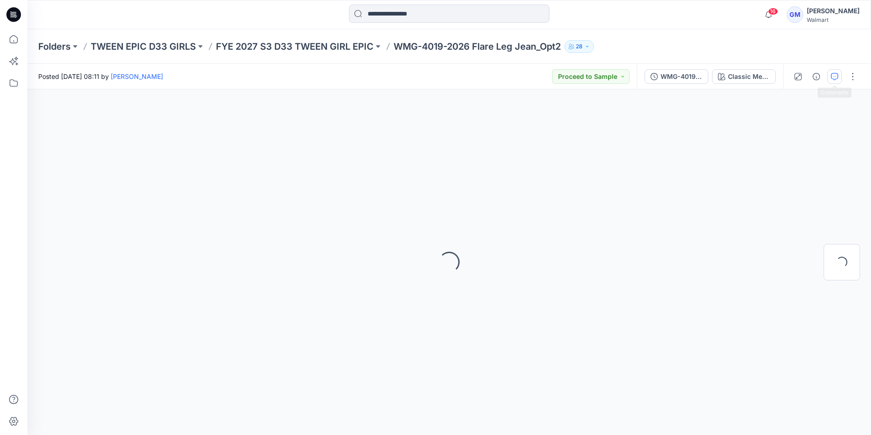
click at [834, 75] on icon "button" at bounding box center [834, 76] width 7 height 7
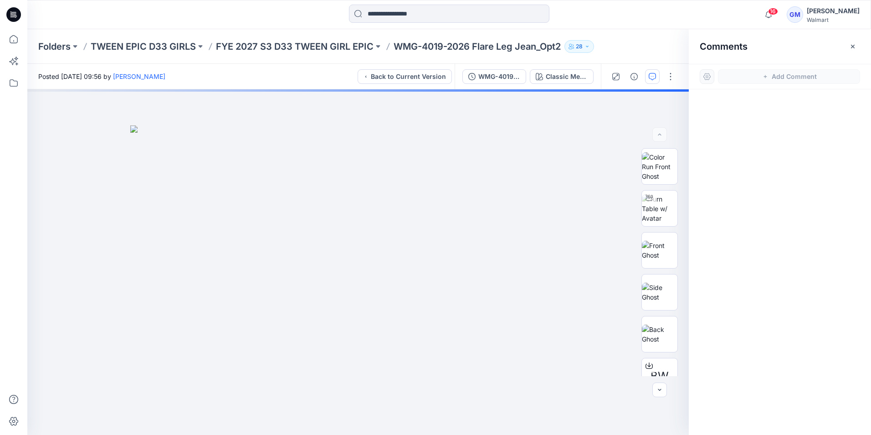
click at [854, 46] on icon "button" at bounding box center [853, 46] width 4 height 4
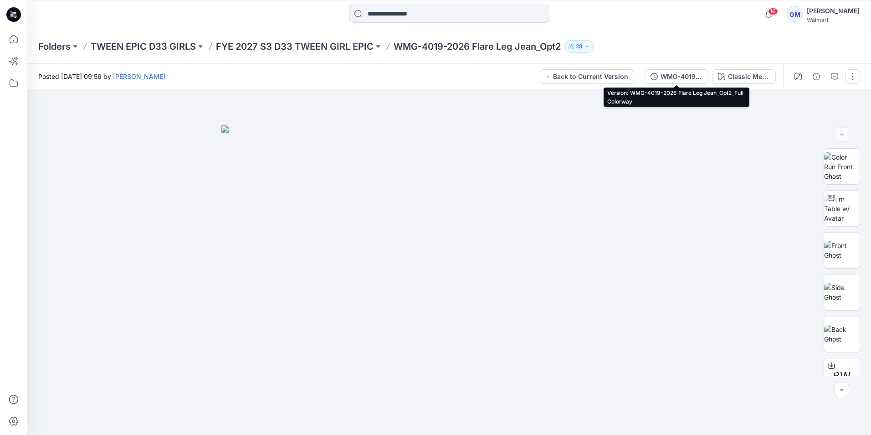
drag, startPoint x: 669, startPoint y: 77, endPoint x: 677, endPoint y: 78, distance: 8.7
click at [670, 77] on div "WMG-4019-2026 Flare Leg Jean_Opt2_Full Colorway" at bounding box center [682, 77] width 42 height 10
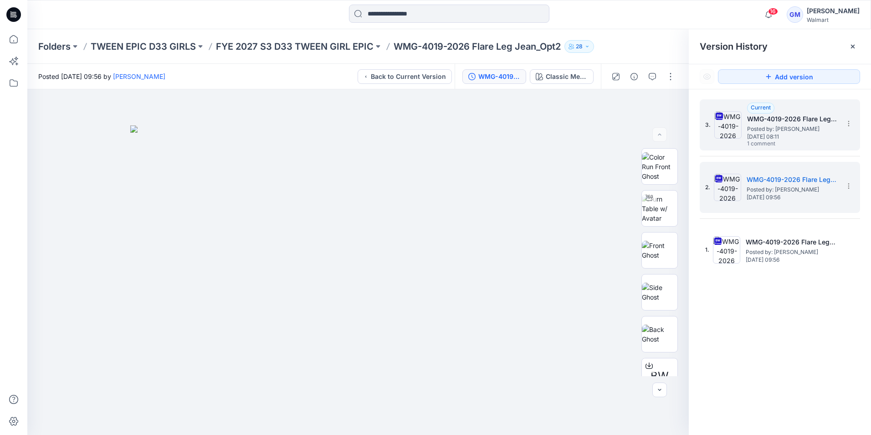
click at [781, 128] on span "Posted by: [PERSON_NAME]" at bounding box center [792, 128] width 91 height 9
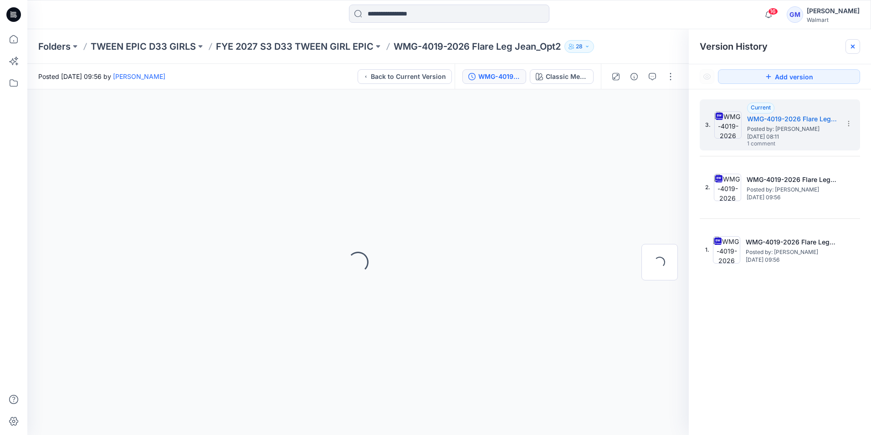
click at [850, 53] on div at bounding box center [853, 46] width 15 height 15
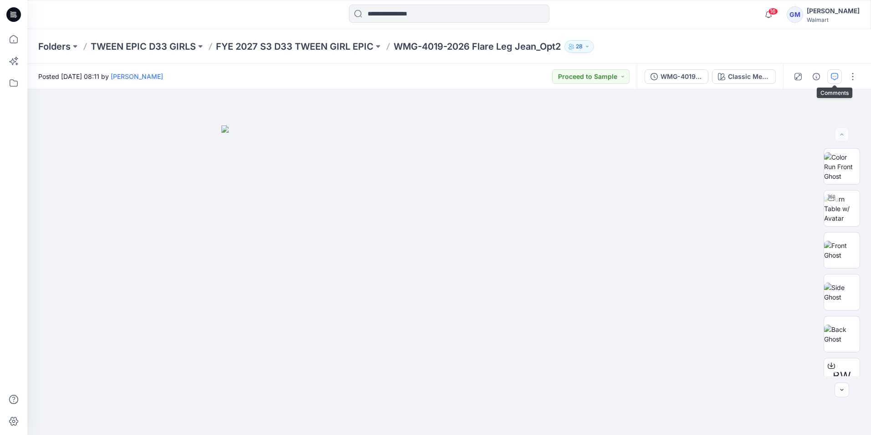
click at [834, 76] on icon "button" at bounding box center [834, 76] width 7 height 7
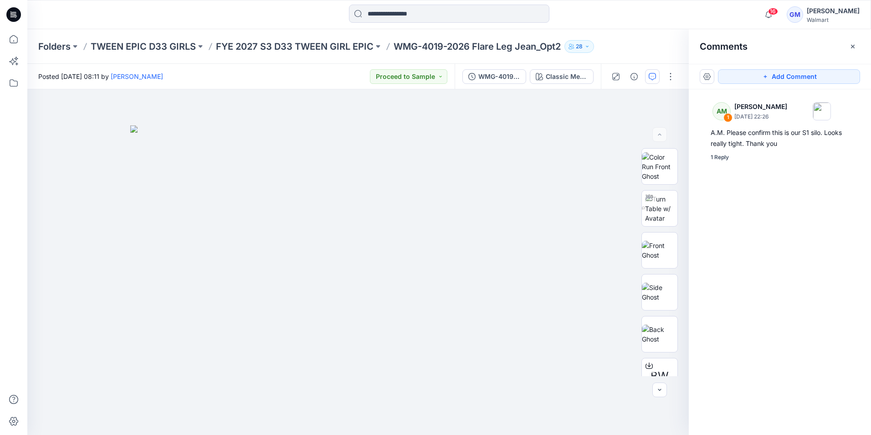
drag, startPoint x: 851, startPoint y: 51, endPoint x: 855, endPoint y: 48, distance: 5.2
click at [852, 51] on button "button" at bounding box center [853, 46] width 15 height 15
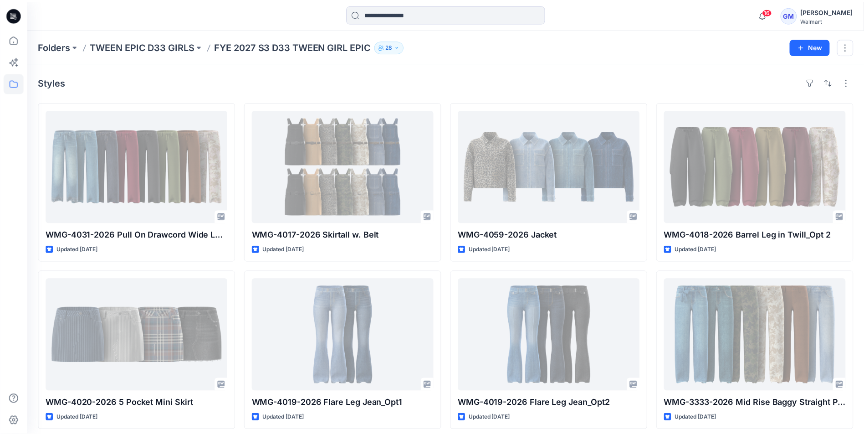
scroll to position [5, 0]
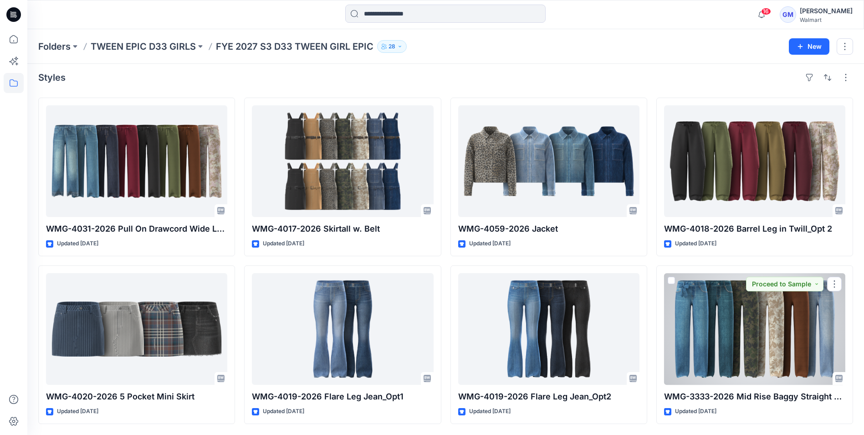
click at [756, 327] on div at bounding box center [754, 329] width 181 height 112
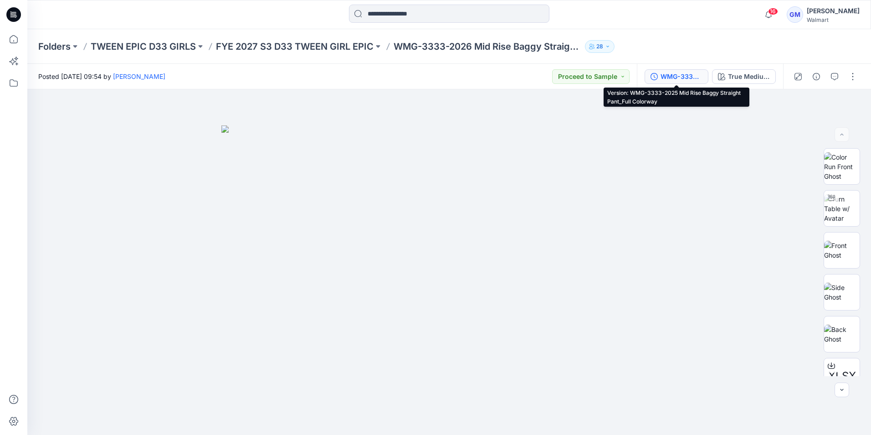
click at [690, 78] on div "WMG-3333-2025 Mid Rise Baggy Straight Pant_Full Colorway" at bounding box center [682, 77] width 42 height 10
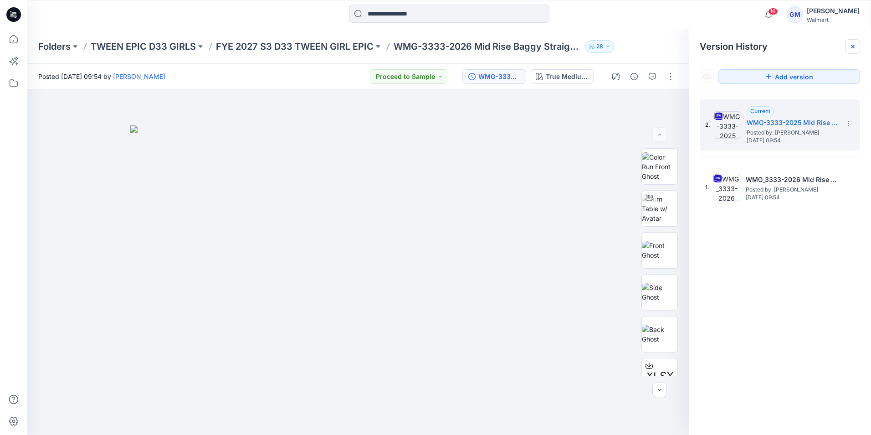
click at [853, 51] on div at bounding box center [853, 46] width 15 height 15
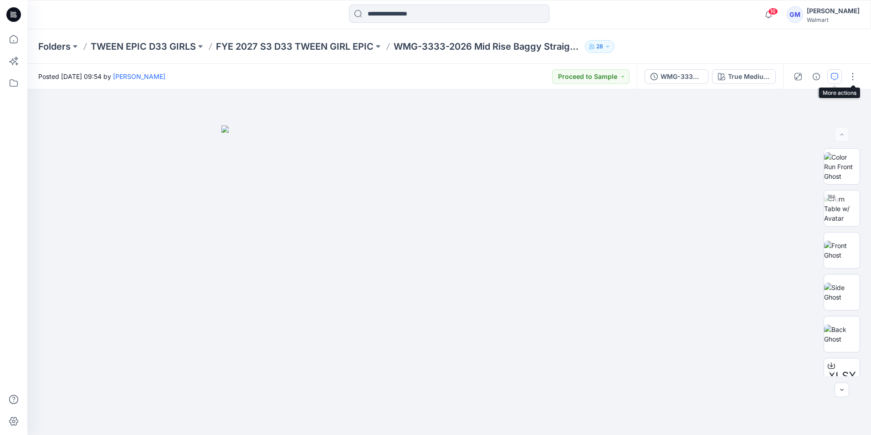
click at [833, 75] on icon "button" at bounding box center [834, 76] width 7 height 7
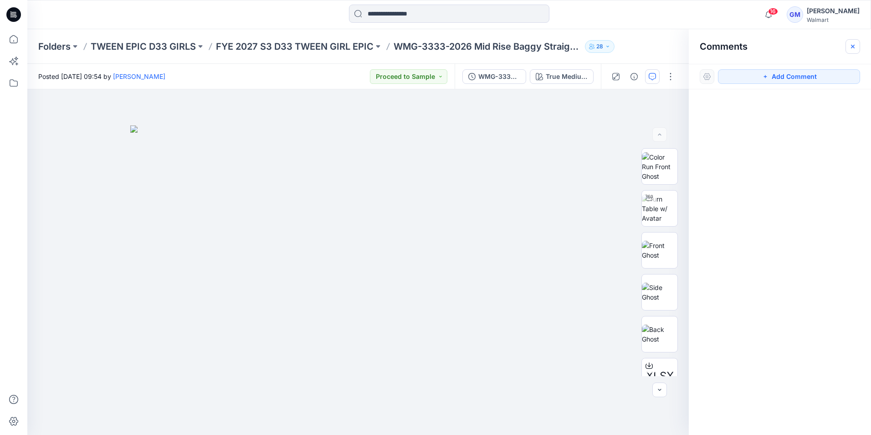
click at [853, 49] on icon "button" at bounding box center [852, 46] width 7 height 7
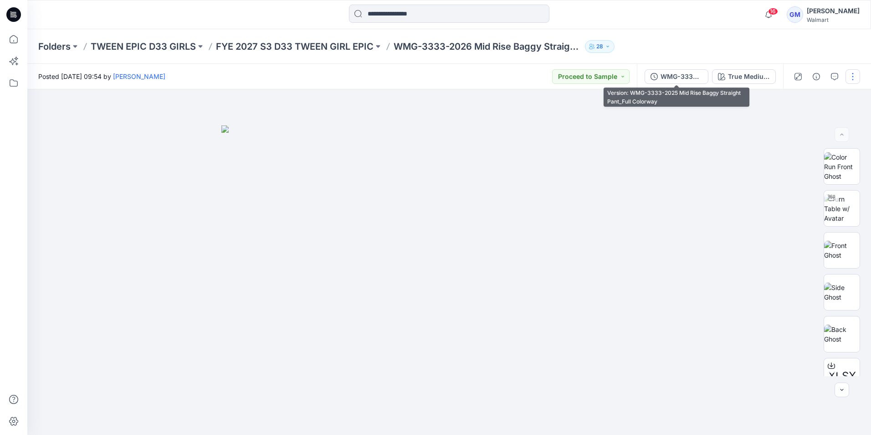
drag, startPoint x: 670, startPoint y: 76, endPoint x: 677, endPoint y: 76, distance: 6.8
click at [671, 76] on div "WMG-3333-2025 Mid Rise Baggy Straight Pant_Full Colorway" at bounding box center [682, 77] width 42 height 10
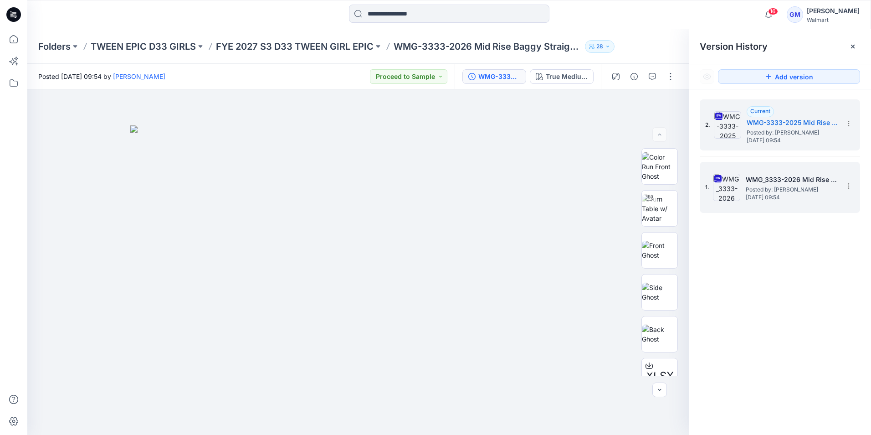
click at [819, 192] on span "Posted by: [PERSON_NAME]" at bounding box center [791, 189] width 91 height 9
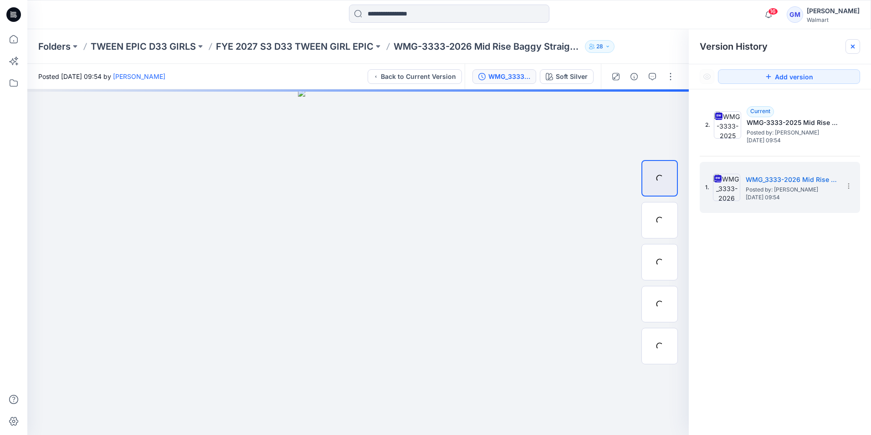
click at [854, 47] on icon at bounding box center [853, 47] width 4 height 4
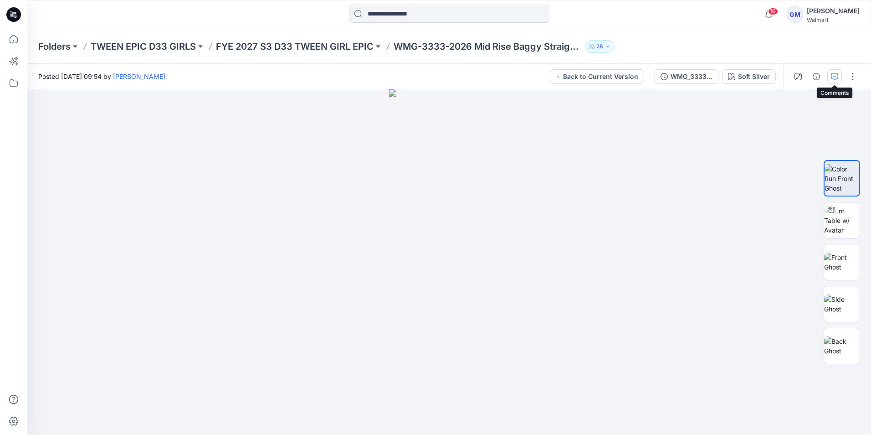
click at [835, 79] on icon "button" at bounding box center [834, 76] width 7 height 7
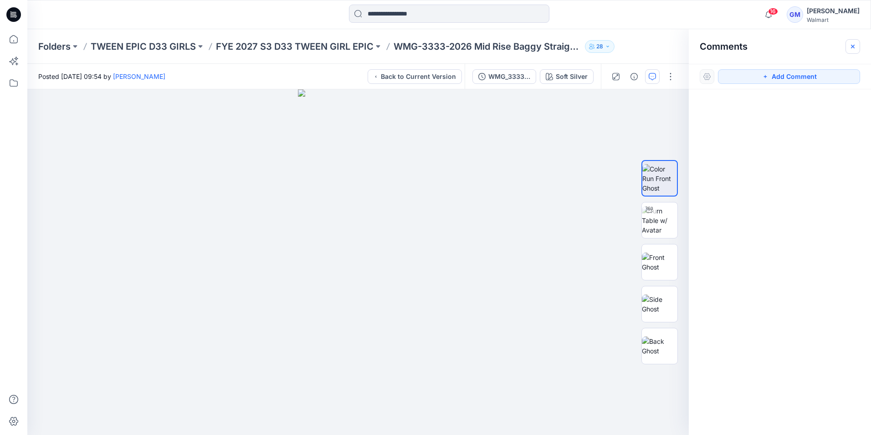
click at [850, 46] on icon "button" at bounding box center [852, 46] width 7 height 7
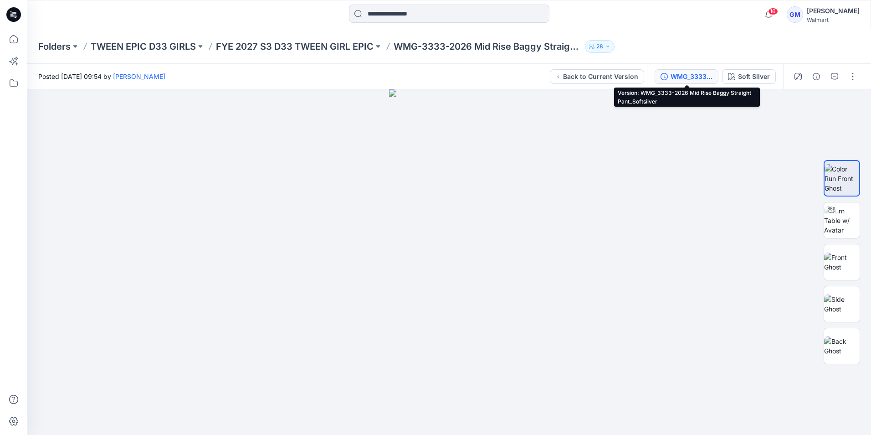
click at [683, 78] on div "WMG_3333-2026 Mid Rise Baggy Straight Pant_Softsilver" at bounding box center [692, 77] width 42 height 10
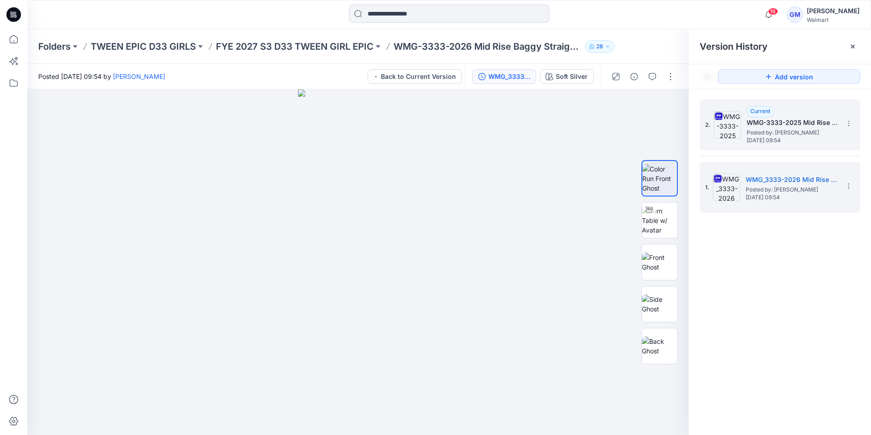
click at [812, 121] on h5 "WMG-3333-2025 Mid Rise Baggy Straight Pant_Full Colorway" at bounding box center [792, 122] width 91 height 11
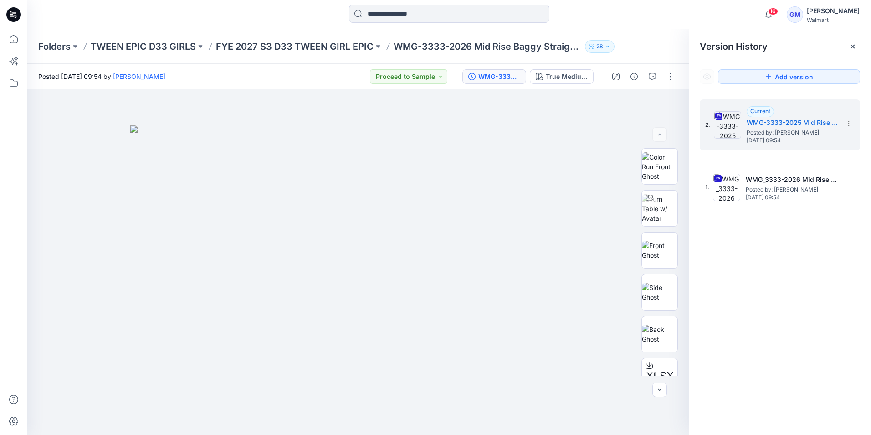
click at [855, 48] on icon at bounding box center [852, 46] width 7 height 7
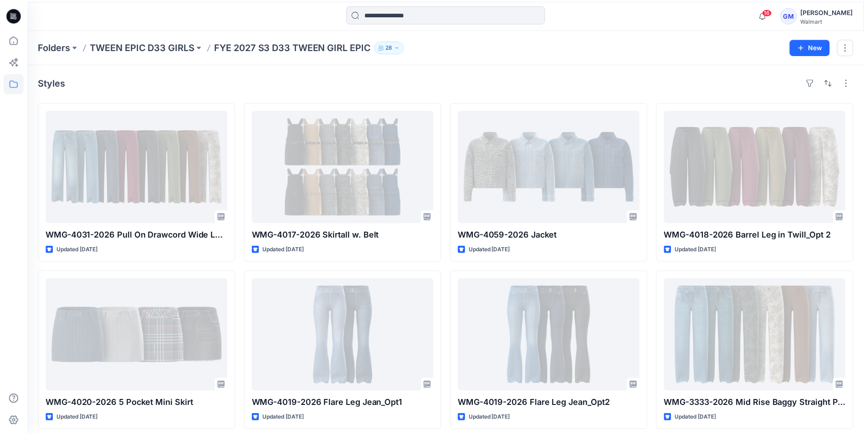
scroll to position [5, 0]
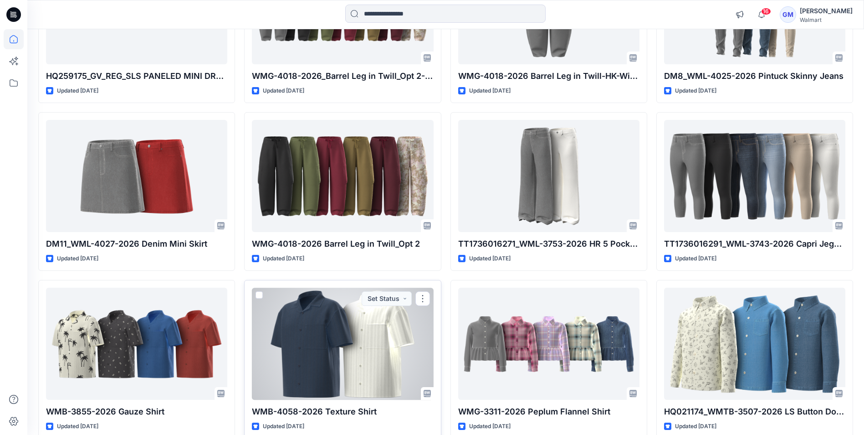
scroll to position [1738, 0]
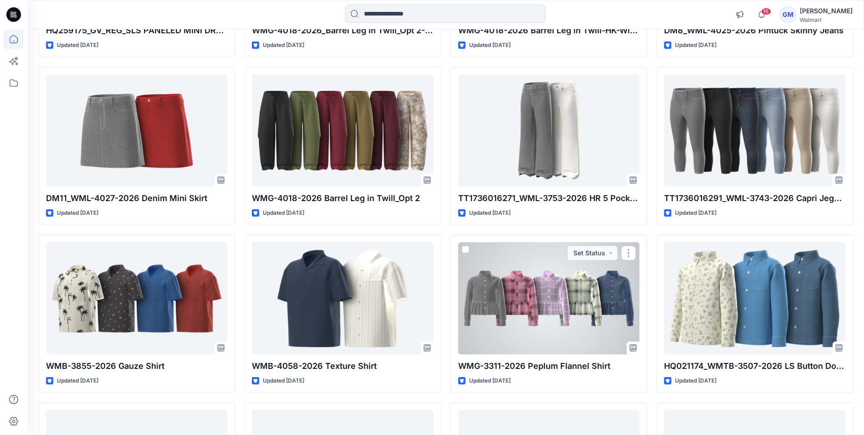
click at [556, 338] on div at bounding box center [548, 298] width 181 height 112
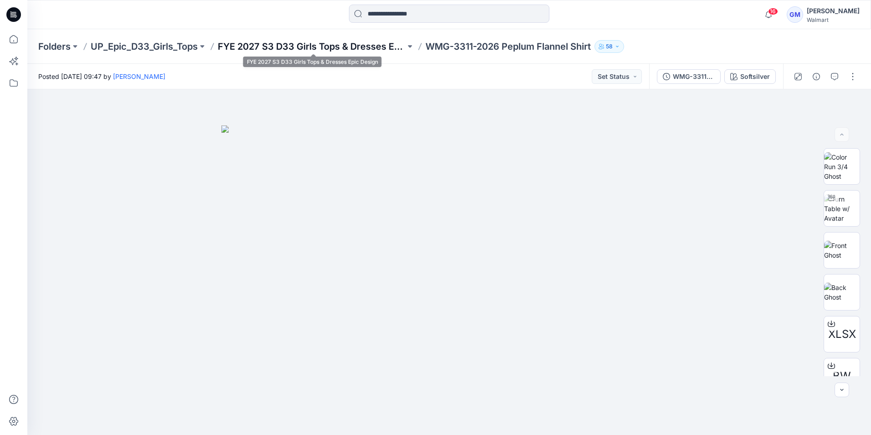
click at [313, 49] on p "FYE 2027 S3 D33 Girls Tops & Dresses Epic Design" at bounding box center [312, 46] width 188 height 13
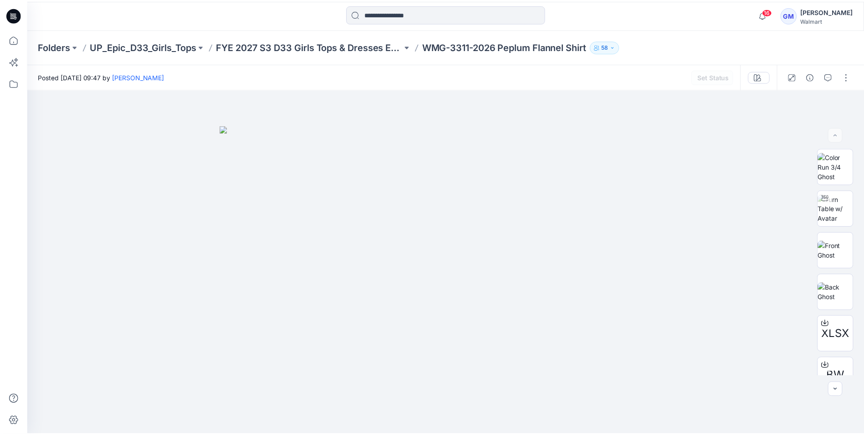
scroll to position [1738, 0]
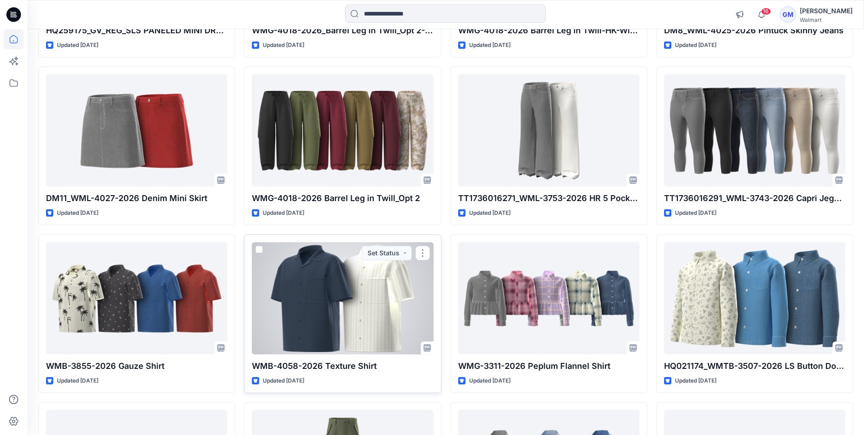
click at [329, 313] on div at bounding box center [342, 298] width 181 height 112
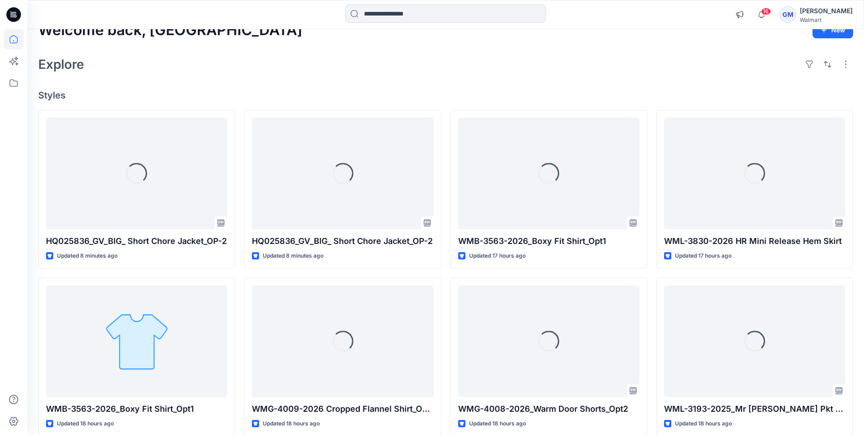
scroll to position [6, 0]
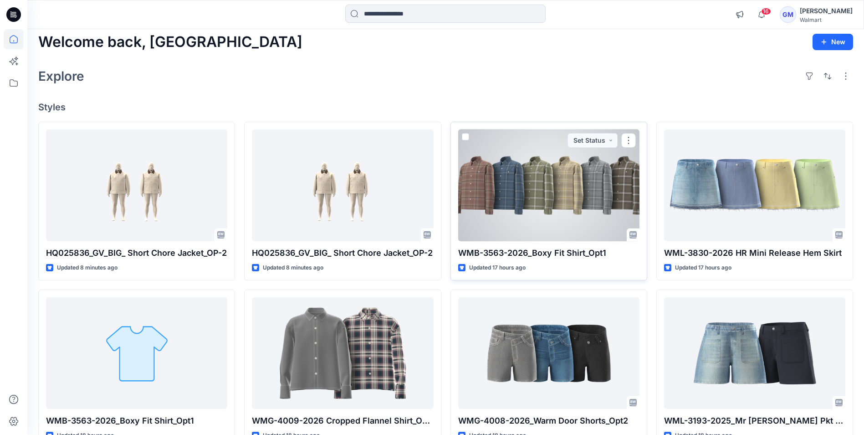
click at [503, 216] on div at bounding box center [548, 185] width 181 height 112
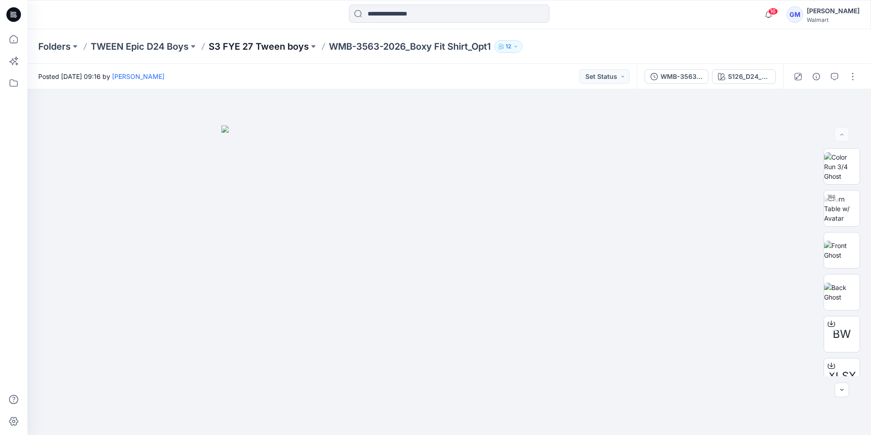
click at [261, 48] on p "S3 FYE 27 Tween boys" at bounding box center [259, 46] width 100 height 13
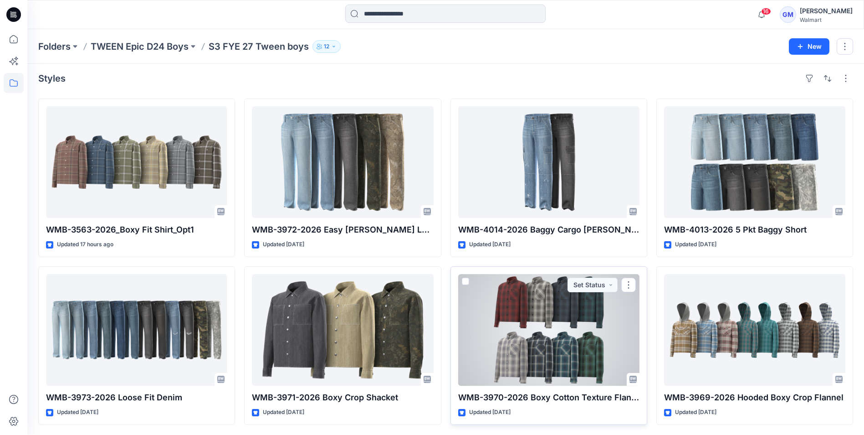
scroll to position [5, 0]
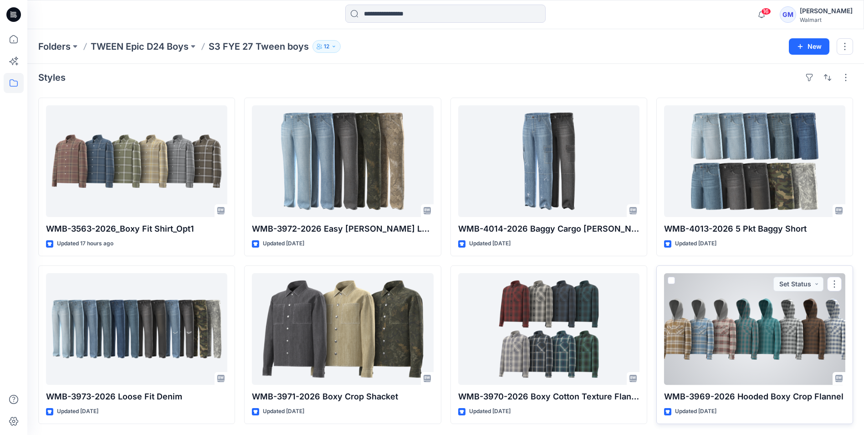
click at [745, 344] on div at bounding box center [754, 329] width 181 height 112
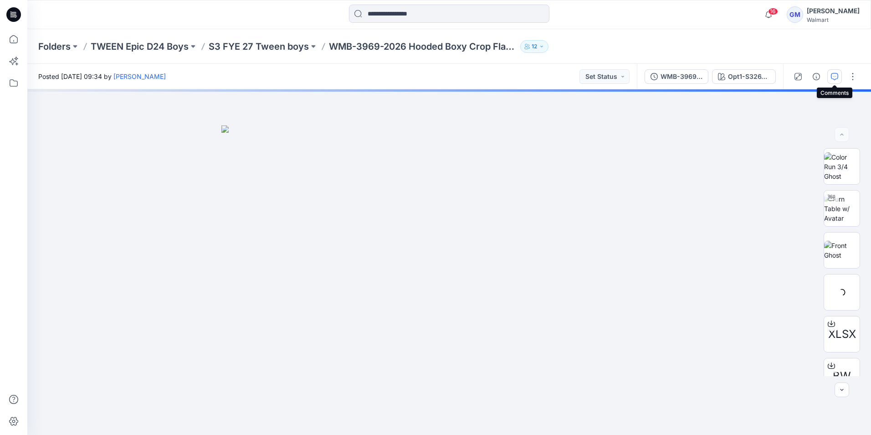
click at [831, 79] on button "button" at bounding box center [834, 76] width 15 height 15
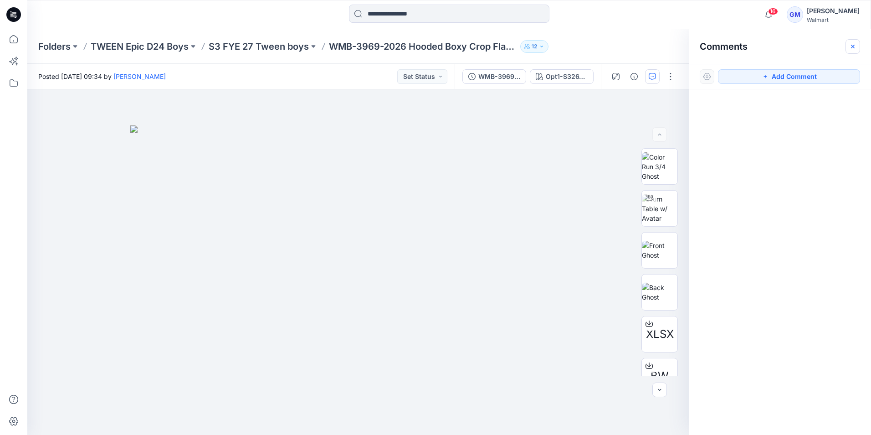
click at [849, 47] on icon "button" at bounding box center [852, 46] width 7 height 7
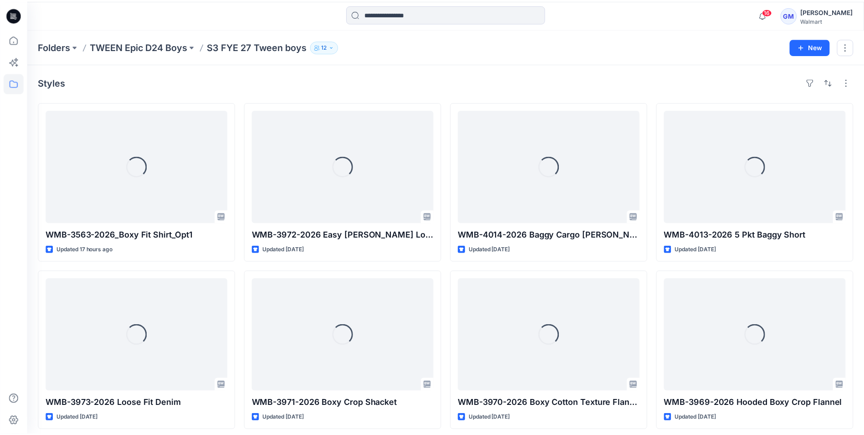
scroll to position [5, 0]
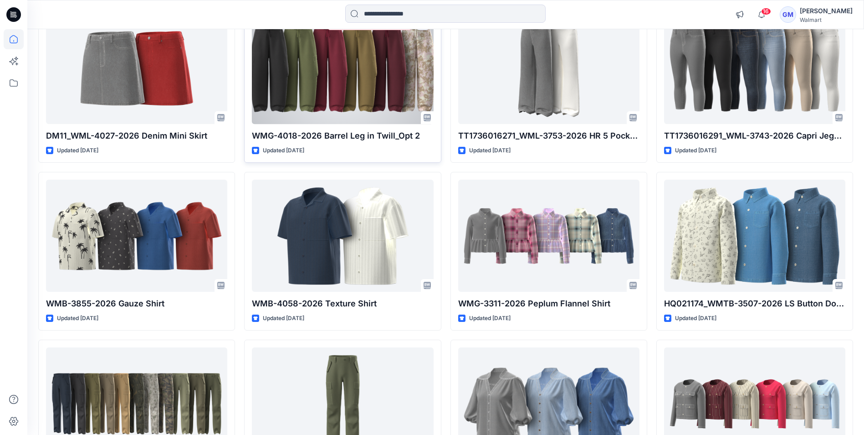
scroll to position [1829, 0]
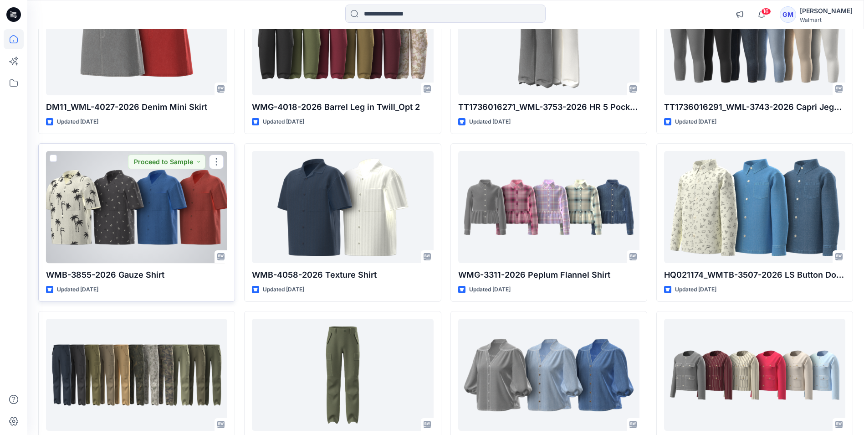
click at [178, 232] on div at bounding box center [136, 207] width 181 height 112
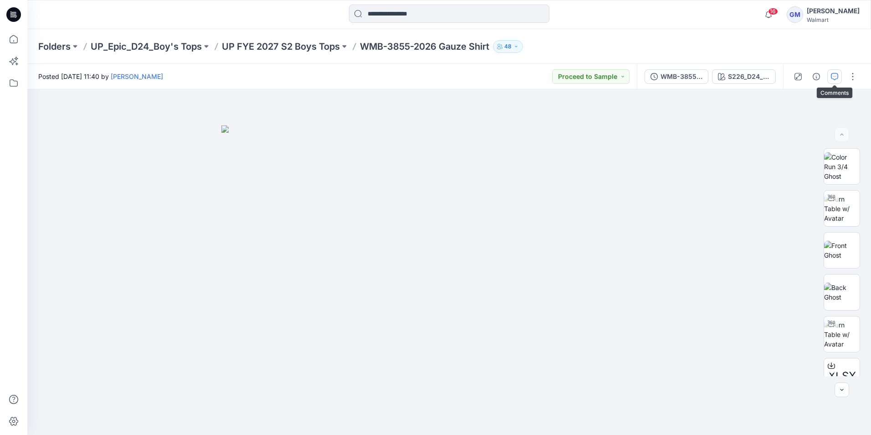
click at [837, 76] on icon "button" at bounding box center [834, 76] width 7 height 7
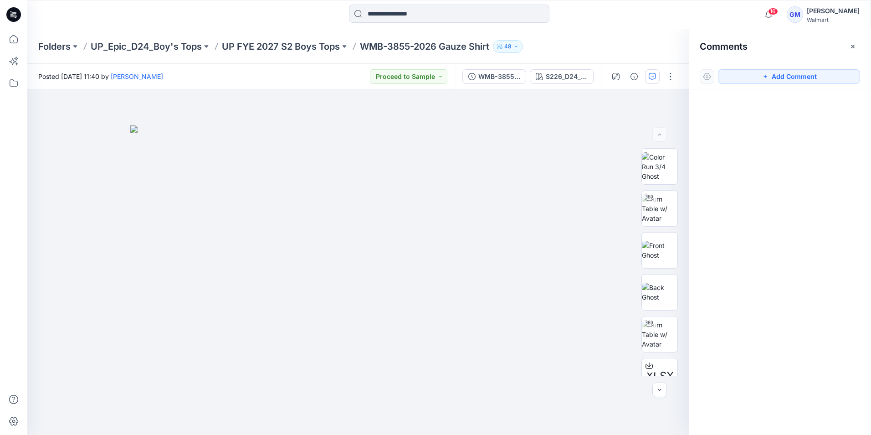
click at [854, 48] on icon "button" at bounding box center [852, 46] width 7 height 7
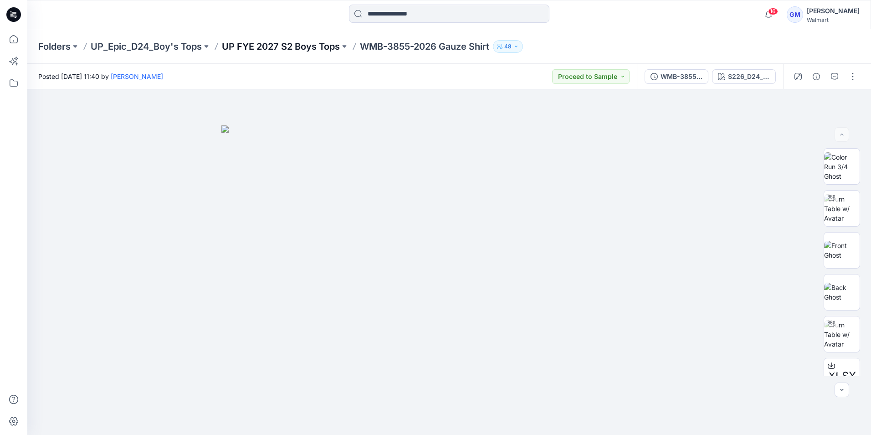
click at [302, 51] on p "UP FYE 2027 S2 Boys Tops" at bounding box center [281, 46] width 118 height 13
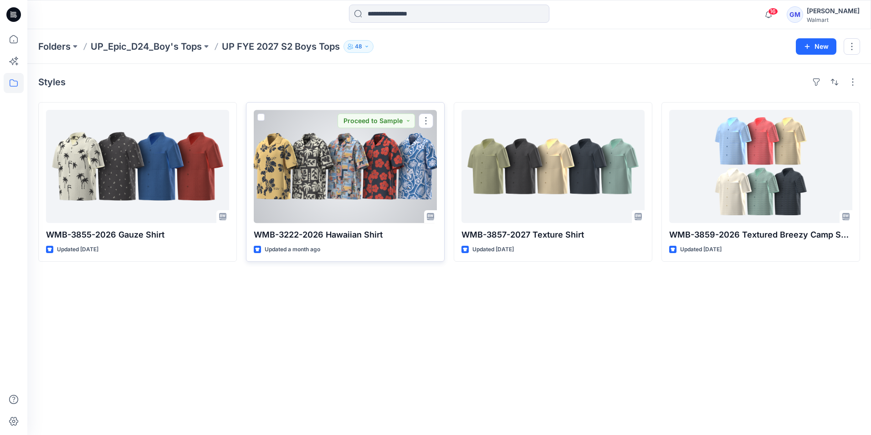
click at [323, 183] on div at bounding box center [345, 166] width 183 height 113
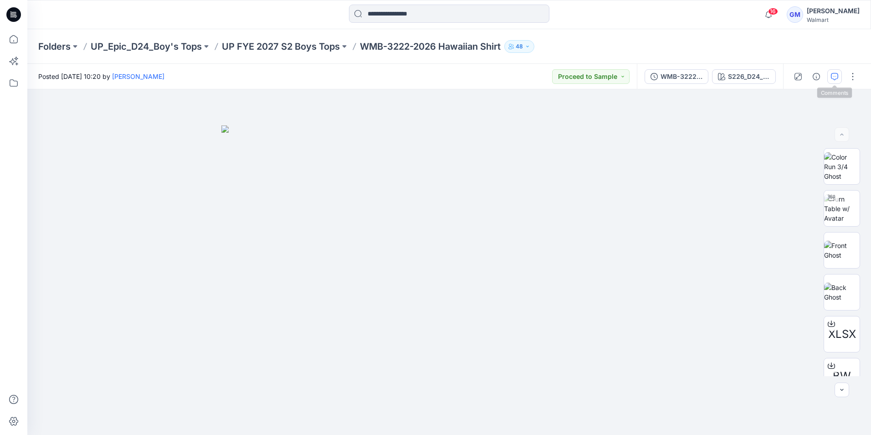
click at [835, 76] on icon "button" at bounding box center [834, 76] width 7 height 7
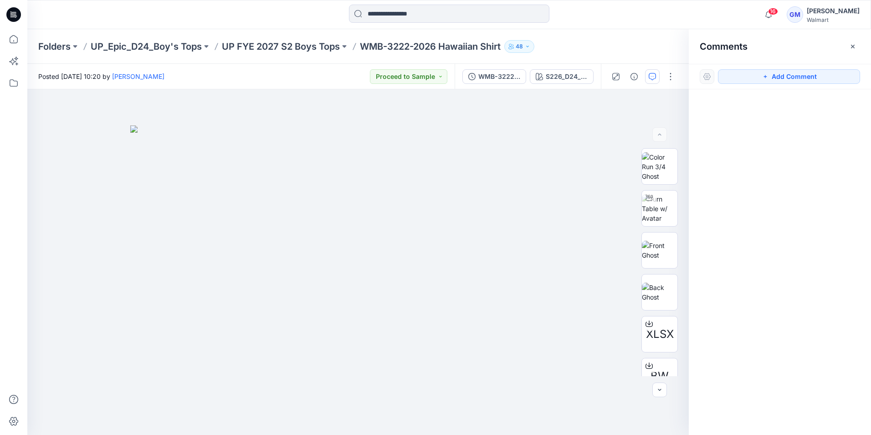
drag, startPoint x: 851, startPoint y: 49, endPoint x: 818, endPoint y: 56, distance: 34.0
click at [851, 48] on icon "button" at bounding box center [852, 46] width 7 height 7
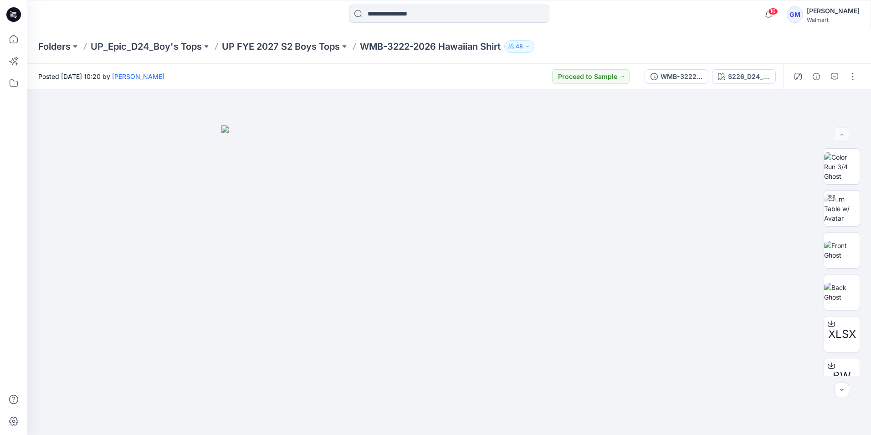
drag, startPoint x: 683, startPoint y: 79, endPoint x: 689, endPoint y: 79, distance: 6.8
click at [684, 78] on div "WMB-3222-2026 Hawaiian Shirt_Full Colorway" at bounding box center [682, 77] width 42 height 10
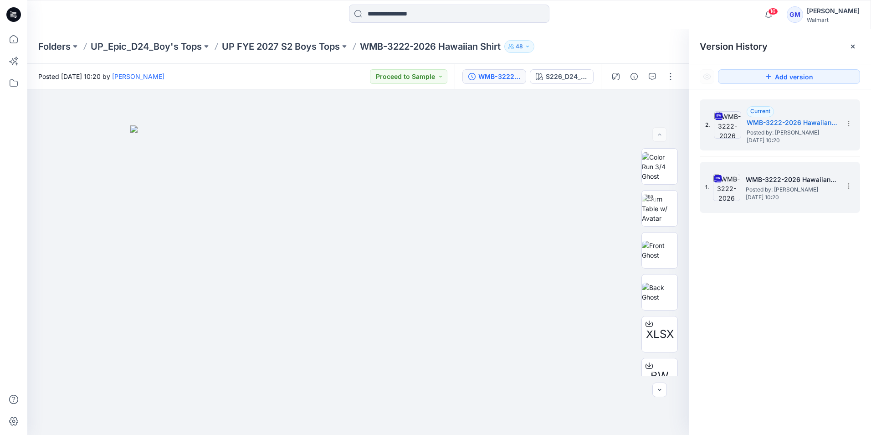
click at [775, 184] on h5 "WMB-3222-2026 Hawaiian Shirt_Soft Silver" at bounding box center [791, 179] width 91 height 11
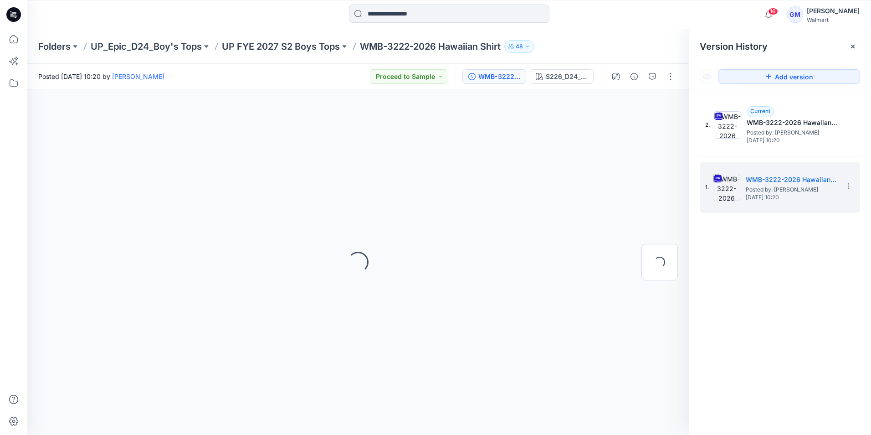
drag, startPoint x: 853, startPoint y: 41, endPoint x: 858, endPoint y: 46, distance: 6.5
click at [854, 44] on div at bounding box center [853, 46] width 15 height 15
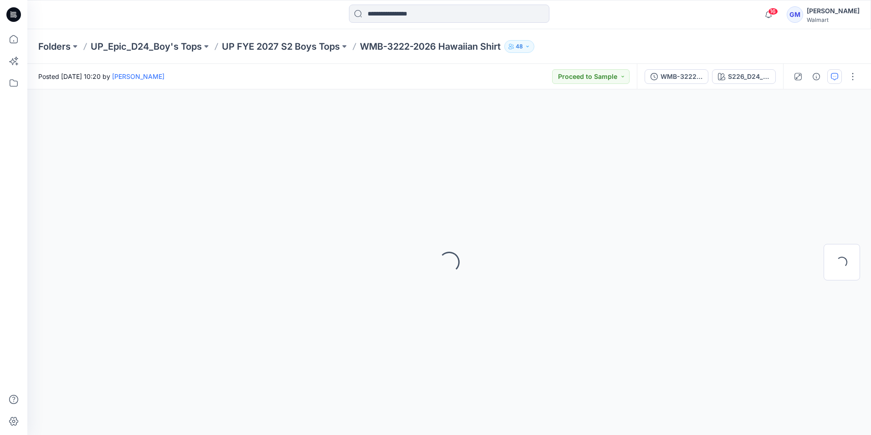
click at [839, 71] on button "button" at bounding box center [834, 76] width 15 height 15
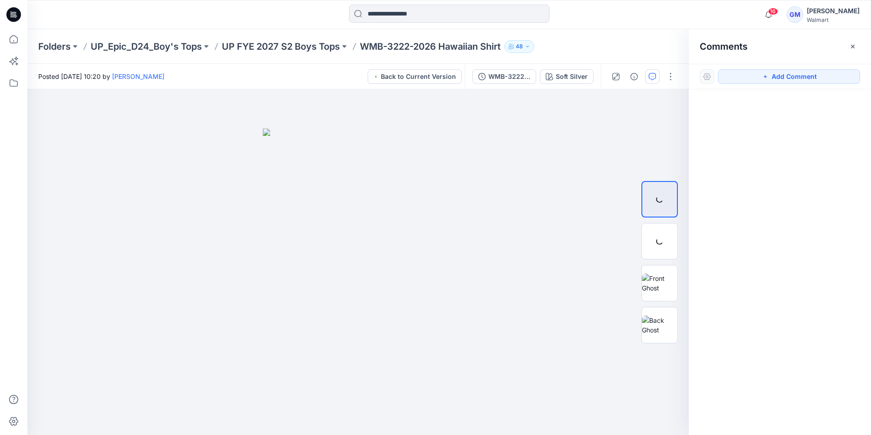
click at [855, 43] on icon "button" at bounding box center [852, 46] width 7 height 7
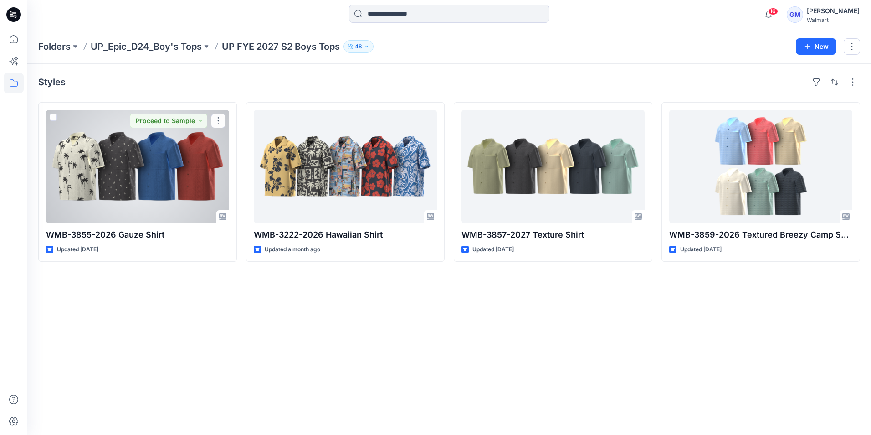
click at [198, 172] on div at bounding box center [137, 166] width 183 height 113
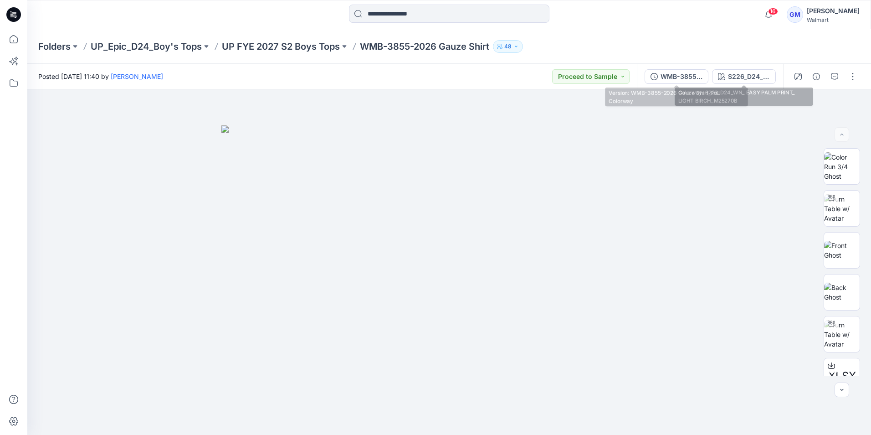
drag, startPoint x: 680, startPoint y: 76, endPoint x: 691, endPoint y: 75, distance: 10.5
click at [683, 76] on div "WMB-3855-2026 Gauze Shirt_Full Colorway" at bounding box center [682, 77] width 42 height 10
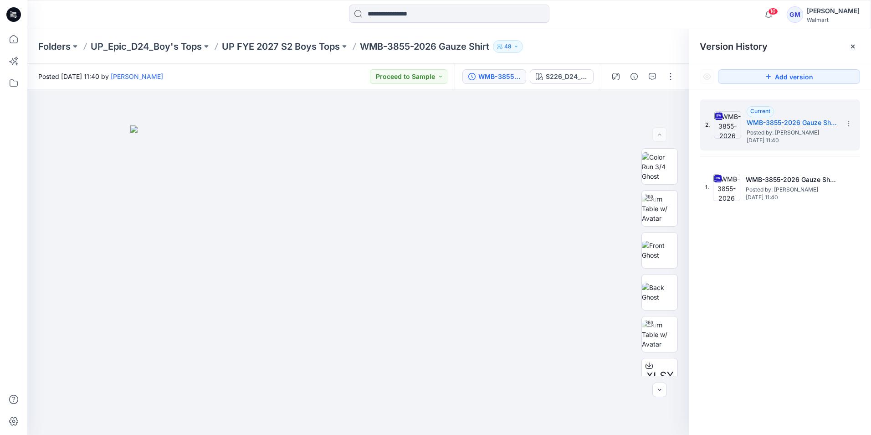
drag, startPoint x: 852, startPoint y: 47, endPoint x: 847, endPoint y: 65, distance: 18.3
click at [853, 47] on g at bounding box center [853, 47] width 4 height 4
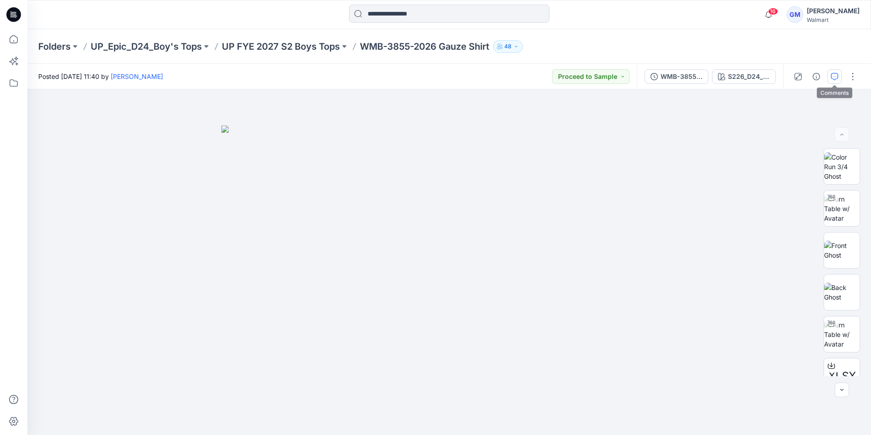
click at [837, 76] on icon "button" at bounding box center [834, 76] width 7 height 7
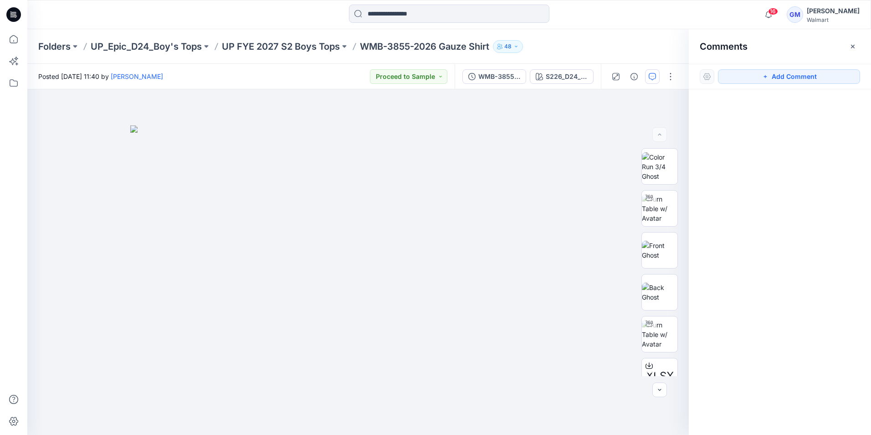
drag, startPoint x: 852, startPoint y: 47, endPoint x: 636, endPoint y: 88, distance: 220.2
click at [852, 48] on icon "button" at bounding box center [852, 46] width 7 height 7
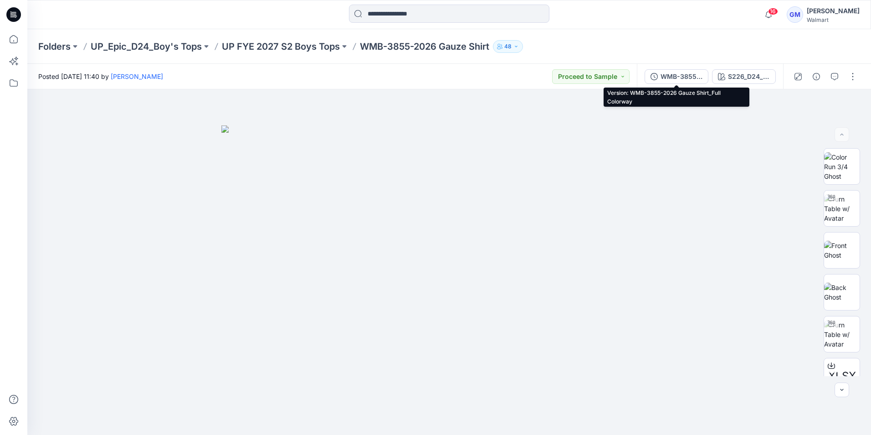
drag, startPoint x: 680, startPoint y: 75, endPoint x: 734, endPoint y: 111, distance: 64.4
click at [682, 75] on div "WMB-3855-2026 Gauze Shirt_Full Colorway" at bounding box center [682, 77] width 42 height 10
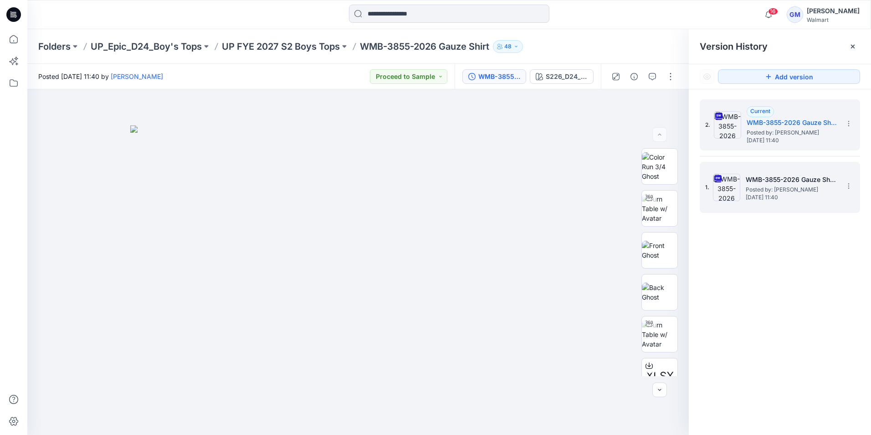
click at [770, 187] on span "Posted by: [PERSON_NAME]" at bounding box center [791, 189] width 91 height 9
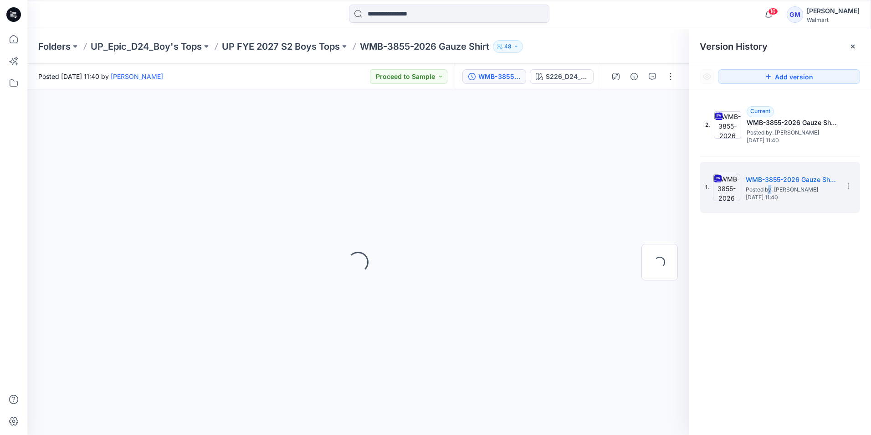
drag, startPoint x: 772, startPoint y: 187, endPoint x: 854, endPoint y: 47, distance: 162.0
click at [853, 47] on icon at bounding box center [852, 46] width 7 height 7
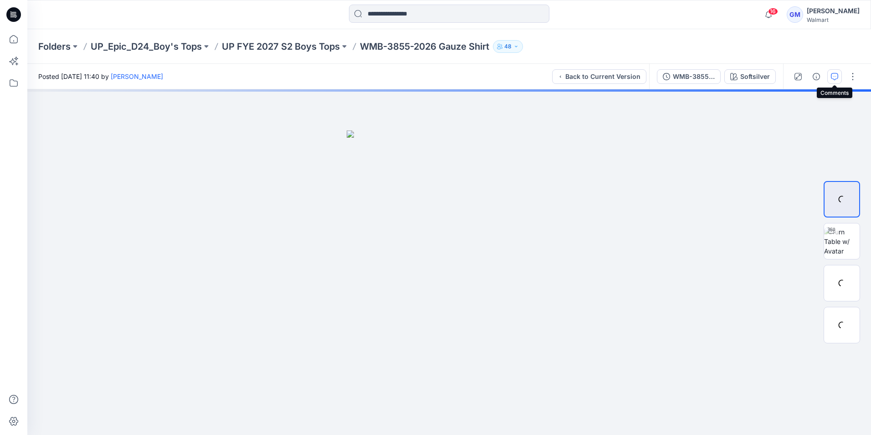
click at [833, 77] on icon "button" at bounding box center [834, 76] width 7 height 7
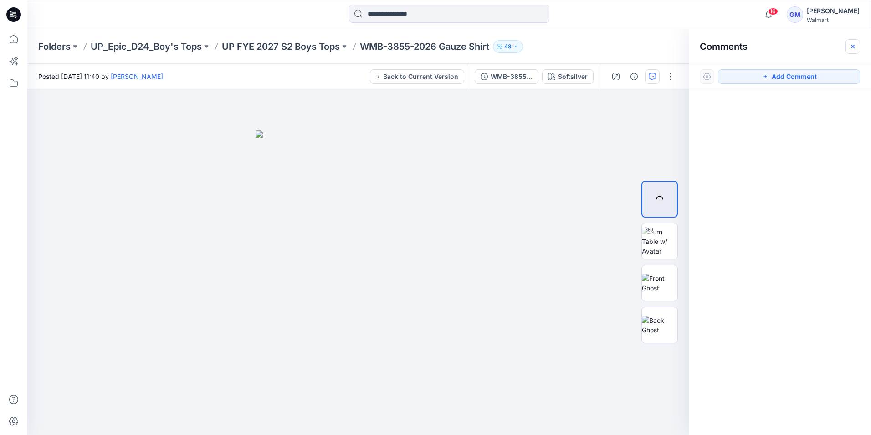
click at [849, 48] on icon "button" at bounding box center [852, 46] width 7 height 7
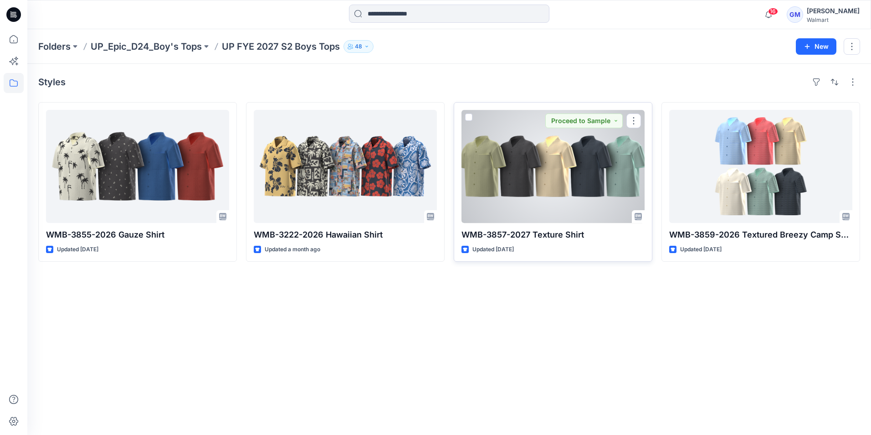
click at [571, 151] on div at bounding box center [553, 166] width 183 height 113
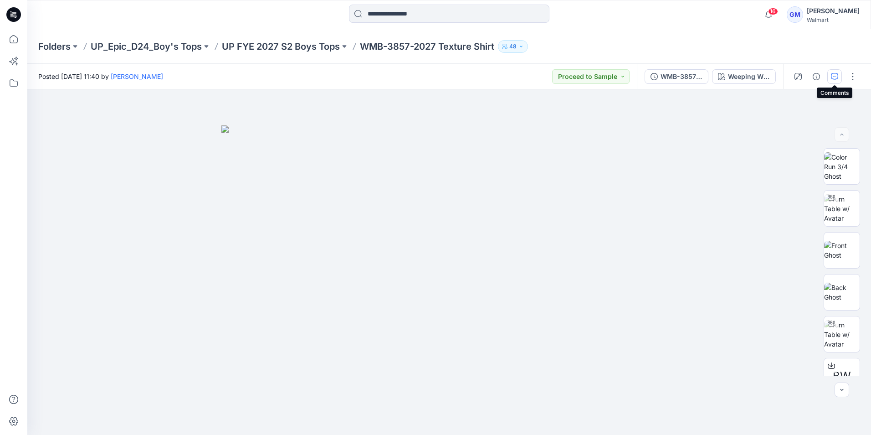
click at [833, 78] on icon "button" at bounding box center [834, 76] width 7 height 7
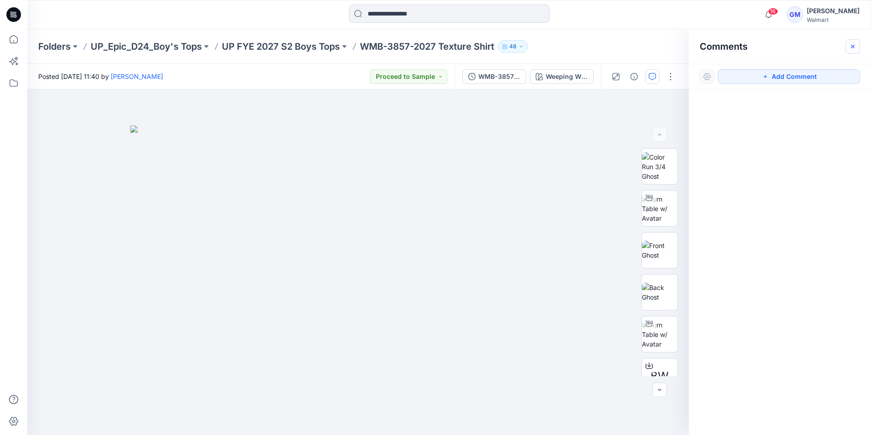
click at [853, 48] on icon "button" at bounding box center [852, 46] width 7 height 7
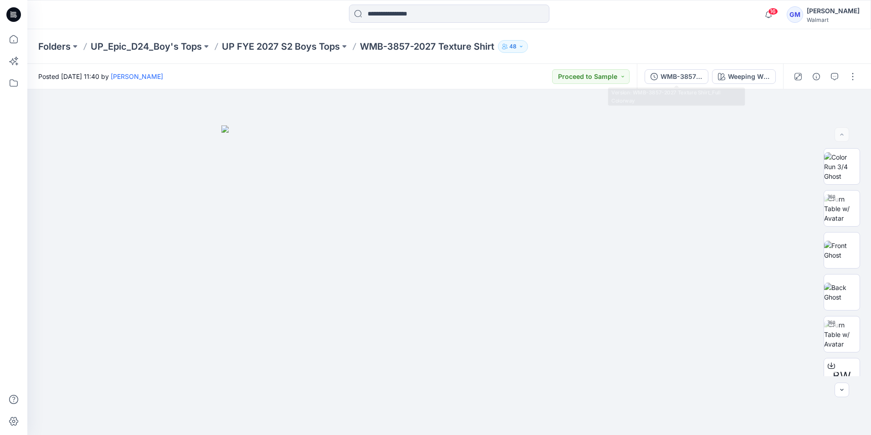
click at [691, 79] on div "WMB-3857-2027 Texture Shirt_Full Colorway" at bounding box center [682, 77] width 42 height 10
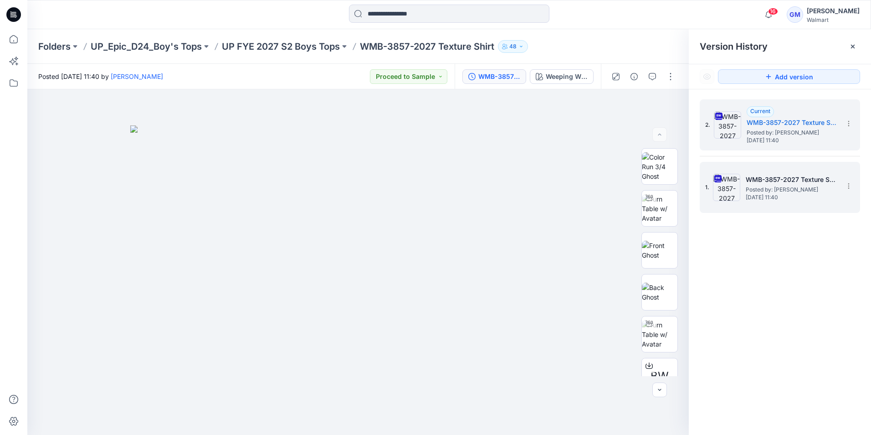
click at [795, 206] on div "1. WMB-3857-2027 Texture Shirt_Softsilver Posted by: [PERSON_NAME] [DATE] 11:40" at bounding box center [773, 187] width 137 height 44
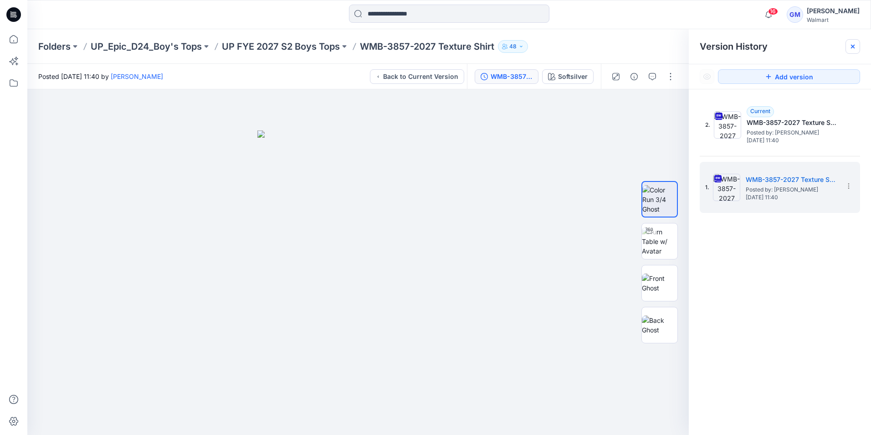
click at [856, 43] on icon at bounding box center [852, 46] width 7 height 7
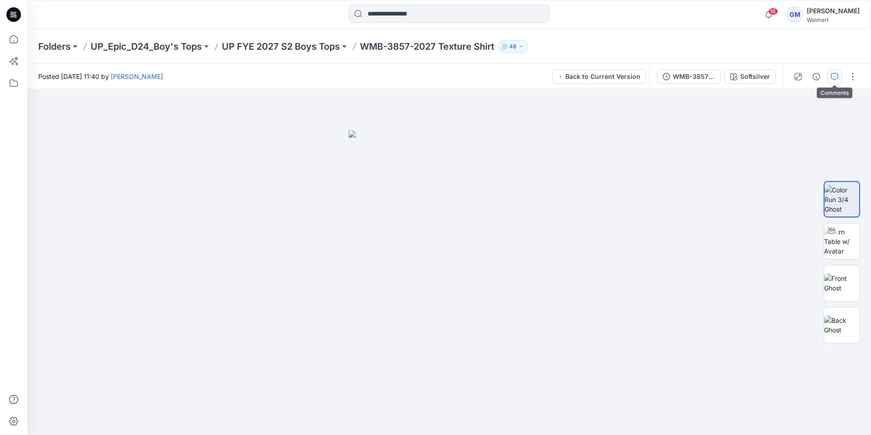
click at [833, 77] on icon "button" at bounding box center [834, 76] width 7 height 7
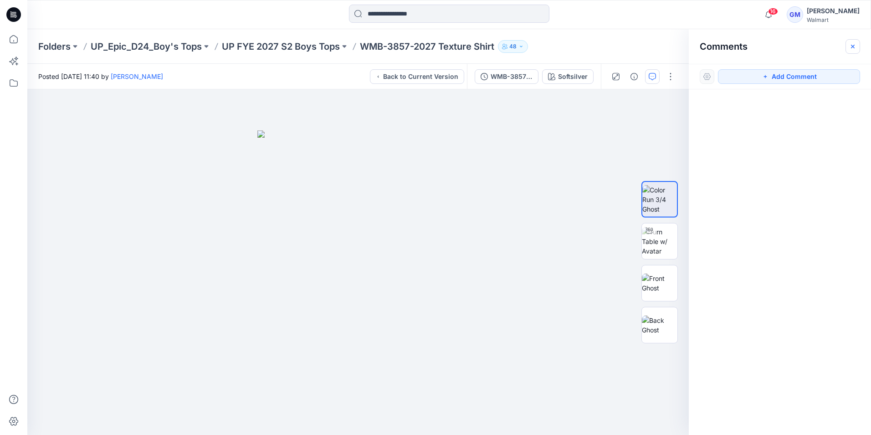
click at [856, 46] on icon "button" at bounding box center [852, 46] width 7 height 7
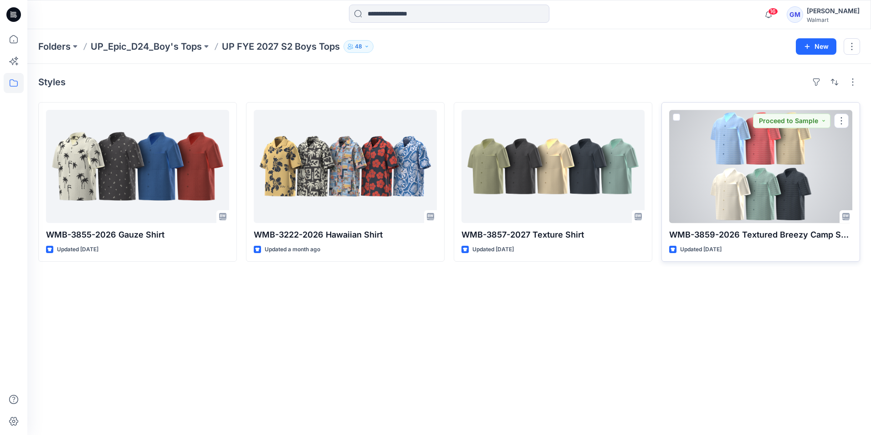
click at [795, 194] on div at bounding box center [760, 166] width 183 height 113
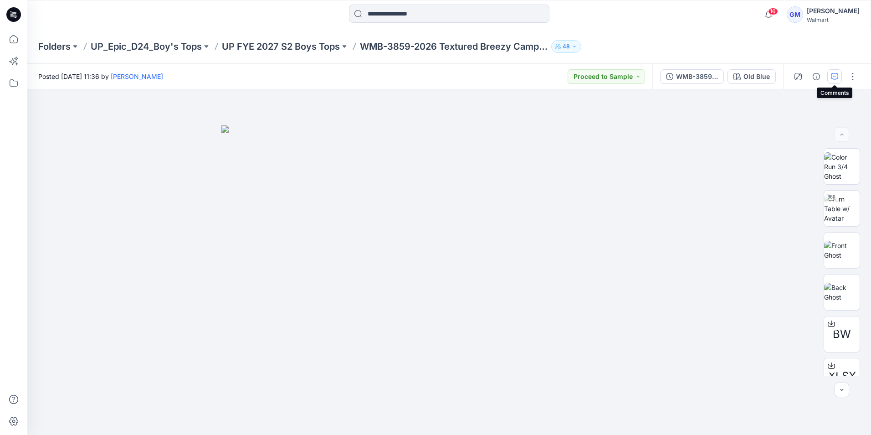
click at [835, 78] on icon "button" at bounding box center [834, 76] width 7 height 7
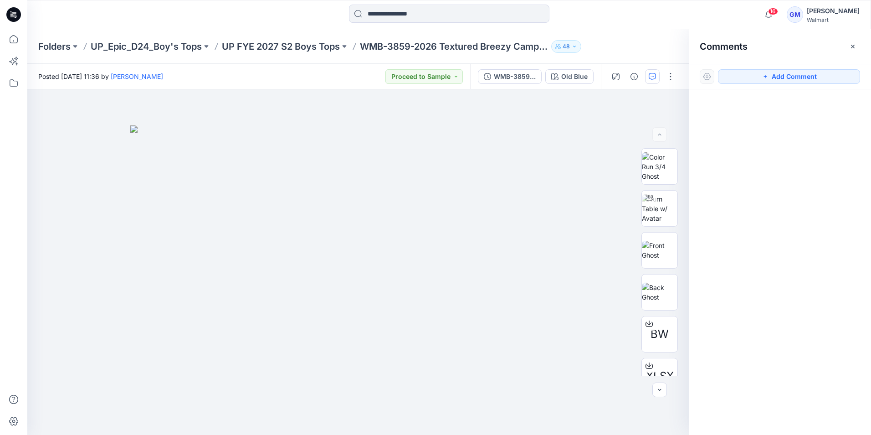
click at [852, 49] on icon "button" at bounding box center [852, 46] width 7 height 7
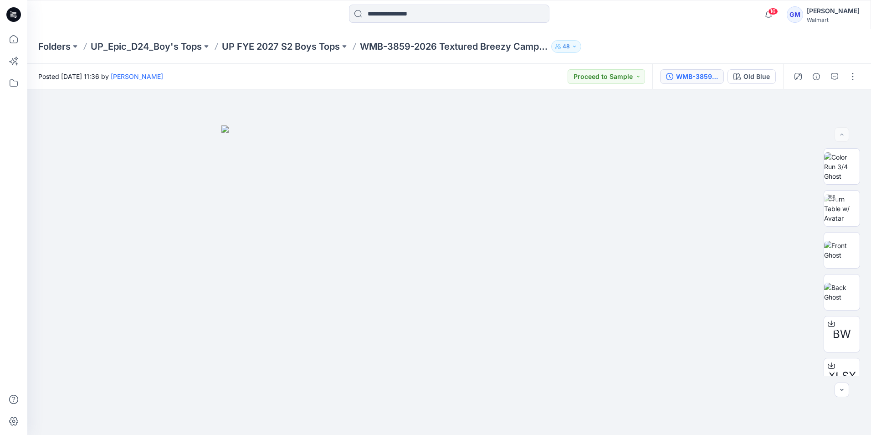
click at [704, 83] on button "WMB-3859-2026 Textured Breezy Camp Shirt_Full Colorway" at bounding box center [692, 76] width 64 height 15
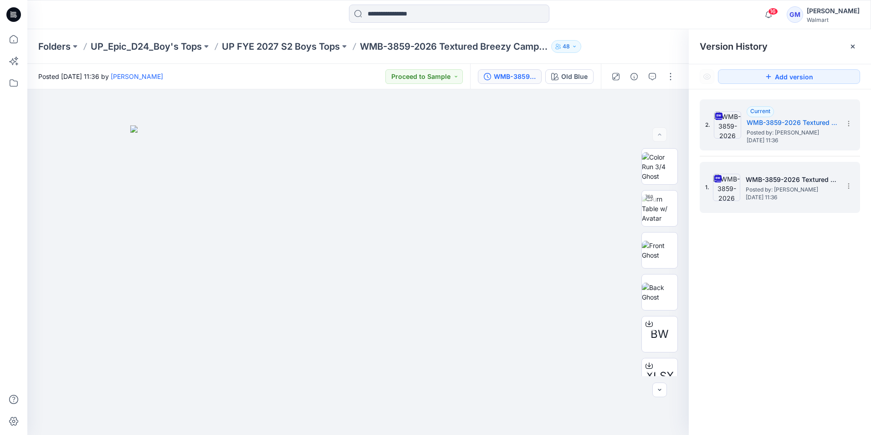
click at [790, 192] on span "Posted by: [PERSON_NAME]" at bounding box center [791, 189] width 91 height 9
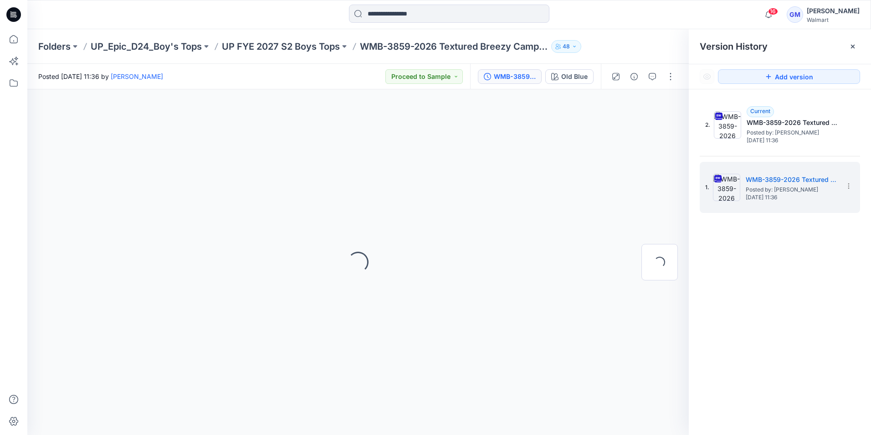
click at [855, 47] on icon at bounding box center [852, 46] width 7 height 7
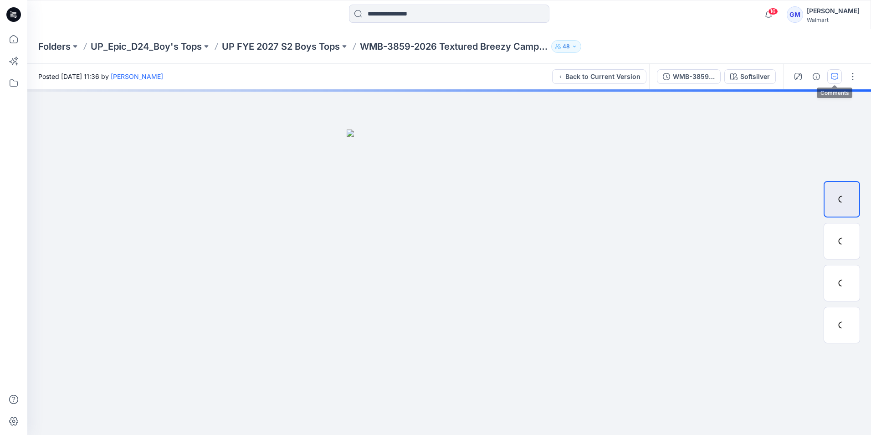
click at [833, 76] on icon "button" at bounding box center [834, 76] width 7 height 7
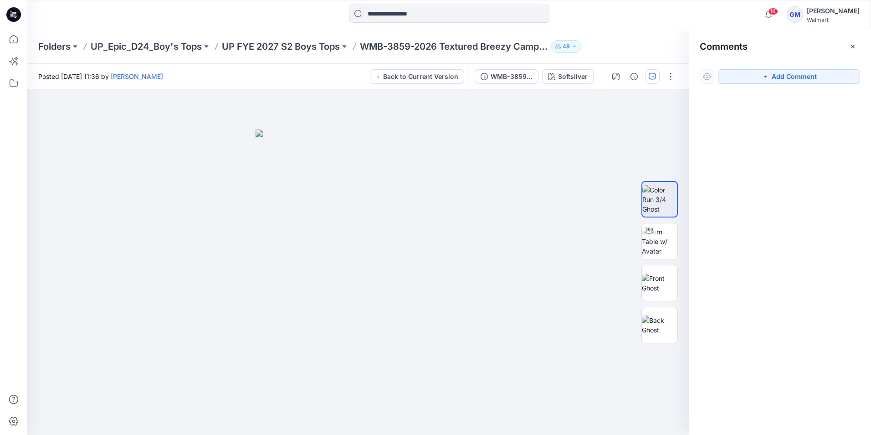
click at [853, 44] on icon "button" at bounding box center [852, 46] width 7 height 7
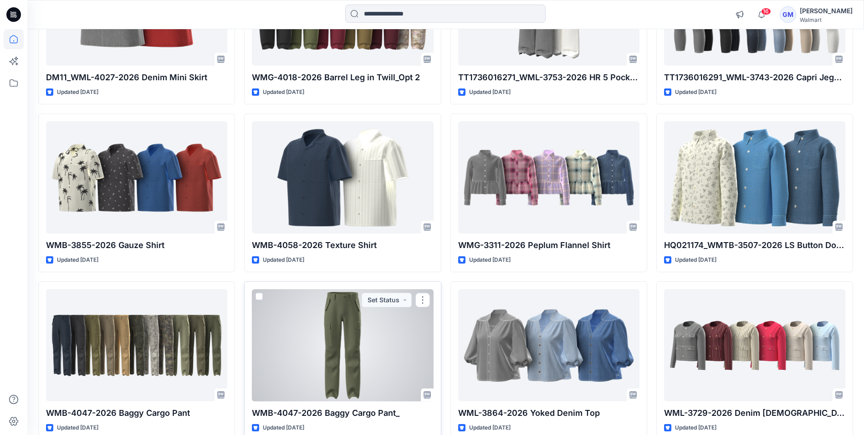
scroll to position [1874, 0]
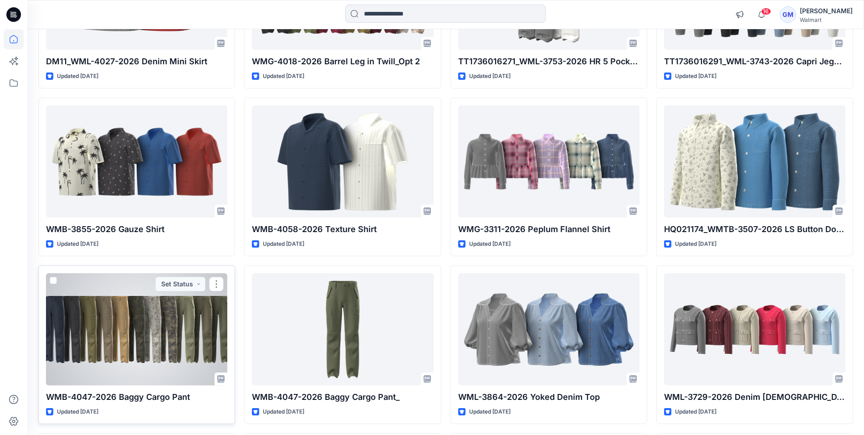
click at [129, 359] on div at bounding box center [136, 329] width 181 height 112
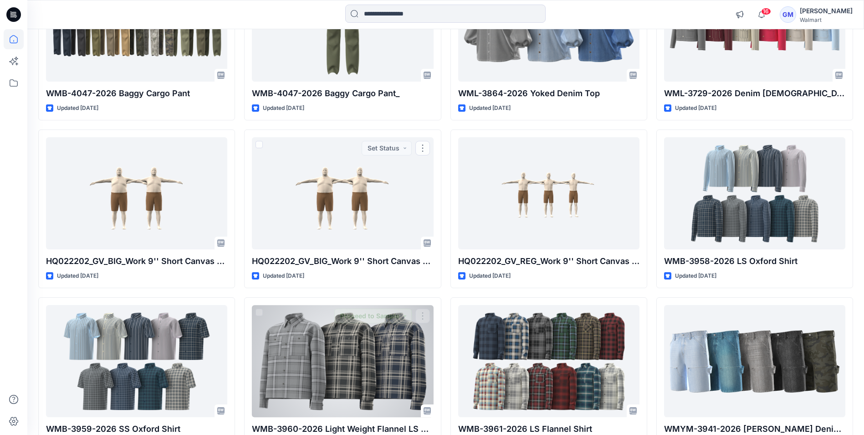
scroll to position [2239, 0]
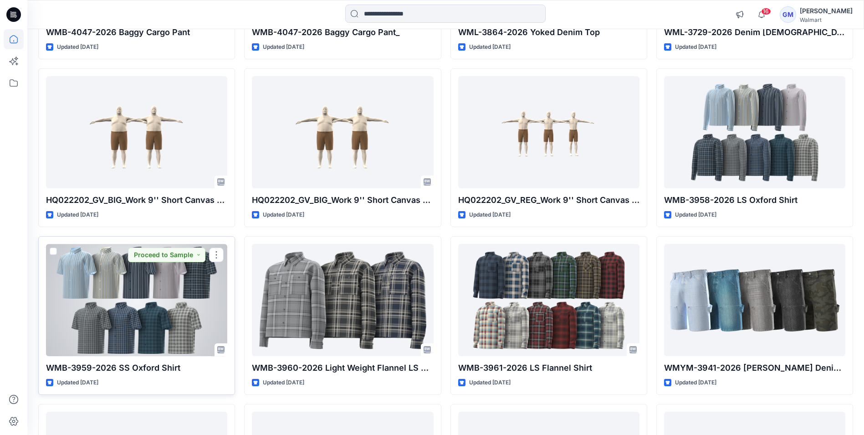
click at [135, 352] on div at bounding box center [136, 300] width 181 height 112
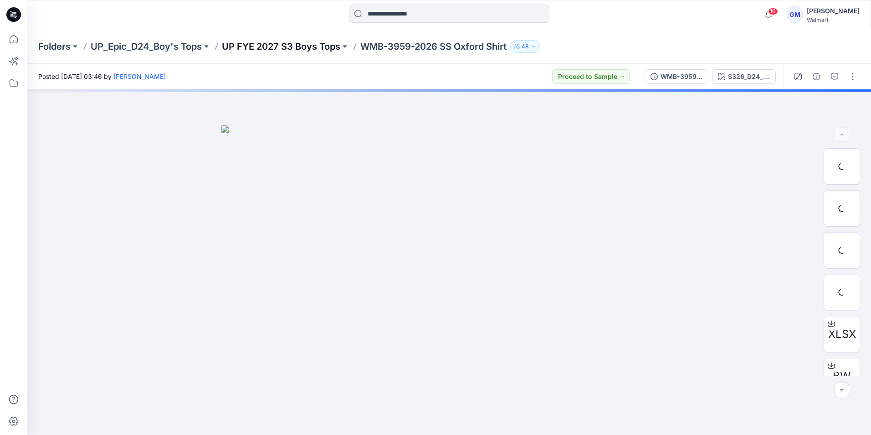
click at [296, 47] on p "UP FYE 2027 S3 Boys Tops" at bounding box center [281, 46] width 118 height 13
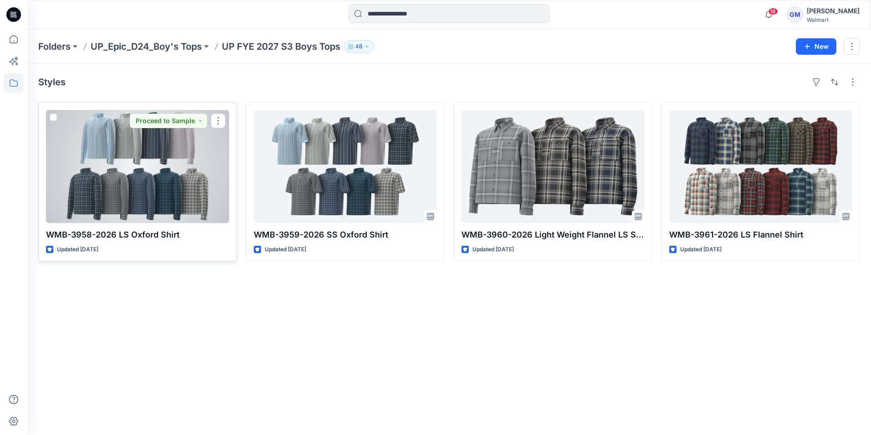
drag, startPoint x: 197, startPoint y: 183, endPoint x: 210, endPoint y: 179, distance: 13.4
click at [196, 183] on div at bounding box center [137, 166] width 183 height 113
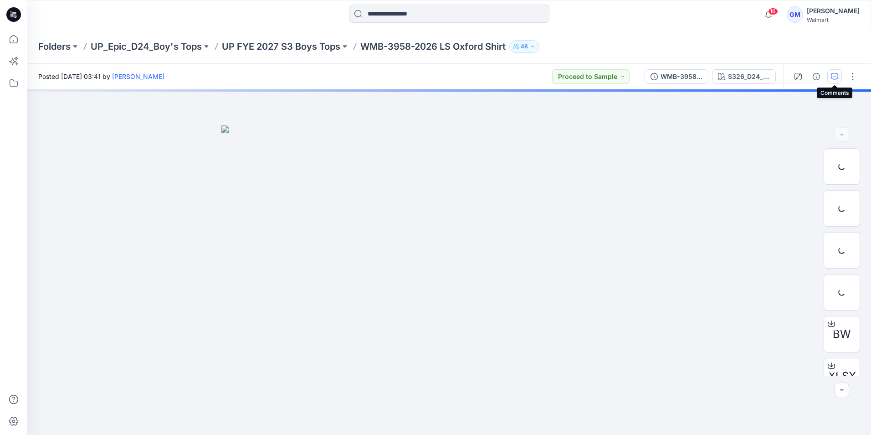
click at [837, 79] on icon "button" at bounding box center [834, 76] width 7 height 7
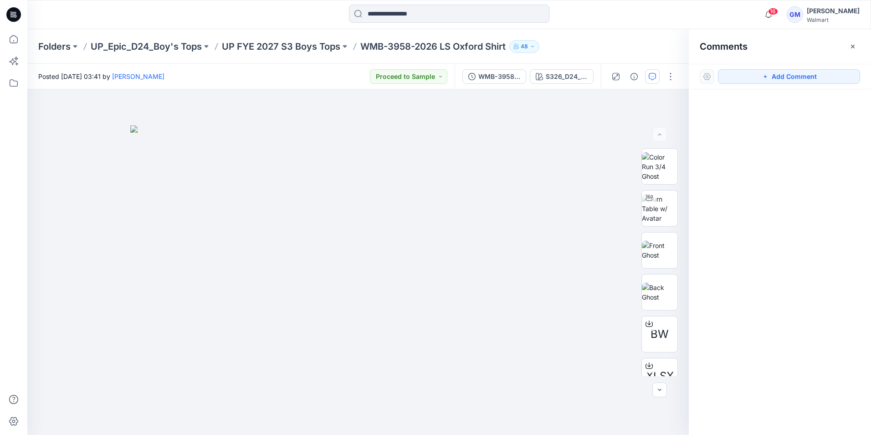
drag, startPoint x: 852, startPoint y: 47, endPoint x: 785, endPoint y: 61, distance: 67.4
click at [852, 48] on icon "button" at bounding box center [852, 46] width 7 height 7
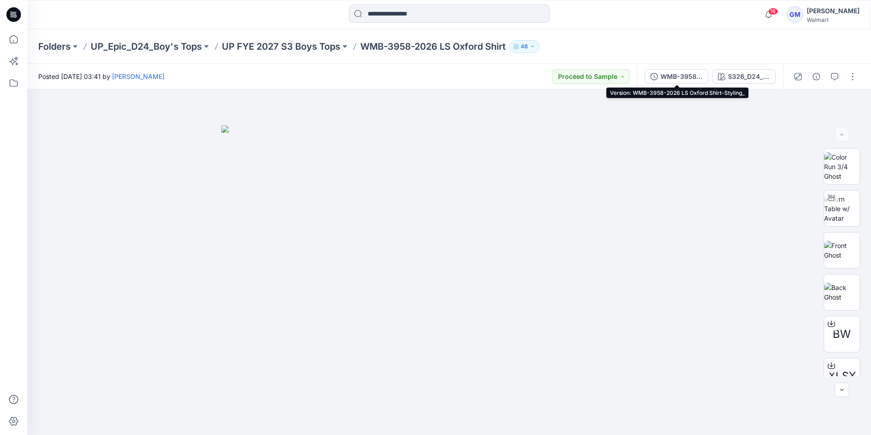
drag, startPoint x: 658, startPoint y: 78, endPoint x: 746, endPoint y: 114, distance: 95.4
click at [661, 78] on button "WMB-3958-2026 LS Oxford Shirt-Styling_" at bounding box center [677, 76] width 64 height 15
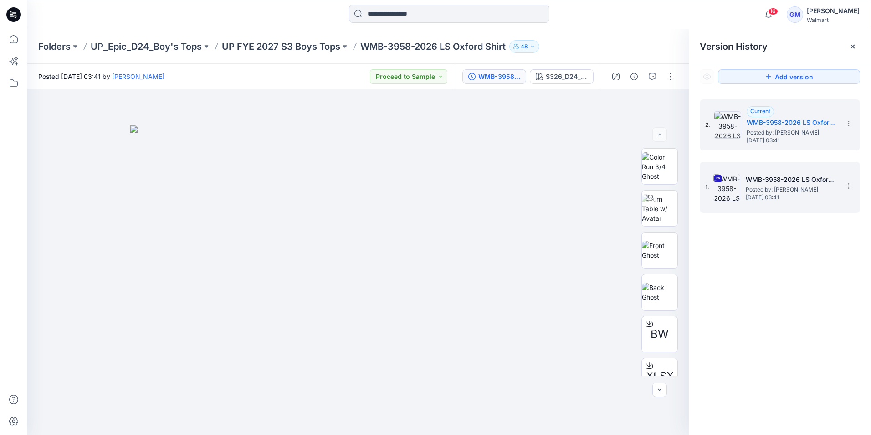
drag, startPoint x: 786, startPoint y: 182, endPoint x: 790, endPoint y: 183, distance: 4.6
click at [787, 183] on h5 "WMB-3958-2026 LS Oxford Shirt_Soft Silver" at bounding box center [791, 179] width 91 height 11
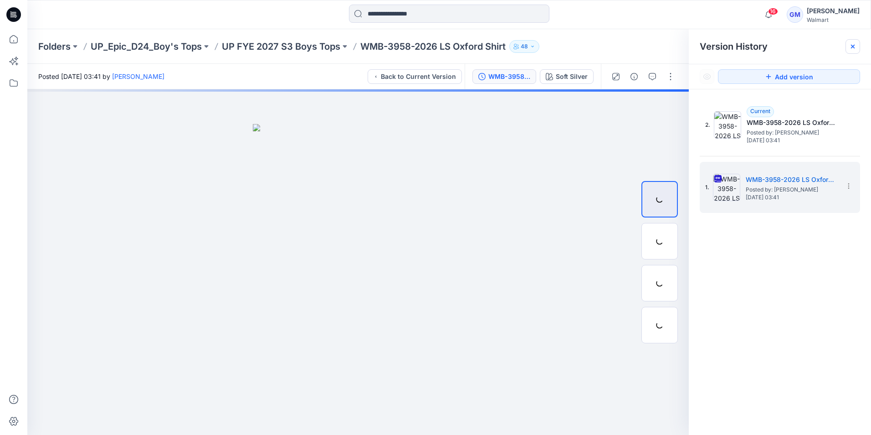
click at [857, 46] on div at bounding box center [853, 46] width 15 height 15
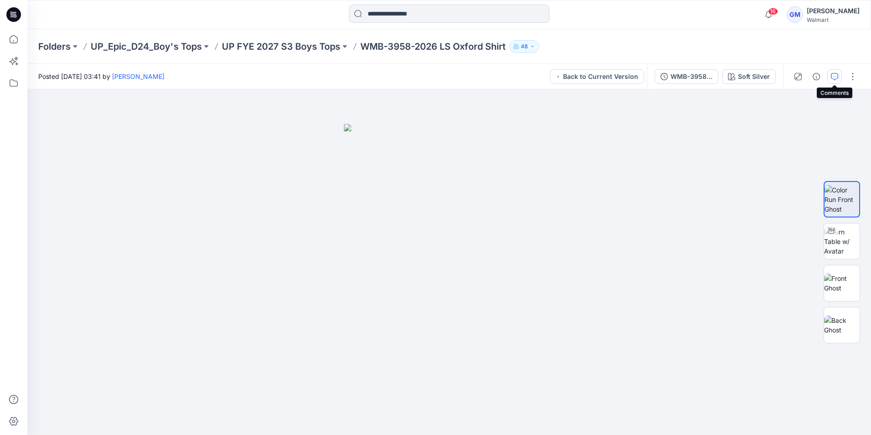
click at [839, 74] on button "button" at bounding box center [834, 76] width 15 height 15
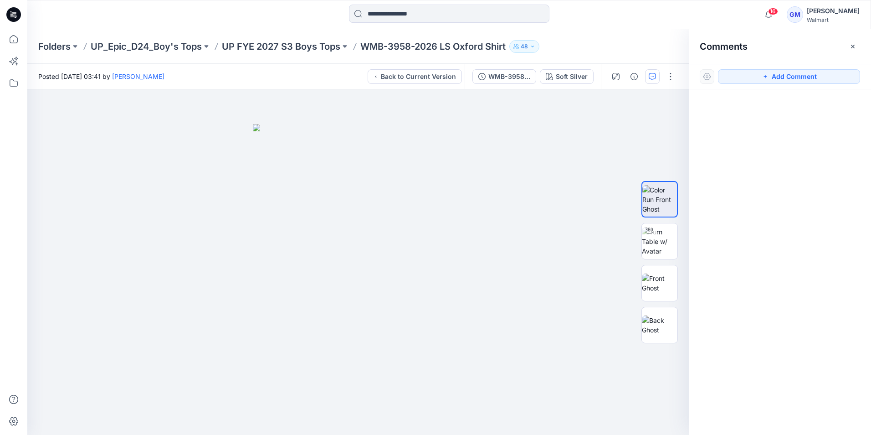
drag, startPoint x: 854, startPoint y: 46, endPoint x: 841, endPoint y: 39, distance: 15.5
click at [855, 46] on icon "button" at bounding box center [852, 46] width 7 height 7
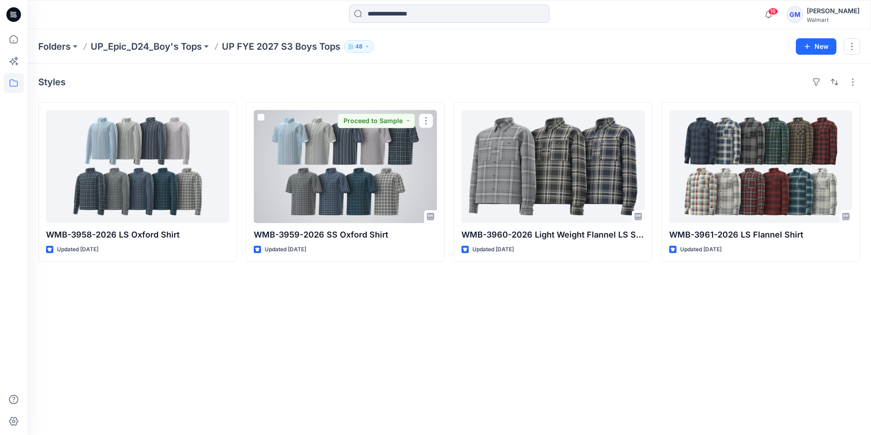
click at [360, 177] on div at bounding box center [345, 166] width 183 height 113
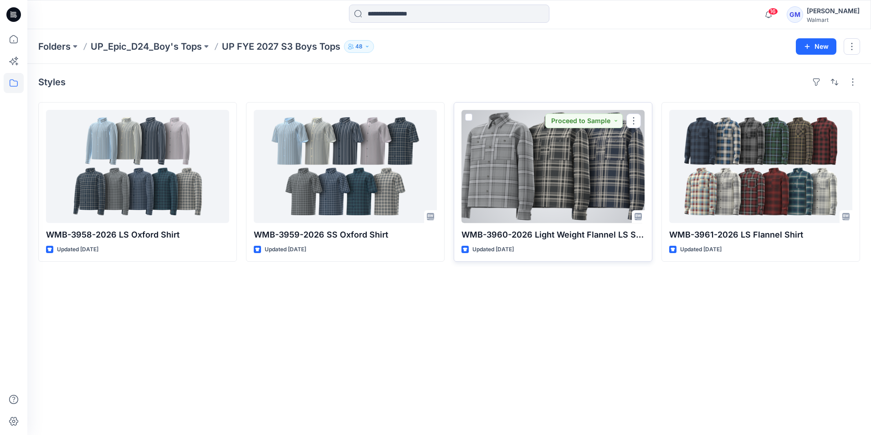
click at [572, 163] on div at bounding box center [553, 166] width 183 height 113
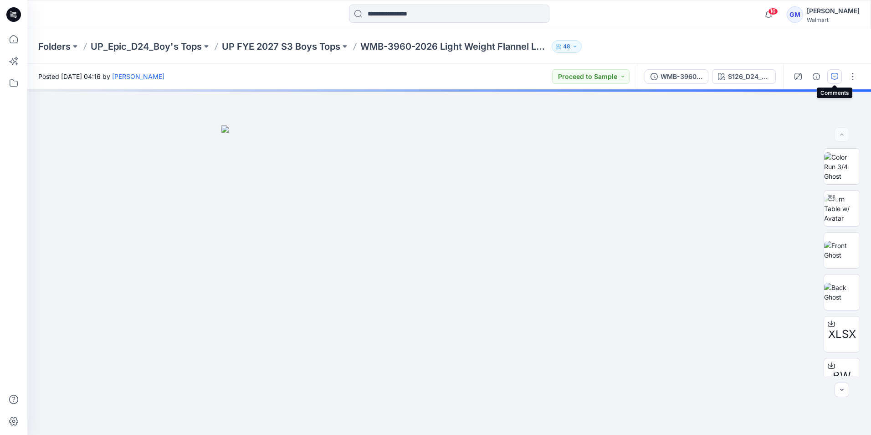
click at [832, 80] on button "button" at bounding box center [834, 76] width 15 height 15
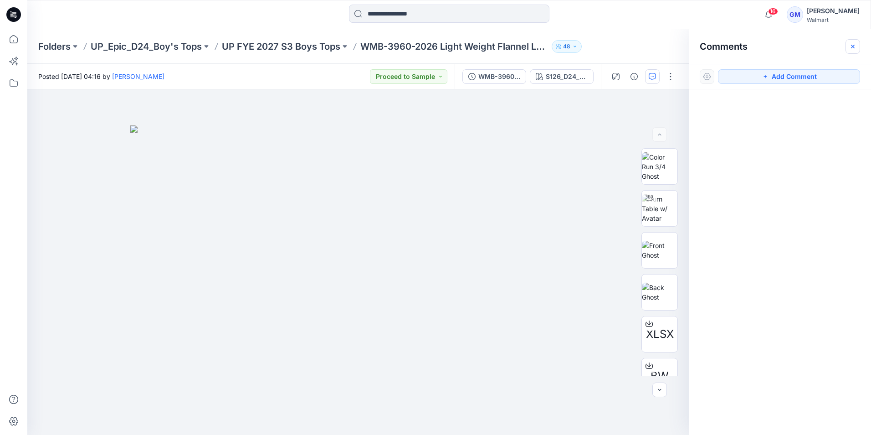
click at [852, 49] on icon "button" at bounding box center [852, 46] width 7 height 7
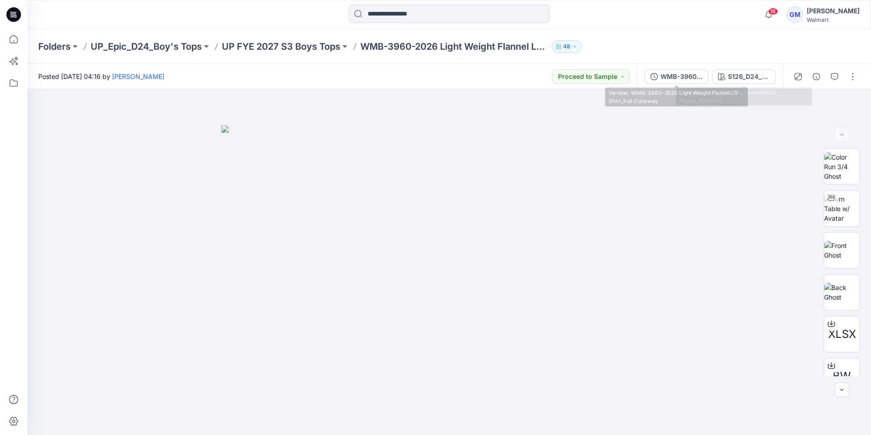
drag, startPoint x: 678, startPoint y: 76, endPoint x: 710, endPoint y: 78, distance: 32.4
click at [684, 76] on div "WMB-3960-2026 Light Weight Flannel LS Shirt_Full Colorway" at bounding box center [682, 77] width 42 height 10
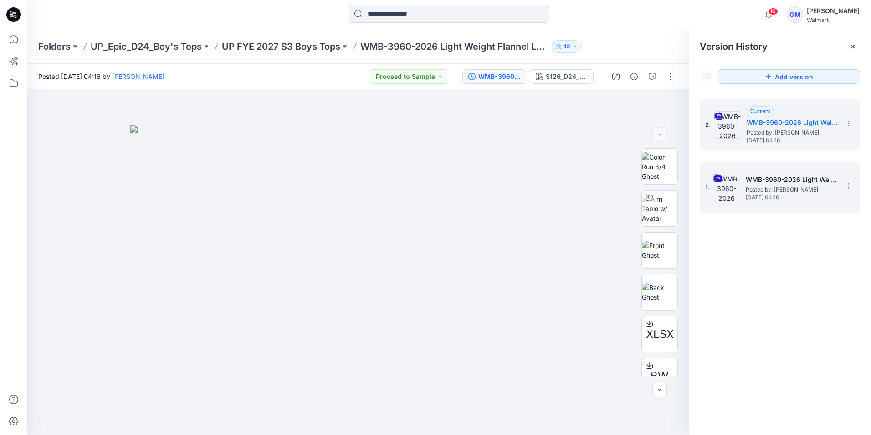
drag, startPoint x: 803, startPoint y: 194, endPoint x: 847, endPoint y: 7, distance: 192.3
click at [803, 194] on span "[DATE] 04:16" at bounding box center [791, 197] width 91 height 6
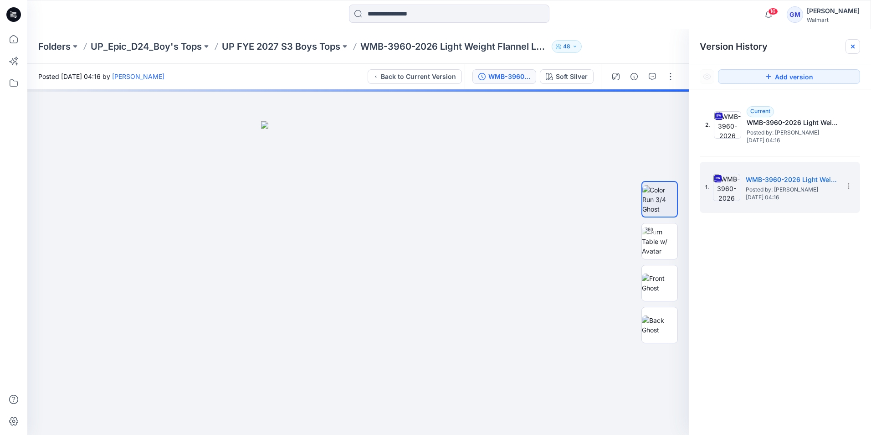
click at [856, 48] on icon at bounding box center [852, 46] width 7 height 7
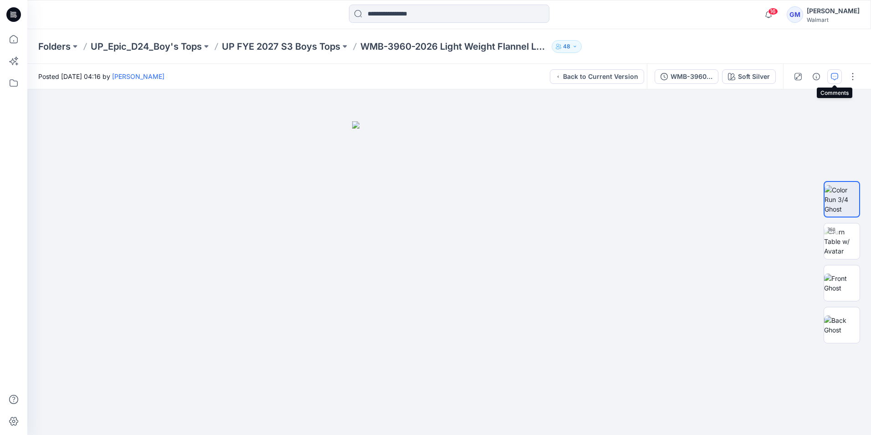
click at [838, 73] on icon "button" at bounding box center [834, 76] width 7 height 7
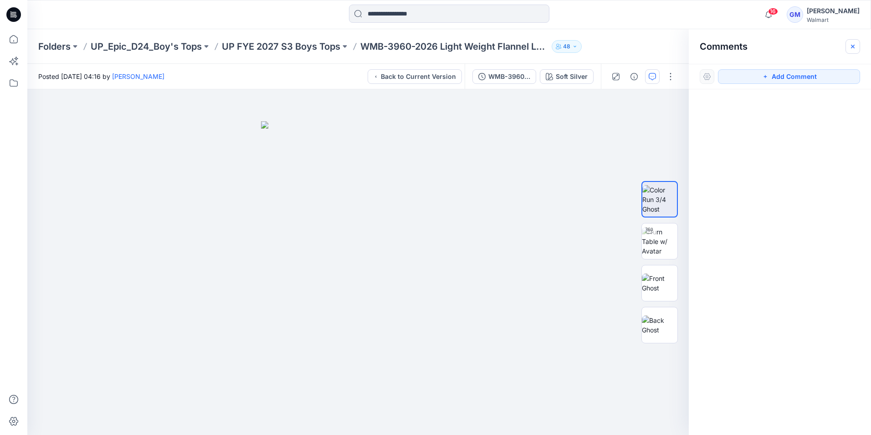
click at [852, 47] on icon "button" at bounding box center [853, 46] width 4 height 4
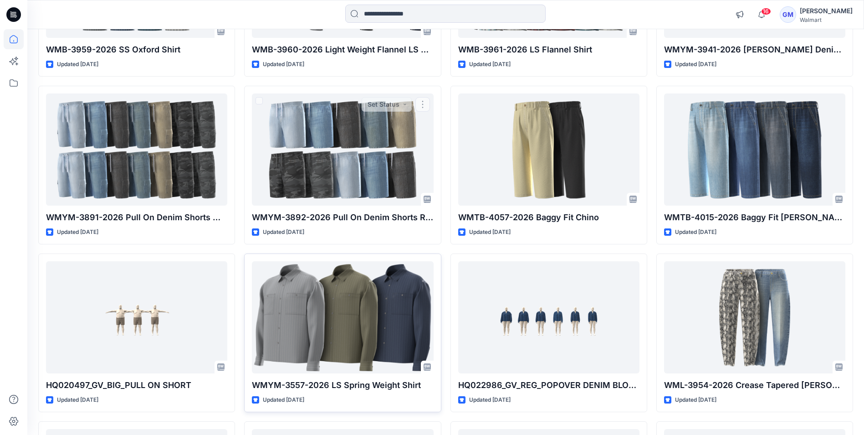
scroll to position [2558, 0]
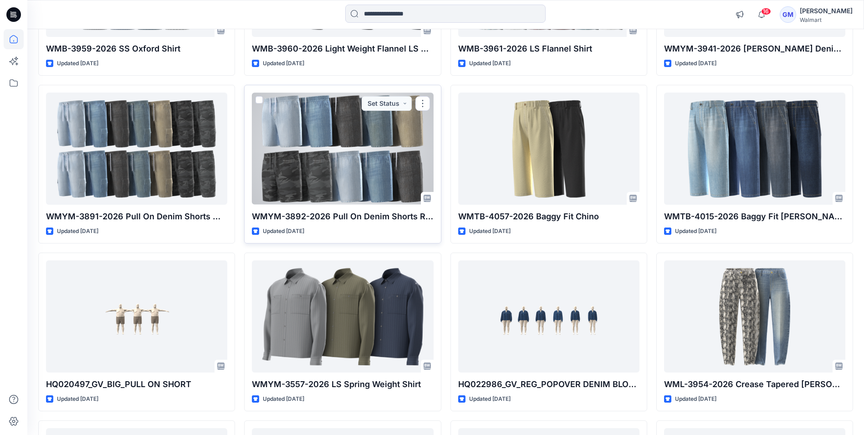
click at [326, 190] on div at bounding box center [342, 148] width 181 height 112
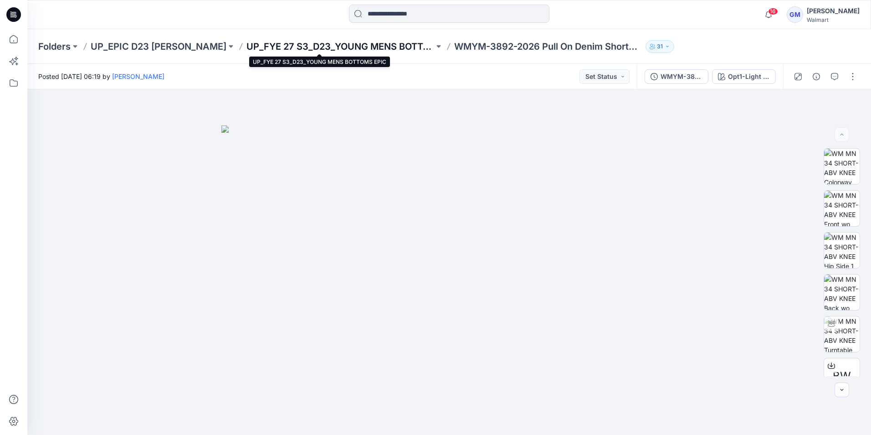
click at [258, 45] on p "UP_FYE 27 S3_D23_YOUNG MENS BOTTOMS EPIC" at bounding box center [340, 46] width 188 height 13
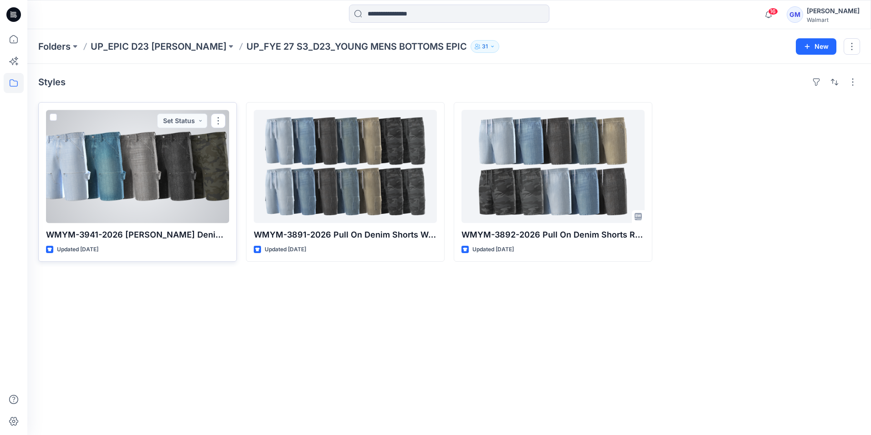
click at [160, 188] on div at bounding box center [137, 166] width 183 height 113
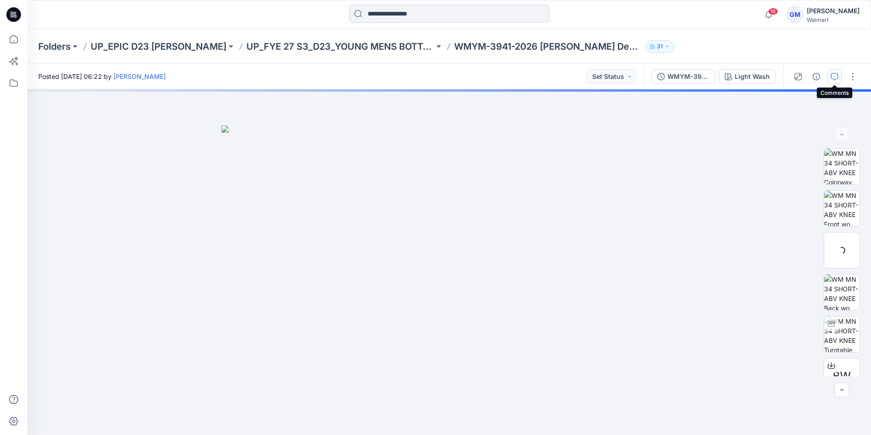
click at [836, 76] on icon "button" at bounding box center [834, 76] width 7 height 7
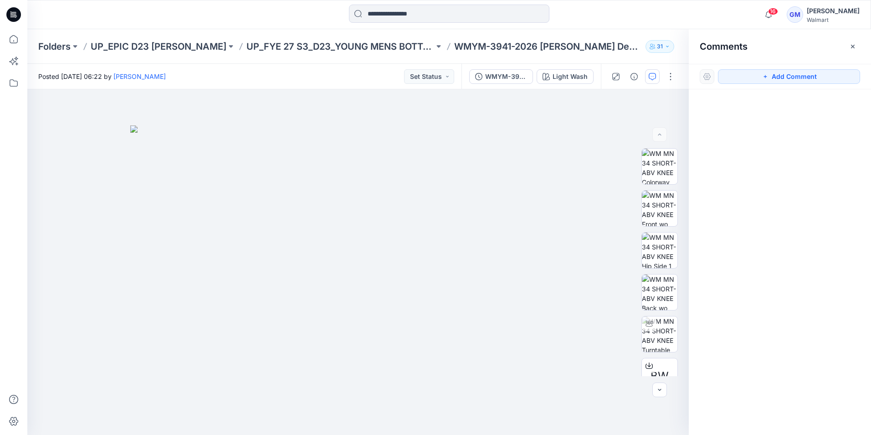
click at [854, 45] on icon "button" at bounding box center [852, 46] width 7 height 7
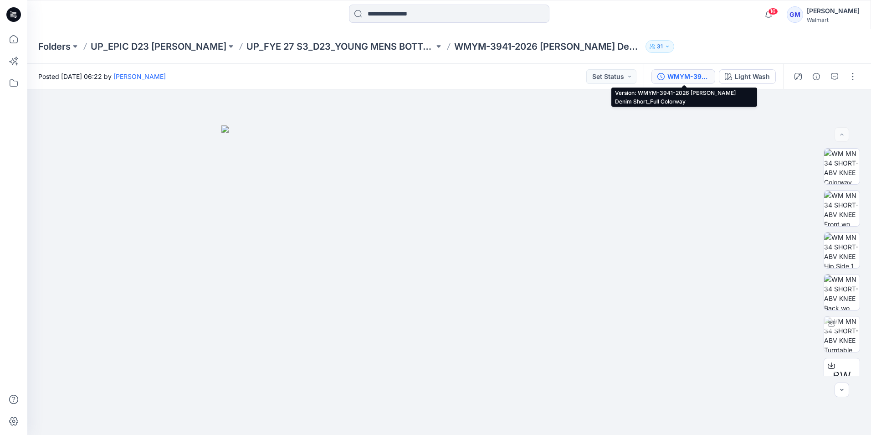
drag, startPoint x: 693, startPoint y: 78, endPoint x: 699, endPoint y: 78, distance: 5.5
click at [694, 78] on div "WMYM-3941-2026 [PERSON_NAME] Denim Short_Full Colorway" at bounding box center [688, 77] width 42 height 10
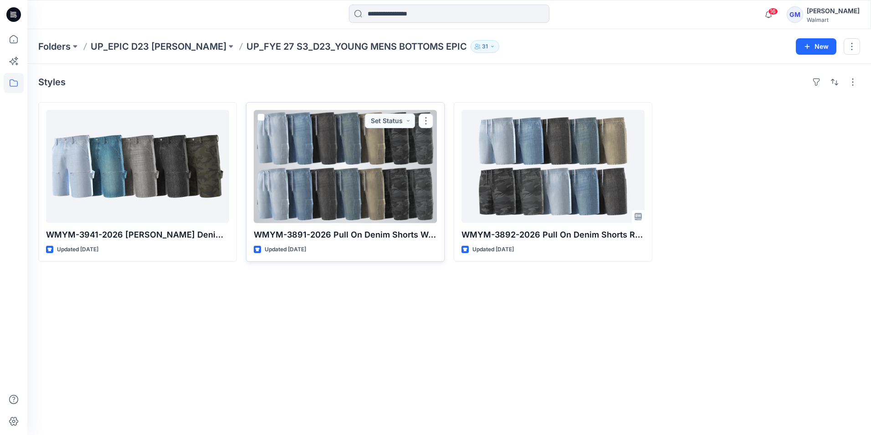
click at [367, 179] on div at bounding box center [345, 166] width 183 height 113
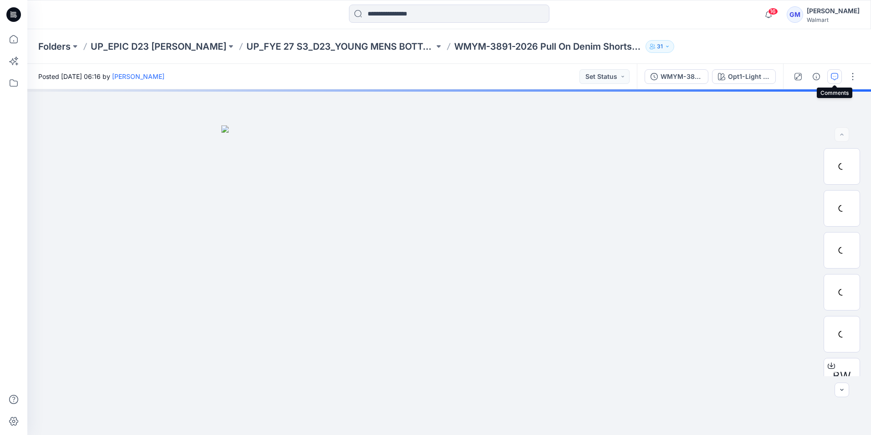
click at [840, 77] on button "button" at bounding box center [834, 76] width 15 height 15
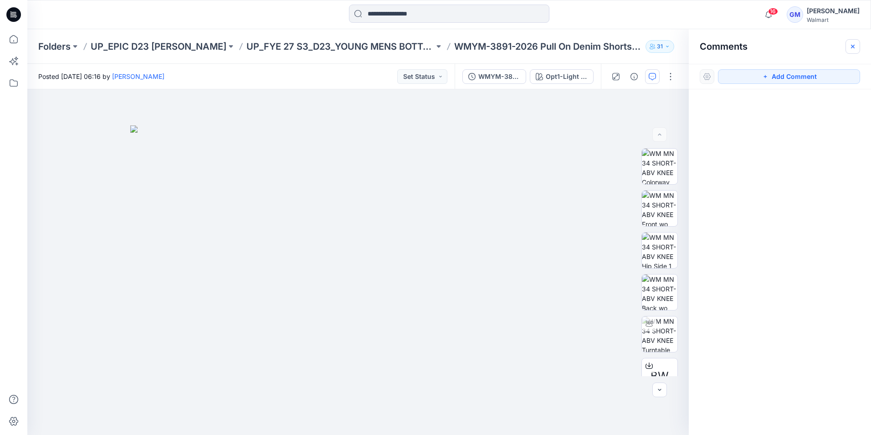
click at [853, 51] on button "button" at bounding box center [853, 46] width 15 height 15
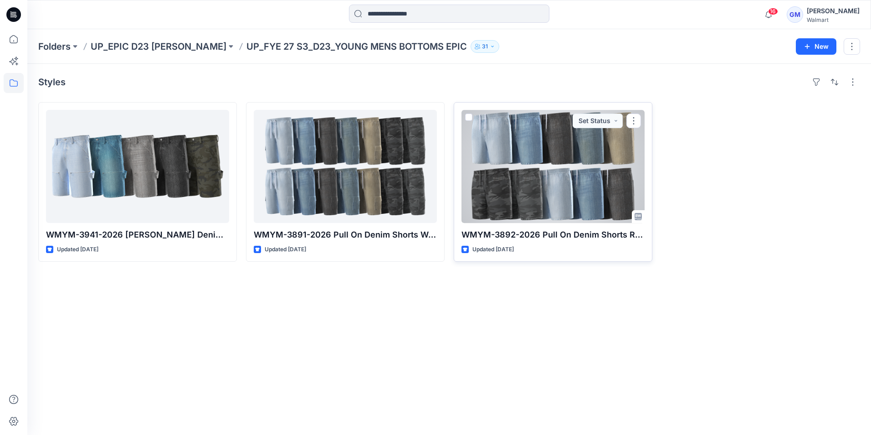
click at [562, 178] on div at bounding box center [553, 166] width 183 height 113
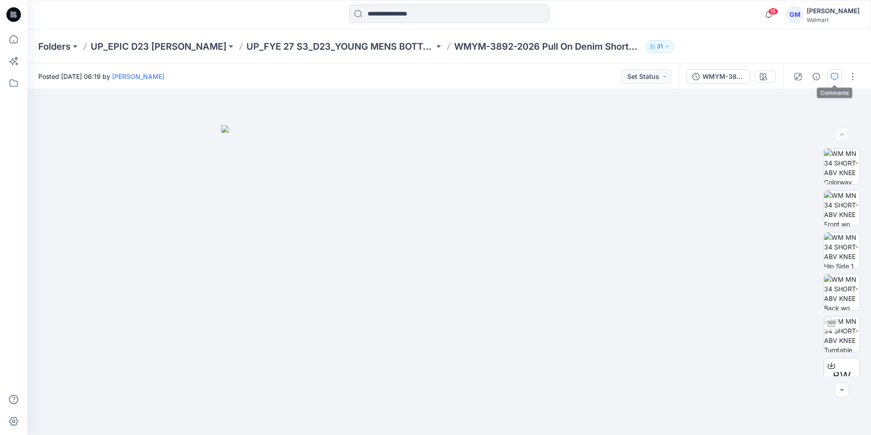
click at [837, 76] on icon "button" at bounding box center [834, 76] width 7 height 7
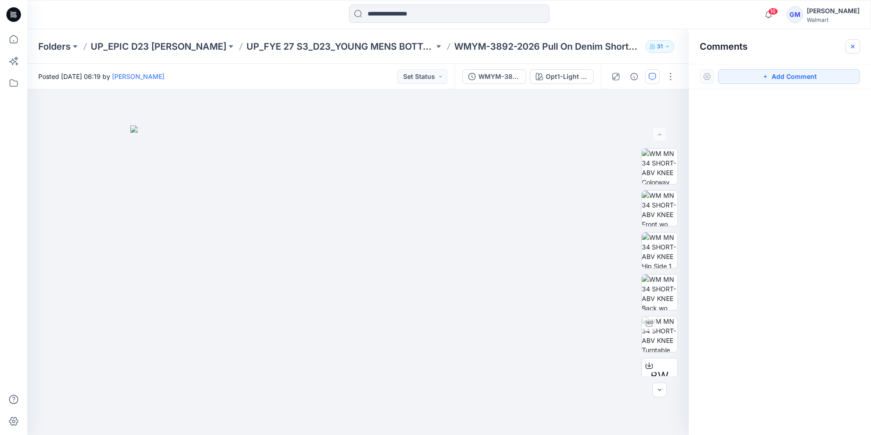
click at [855, 47] on icon "button" at bounding box center [852, 46] width 7 height 7
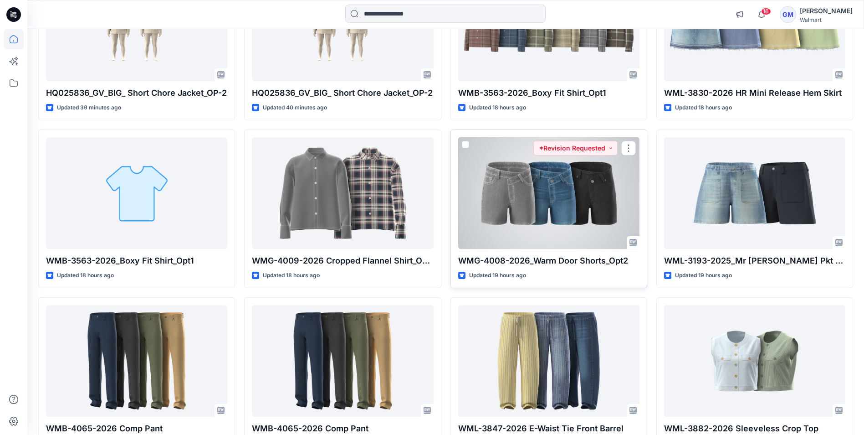
scroll to position [182, 0]
